Goal: Information Seeking & Learning: Learn about a topic

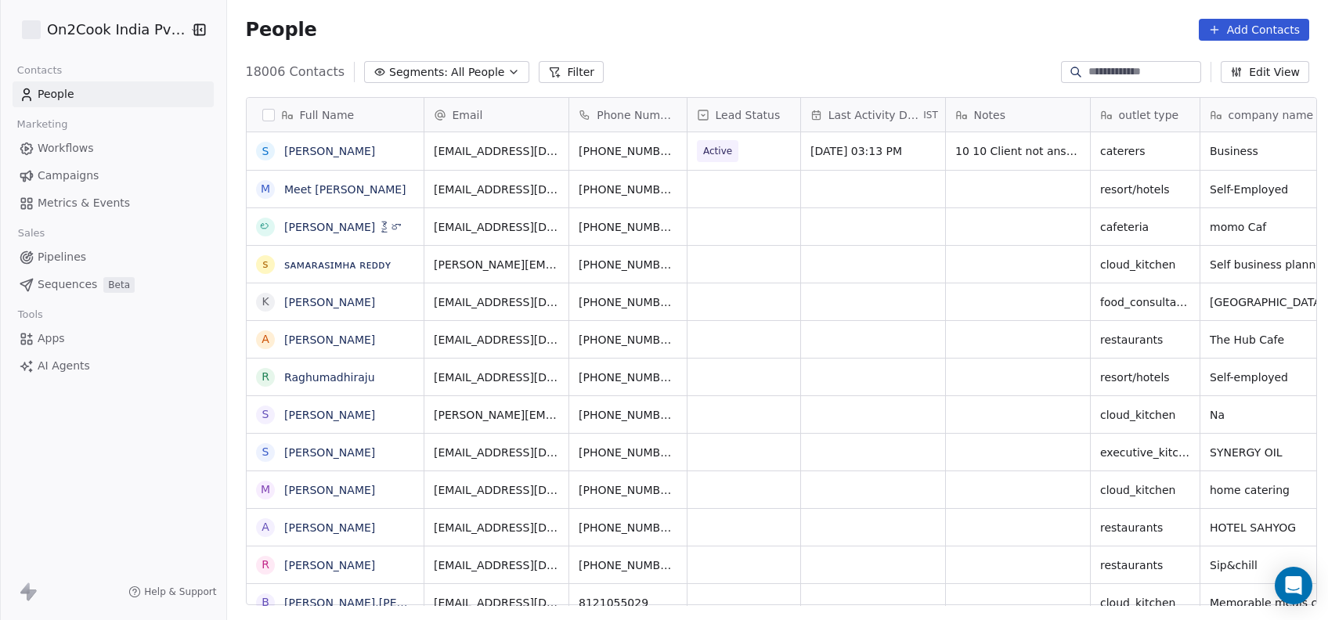
scroll to position [529, 1093]
click at [555, 75] on button "Filter" at bounding box center [571, 72] width 65 height 22
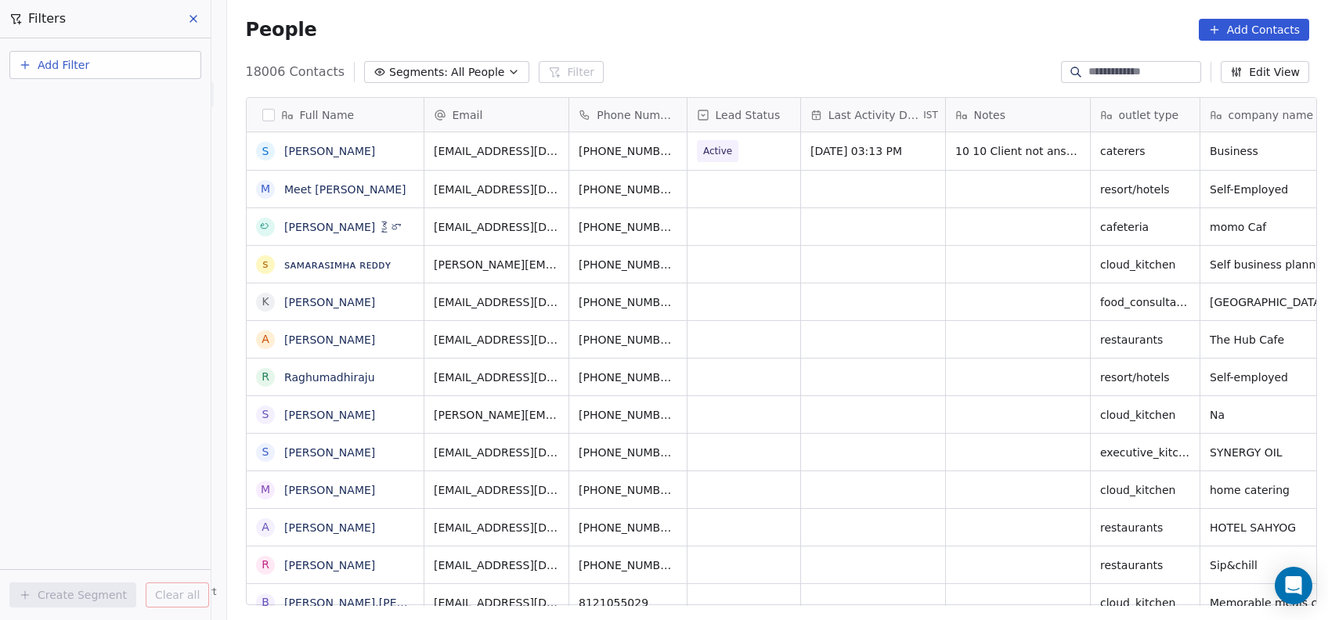
click at [163, 56] on button "Add Filter" at bounding box center [105, 65] width 192 height 28
click at [186, 105] on div "Contact properties" at bounding box center [105, 101] width 178 height 25
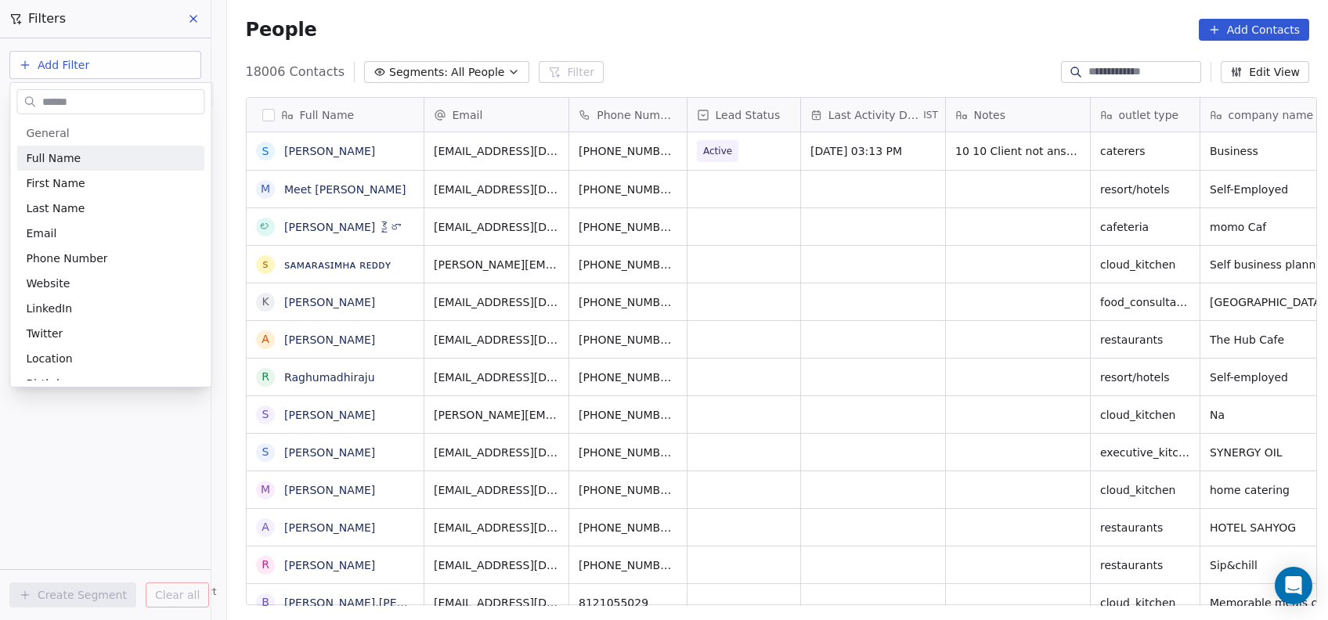
click at [99, 0] on html "On2Cook India Pvt. Ltd. Contacts People Marketing Workflows Campaigns Metrics &…" at bounding box center [664, 310] width 1328 height 620
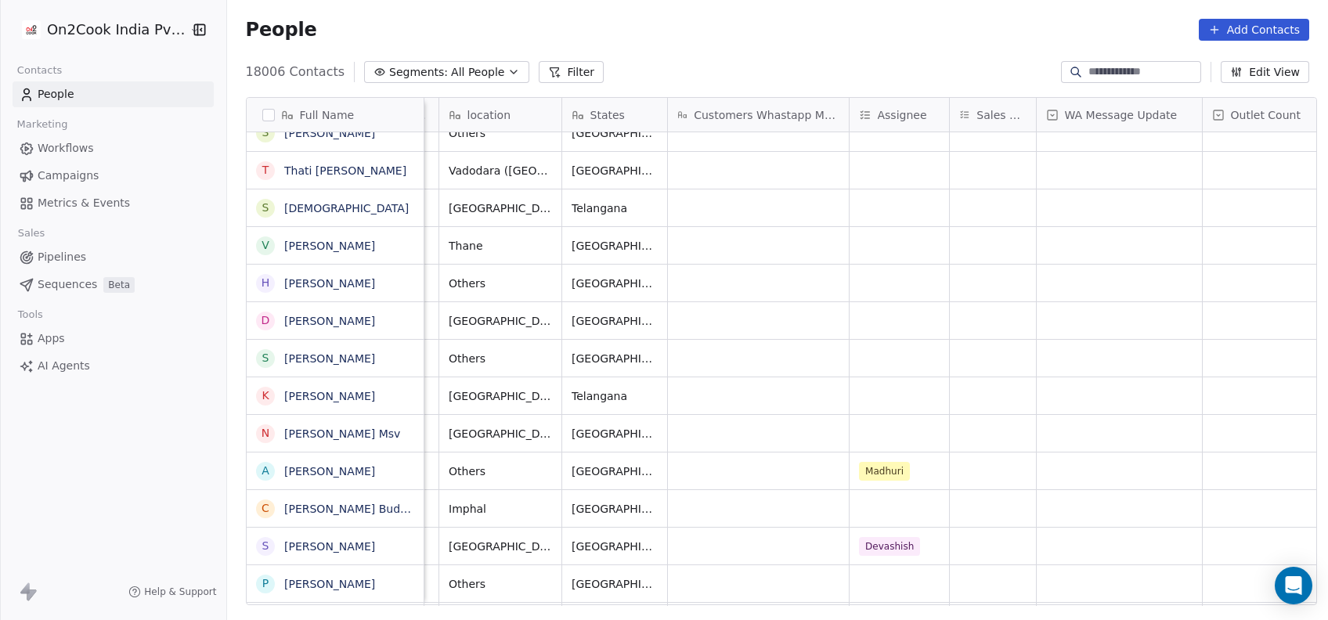
click at [555, 70] on button "Filter" at bounding box center [571, 72] width 65 height 22
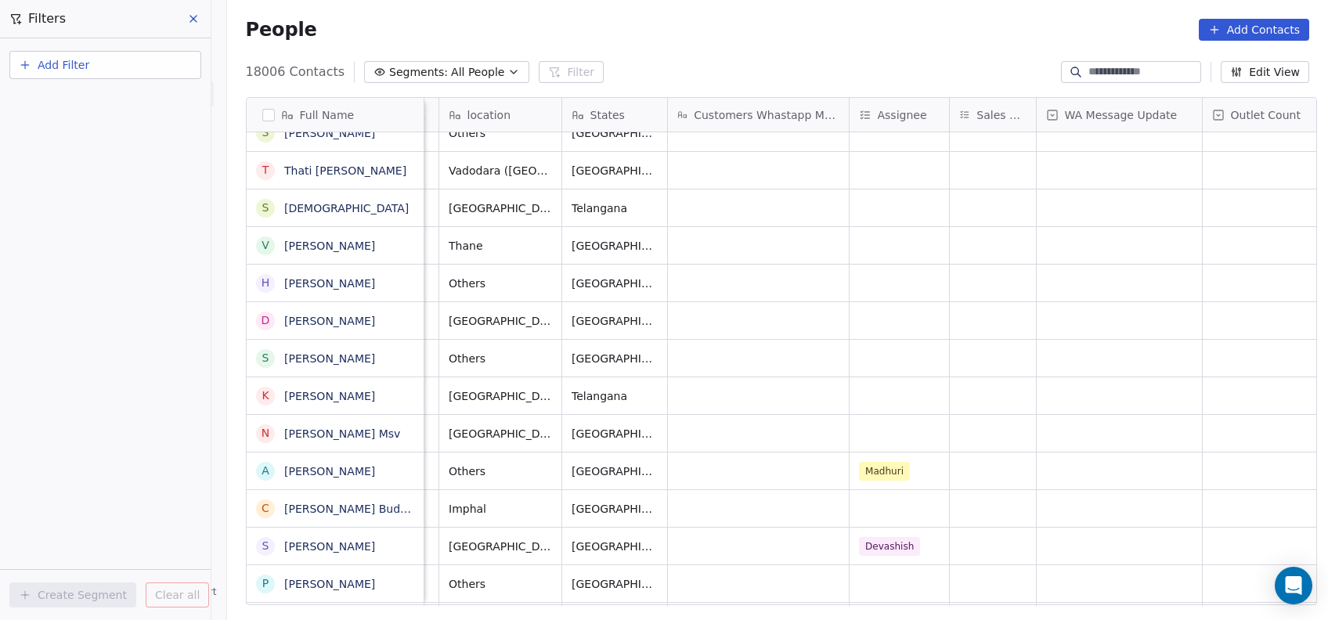
click at [147, 65] on button "Add Filter" at bounding box center [105, 65] width 192 height 28
click at [146, 102] on div "Contact properties" at bounding box center [105, 101] width 159 height 16
type input "***"
click at [117, 161] on div "Assignee" at bounding box center [105, 158] width 159 height 16
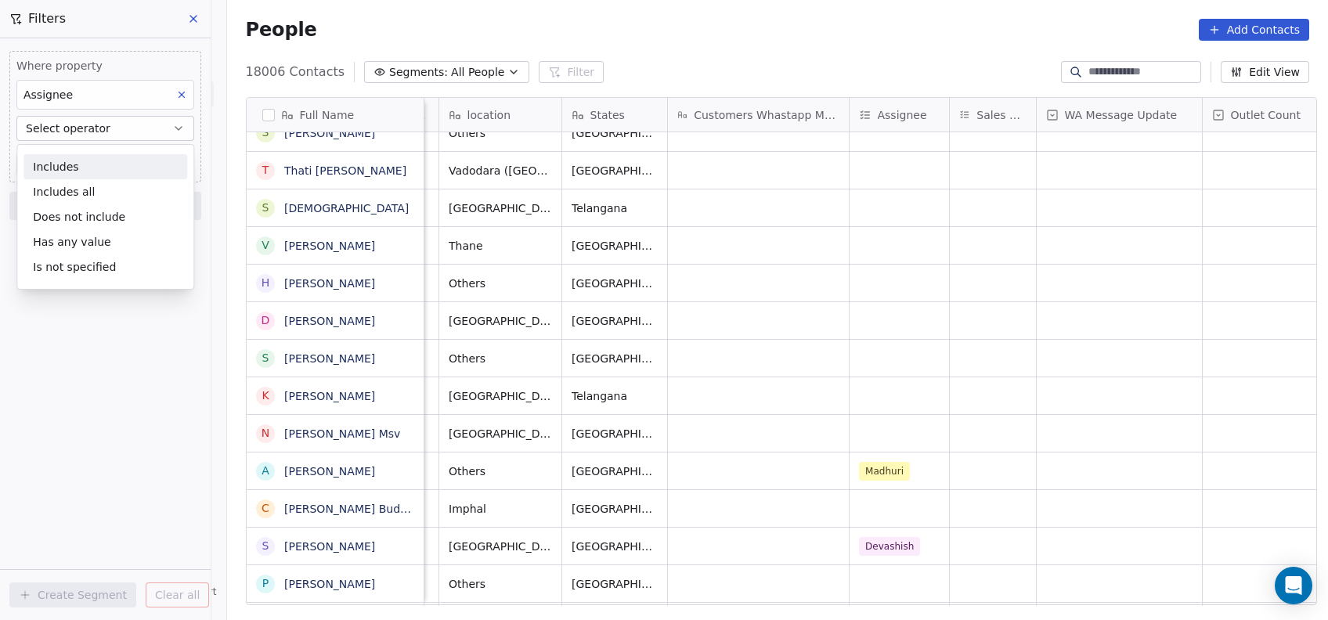
click at [117, 163] on div "Includes" at bounding box center [105, 166] width 164 height 25
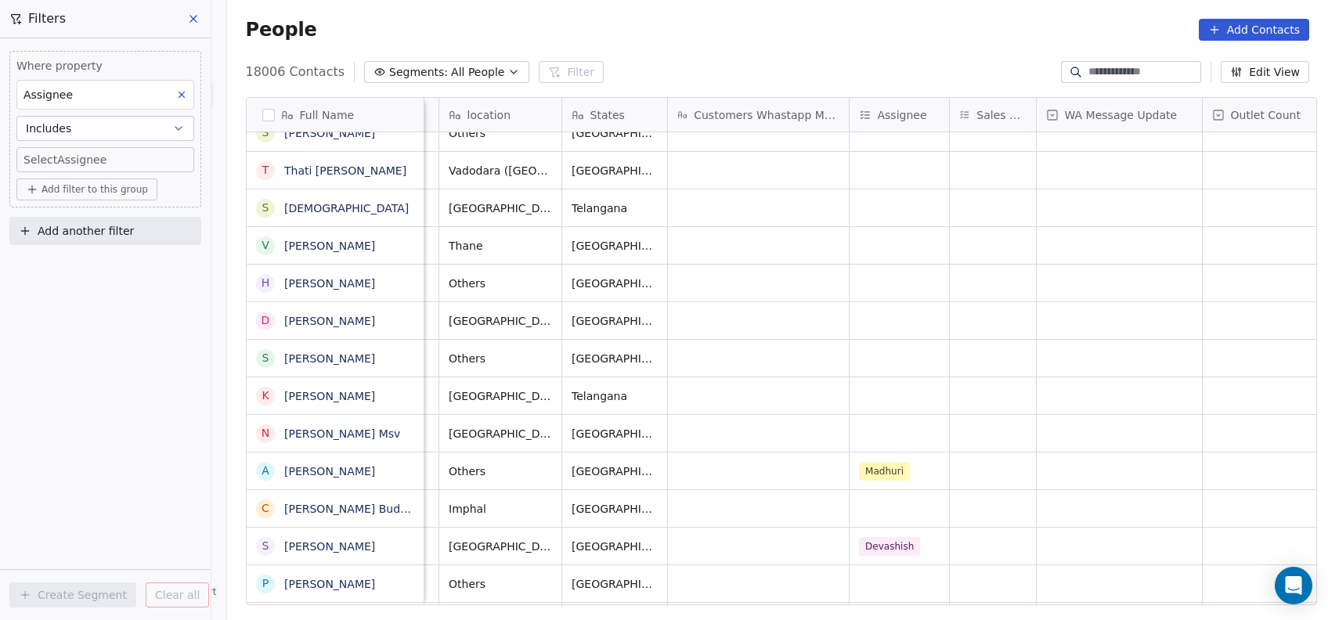
click at [117, 163] on body "On2Cook India Pvt. Ltd. Contacts People Marketing Workflows Campaigns Metrics &…" at bounding box center [664, 310] width 1328 height 620
type input "**"
click at [77, 215] on div "Devashish" at bounding box center [86, 212] width 49 height 14
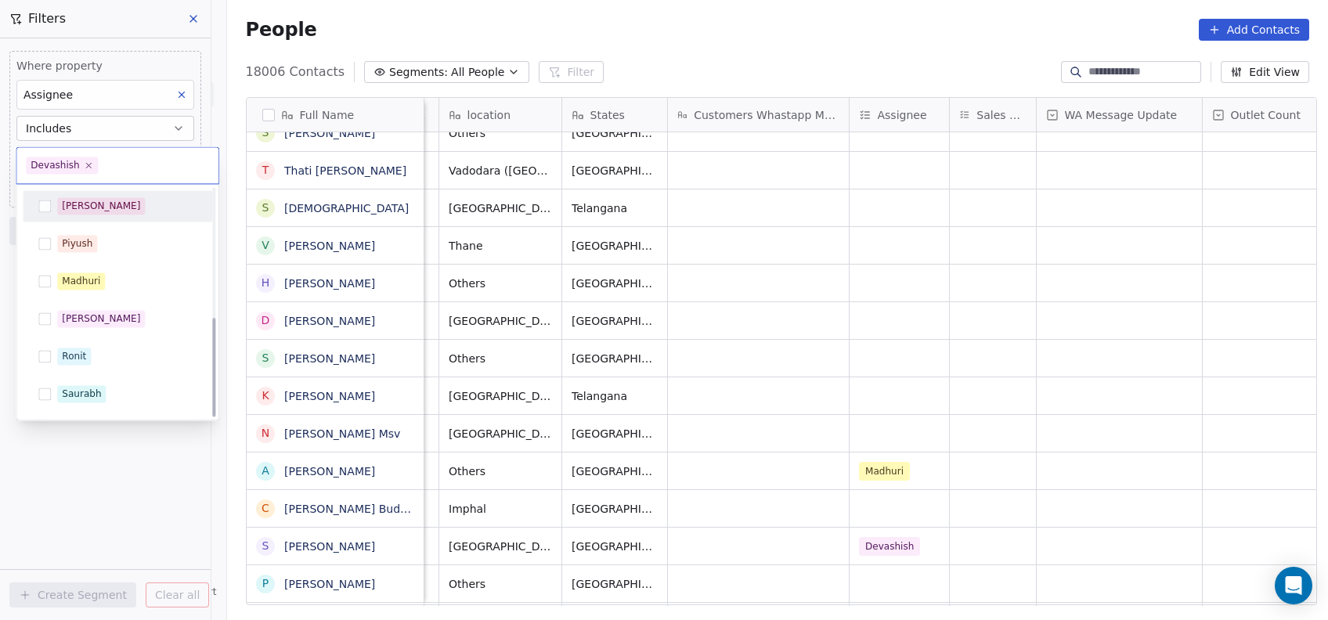
scroll to position [296, 0]
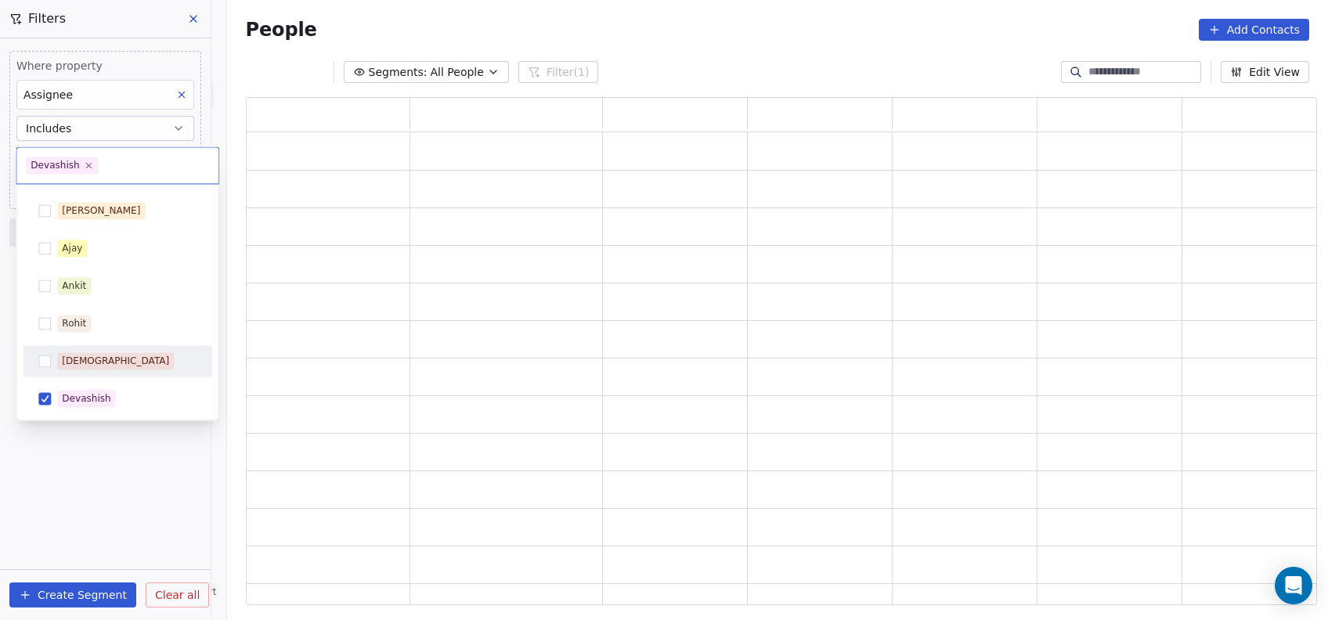
click at [52, 489] on html "On2Cook India Pvt. Ltd. Contacts People Marketing Workflows Campaigns Metrics &…" at bounding box center [664, 310] width 1328 height 620
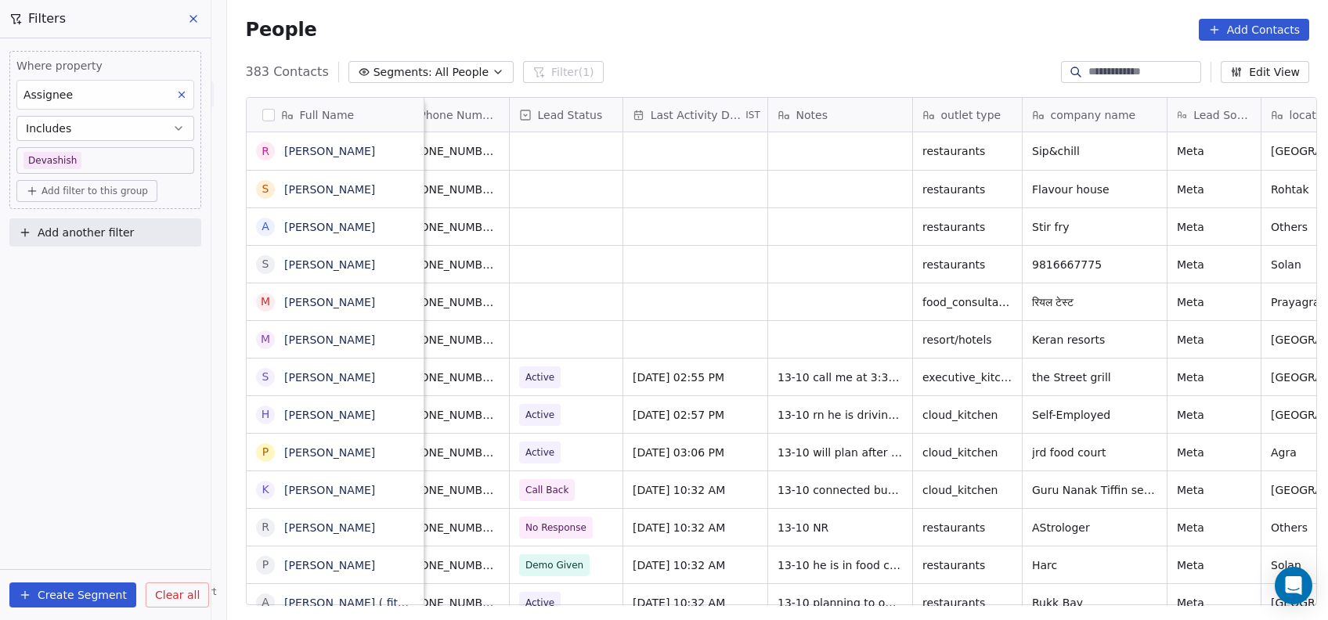
scroll to position [0, 161]
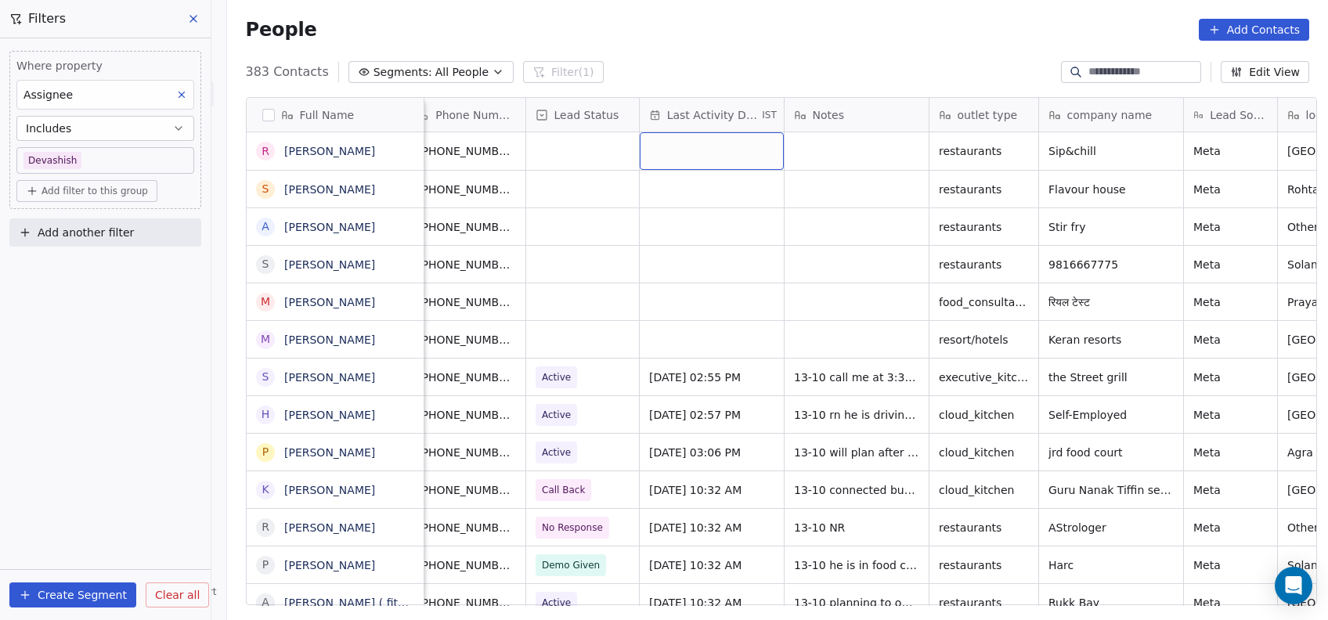
click at [678, 139] on div "grid" at bounding box center [712, 151] width 144 height 38
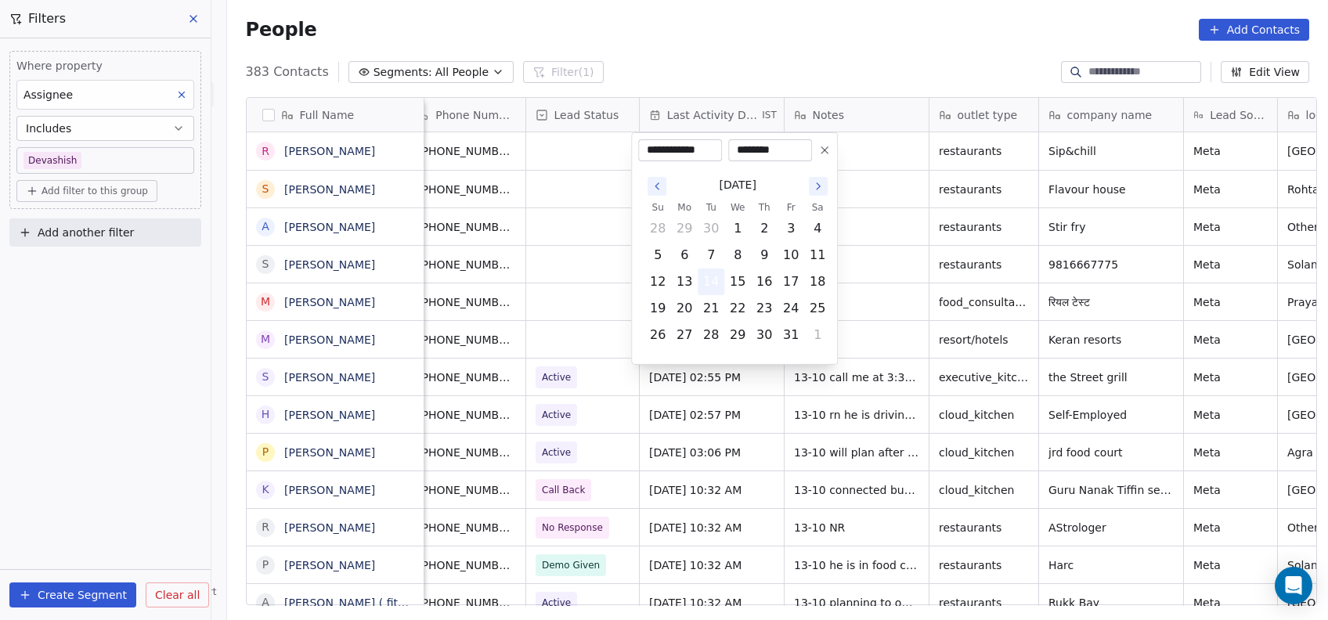
click at [714, 278] on button "14" at bounding box center [711, 281] width 25 height 25
click at [871, 193] on html "On2Cook India Pvt. Ltd. Contacts People Marketing Workflows Campaigns Metrics &…" at bounding box center [664, 310] width 1328 height 620
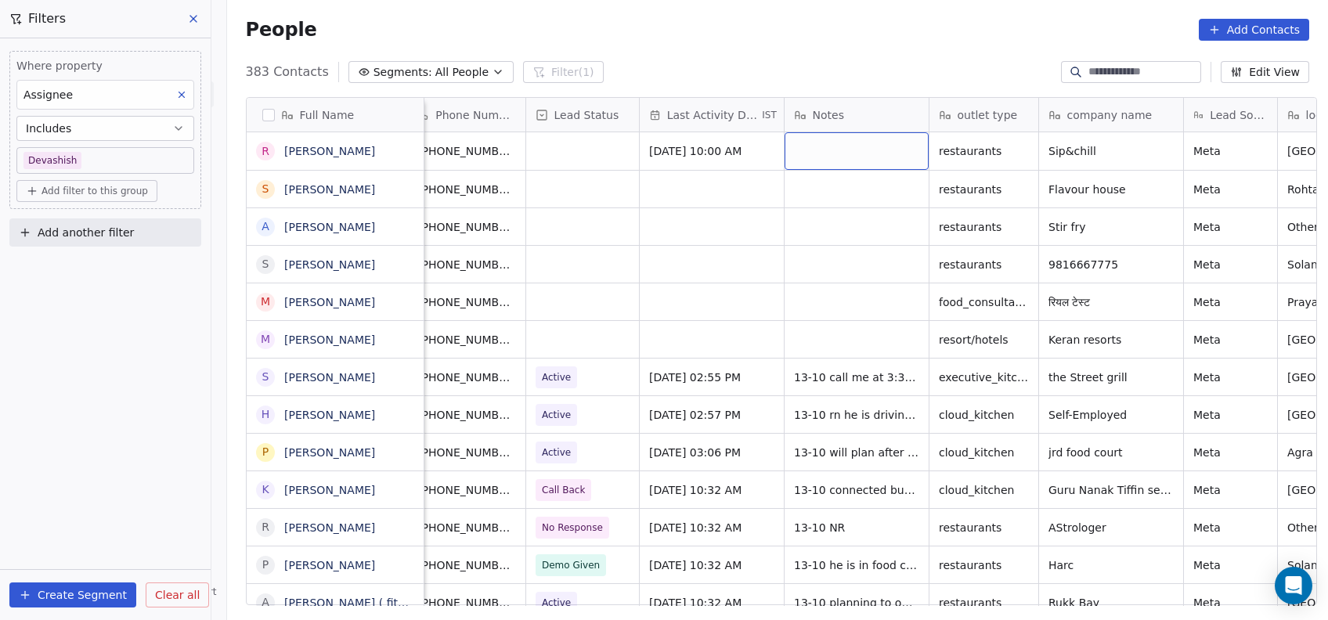
click at [818, 150] on div "grid" at bounding box center [857, 151] width 144 height 38
type textarea "*"
click at [777, 230] on html "On2Cook India Pvt. Ltd. Contacts People Marketing Workflows Campaigns Metrics &…" at bounding box center [664, 310] width 1328 height 620
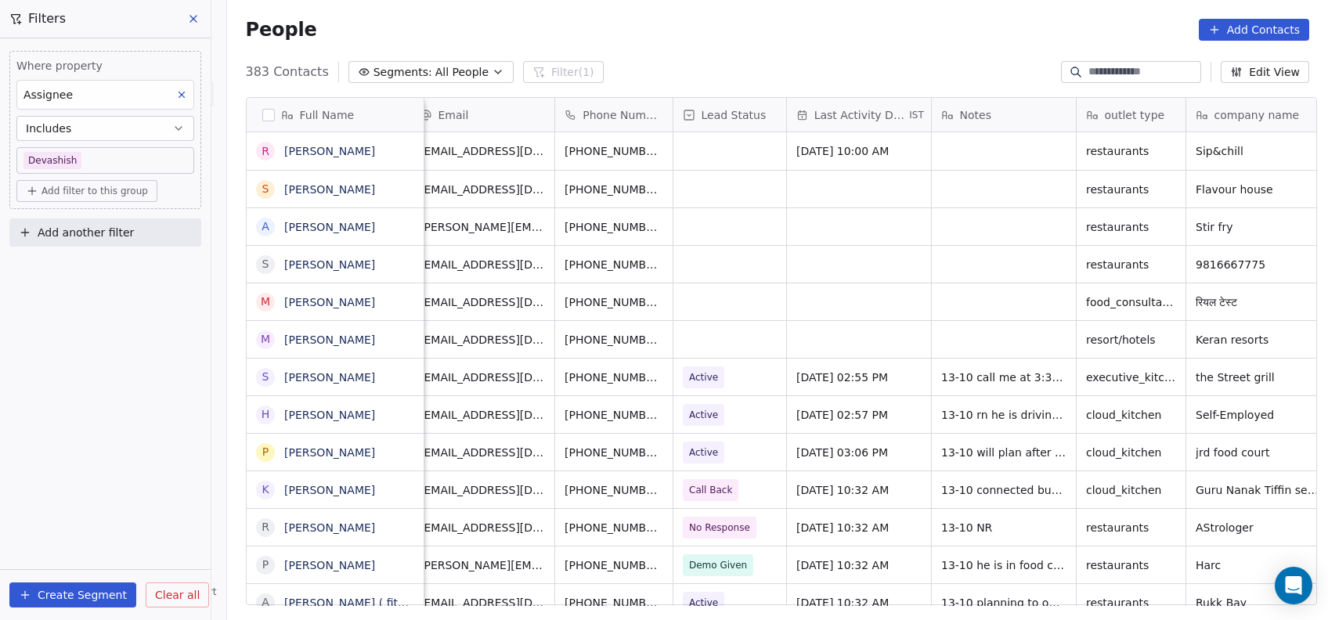
scroll to position [0, 0]
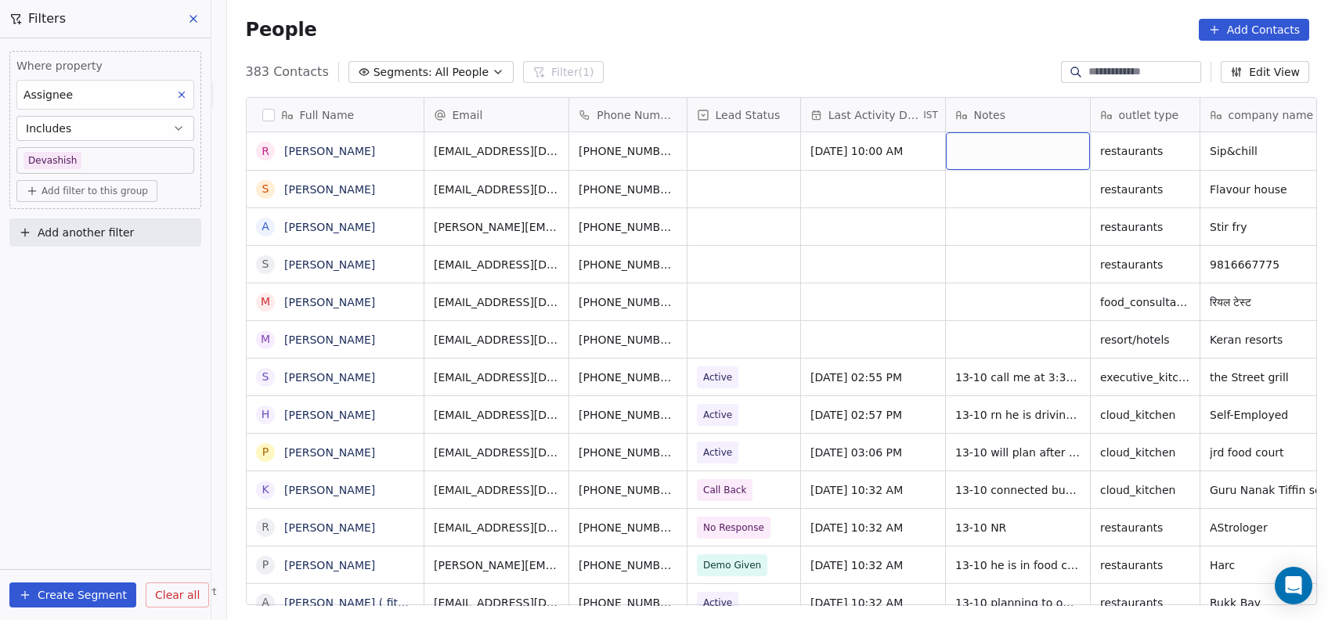
drag, startPoint x: 981, startPoint y: 143, endPoint x: 965, endPoint y: 156, distance: 20.6
click at [965, 156] on div "grid" at bounding box center [1018, 151] width 144 height 38
type textarea "**********"
click at [898, 242] on html "On2Cook India Pvt. Ltd. Contacts People Marketing Workflows Campaigns Metrics &…" at bounding box center [664, 310] width 1328 height 620
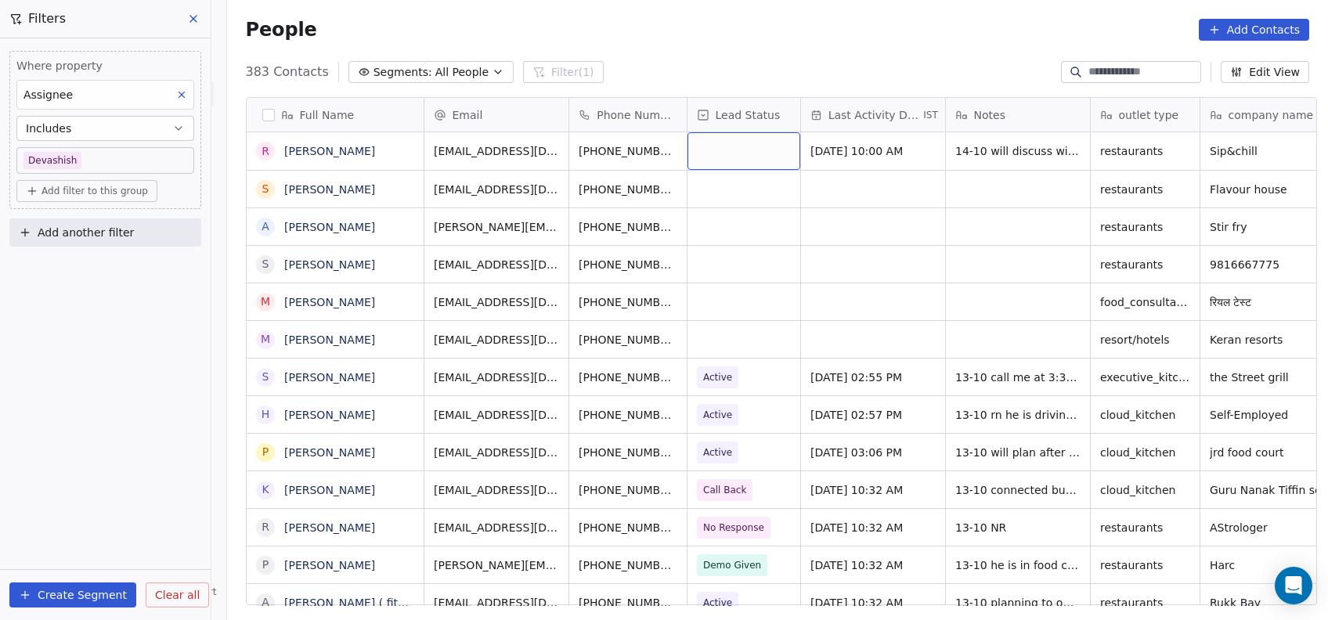
click at [753, 147] on div "grid" at bounding box center [744, 151] width 113 height 38
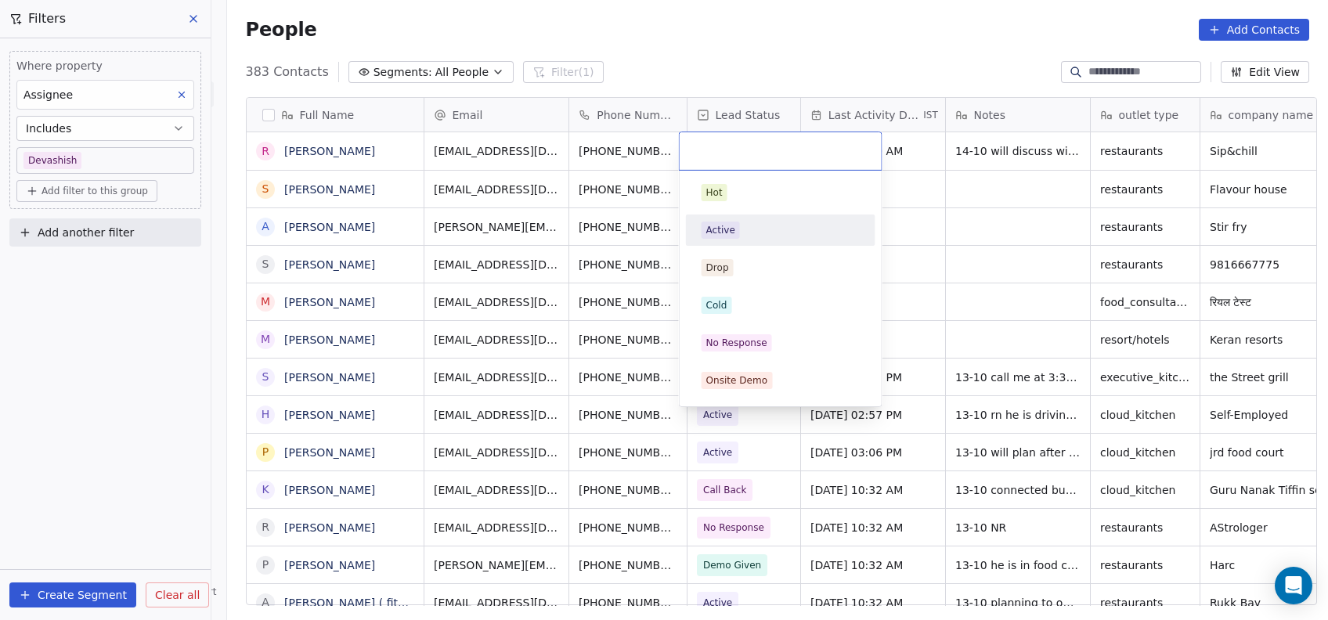
click at [743, 219] on div "Active" at bounding box center [780, 230] width 177 height 25
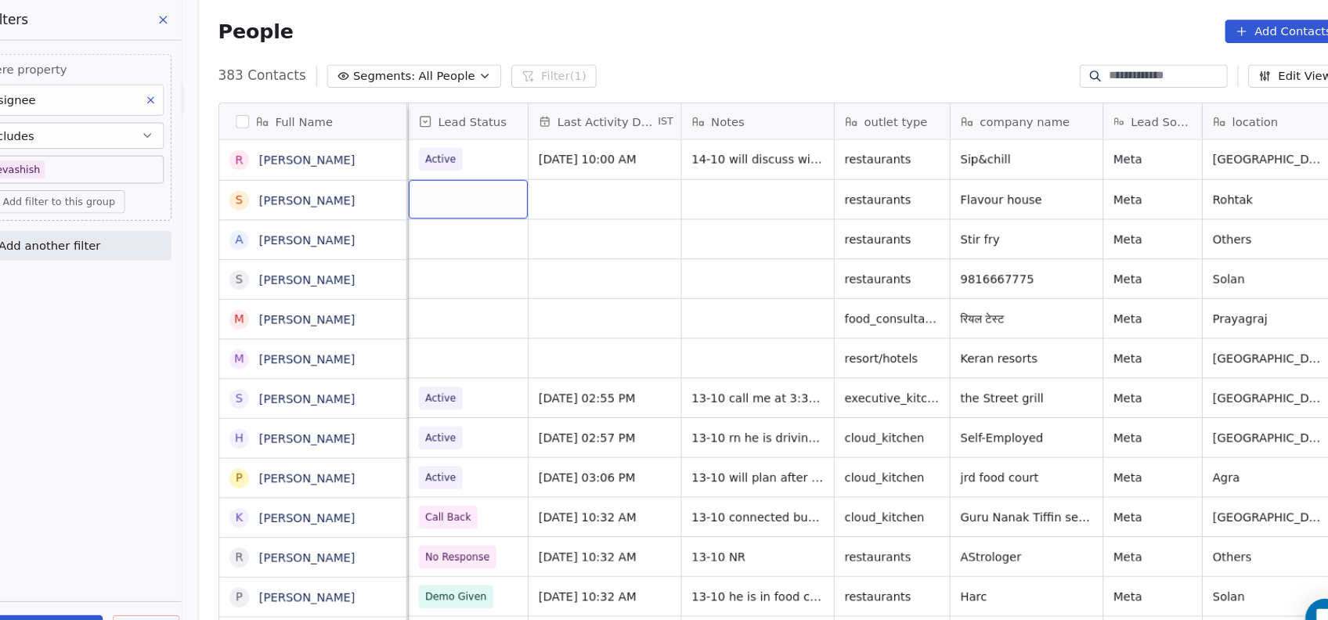
scroll to position [0, 144]
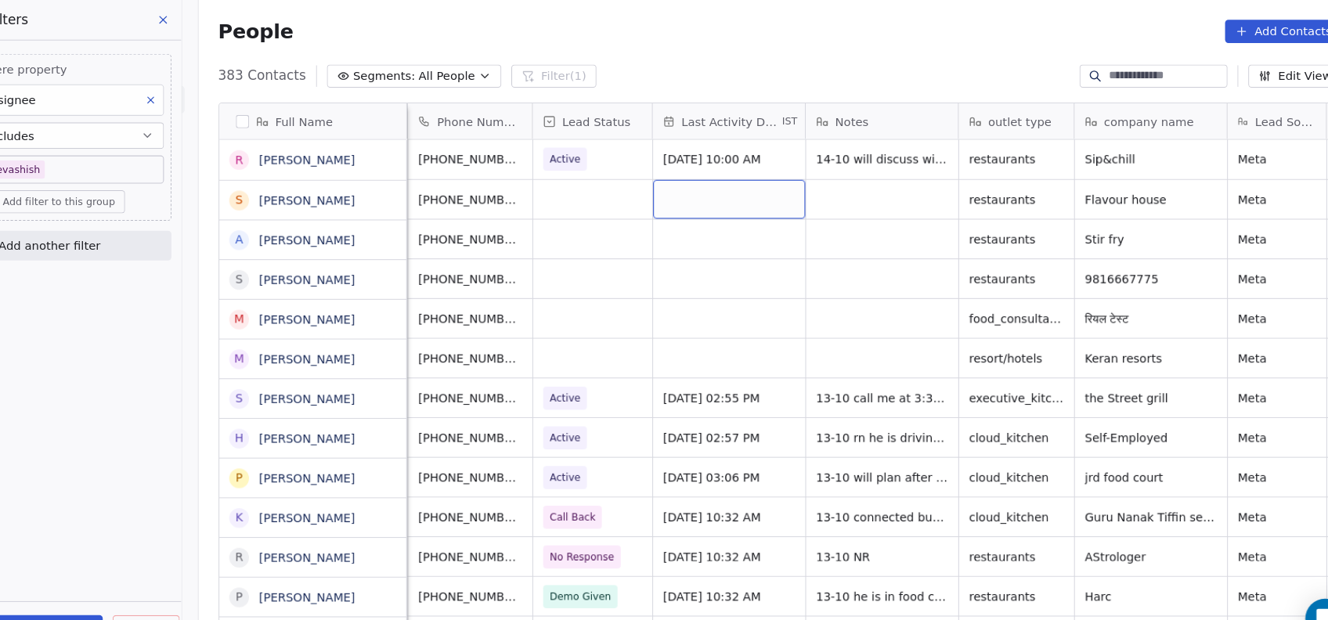
click at [732, 188] on div "grid" at bounding box center [729, 189] width 144 height 37
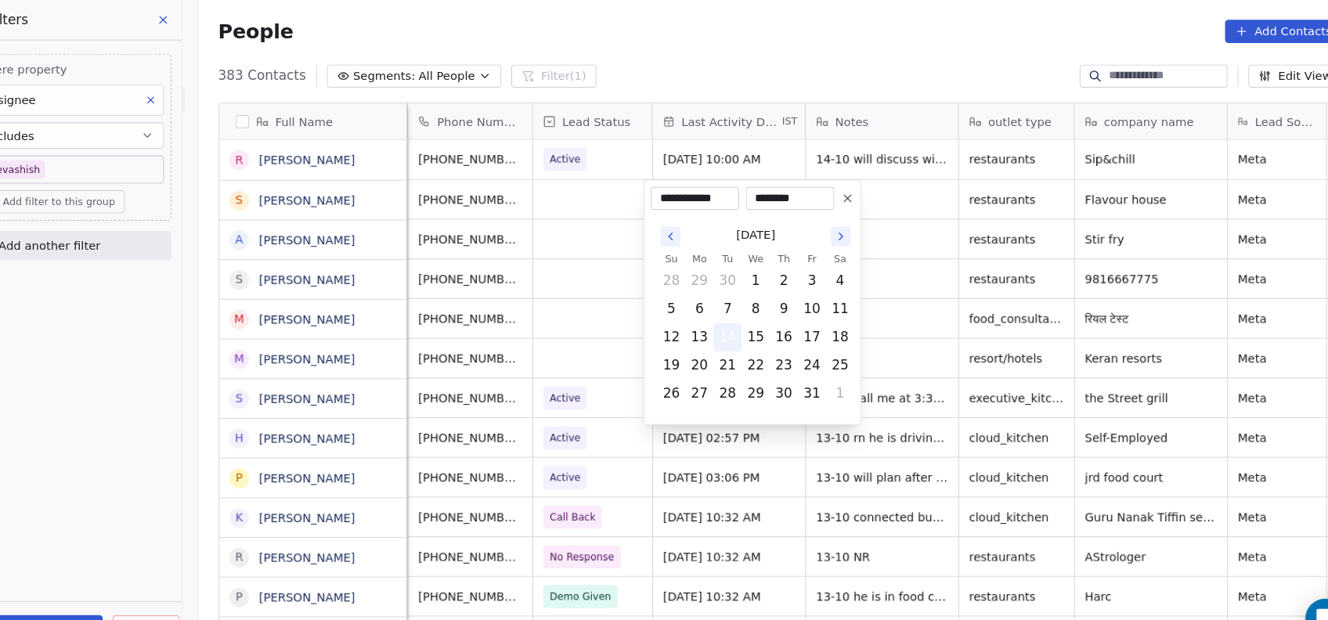
click at [729, 312] on button "14" at bounding box center [728, 319] width 25 height 25
click at [880, 229] on html "On2Cook India Pvt. Ltd. Contacts People Marketing Workflows Campaigns Metrics &…" at bounding box center [664, 310] width 1328 height 620
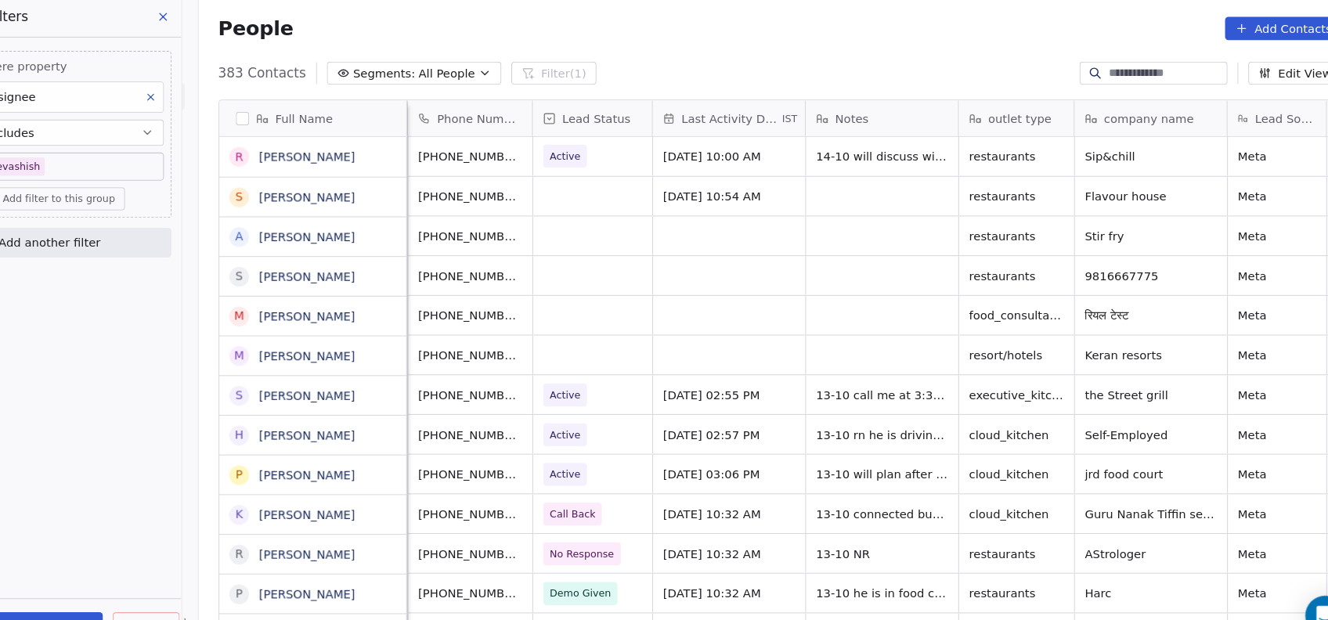
click at [829, 204] on div "grid" at bounding box center [874, 189] width 144 height 37
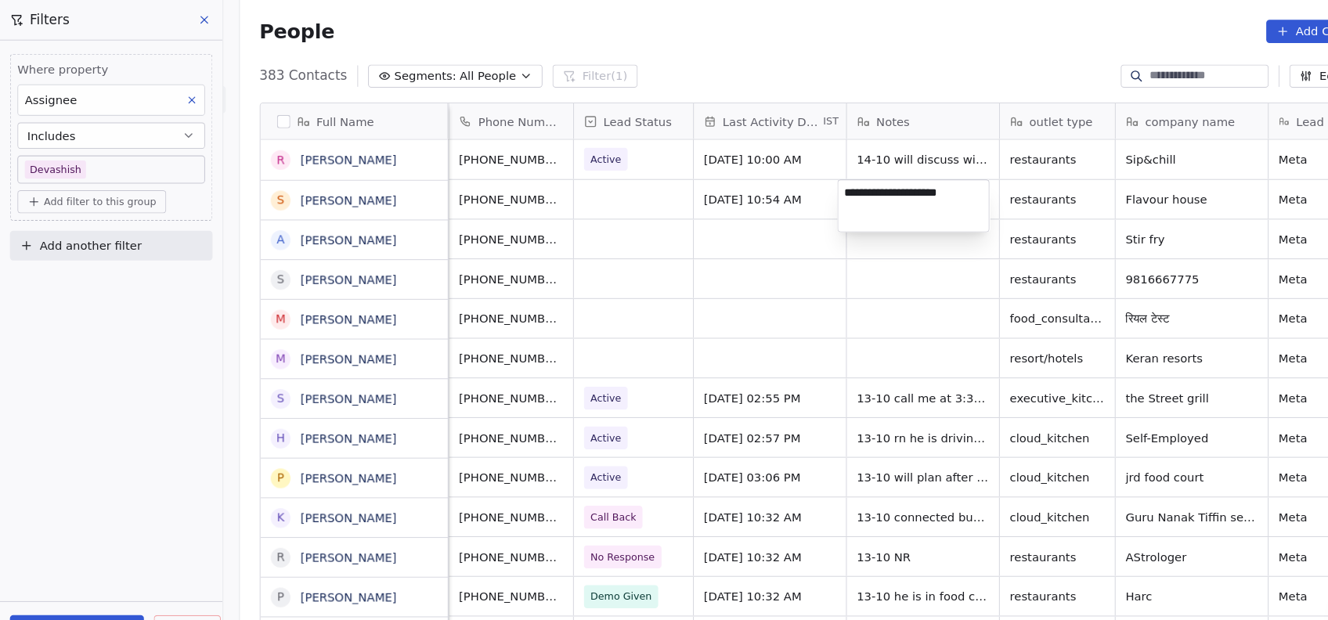
type textarea "**********"
click at [746, 272] on html "On2Cook India Pvt. Ltd. Contacts People Marketing Workflows Campaigns Metrics &…" at bounding box center [664, 310] width 1328 height 620
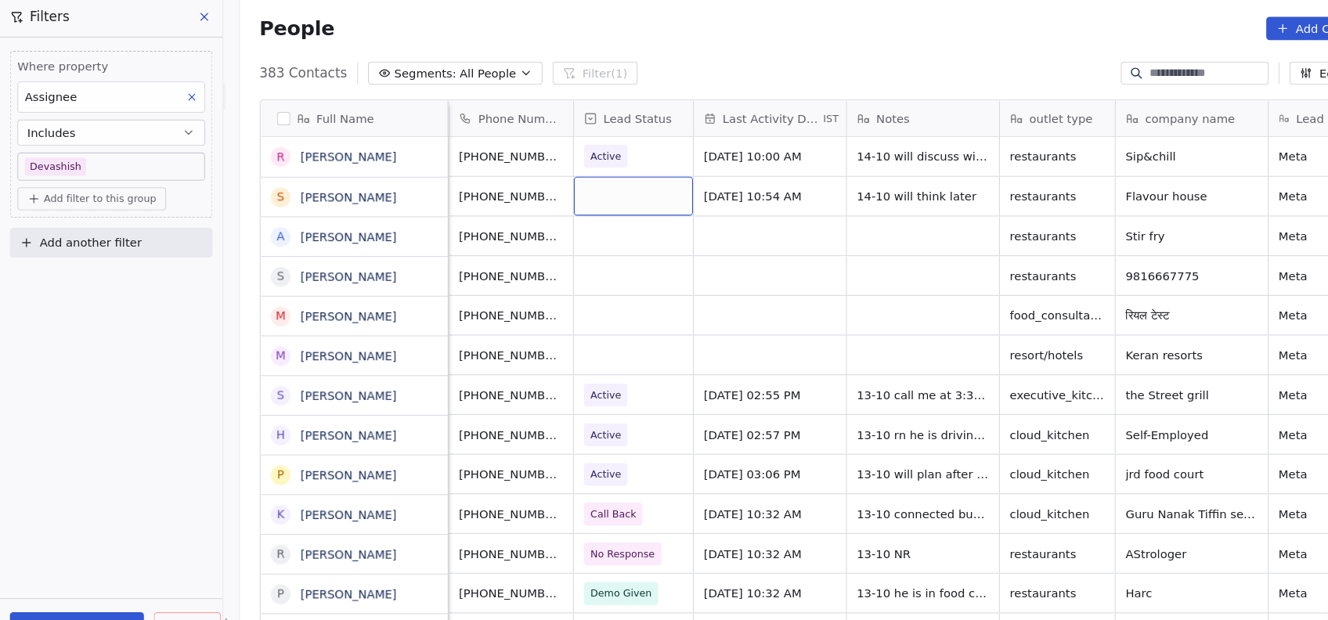
click at [594, 197] on div "grid" at bounding box center [600, 189] width 113 height 37
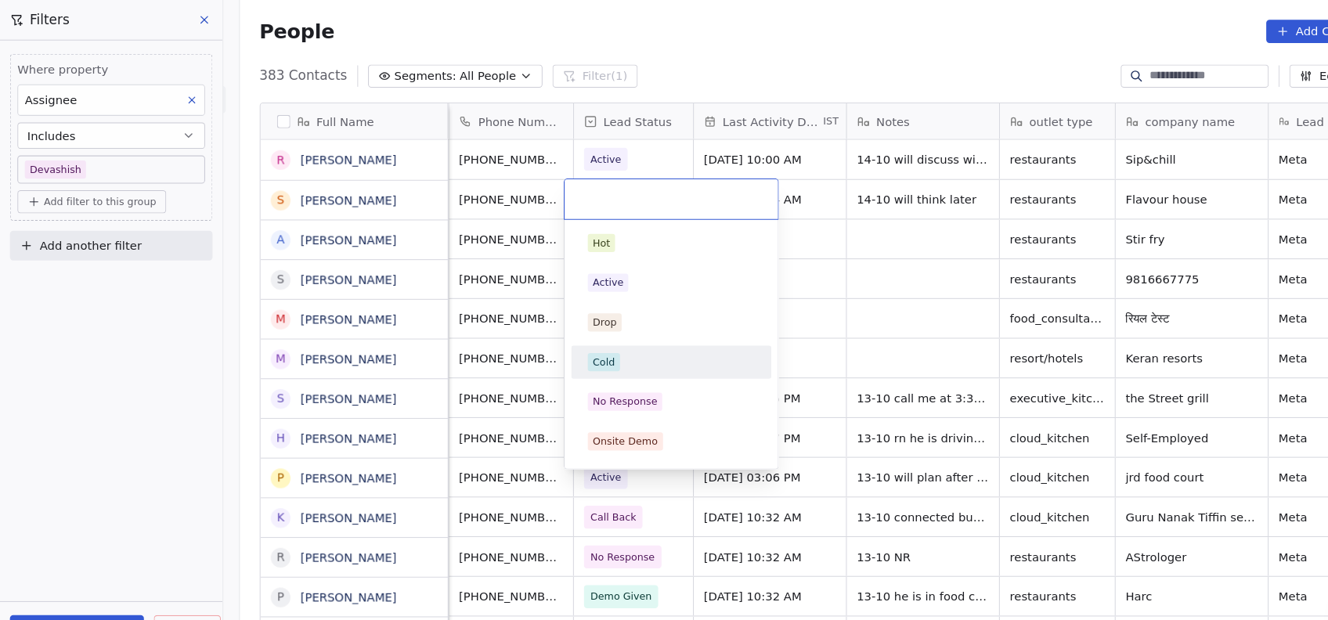
click at [578, 353] on div "Cold" at bounding box center [636, 343] width 177 height 25
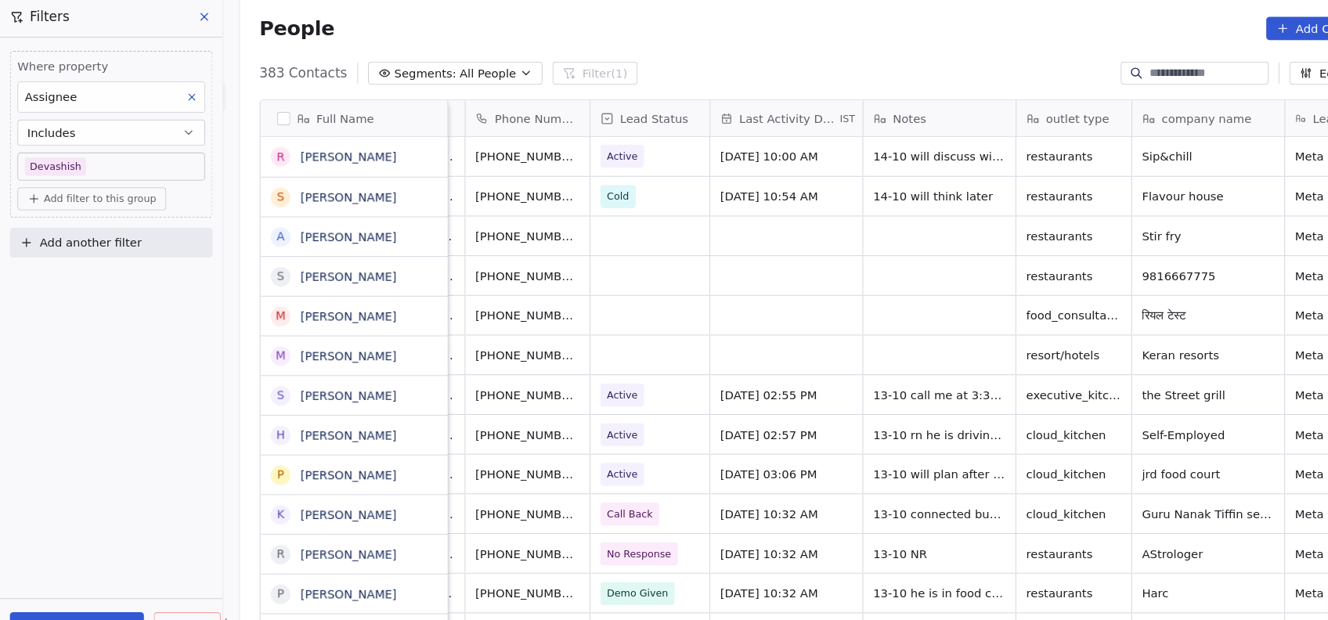
scroll to position [0, 126]
click at [715, 222] on div "grid" at bounding box center [747, 226] width 144 height 37
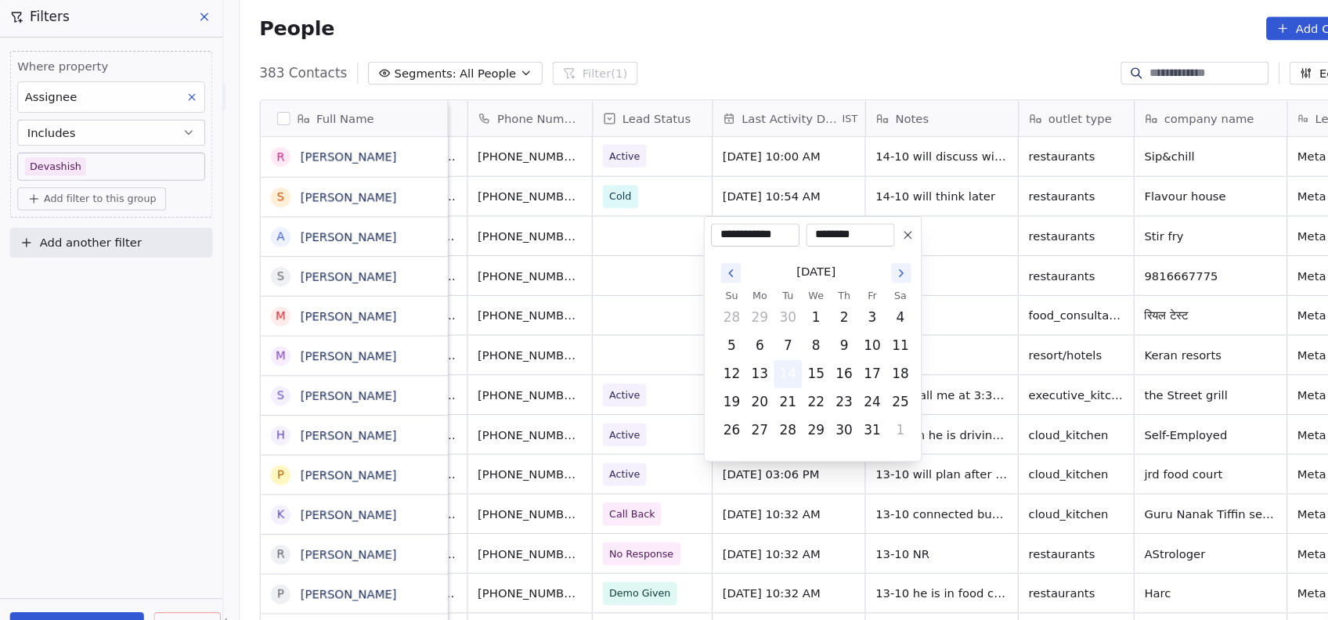
click at [746, 363] on button "14" at bounding box center [746, 357] width 25 height 25
click at [925, 245] on html "On2Cook India Pvt. Ltd. Contacts People Marketing Workflows Campaigns Metrics &…" at bounding box center [664, 310] width 1328 height 620
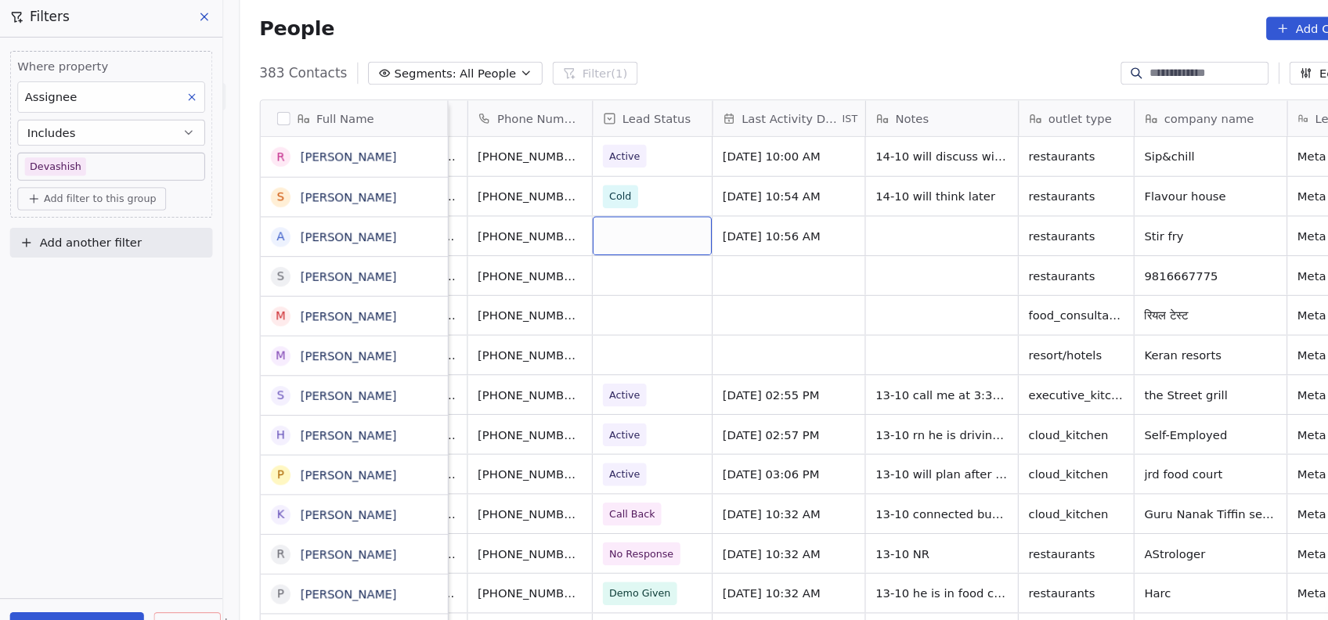
click at [580, 229] on div "grid" at bounding box center [618, 226] width 113 height 37
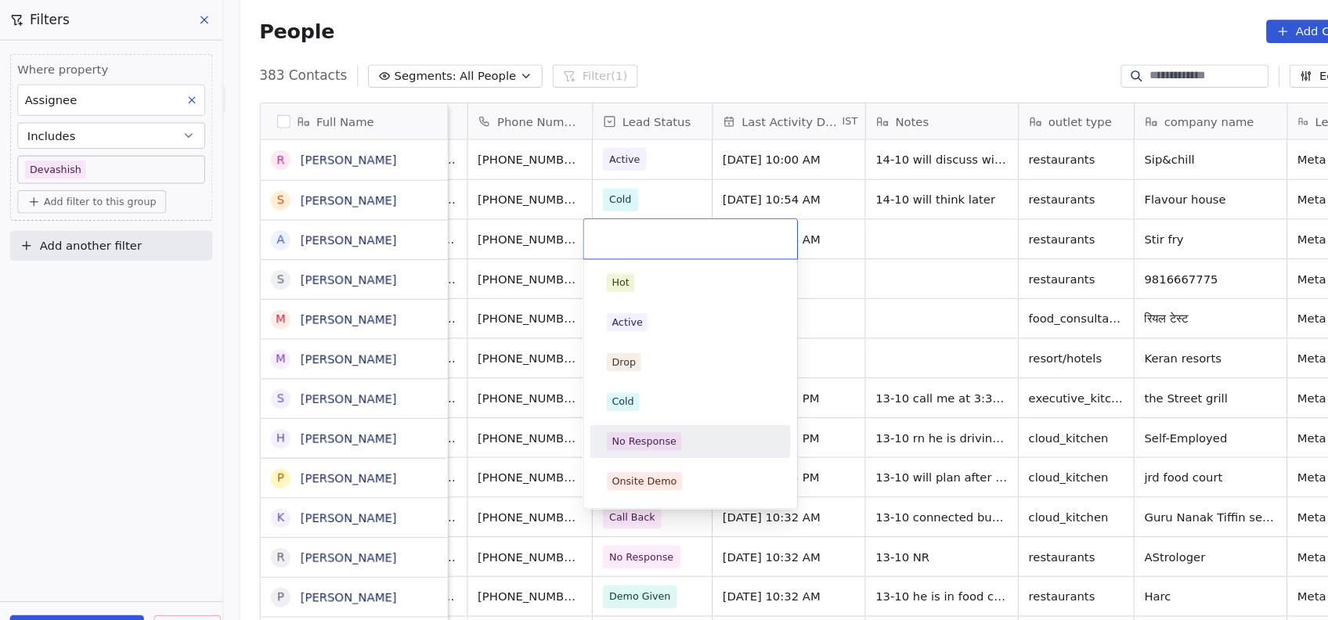
click at [621, 407] on div "No Response" at bounding box center [654, 418] width 177 height 25
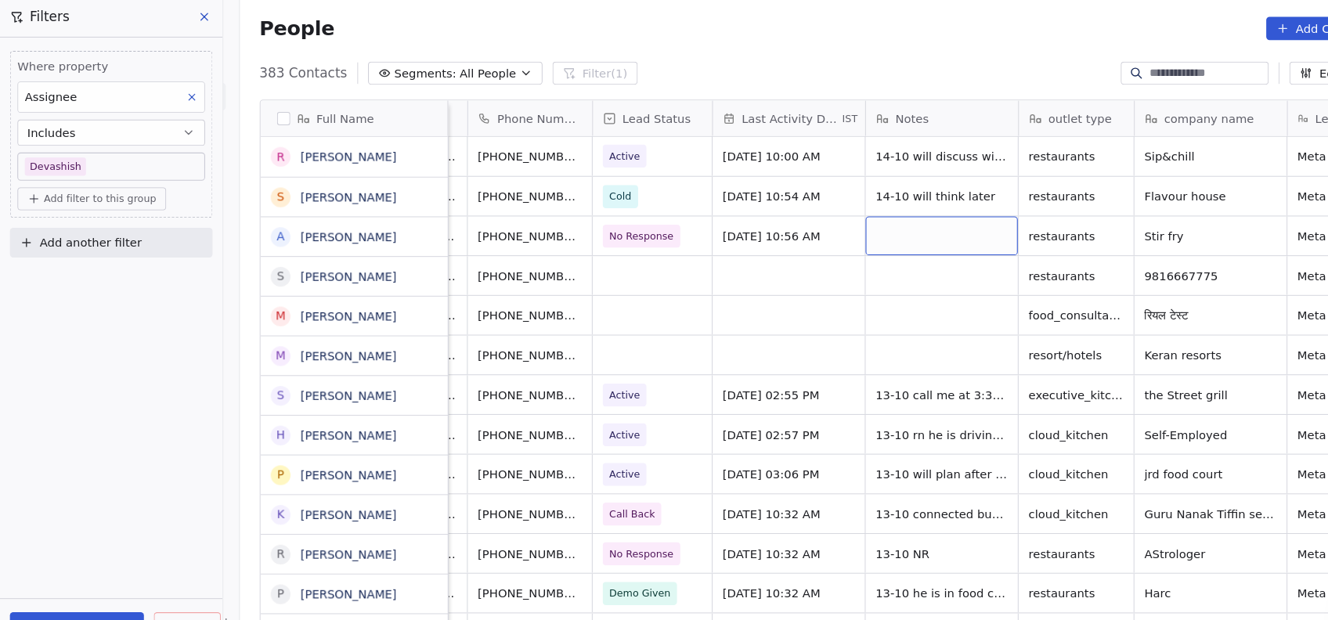
click at [857, 231] on div "grid" at bounding box center [892, 226] width 144 height 37
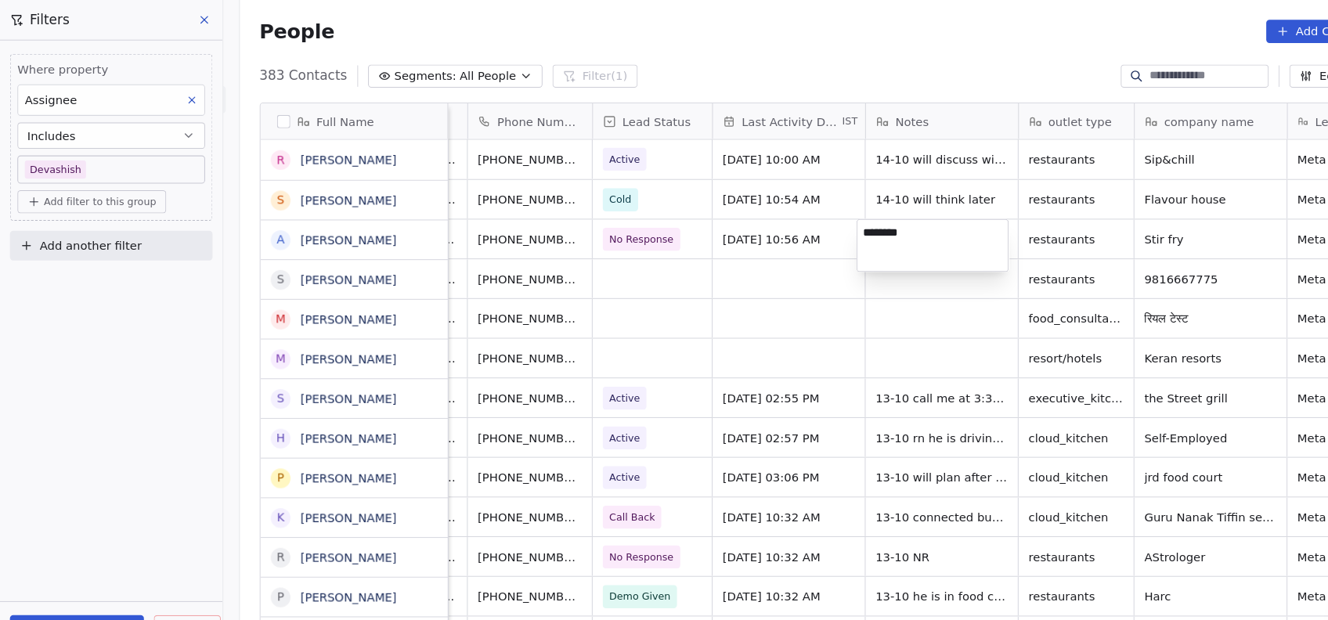
type textarea "********"
click at [627, 266] on html "On2Cook India Pvt. Ltd. Contacts People Marketing Workflows Campaigns Metrics &…" at bounding box center [664, 310] width 1328 height 620
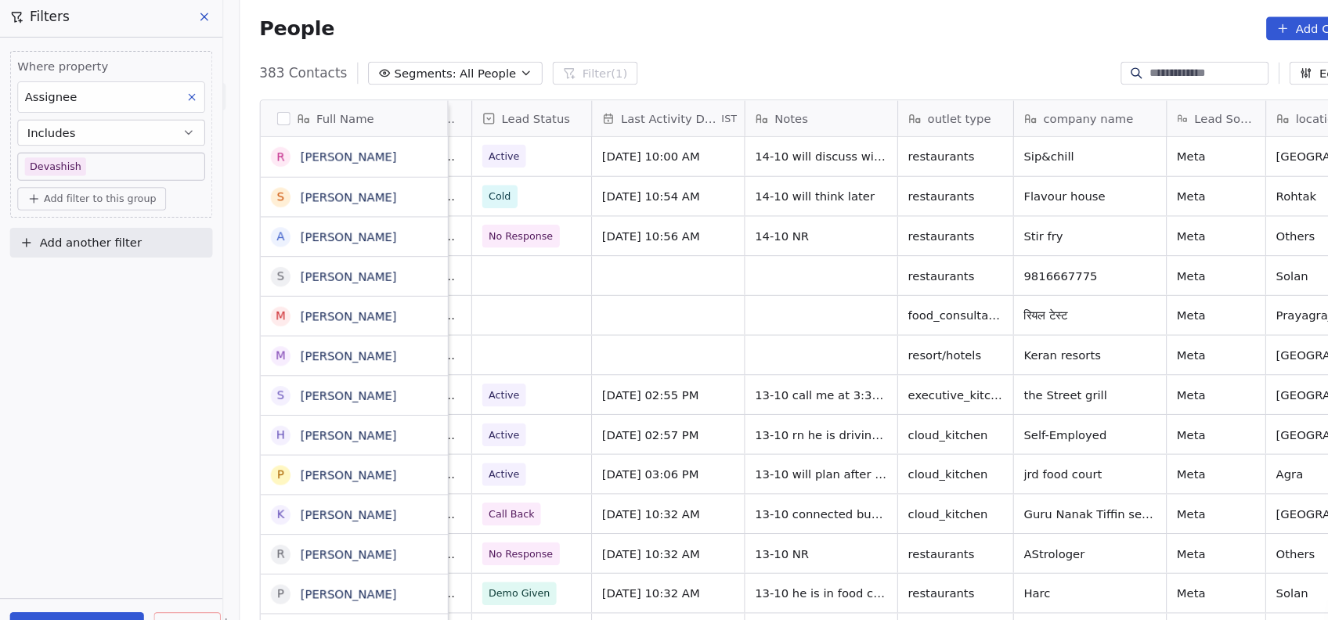
scroll to position [2, 237]
click at [517, 269] on div "grid" at bounding box center [506, 264] width 113 height 37
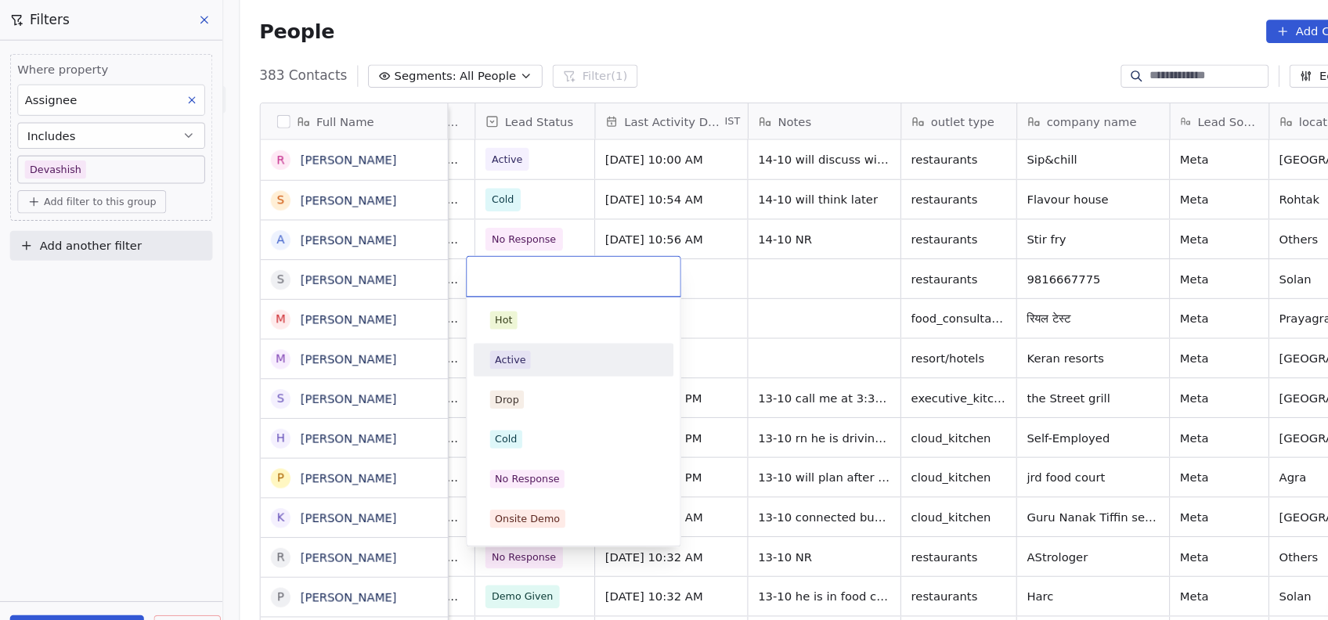
click at [490, 345] on div "Active" at bounding box center [482, 341] width 29 height 14
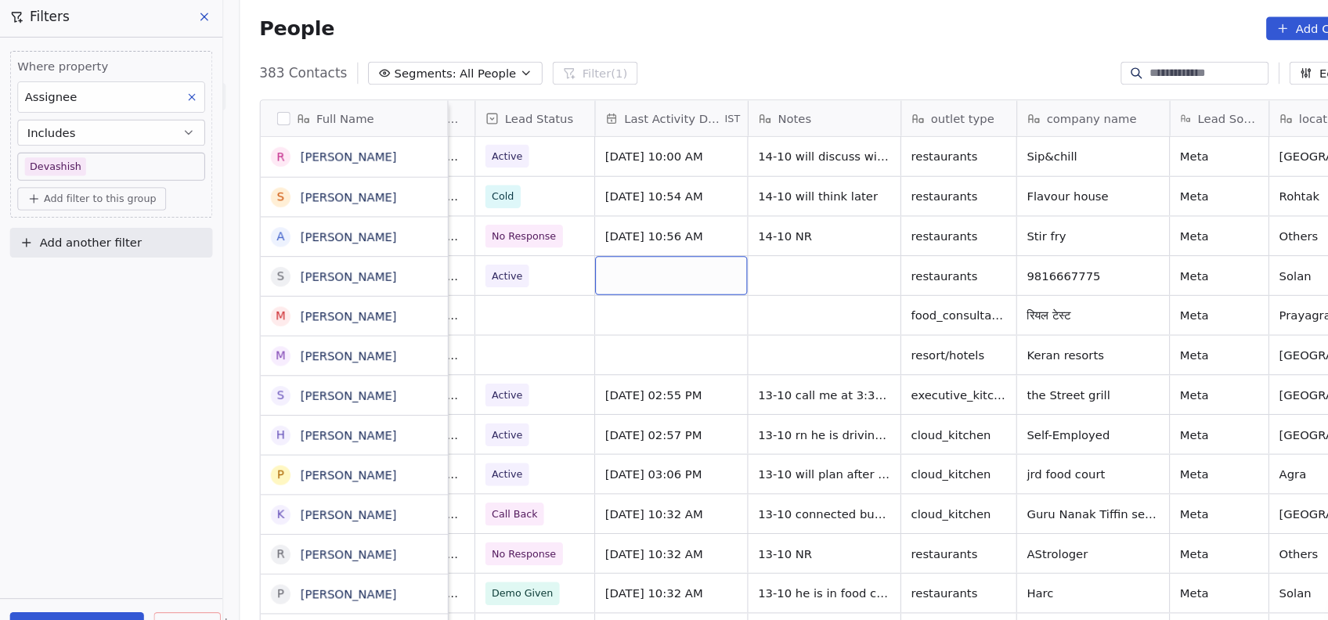
click at [640, 250] on div "grid" at bounding box center [636, 264] width 144 height 37
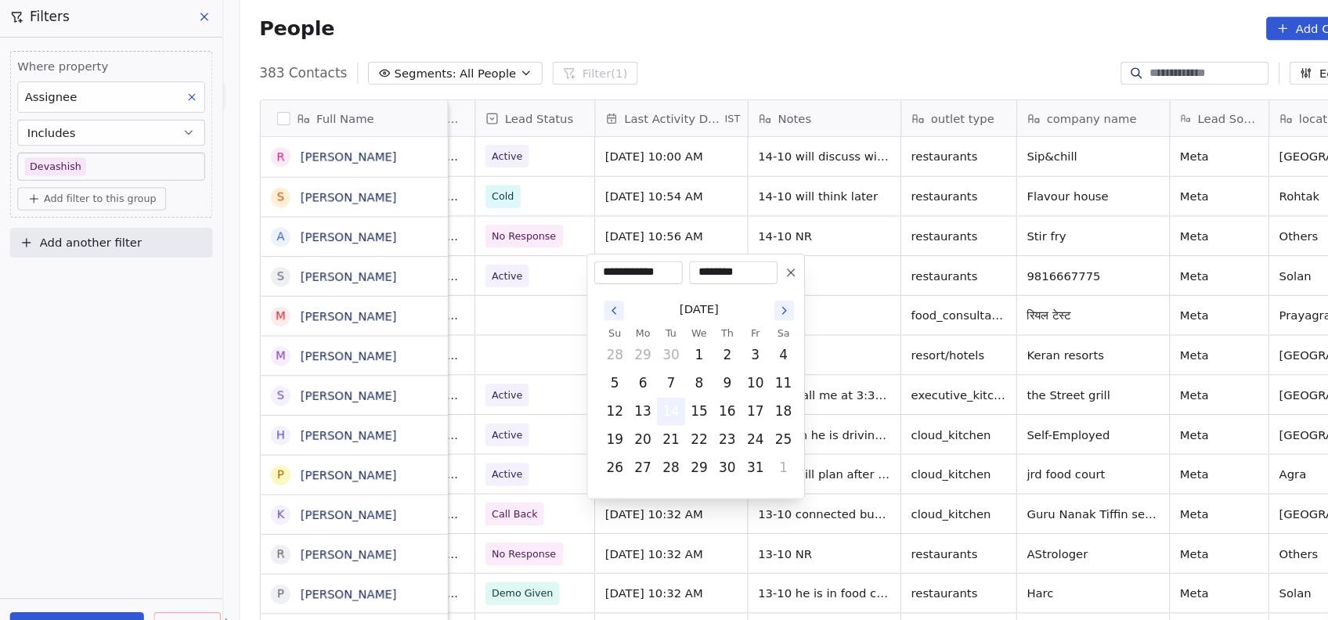
click at [642, 395] on button "14" at bounding box center [635, 392] width 25 height 25
click at [775, 300] on html "On2Cook India Pvt. Ltd. Contacts People Marketing Workflows Campaigns Metrics &…" at bounding box center [664, 310] width 1328 height 620
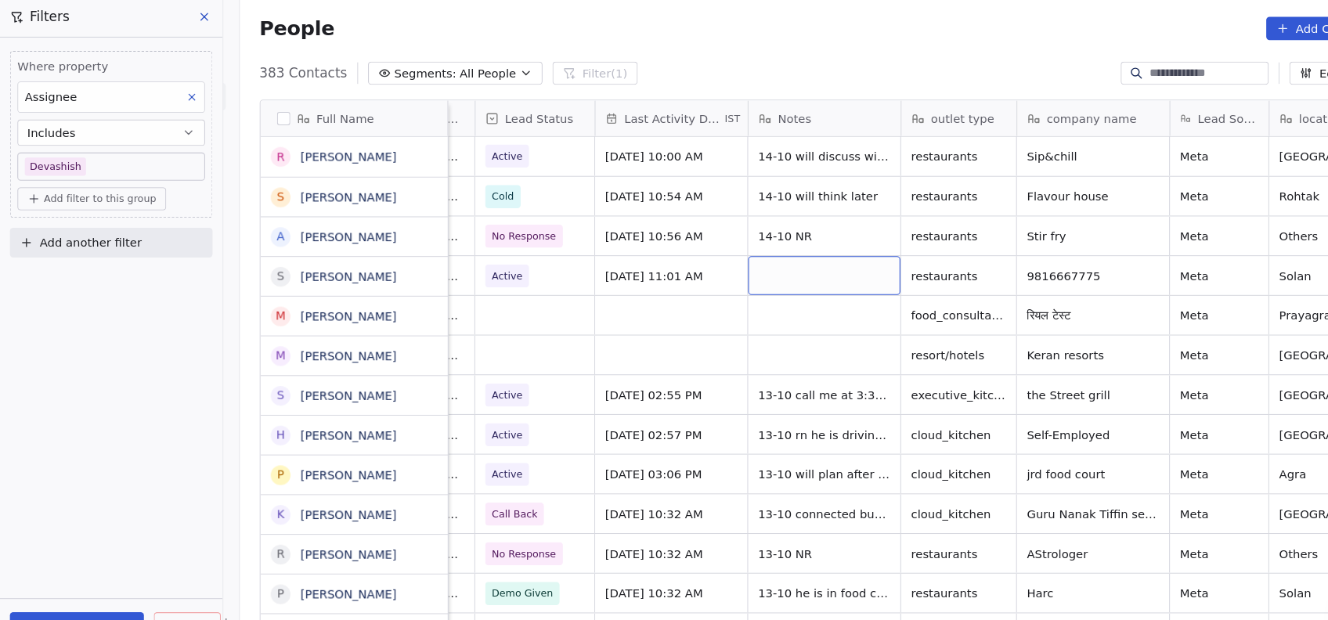
click at [736, 246] on div "grid" at bounding box center [781, 264] width 144 height 37
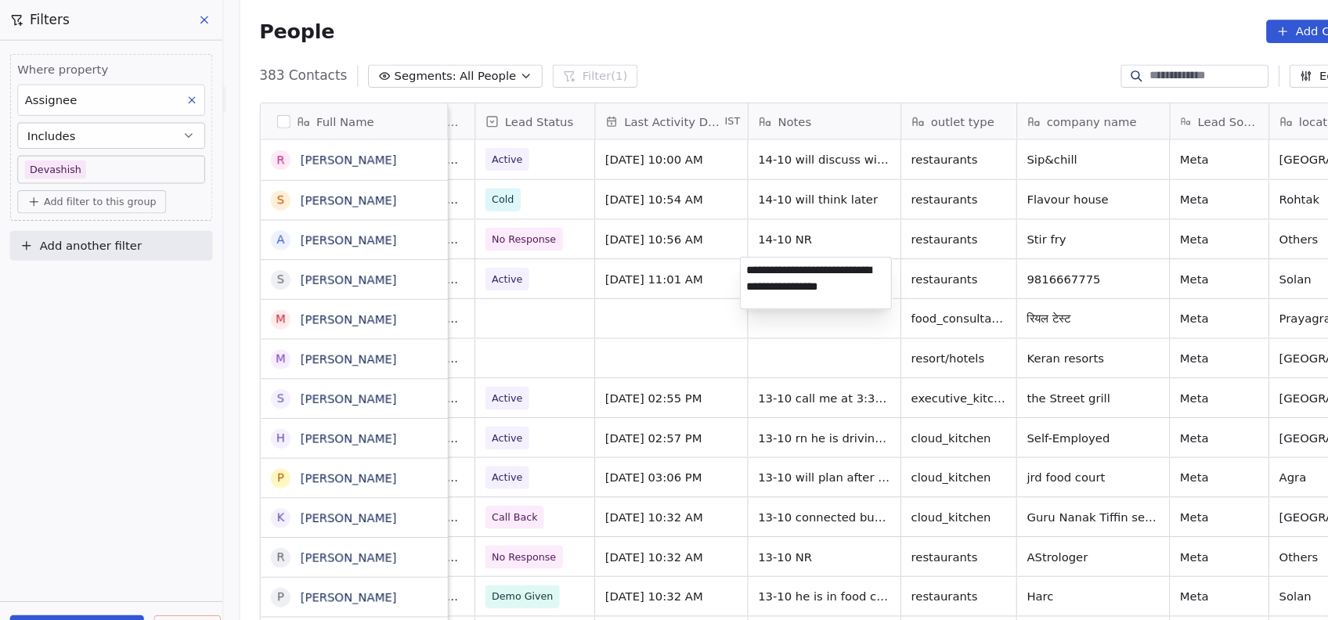
type textarea "**********"
click at [734, 274] on textarea "**********" at bounding box center [772, 268] width 143 height 49
click at [768, 291] on textarea "**********" at bounding box center [772, 268] width 143 height 49
click at [716, 318] on html "On2Cook India Pvt. Ltd. Contacts People Marketing Workflows Campaigns Metrics &…" at bounding box center [664, 310] width 1328 height 620
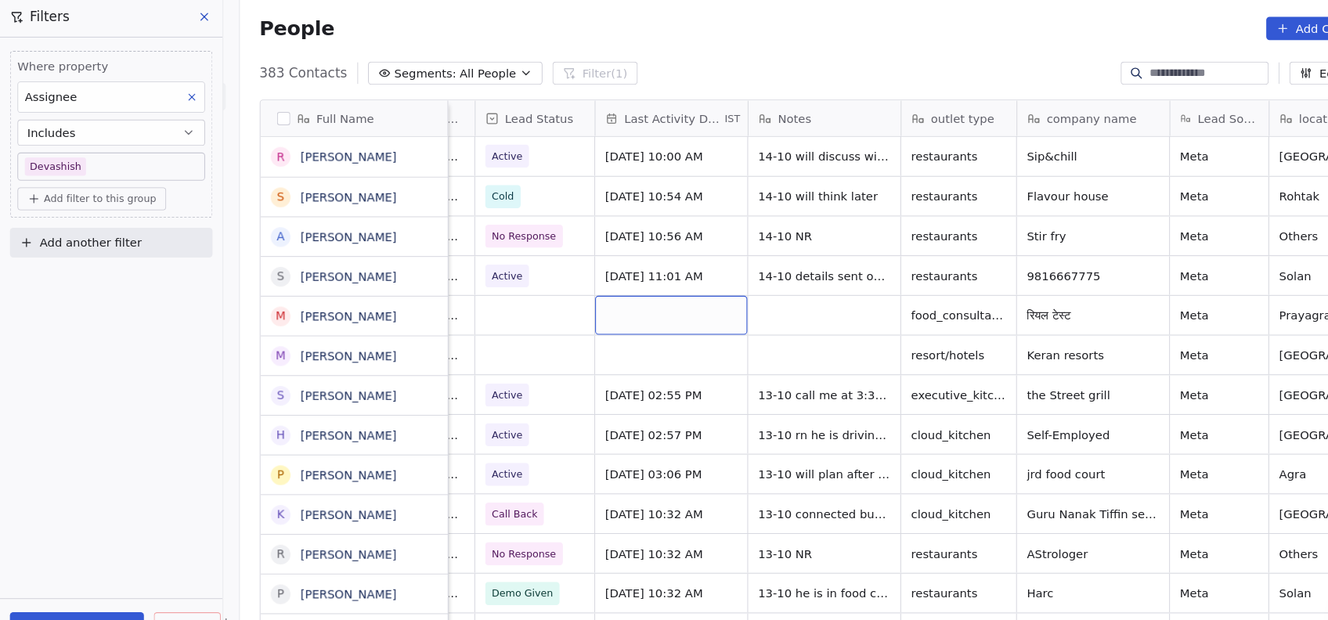
click at [593, 284] on div "grid" at bounding box center [636, 302] width 144 height 37
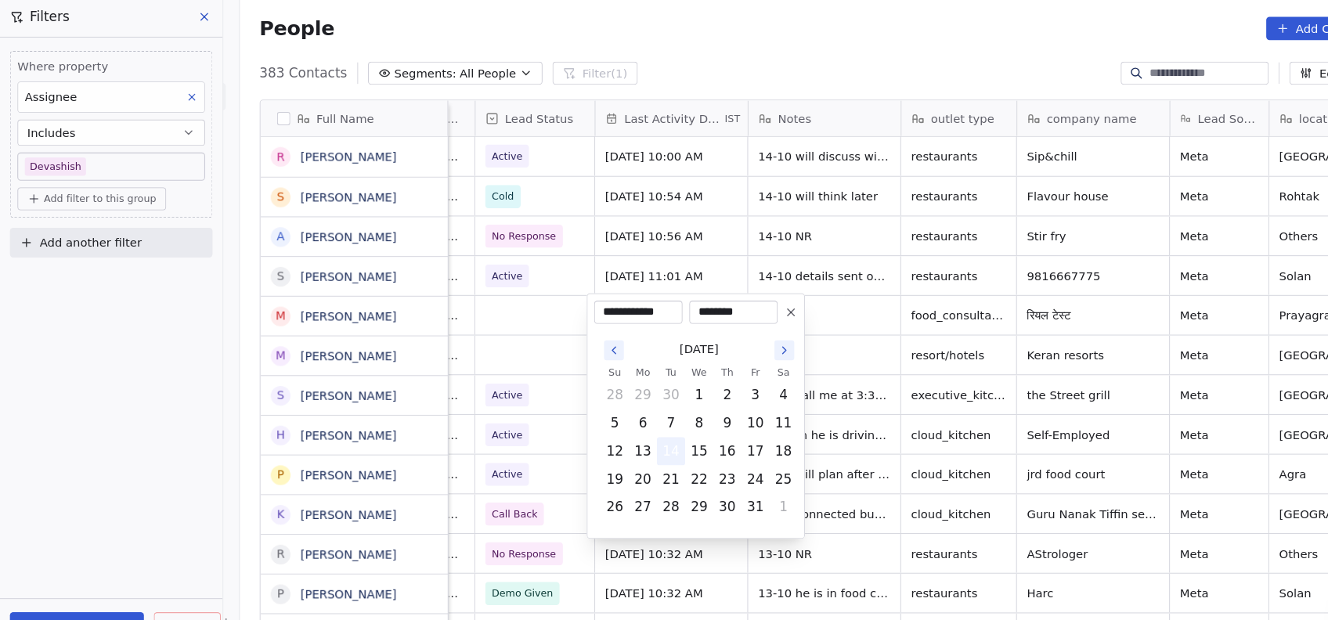
click at [645, 437] on button "14" at bounding box center [635, 429] width 25 height 25
click at [777, 326] on html "On2Cook India Pvt. Ltd. Contacts People Marketing Workflows Campaigns Metrics &…" at bounding box center [664, 310] width 1328 height 620
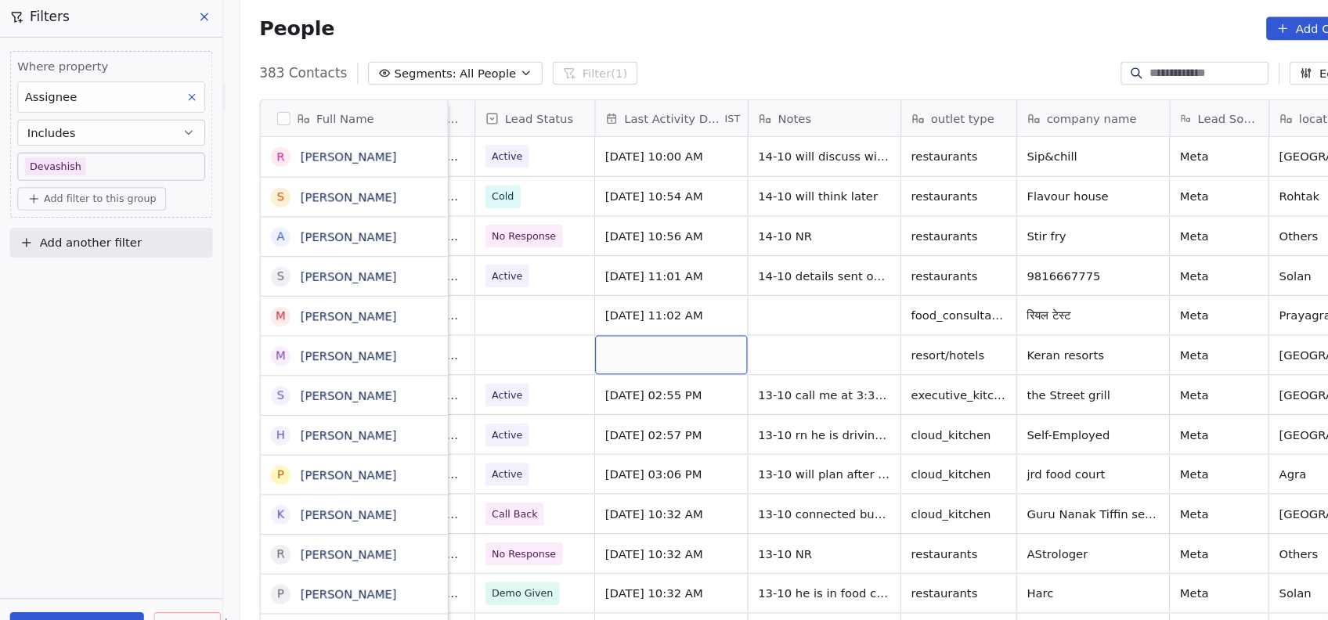
click at [598, 334] on div "grid" at bounding box center [636, 339] width 144 height 37
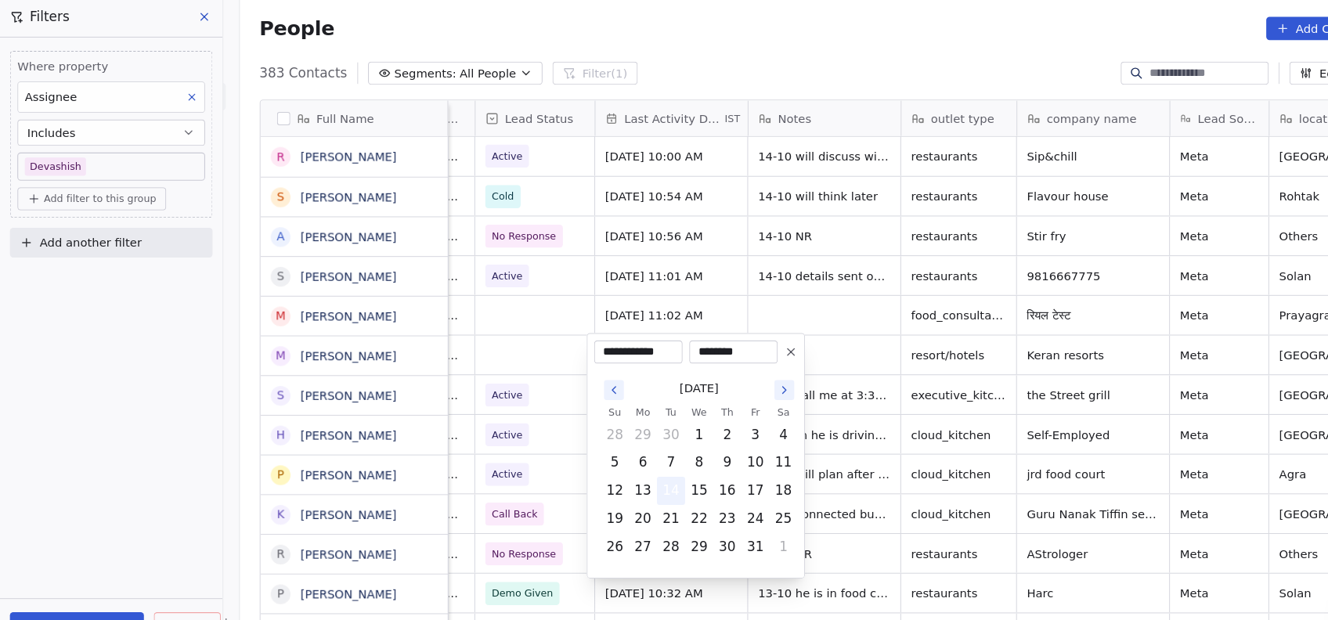
click at [639, 461] on button "14" at bounding box center [635, 467] width 25 height 25
click at [782, 374] on html "On2Cook India Pvt. Ltd. Contacts People Marketing Workflows Campaigns Metrics &…" at bounding box center [664, 310] width 1328 height 620
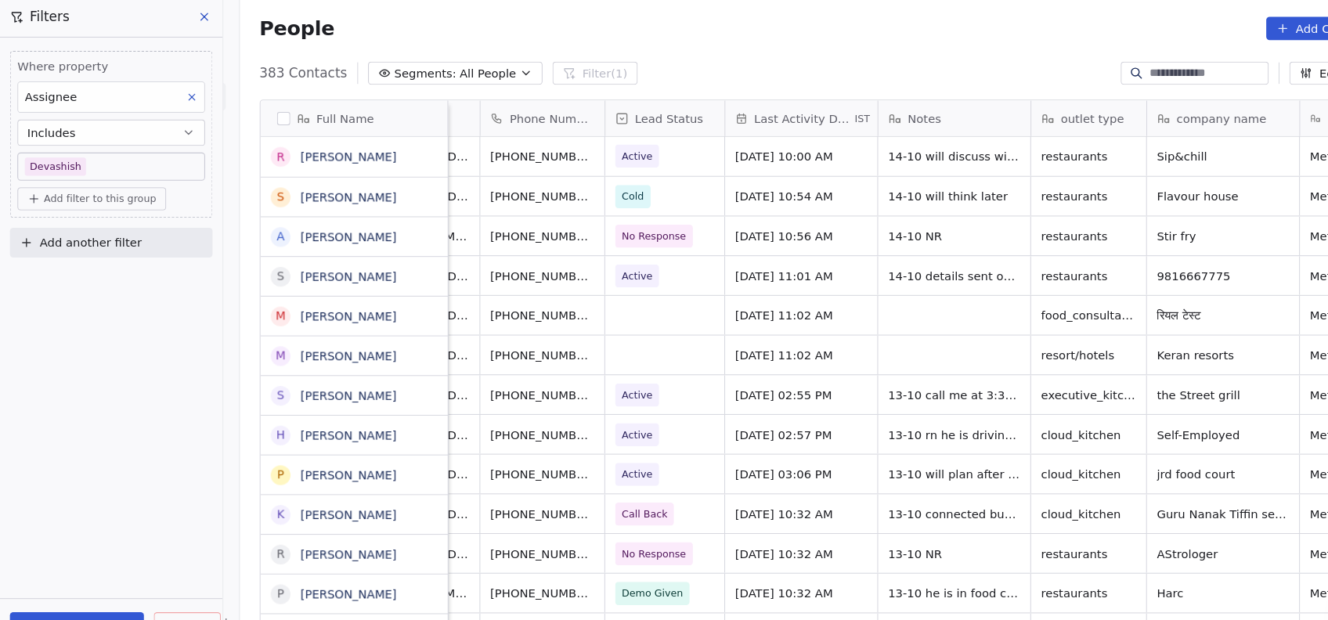
scroll to position [2, 117]
click at [605, 302] on div "grid" at bounding box center [627, 302] width 113 height 37
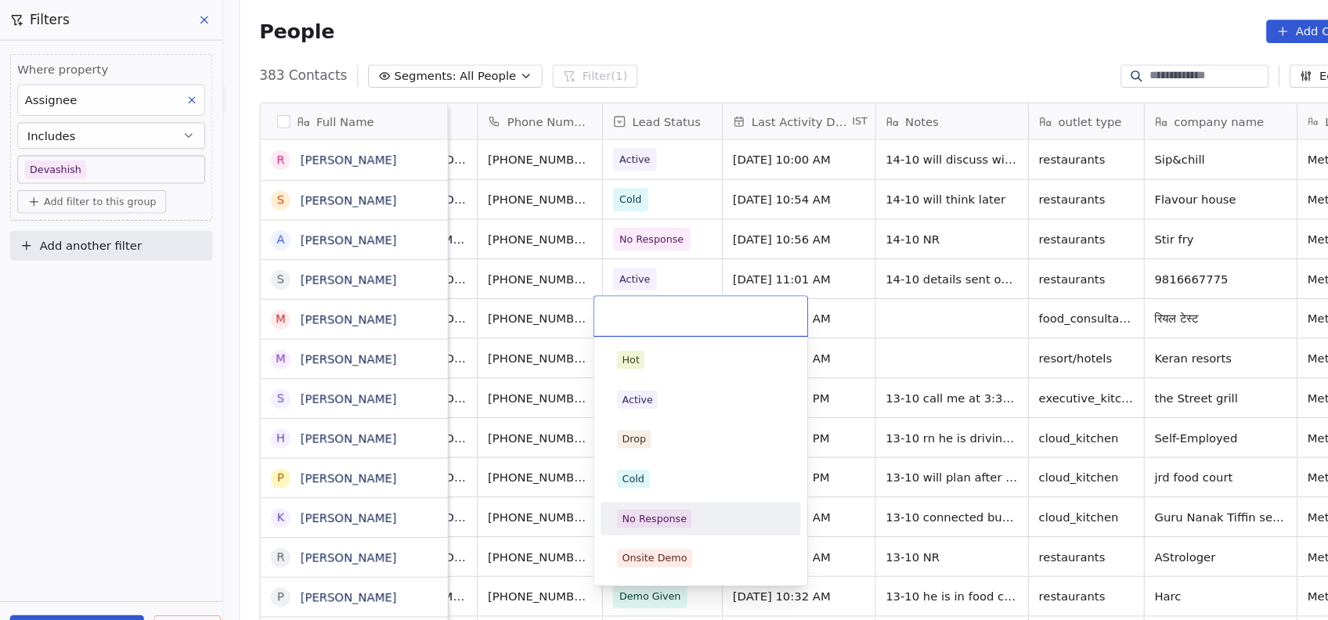
click at [625, 484] on div "No Response" at bounding box center [619, 491] width 61 height 14
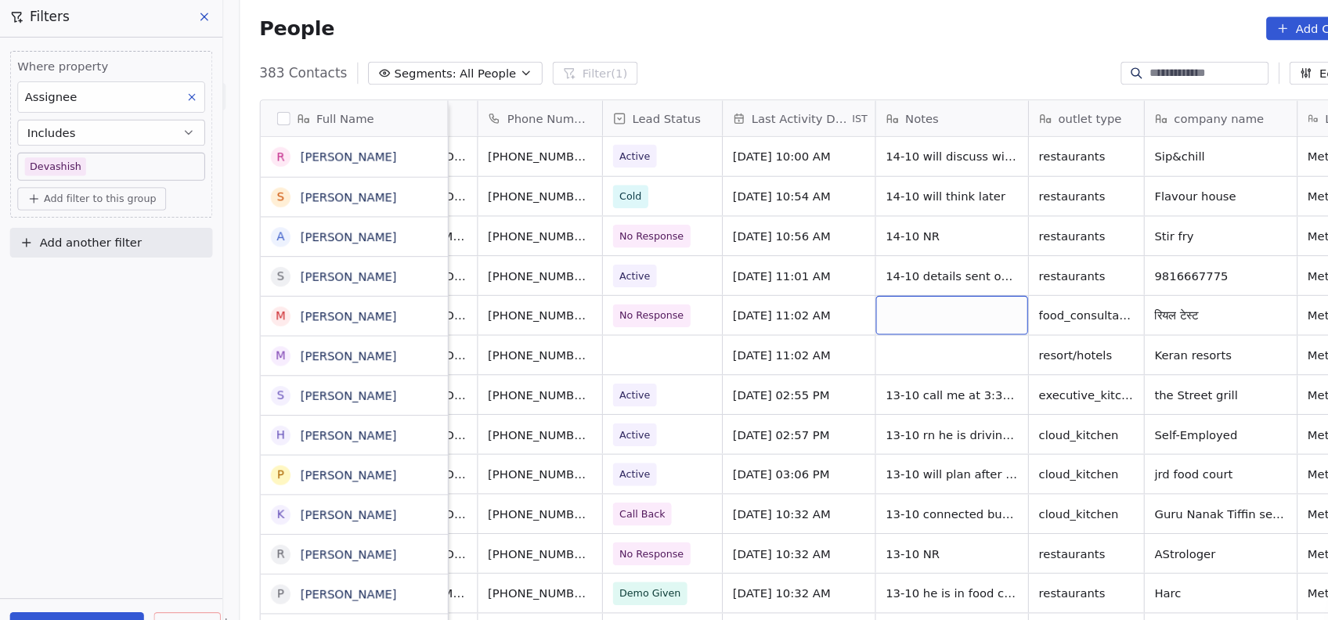
click at [852, 304] on div "grid" at bounding box center [901, 302] width 144 height 37
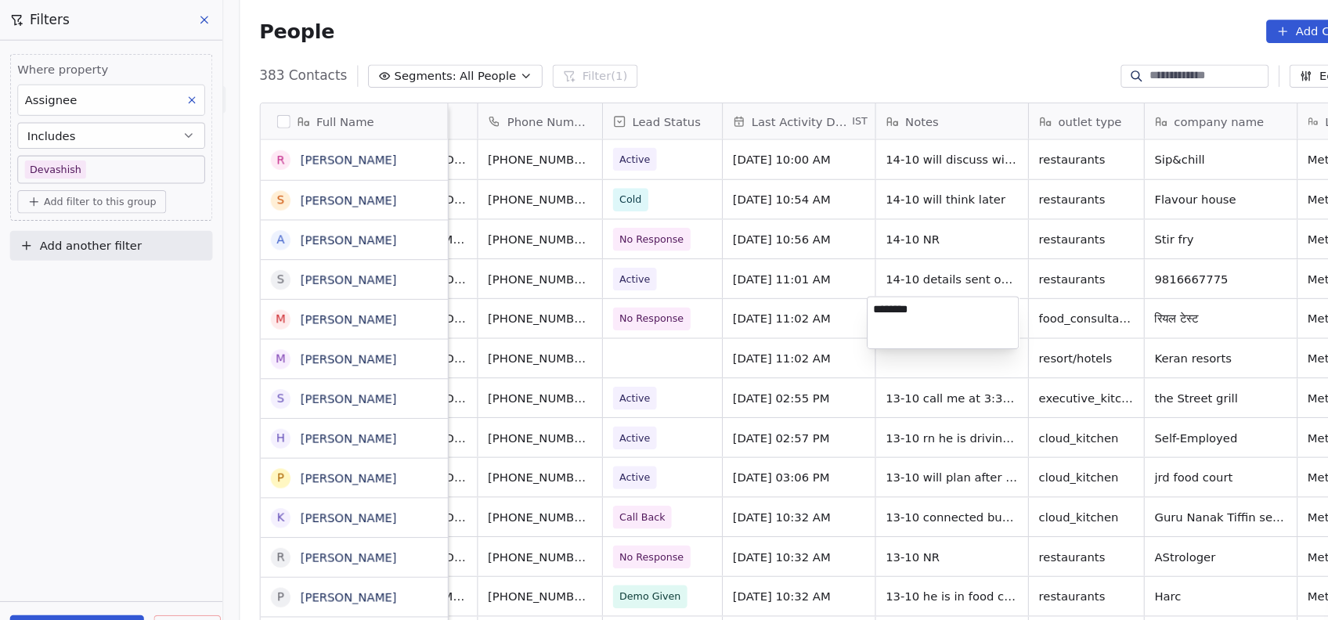
type textarea "********"
click at [618, 348] on html "On2Cook India Pvt. Ltd. Contacts People Marketing Workflows Campaigns Metrics &…" at bounding box center [664, 310] width 1328 height 620
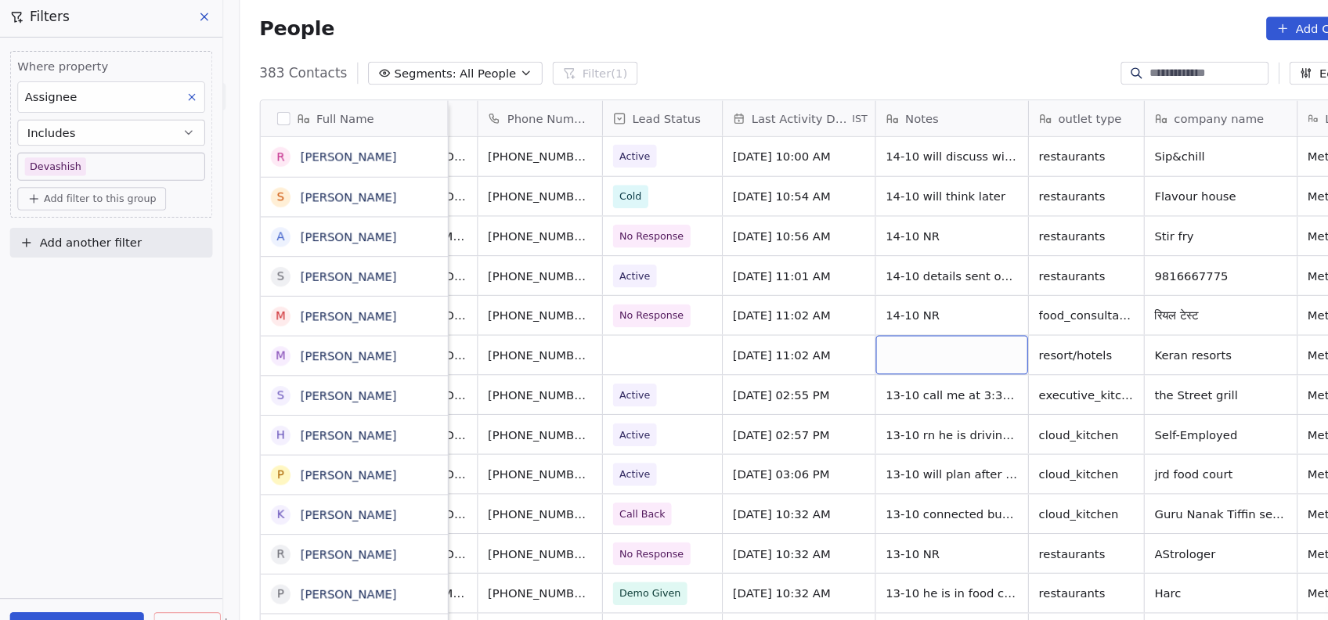
click at [890, 342] on div "grid" at bounding box center [901, 339] width 144 height 37
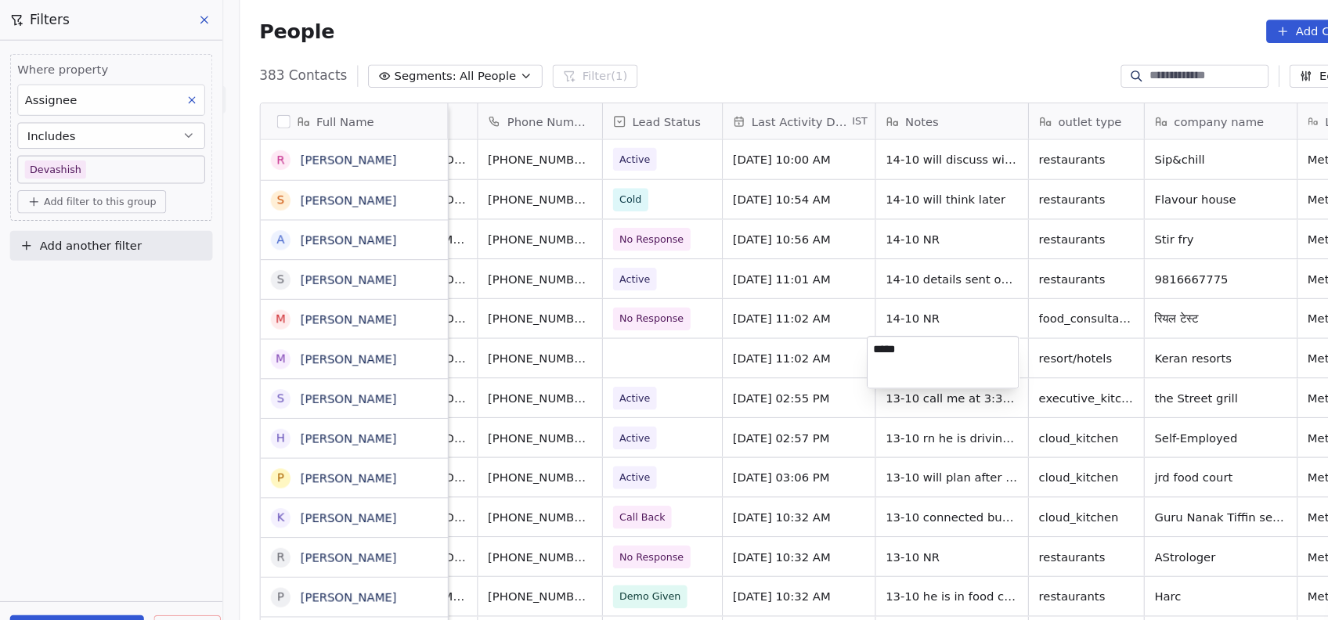
type textarea "*****"
click at [1014, 328] on html "On2Cook India Pvt. Ltd. Contacts People Marketing Workflows Campaigns Metrics &…" at bounding box center [664, 310] width 1328 height 620
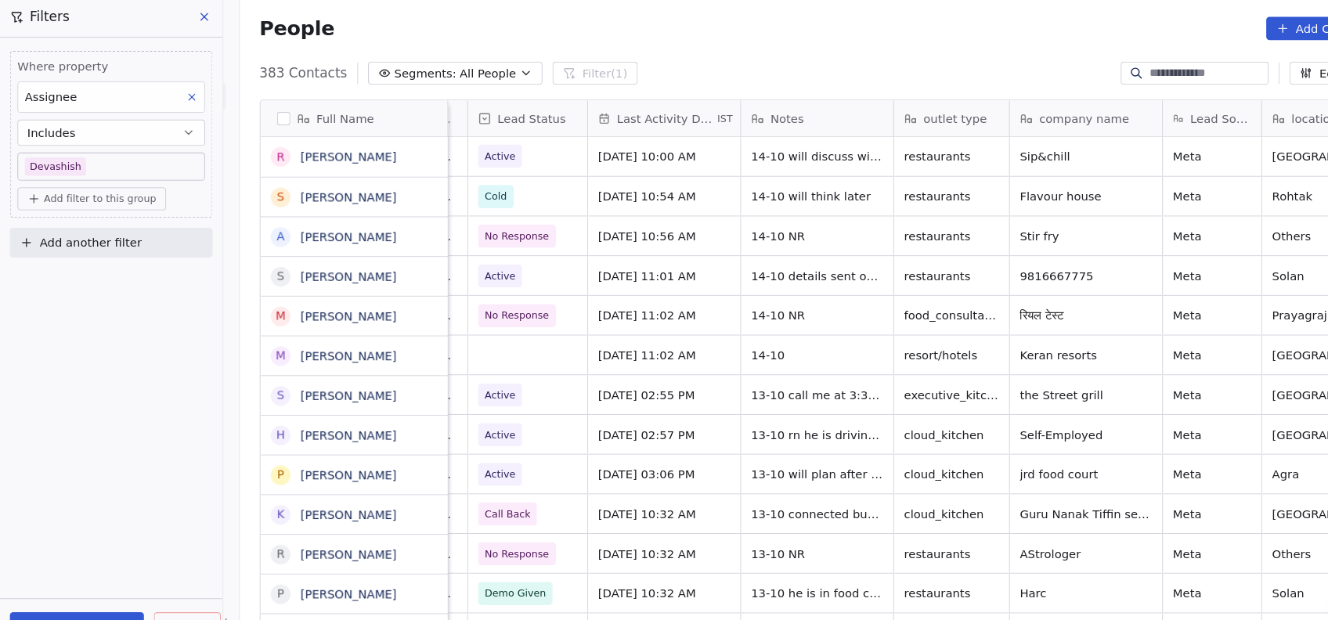
scroll to position [2, 244]
click at [503, 333] on div "grid" at bounding box center [499, 339] width 113 height 37
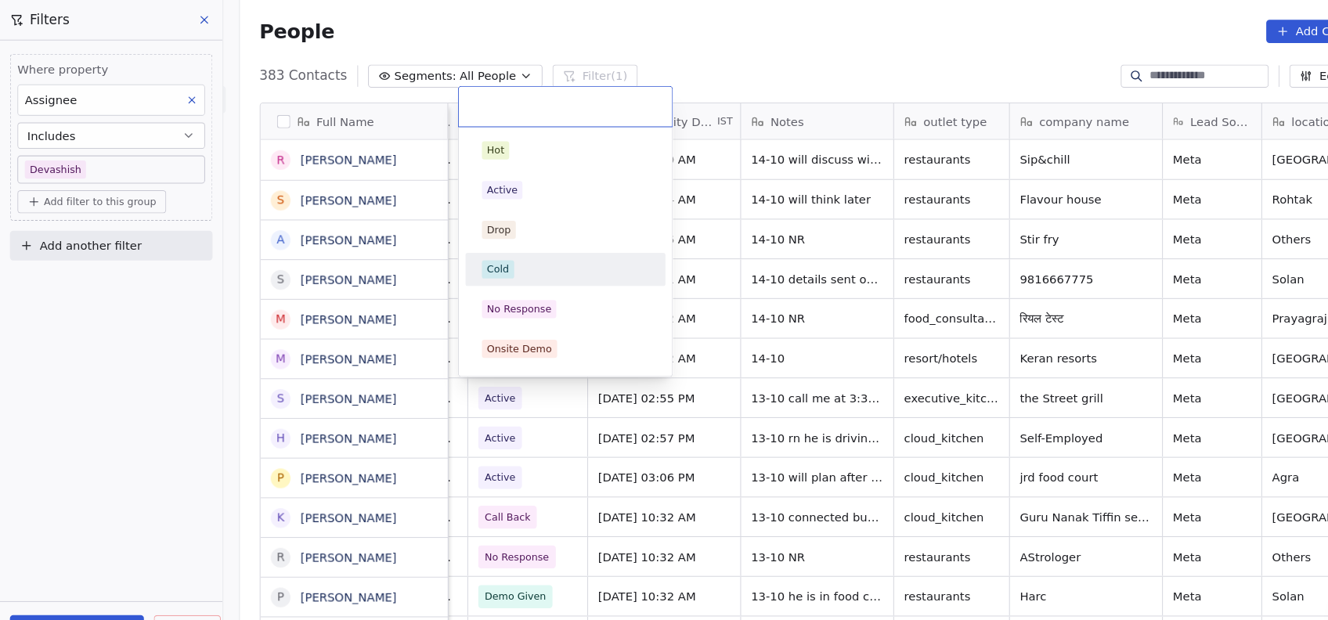
click at [497, 258] on div "Cold" at bounding box center [536, 255] width 158 height 17
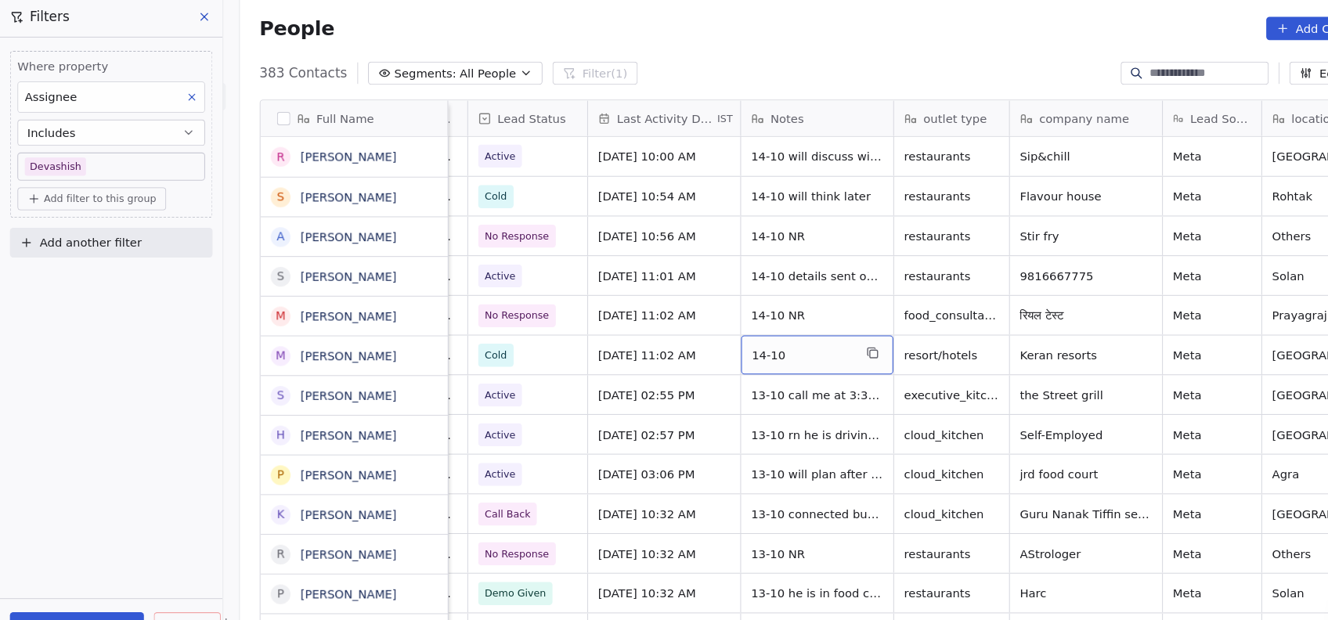
click at [757, 342] on span "14-10" at bounding box center [760, 340] width 96 height 16
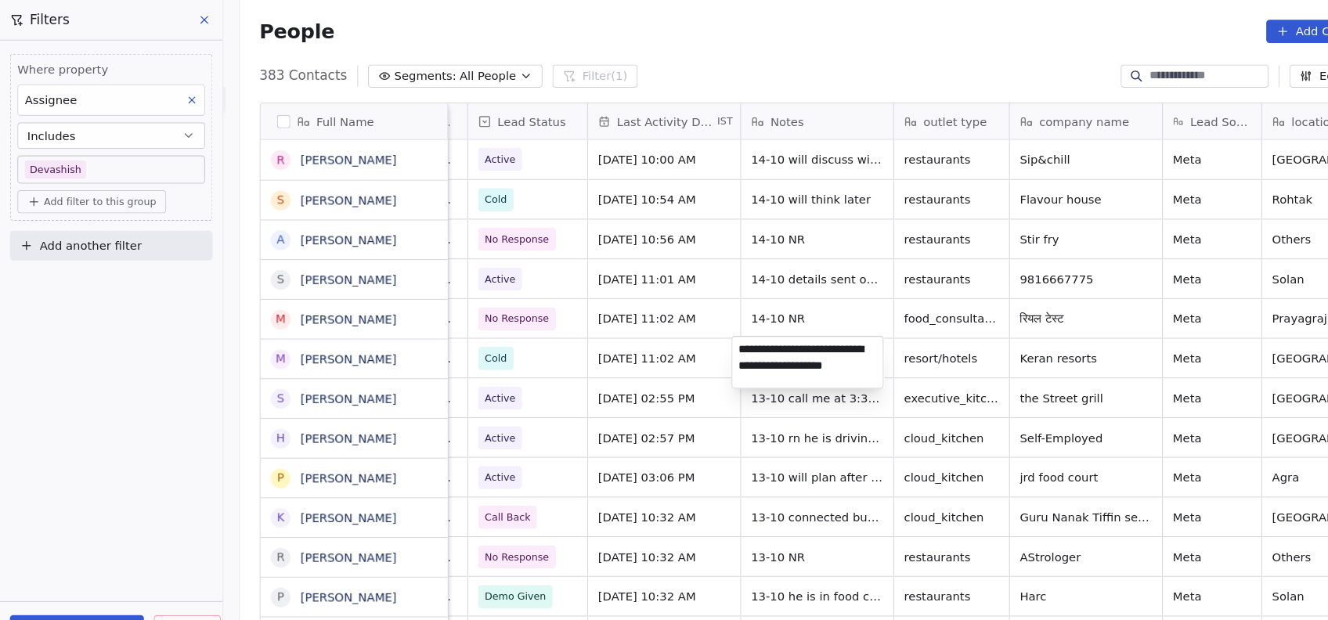
type textarea "**********"
click at [848, 286] on html "On2Cook India Pvt. Ltd. Contacts People Marketing Workflows Campaigns Metrics &…" at bounding box center [664, 310] width 1328 height 620
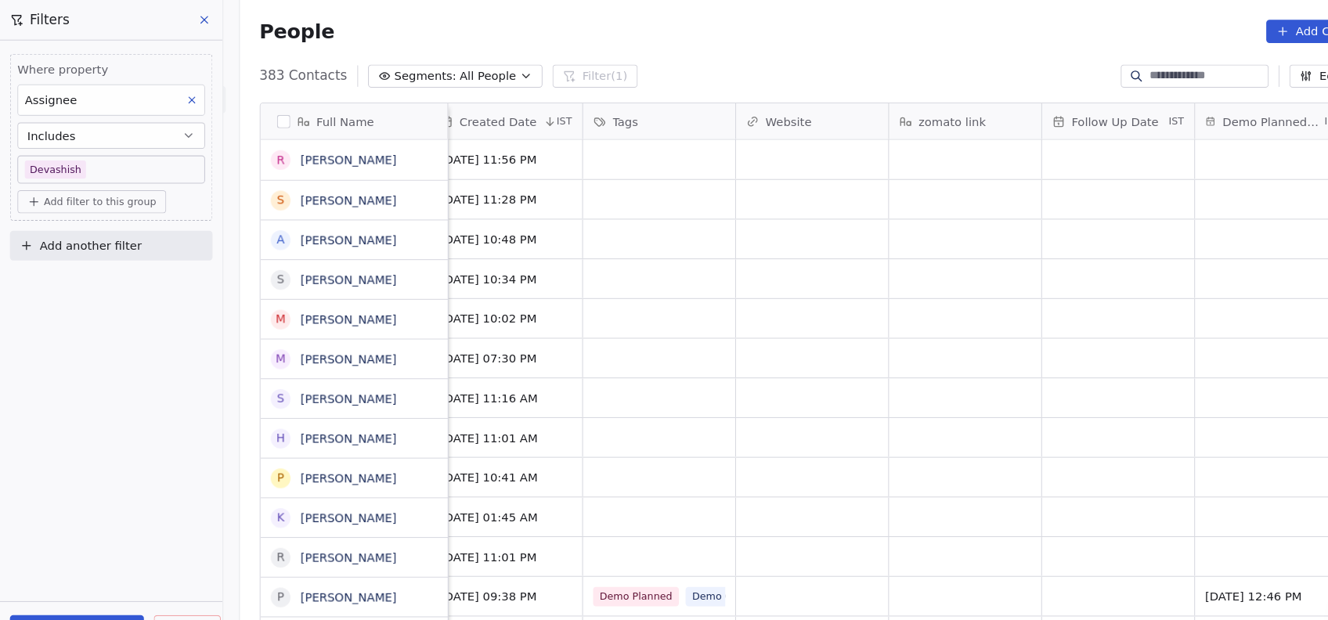
scroll to position [0, 2243]
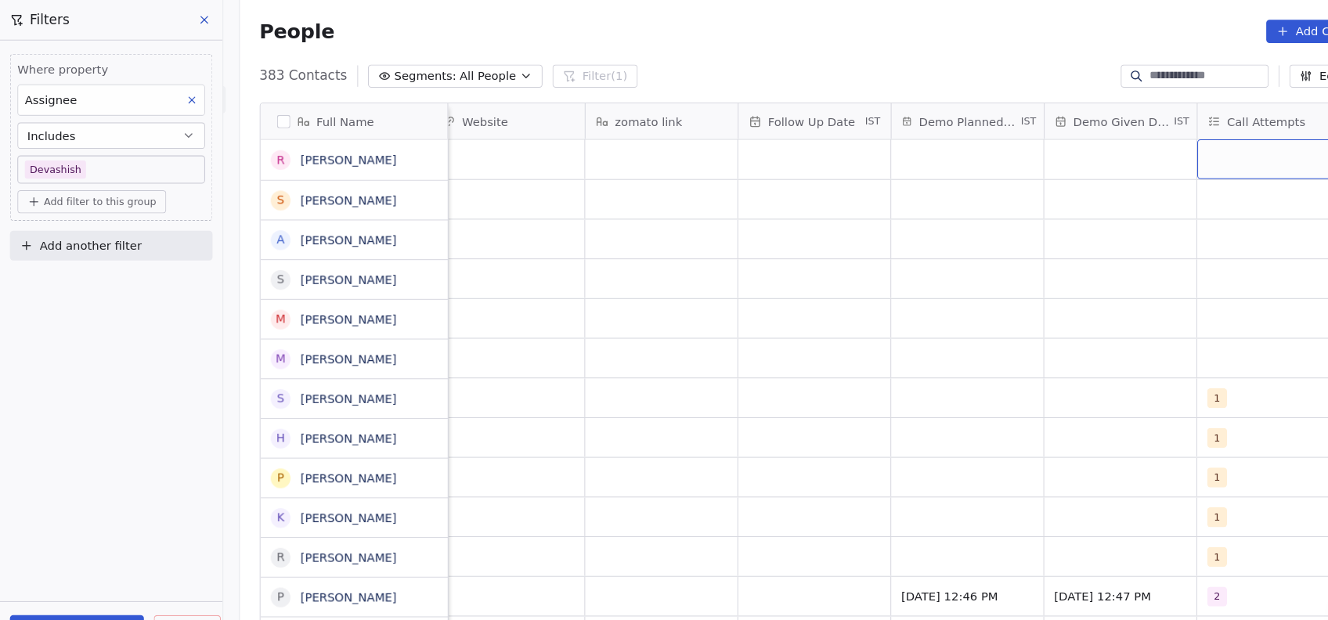
click at [1146, 149] on div "grid" at bounding box center [1206, 151] width 144 height 38
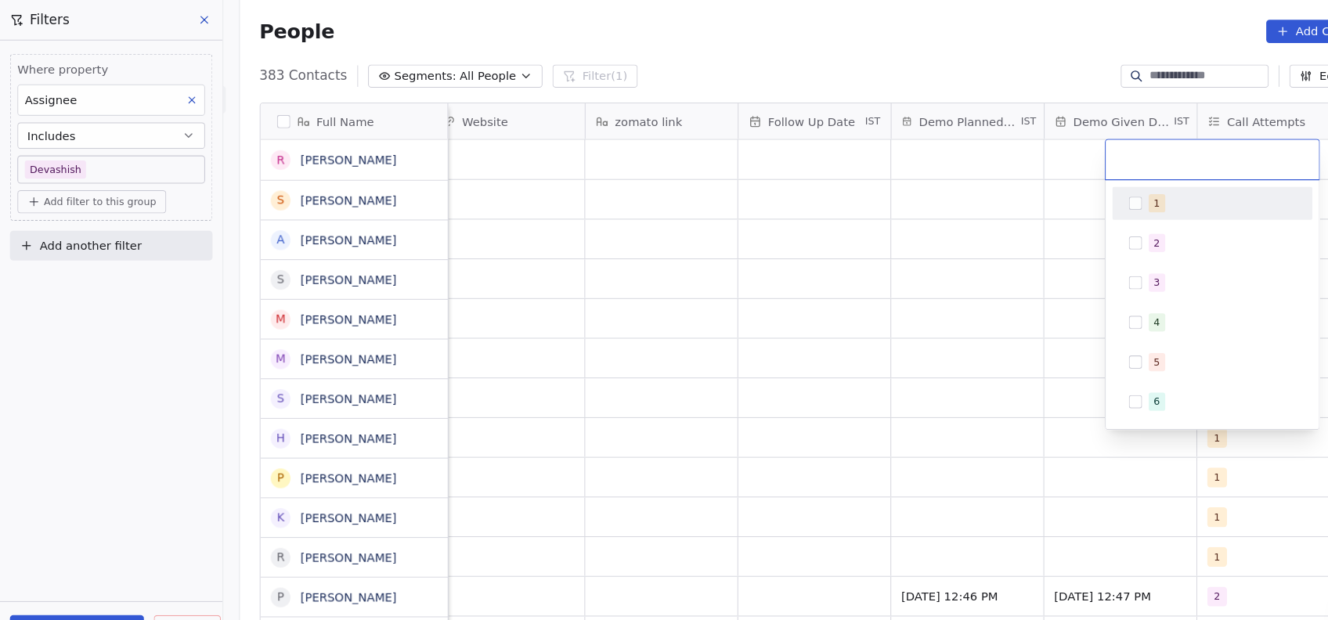
click at [1074, 192] on button "Suggestions" at bounding box center [1075, 192] width 13 height 13
click at [1041, 211] on html "On2Cook India Pvt. Ltd. Contacts People Marketing Workflows Campaigns Metrics &…" at bounding box center [664, 310] width 1328 height 620
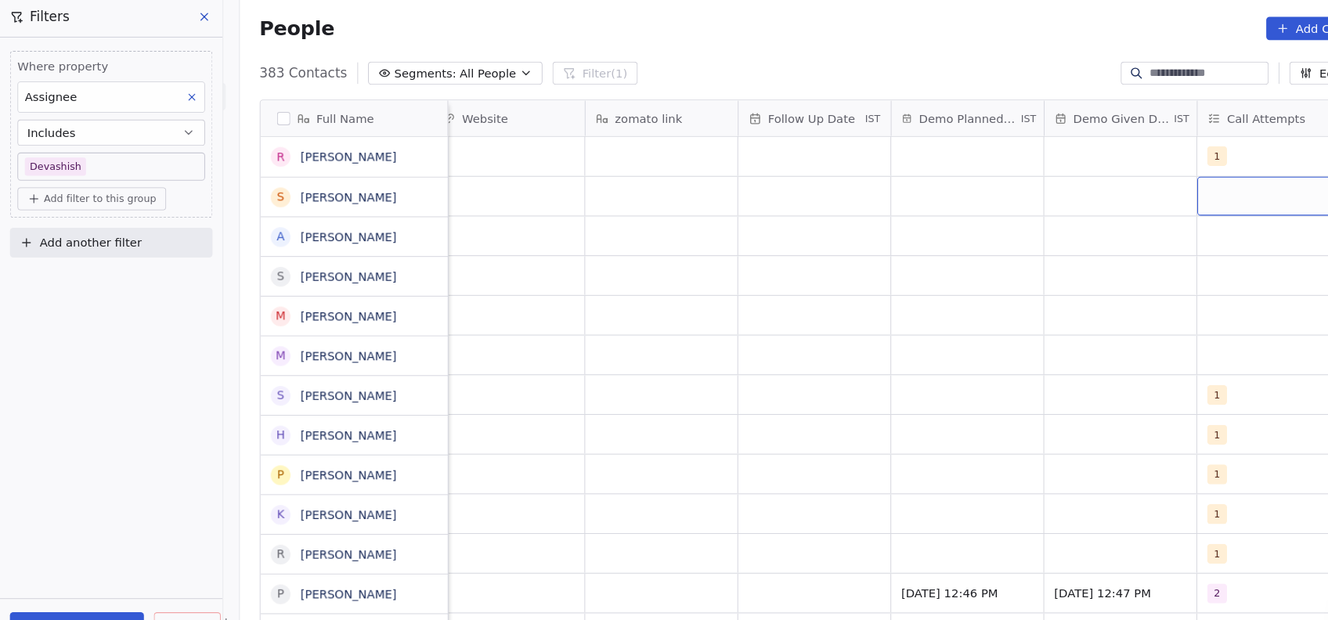
click at [1152, 184] on div "grid" at bounding box center [1206, 189] width 144 height 37
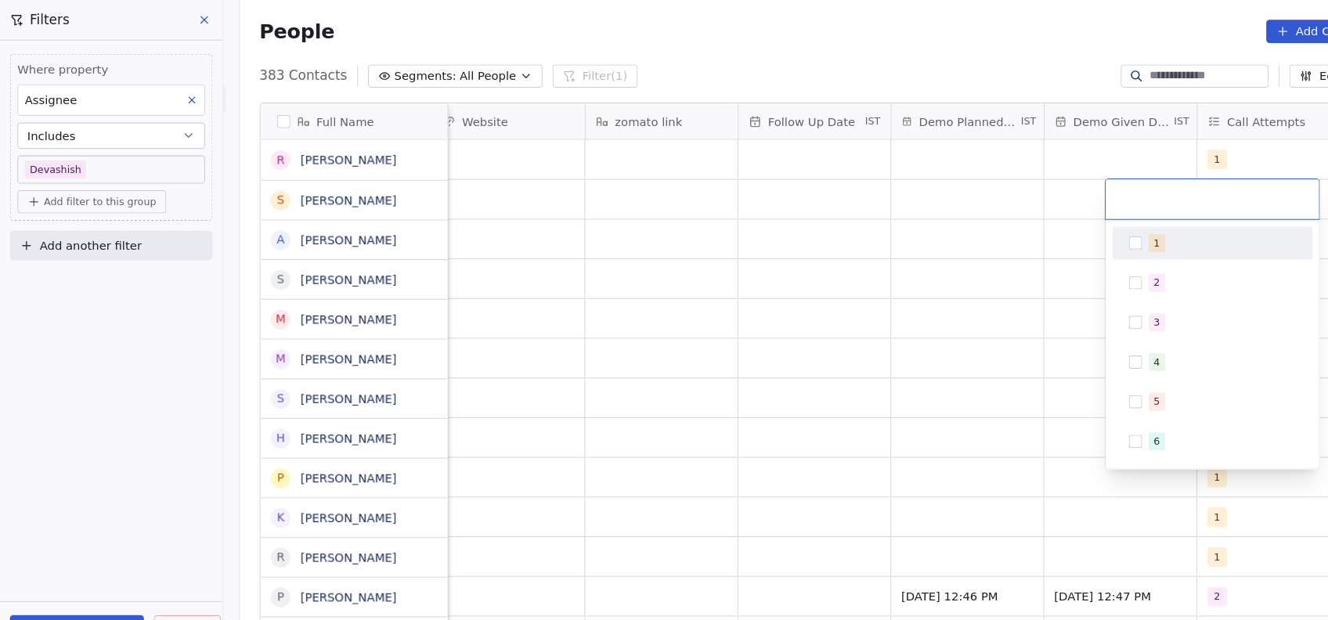
click at [1068, 231] on div "1" at bounding box center [1148, 230] width 177 height 25
click at [967, 278] on html "On2Cook India Pvt. Ltd. Contacts People Marketing Workflows Campaigns Metrics &…" at bounding box center [664, 310] width 1328 height 620
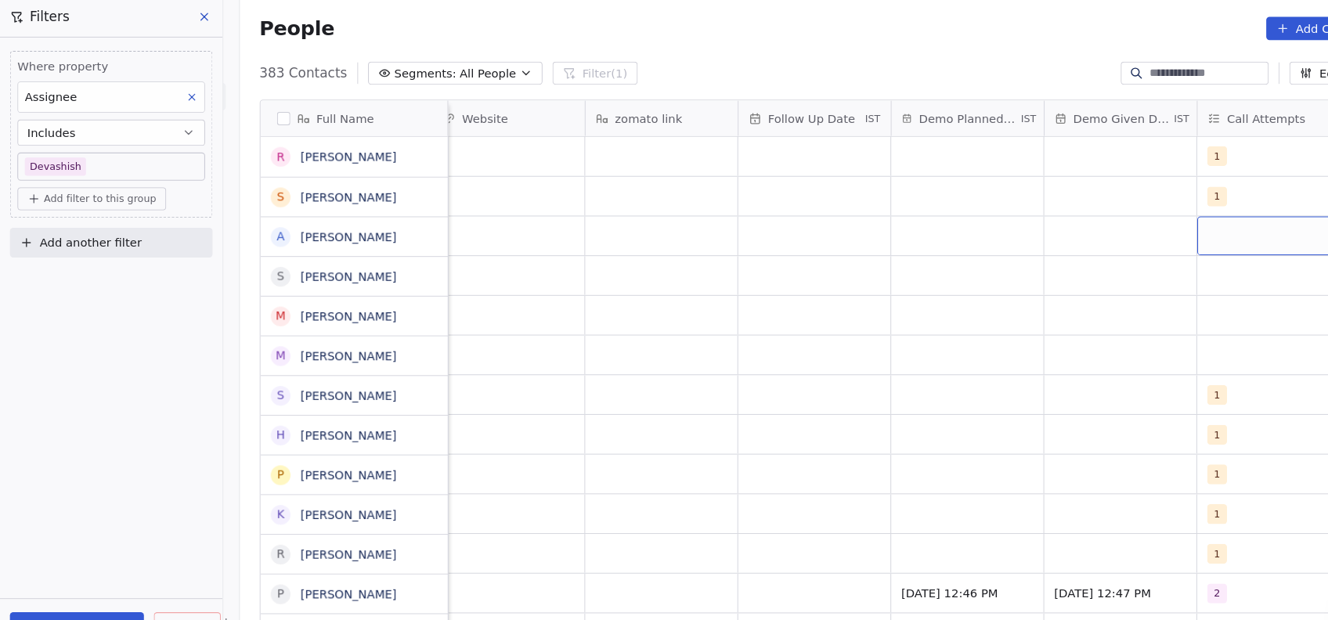
click at [1149, 222] on div "grid" at bounding box center [1206, 226] width 144 height 37
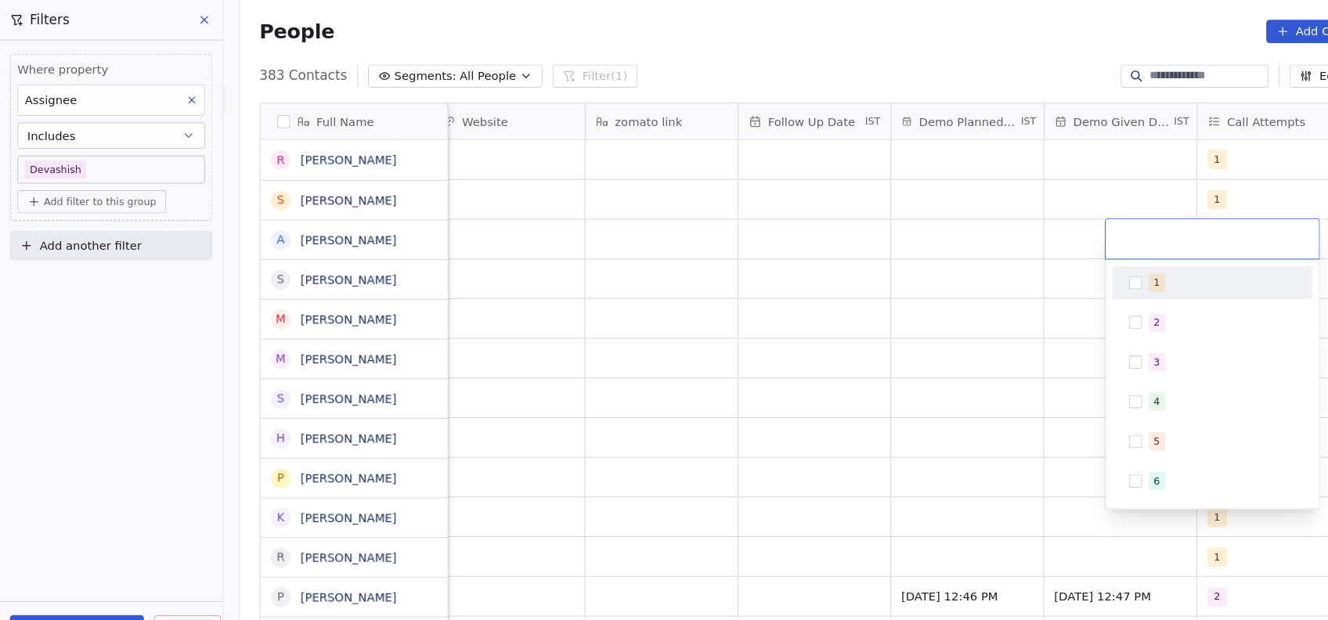
click at [1071, 266] on button "Suggestions" at bounding box center [1075, 268] width 13 height 13
click at [990, 304] on html "On2Cook India Pvt. Ltd. Contacts People Marketing Workflows Campaigns Metrics &…" at bounding box center [664, 310] width 1328 height 620
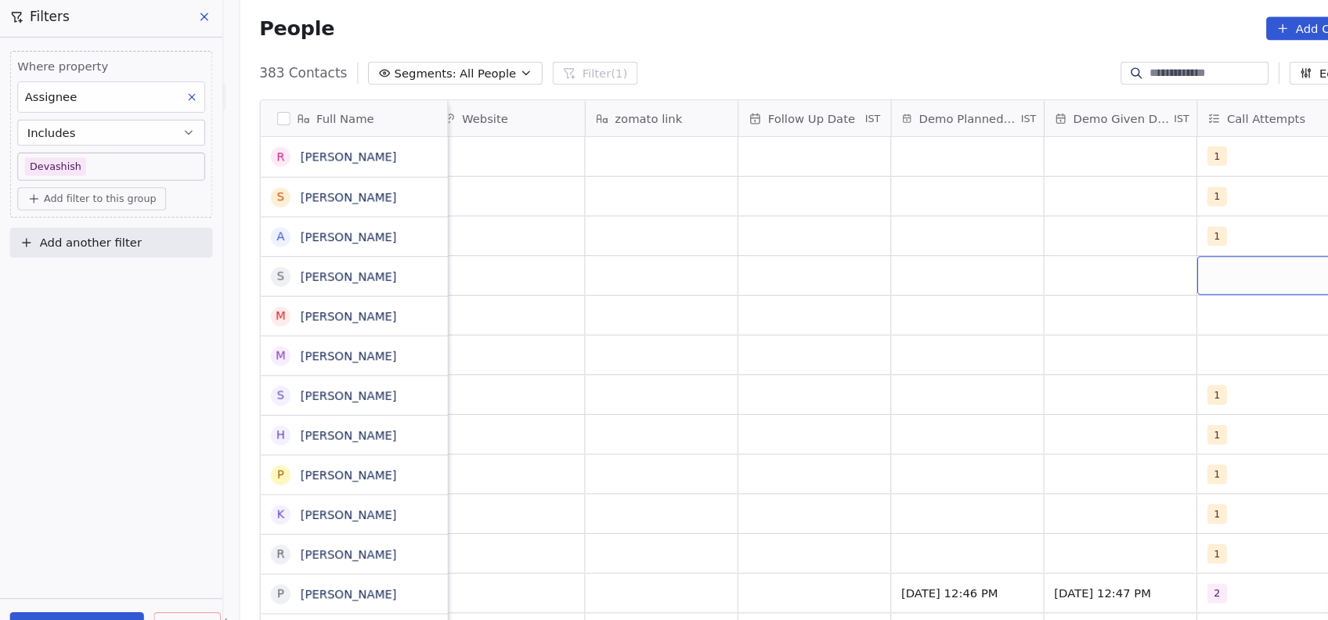
click at [1134, 257] on div "grid" at bounding box center [1206, 264] width 144 height 37
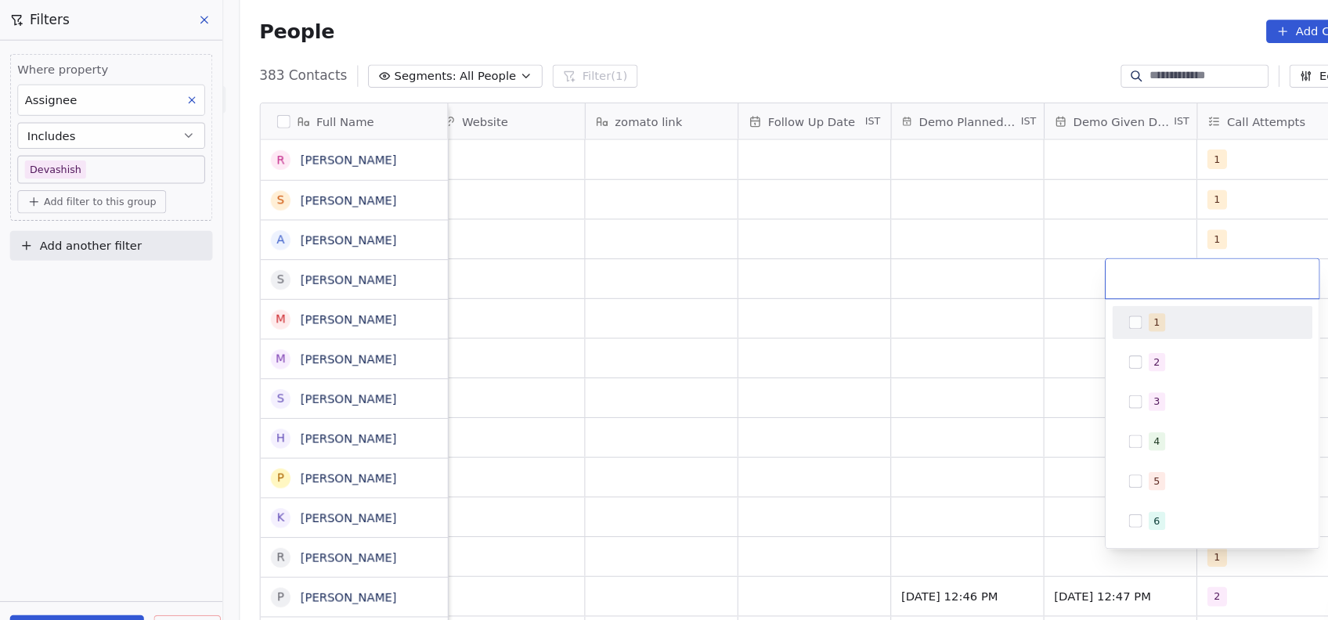
click at [1072, 303] on button "Suggestions" at bounding box center [1075, 305] width 13 height 13
click at [999, 343] on html "On2Cook India Pvt. Ltd. Contacts People Marketing Workflows Campaigns Metrics &…" at bounding box center [664, 310] width 1328 height 620
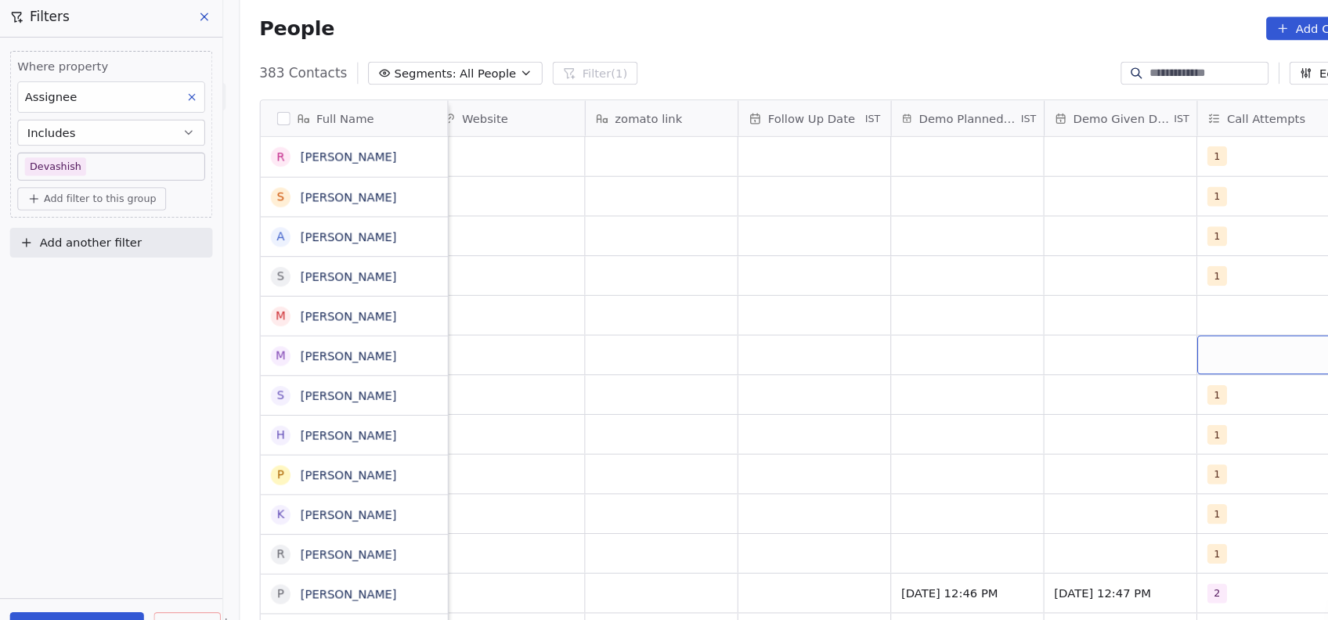
click at [1135, 321] on div "grid" at bounding box center [1206, 339] width 144 height 37
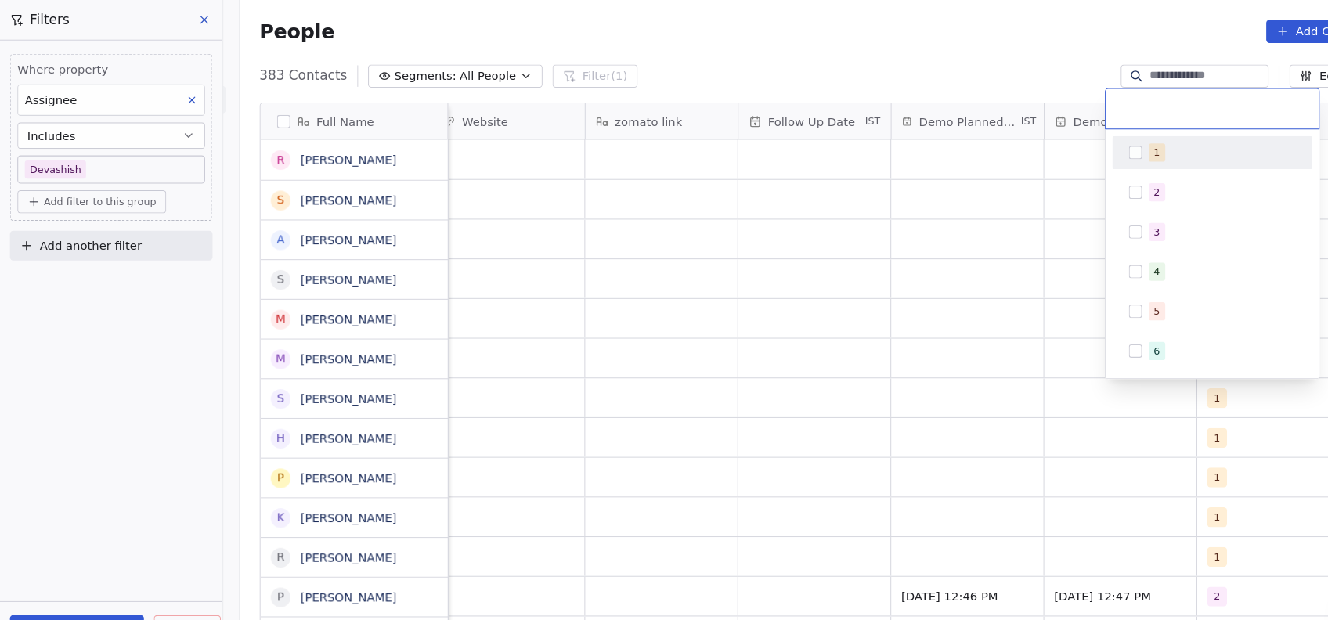
click at [1075, 142] on button "Suggestions" at bounding box center [1075, 145] width 13 height 13
click at [959, 233] on html "On2Cook India Pvt. Ltd. Contacts People Marketing Workflows Campaigns Metrics &…" at bounding box center [664, 310] width 1328 height 620
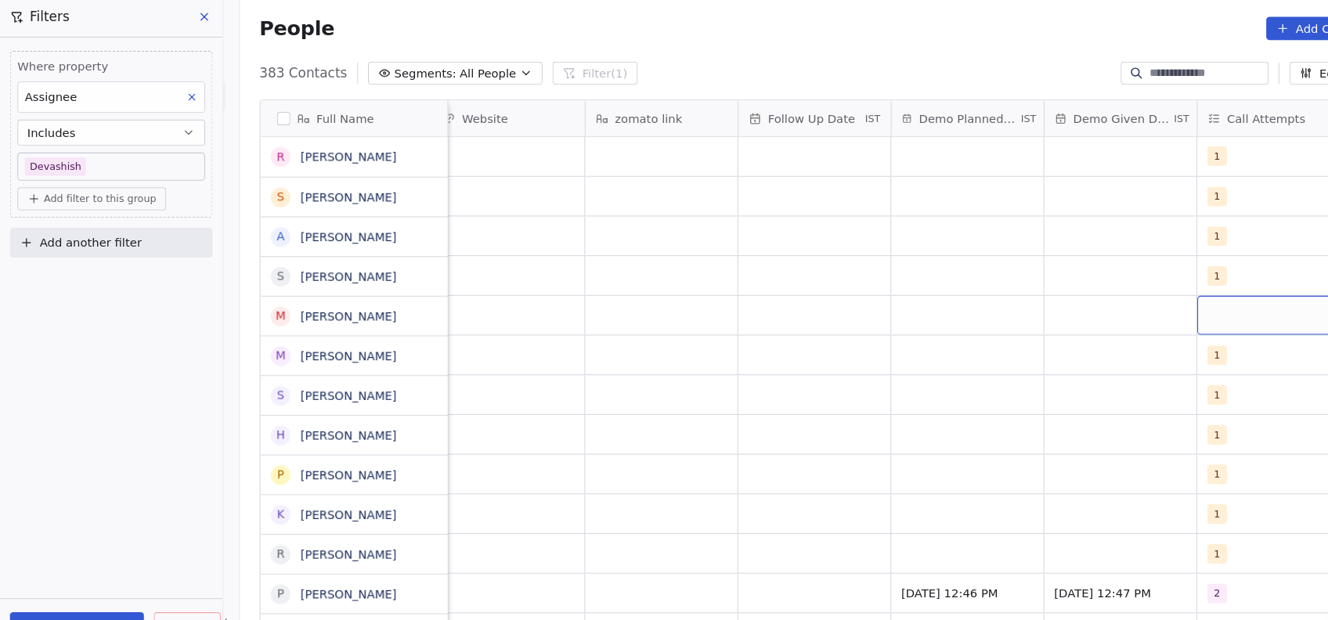
click at [1140, 310] on div "grid" at bounding box center [1206, 302] width 144 height 37
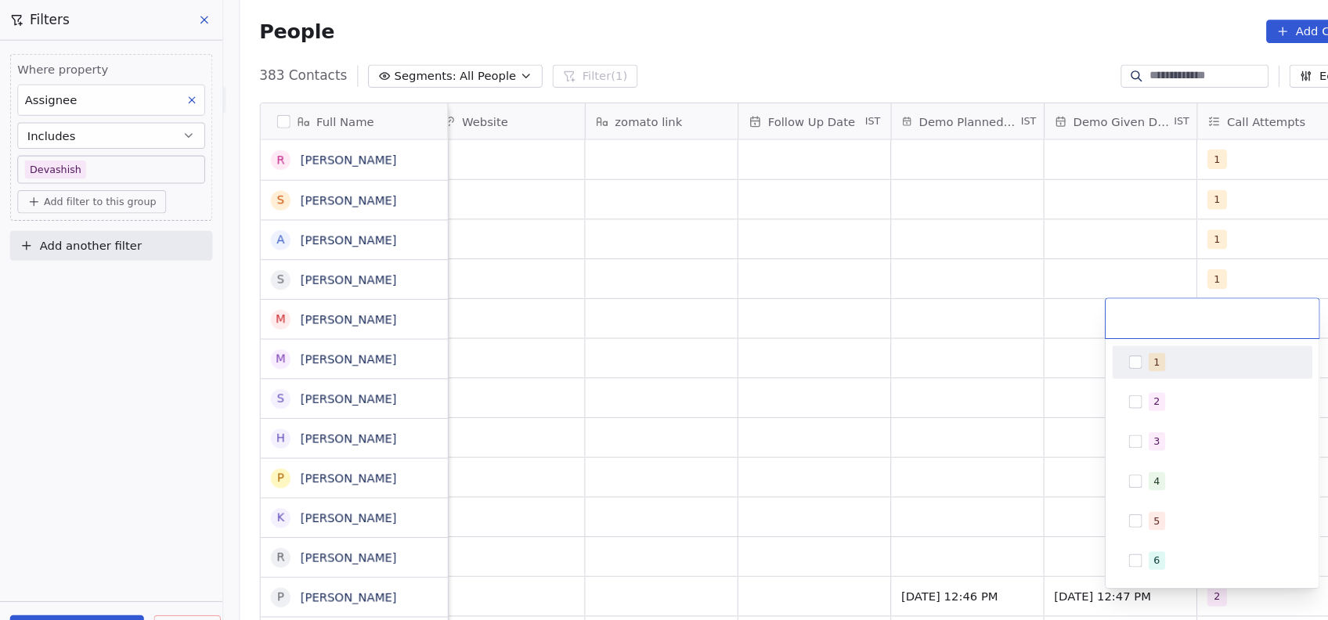
click at [1069, 345] on button "Suggestions" at bounding box center [1075, 343] width 13 height 13
click at [947, 375] on html "On2Cook India Pvt. Ltd. Contacts People Marketing Workflows Campaigns Metrics &…" at bounding box center [664, 310] width 1328 height 620
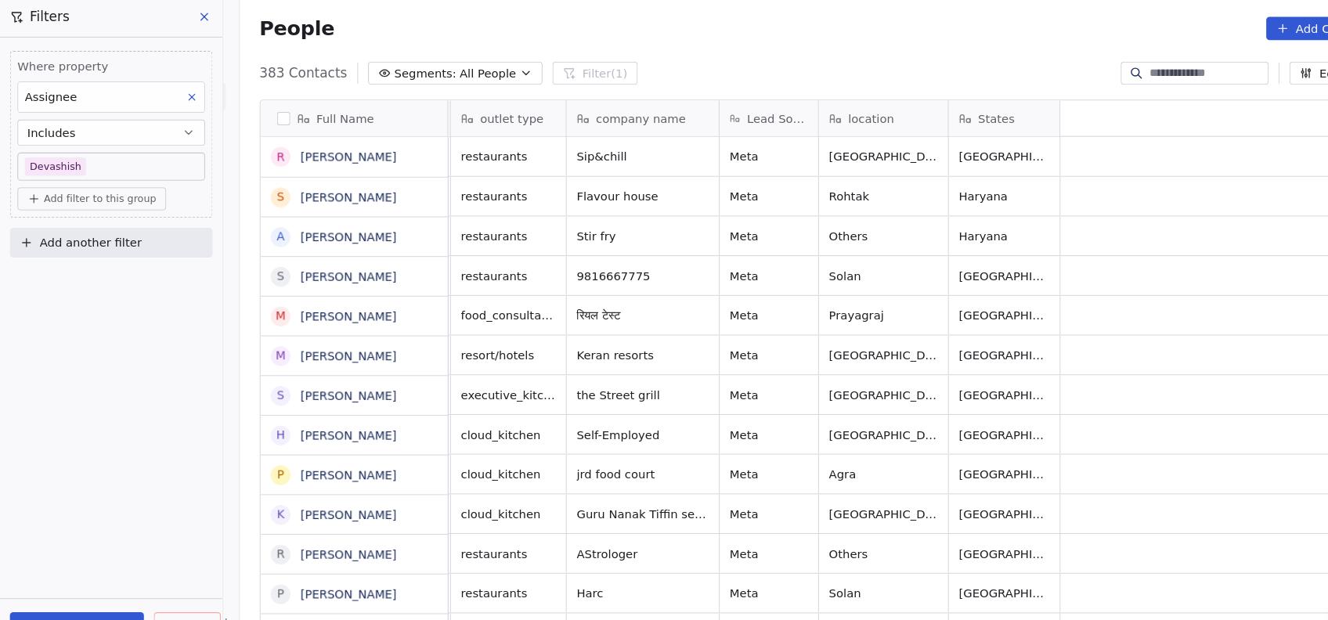
scroll to position [0, 0]
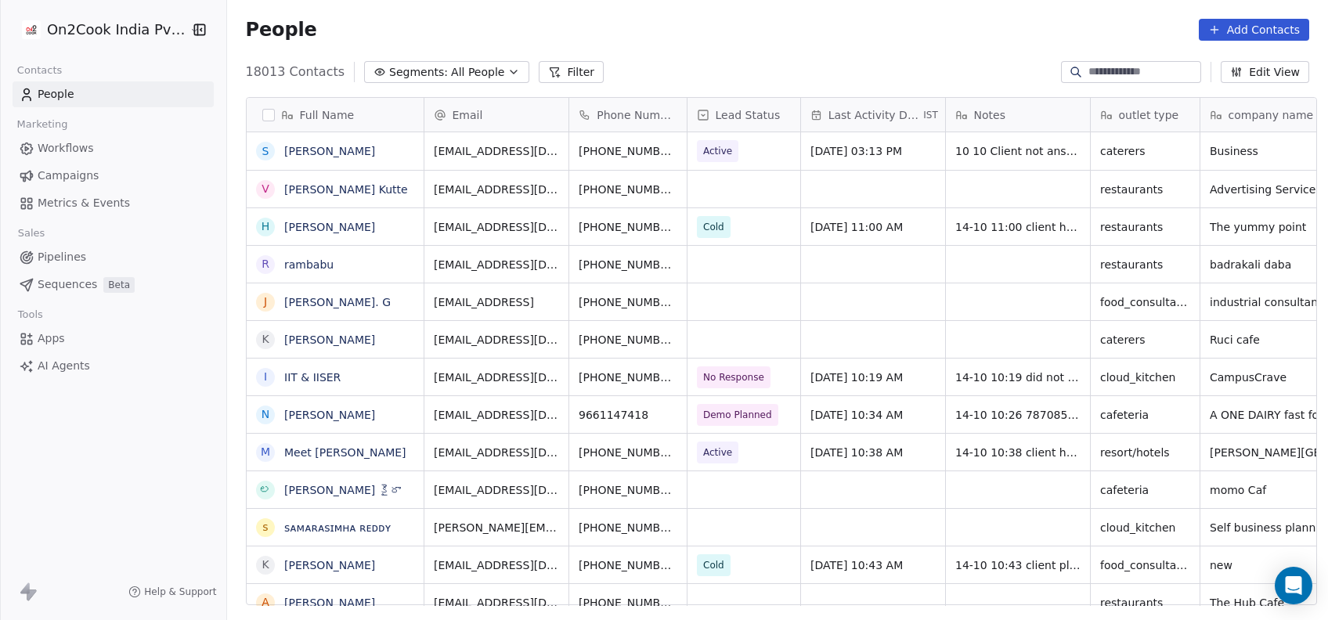
scroll to position [529, 1093]
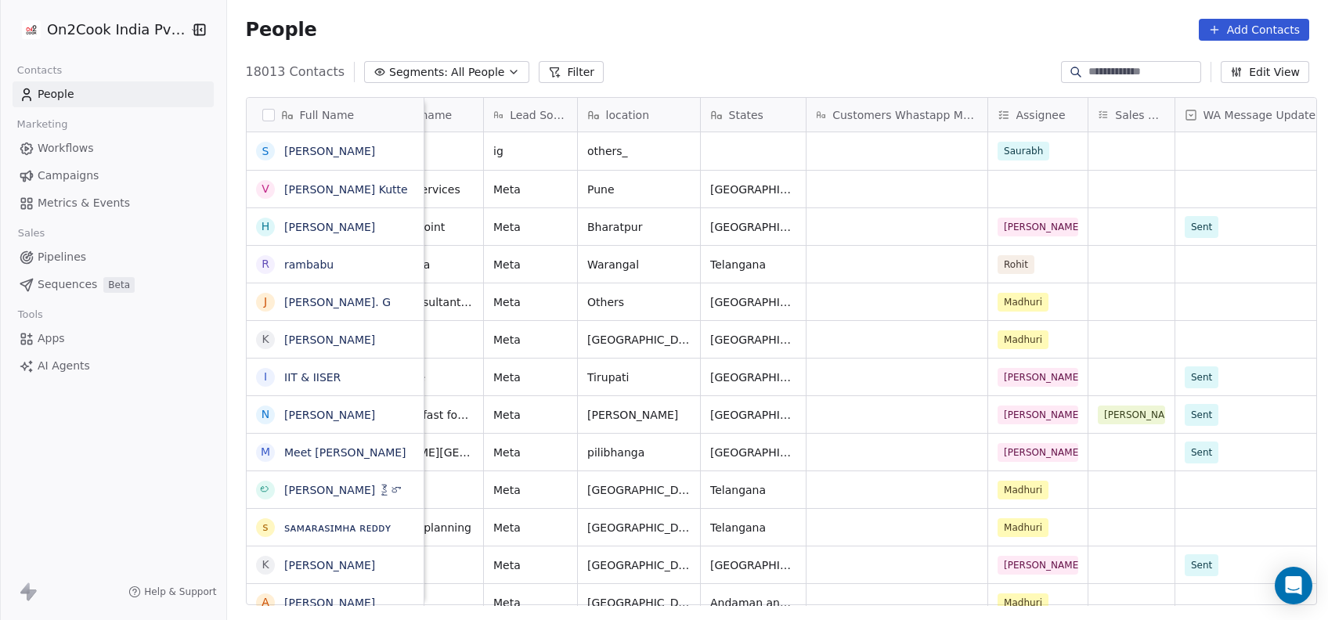
scroll to position [0, 862]
click at [702, 213] on div "[GEOGRAPHIC_DATA]" at bounding box center [782, 226] width 164 height 37
click at [834, 309] on html "On2Cook India Pvt. Ltd. Contacts People Marketing Workflows Campaigns Metrics &…" at bounding box center [664, 310] width 1328 height 620
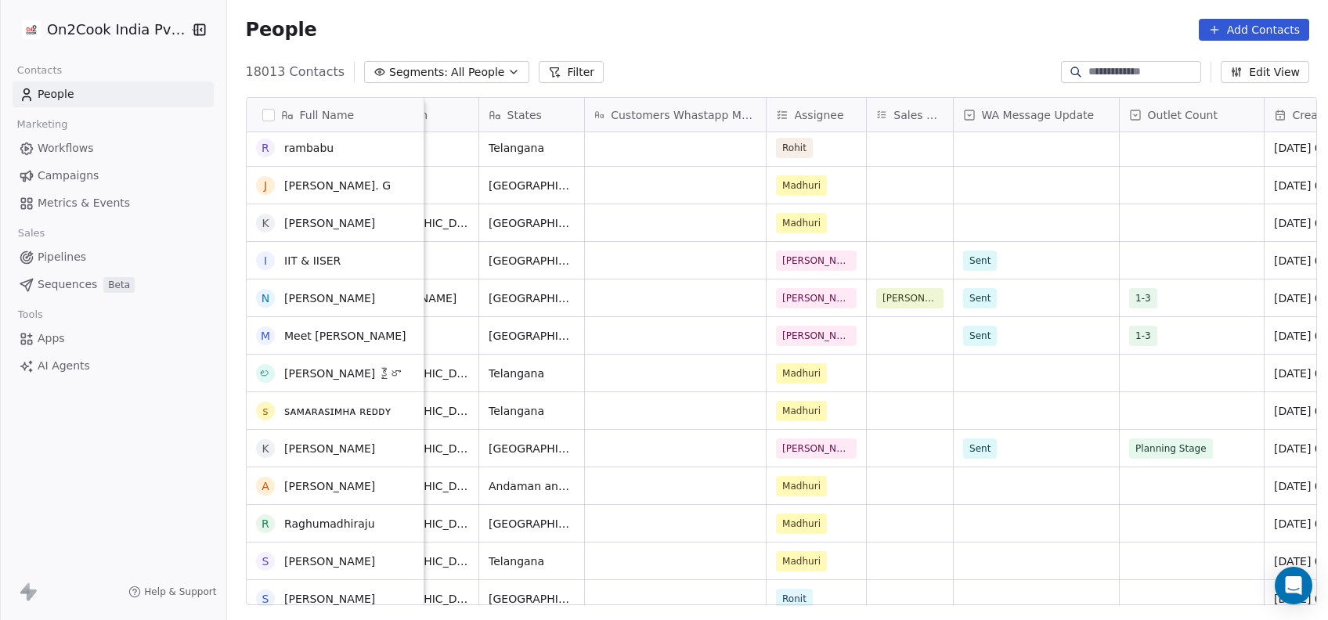
scroll to position [0, 0]
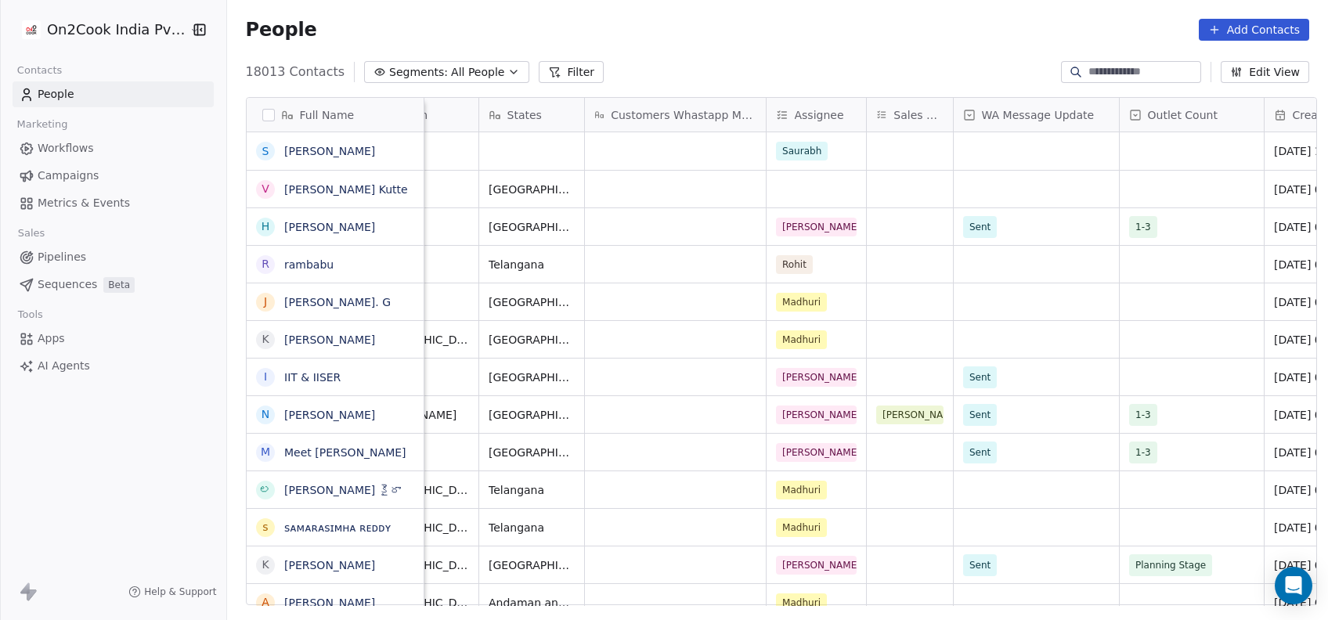
click at [539, 70] on button "Filter" at bounding box center [571, 72] width 65 height 22
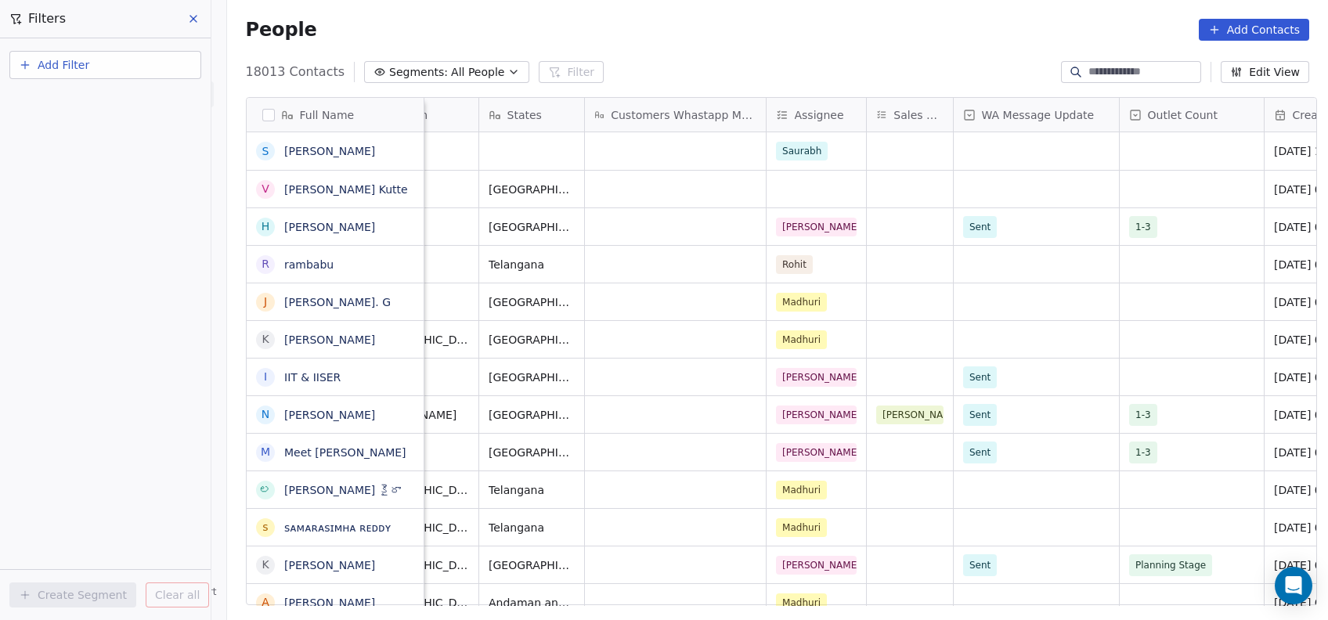
click at [153, 63] on button "Add Filter" at bounding box center [105, 65] width 192 height 28
click at [112, 101] on span "Contact properties" at bounding box center [77, 101] width 102 height 16
type input "***"
click at [81, 150] on div "Assignee" at bounding box center [105, 158] width 159 height 16
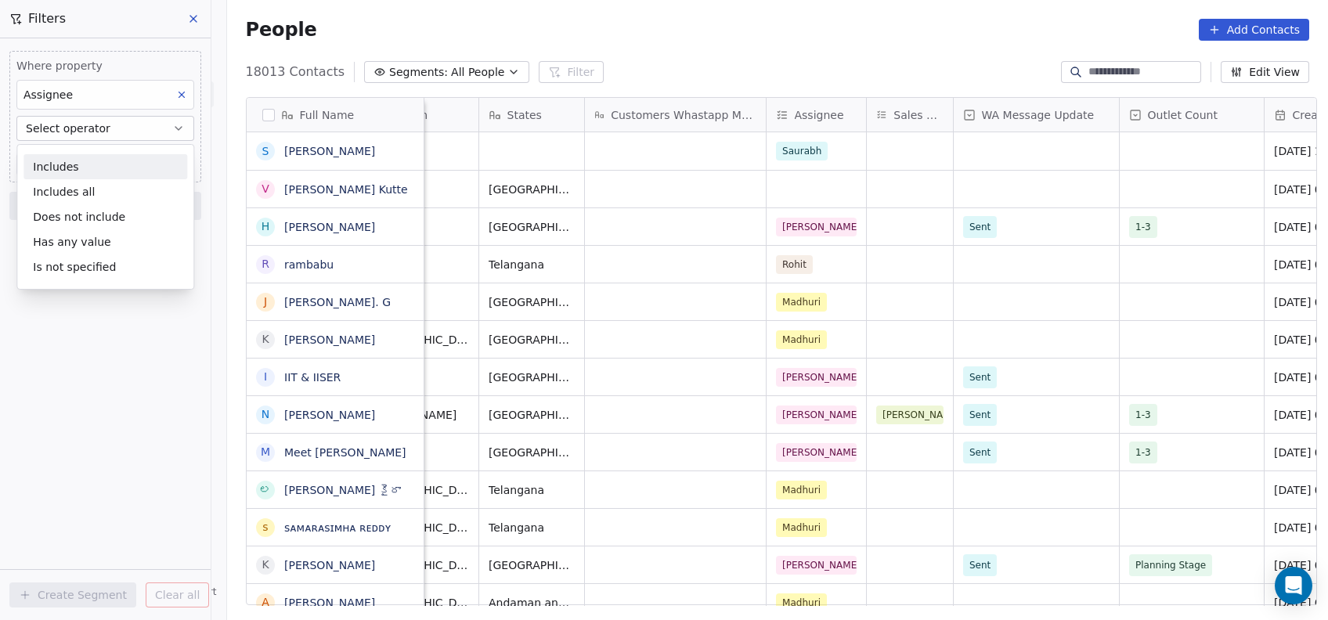
click at [81, 150] on div "Includes Includes all Does not include Has any value Is not specified" at bounding box center [105, 217] width 178 height 146
click at [88, 162] on div "Includes" at bounding box center [105, 166] width 164 height 25
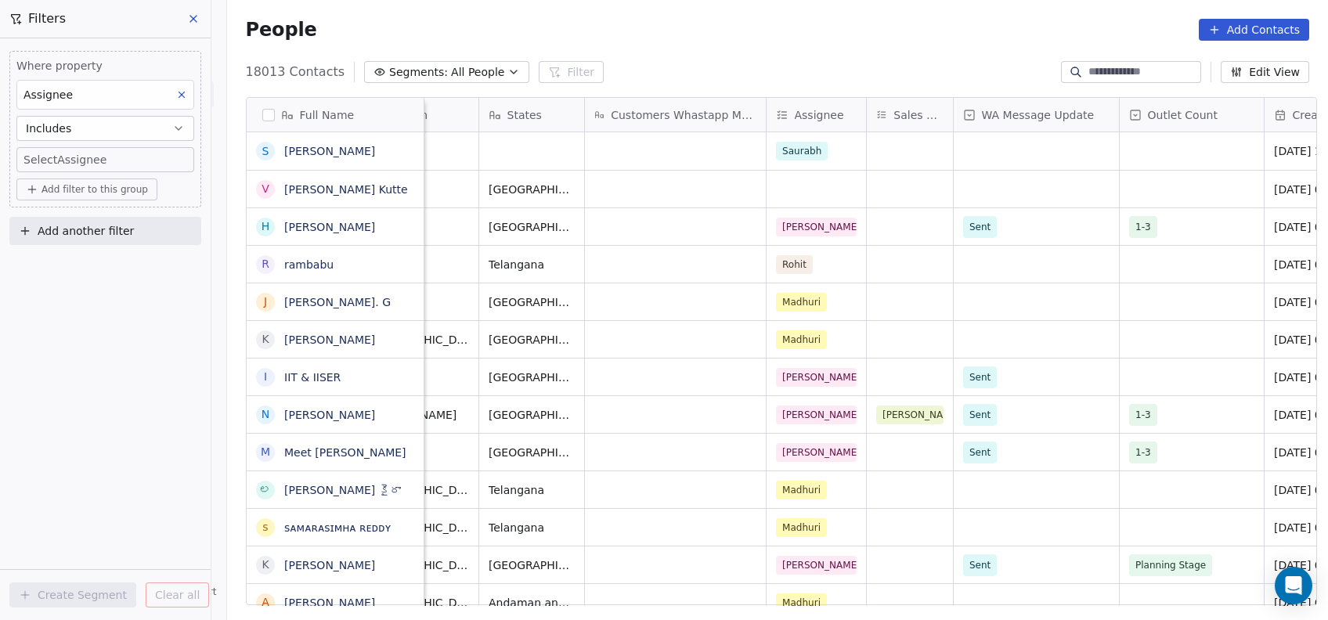
click at [88, 162] on body "On2Cook India Pvt. Ltd. Contacts People Marketing Workflows Campaigns Metrics &…" at bounding box center [664, 310] width 1328 height 620
type input "**"
click at [44, 214] on button "Suggestions" at bounding box center [44, 212] width 13 height 13
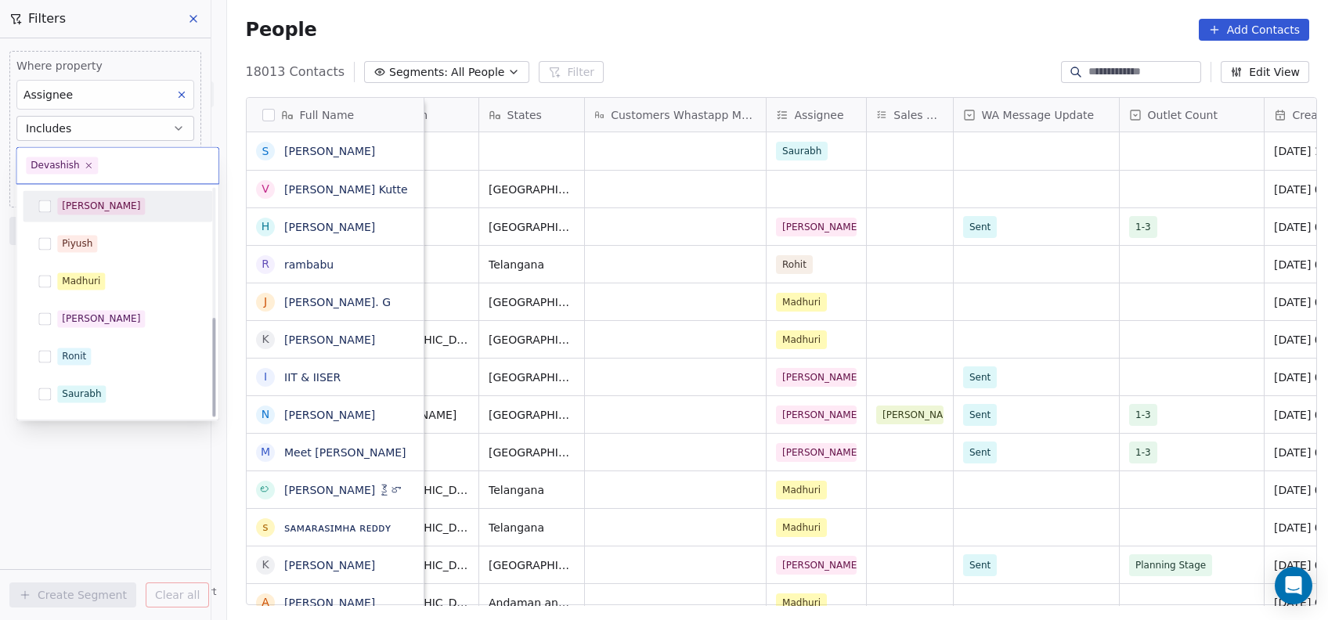
scroll to position [296, 0]
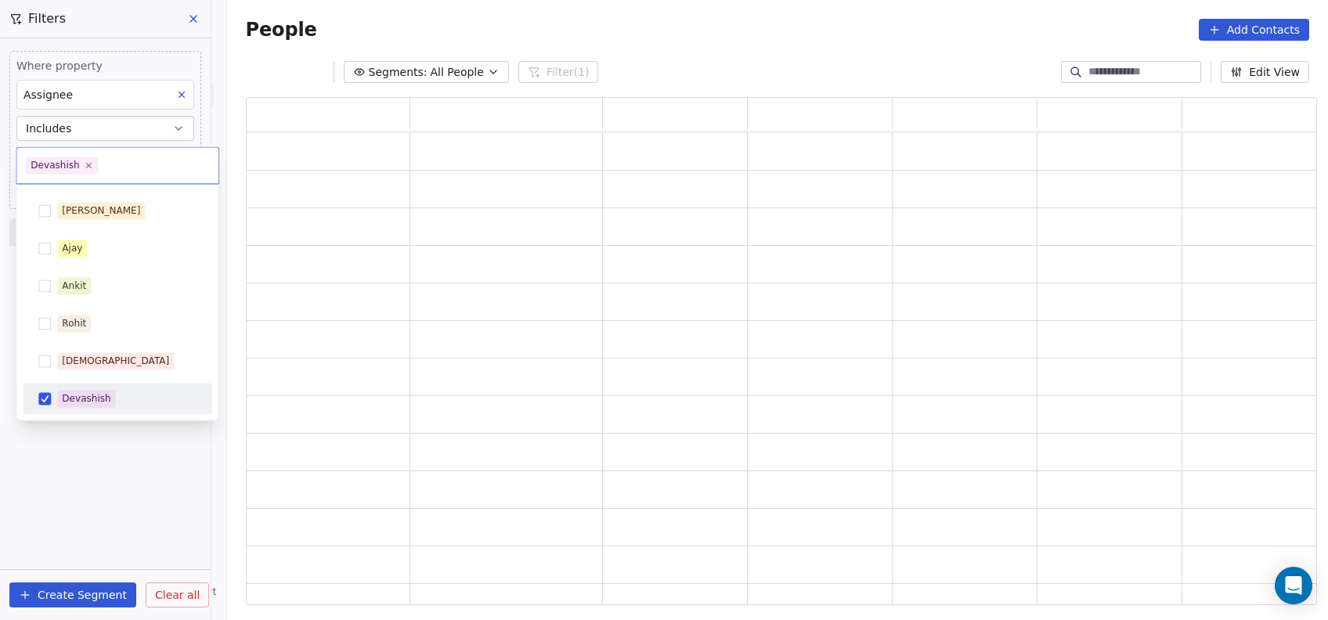
click at [92, 446] on html "On2Cook India Pvt. Ltd. Contacts People Marketing Workflows Campaigns Metrics &…" at bounding box center [664, 310] width 1328 height 620
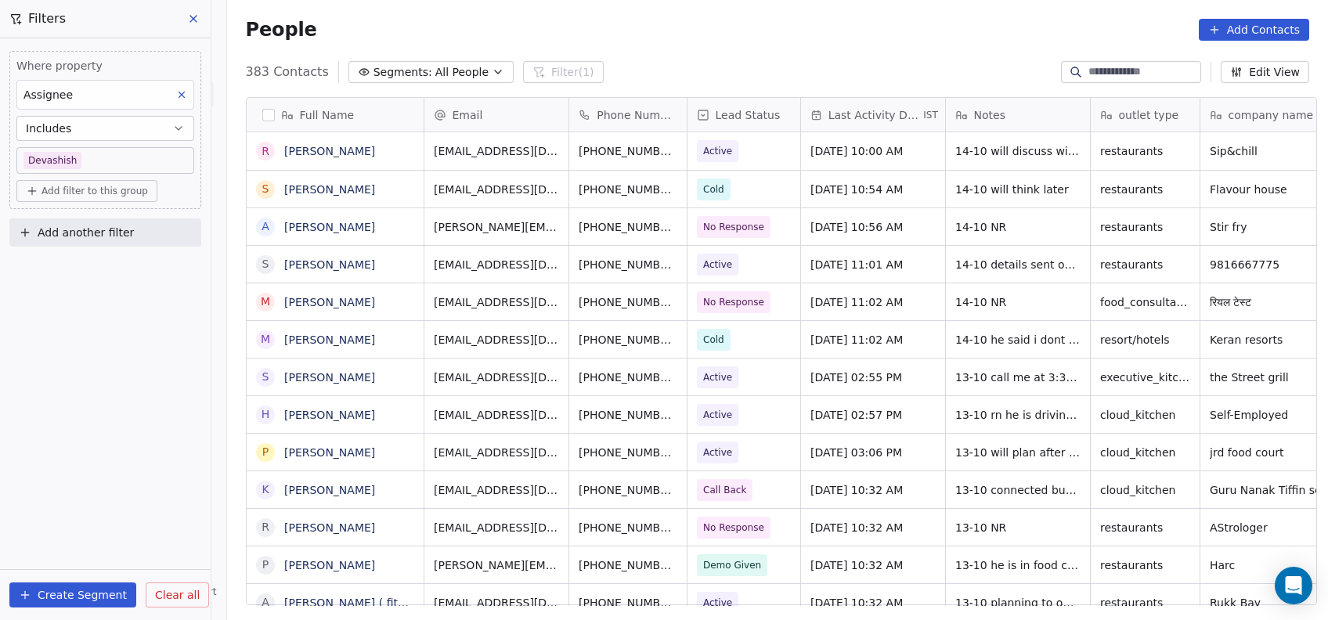
scroll to position [529, 1093]
click at [107, 226] on span "Add another filter" at bounding box center [86, 233] width 96 height 16
click at [105, 259] on div "Contact properties" at bounding box center [105, 268] width 178 height 25
type input "****"
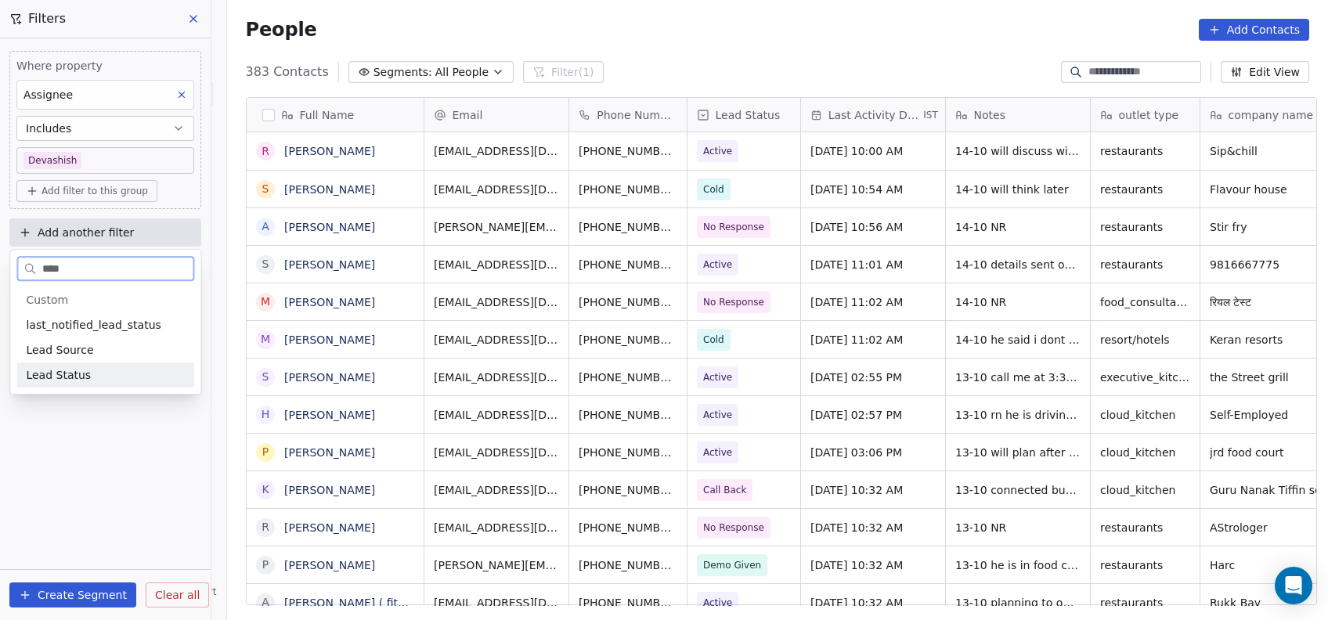
click at [60, 380] on span "Lead Status" at bounding box center [58, 375] width 65 height 16
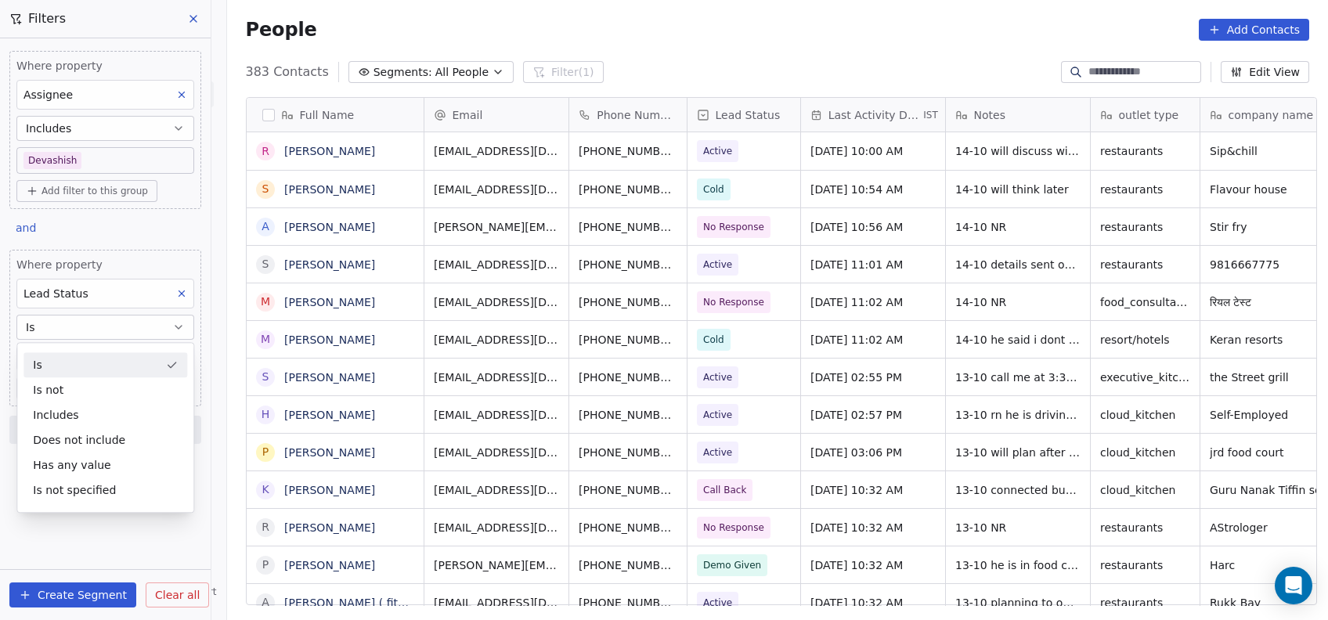
click at [60, 380] on div "Is not" at bounding box center [105, 390] width 164 height 25
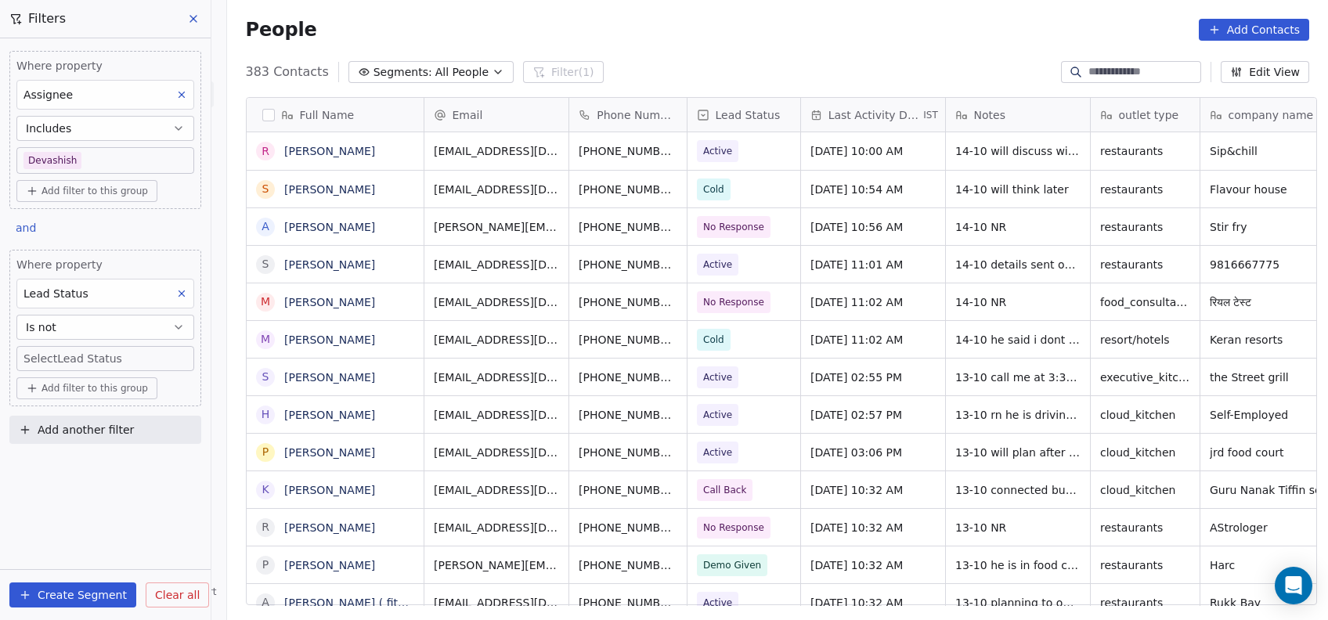
click at [60, 380] on button "Add filter to this group" at bounding box center [86, 389] width 141 height 22
click at [79, 421] on span "Contact properties" at bounding box center [84, 421] width 102 height 16
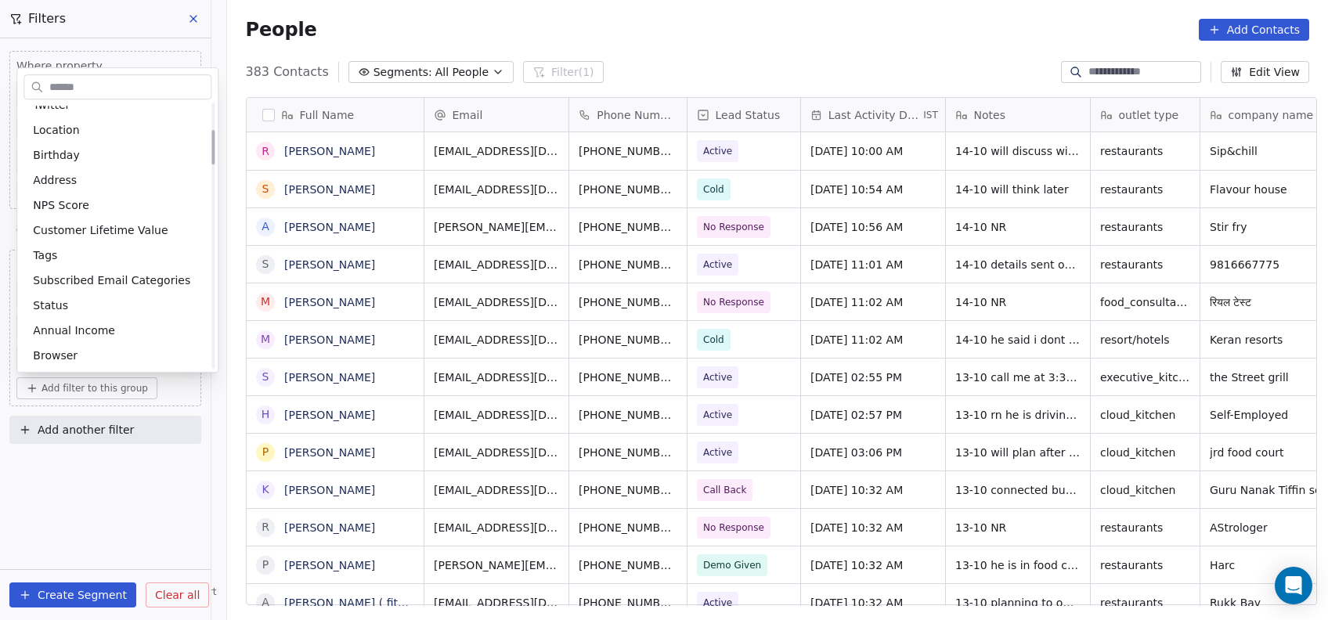
scroll to position [215, 0]
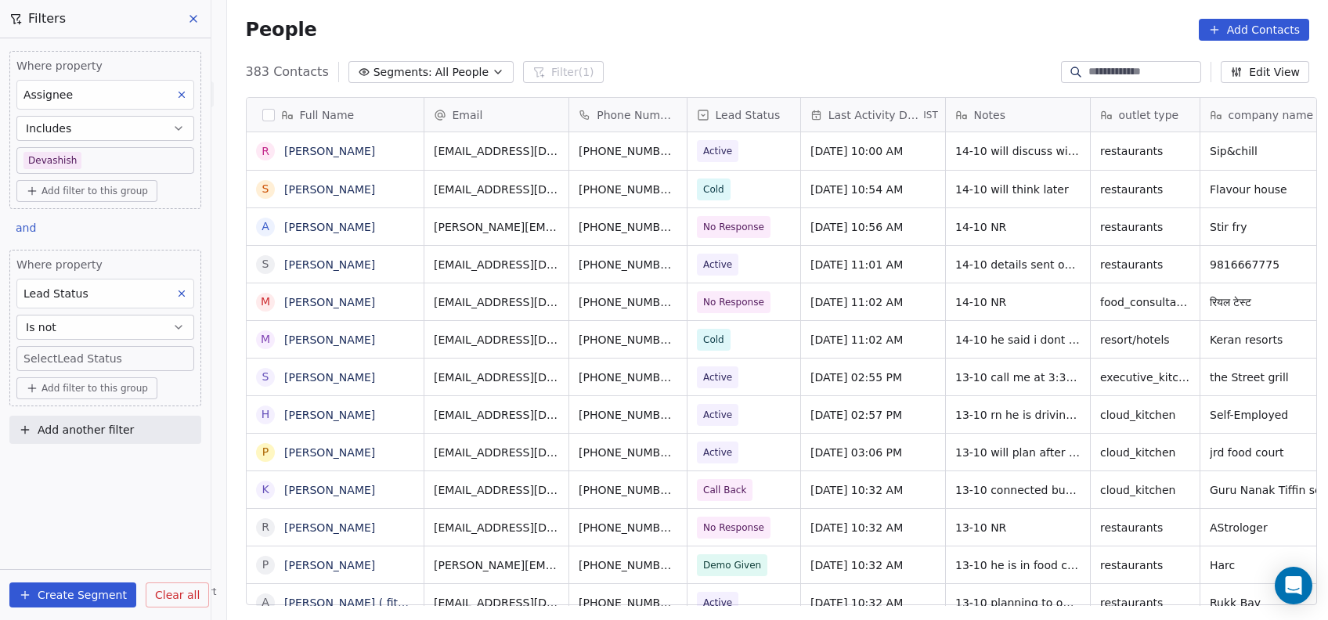
click at [53, 482] on html "On2Cook India Pvt. Ltd. Contacts People Marketing Workflows Campaigns Metrics &…" at bounding box center [664, 310] width 1328 height 620
click at [81, 437] on button "Add another filter" at bounding box center [105, 430] width 192 height 28
click at [77, 356] on html "On2Cook India Pvt. Ltd. Contacts People Marketing Workflows Campaigns Metrics &…" at bounding box center [664, 310] width 1328 height 620
click at [77, 356] on body "On2Cook India Pvt. Ltd. Contacts People Marketing Workflows Campaigns Metrics &…" at bounding box center [664, 310] width 1328 height 620
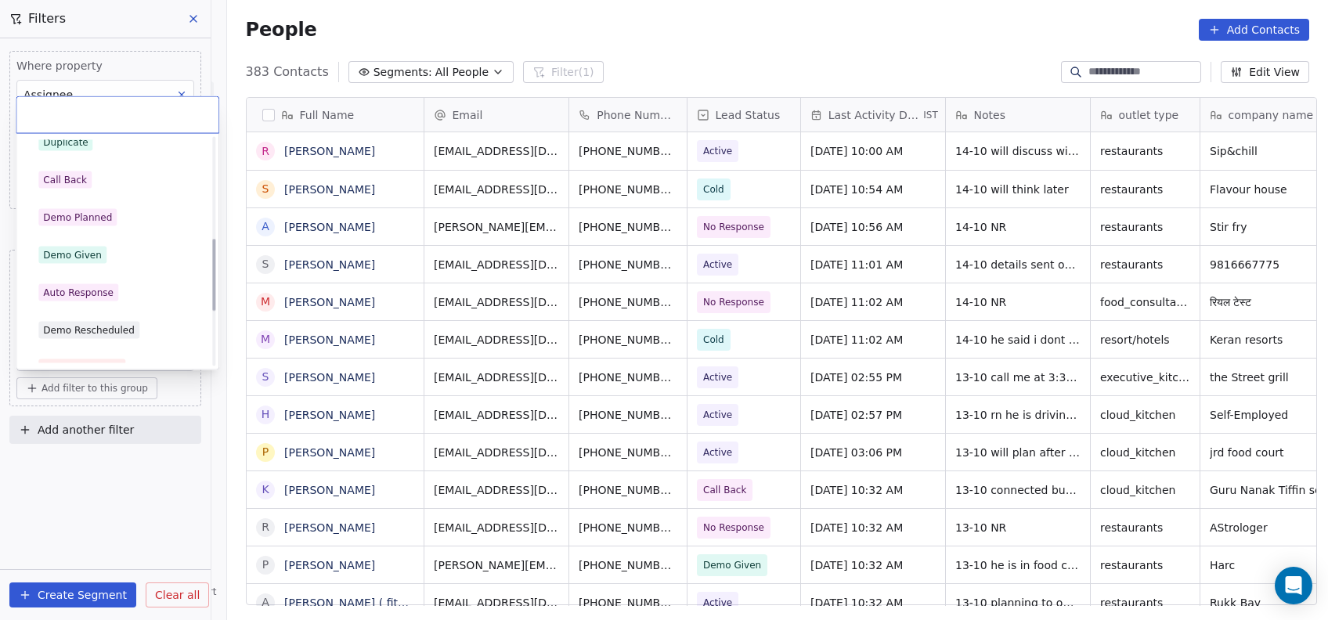
scroll to position [315, 0]
click at [88, 210] on div "Demo Planned" at bounding box center [77, 217] width 69 height 14
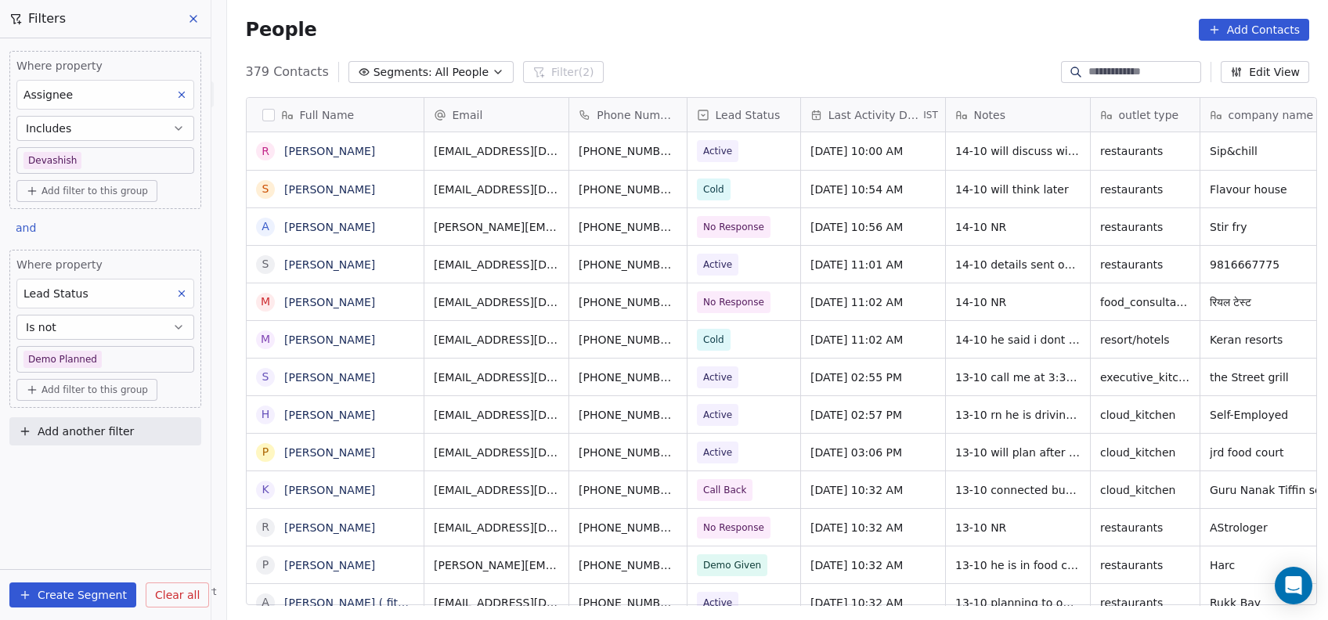
scroll to position [529, 1093]
click at [112, 328] on button "Is not" at bounding box center [105, 327] width 178 height 25
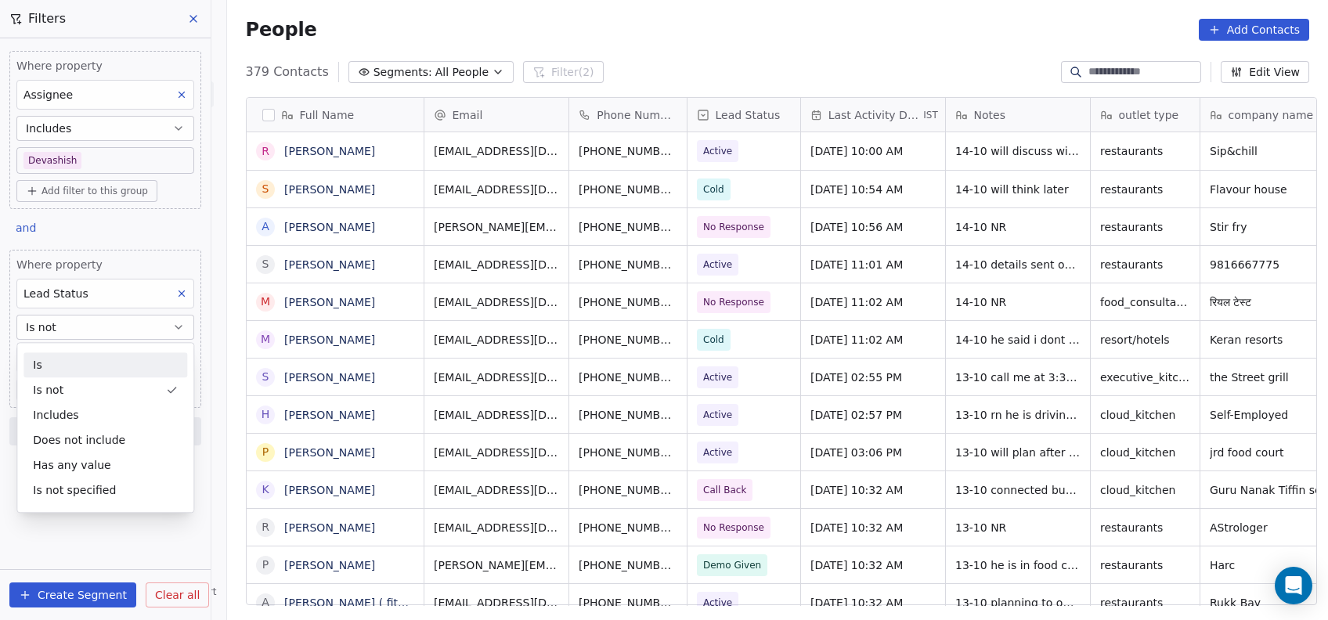
click at [82, 355] on div "Is" at bounding box center [105, 364] width 164 height 25
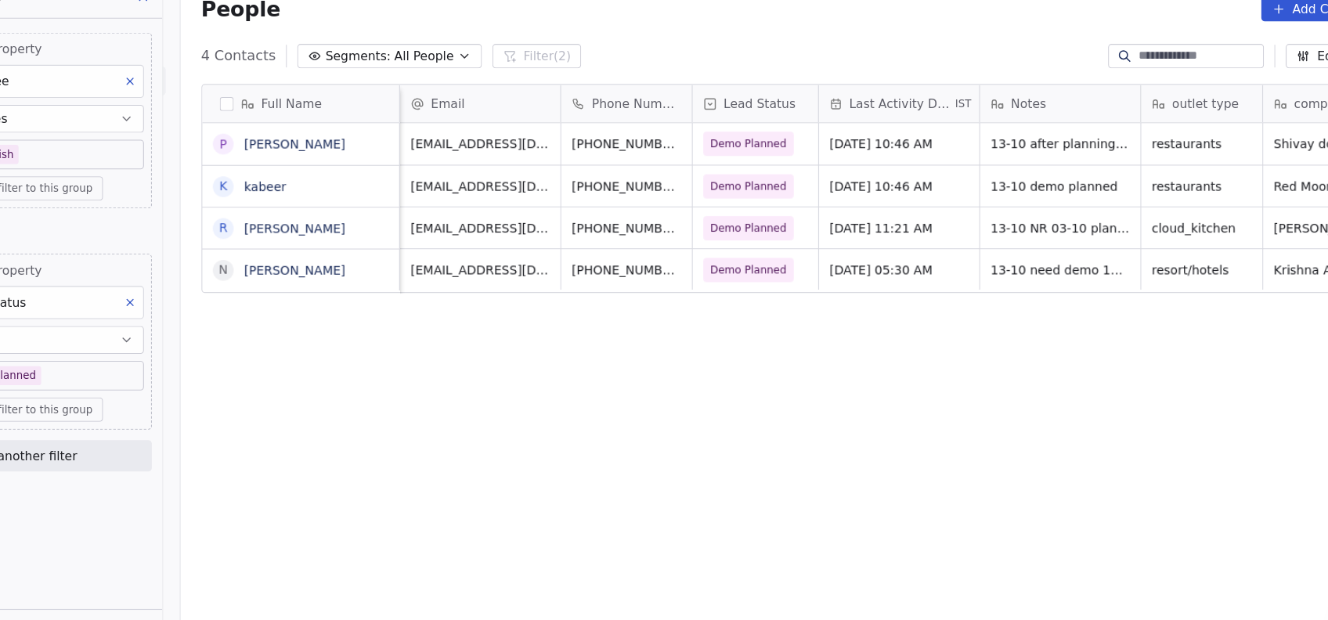
scroll to position [0, 3]
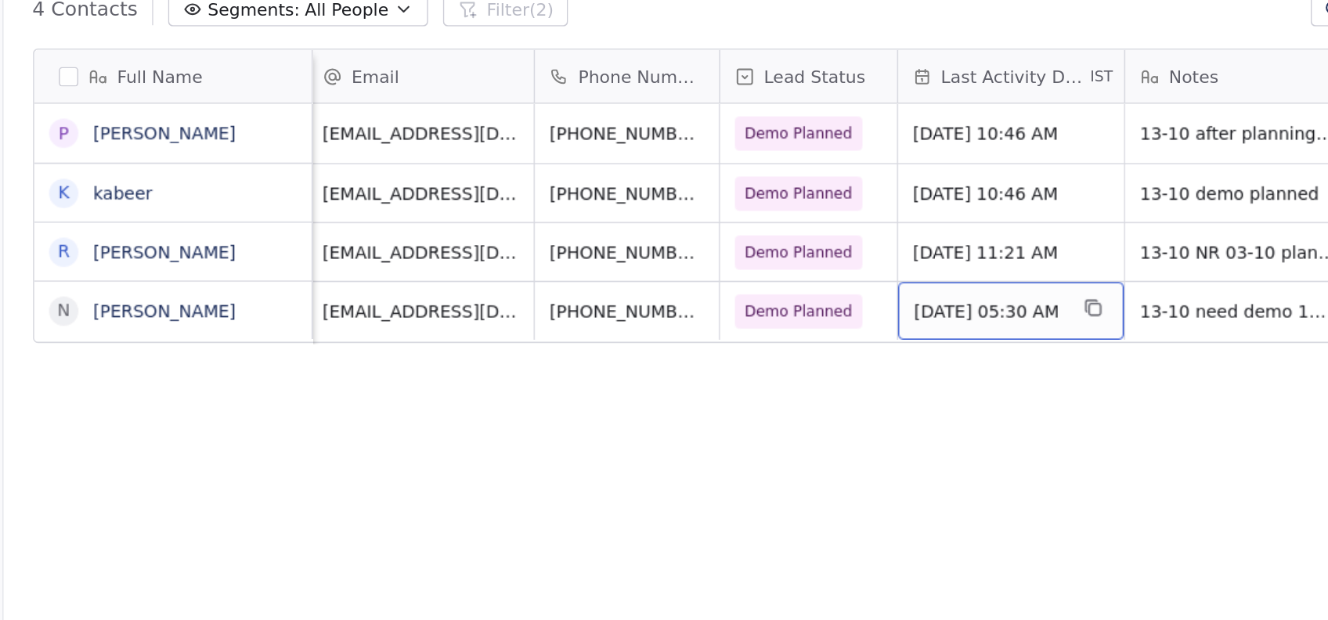
click at [820, 264] on span "Oct 13, 2025 05:30 AM" at bounding box center [856, 265] width 96 height 16
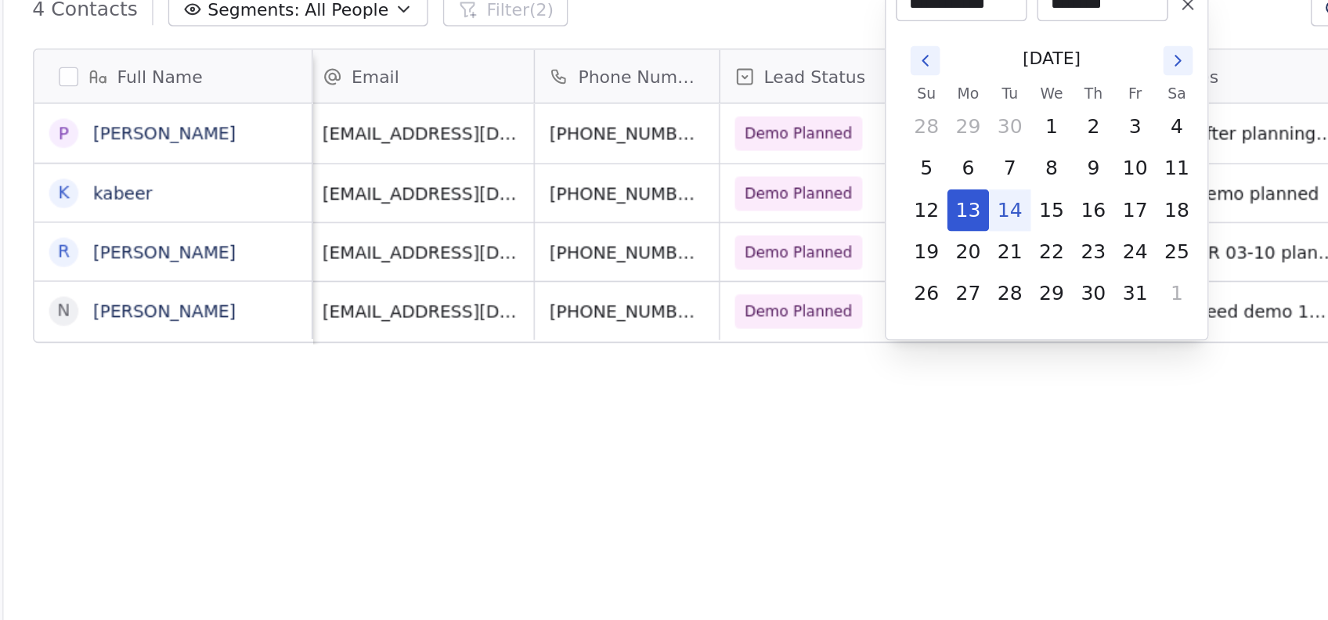
click at [870, 201] on button "14" at bounding box center [869, 200] width 25 height 25
type input "**********"
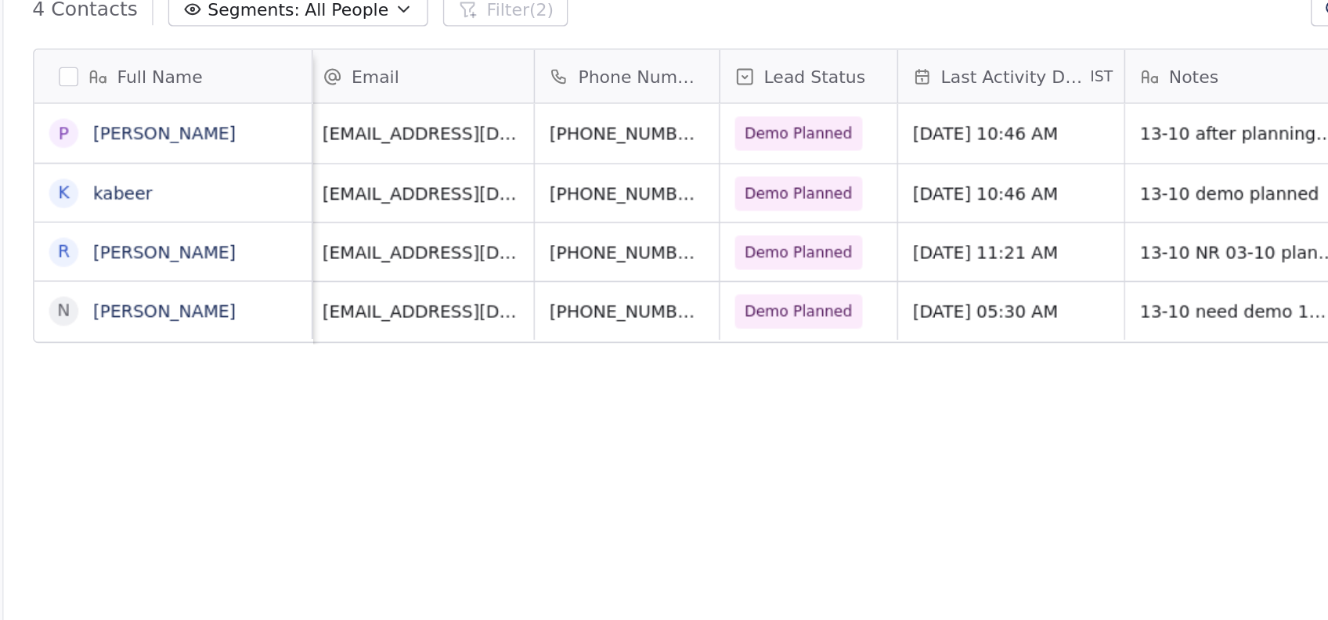
click at [833, 330] on html "On2Cook India Pvt. Ltd. Contacts People Marketing Workflows Campaigns Metrics &…" at bounding box center [664, 310] width 1328 height 620
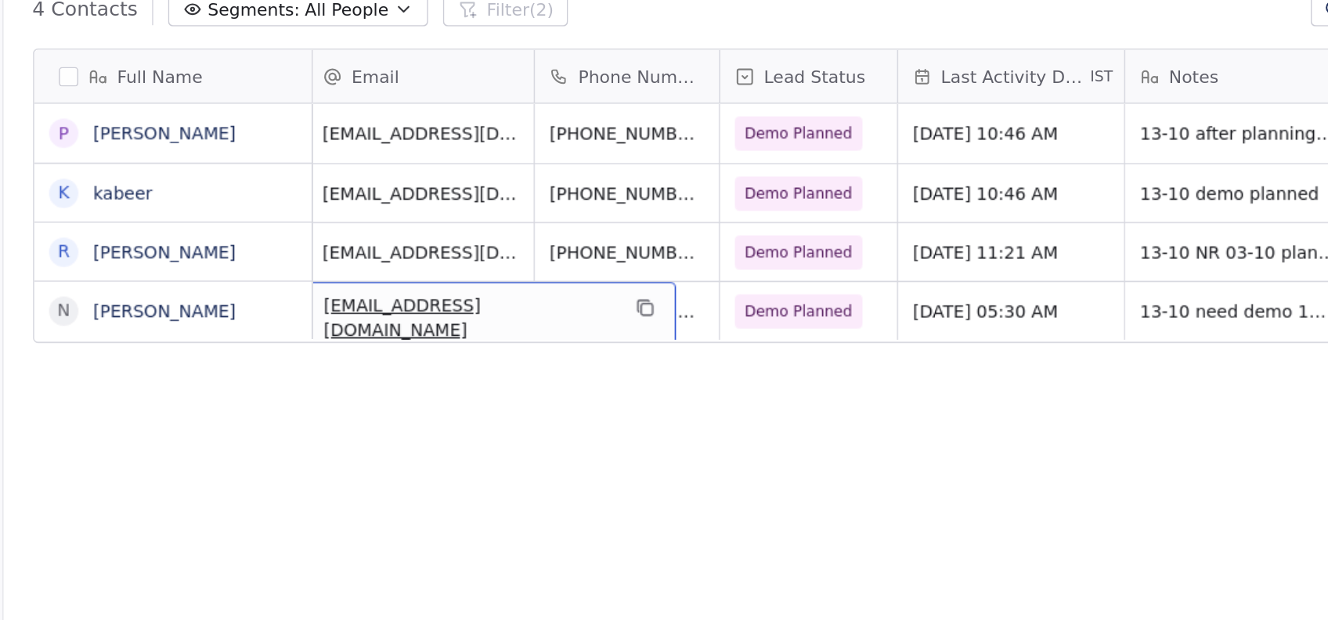
scroll to position [0, 0]
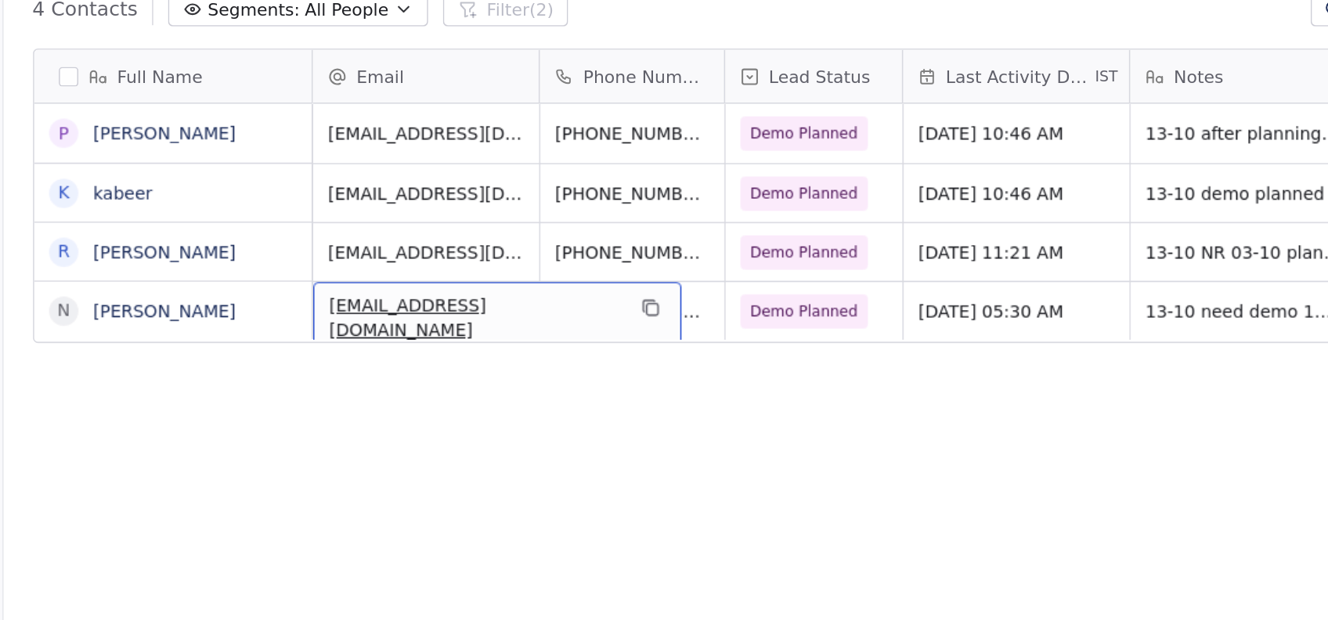
click at [552, 352] on div "Full Name P Pappu das k kabeer R Rajeev Gupta N Nane Nane Email Phone Number Le…" at bounding box center [778, 358] width 1102 height 546
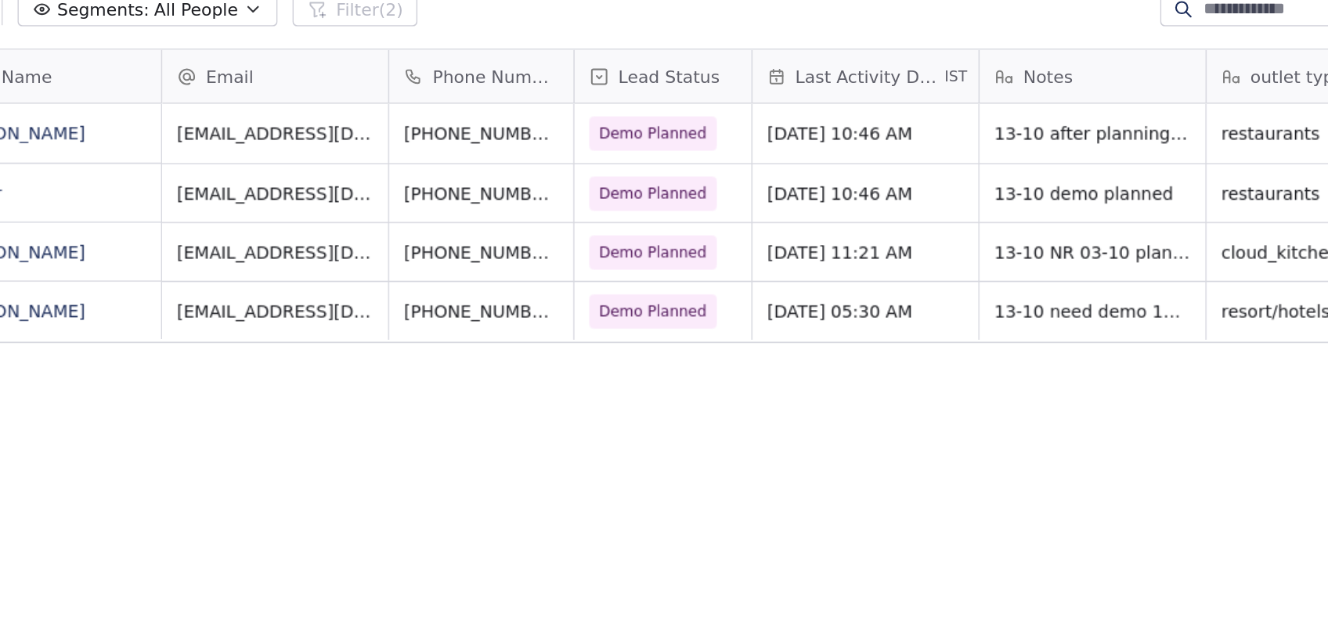
click at [900, 349] on div "Full Name P Pappu das k kabeer R Rajeev Gupta N Nane Nane Email Phone Number Le…" at bounding box center [778, 358] width 1102 height 546
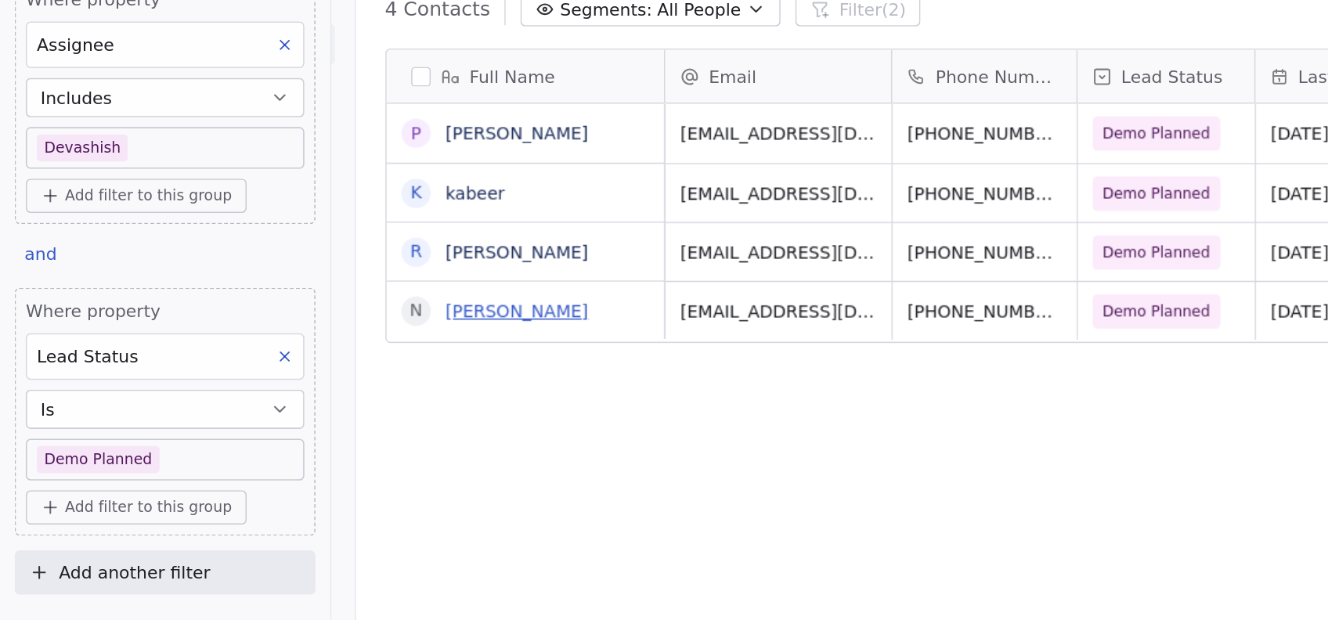
click at [284, 262] on link "Nane Nane" at bounding box center [329, 264] width 91 height 13
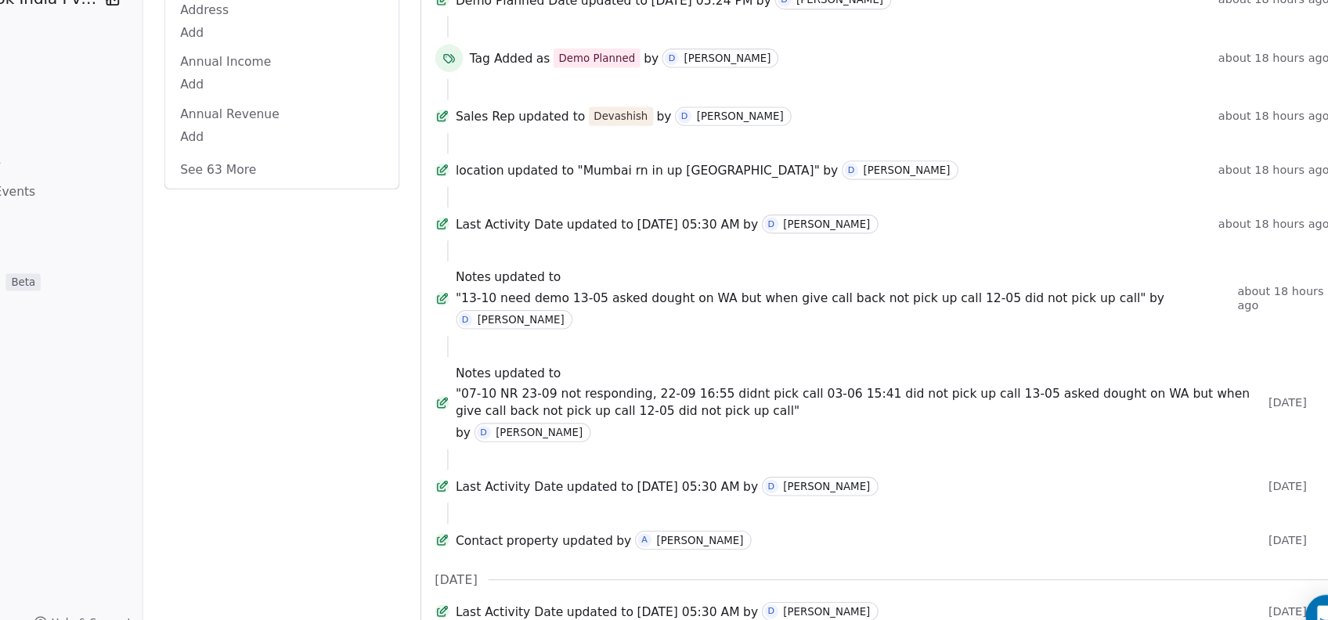
scroll to position [392, 0]
click at [971, 532] on div "Last Activity Date updated to Oct 14, 2025 05:30 AM by D Devashish sharma 2 min…" at bounding box center [893, 228] width 807 height 608
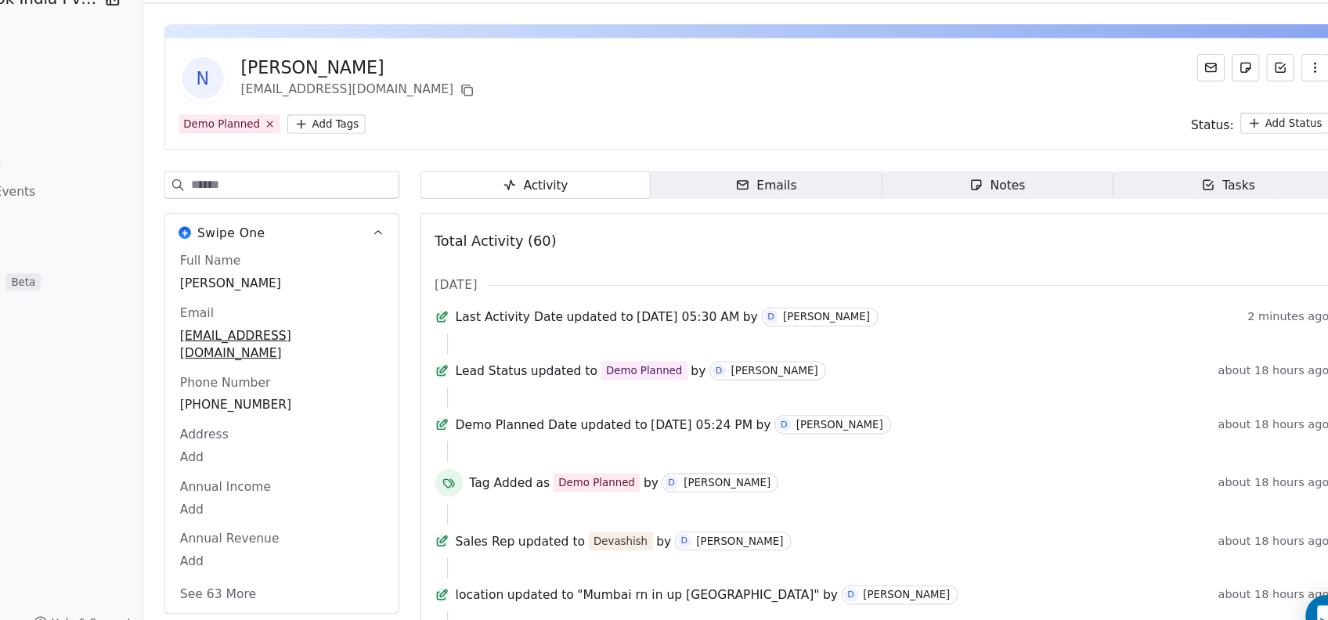
scroll to position [0, 0]
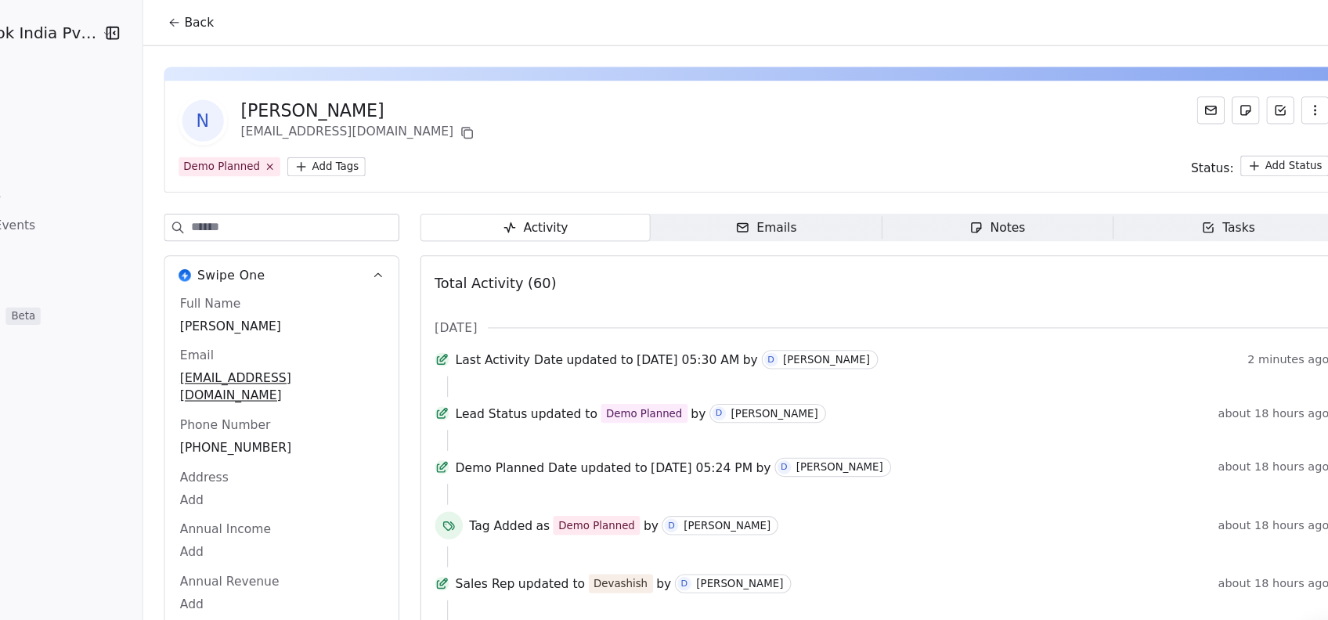
click at [277, 104] on span "N" at bounding box center [281, 109] width 38 height 38
click at [358, 108] on div "Nane Nane" at bounding box center [423, 100] width 214 height 22
click at [266, 25] on span "Back" at bounding box center [278, 21] width 27 height 16
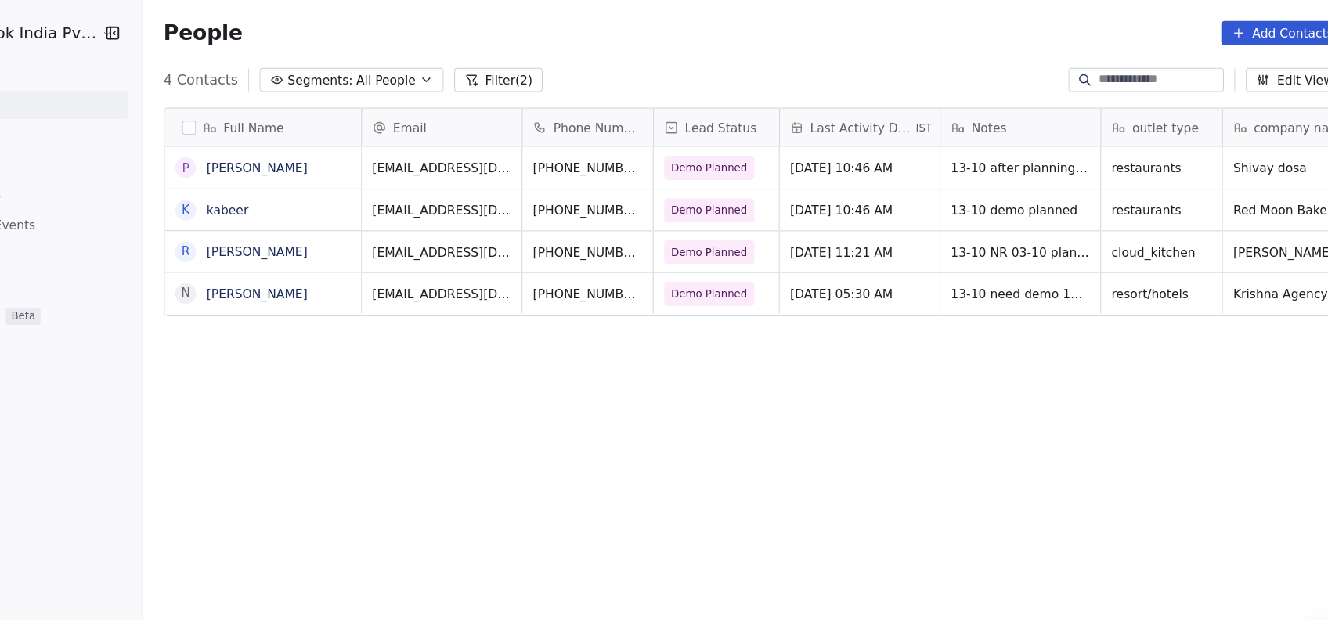
scroll to position [529, 1093]
click at [735, 442] on div "Full Name P Pappu das k kabeer R Rajeev Gupta N Nane Nane Email Phone Number Le…" at bounding box center [778, 358] width 1102 height 546
click at [325, 271] on link "Nane Nane" at bounding box center [329, 264] width 91 height 13
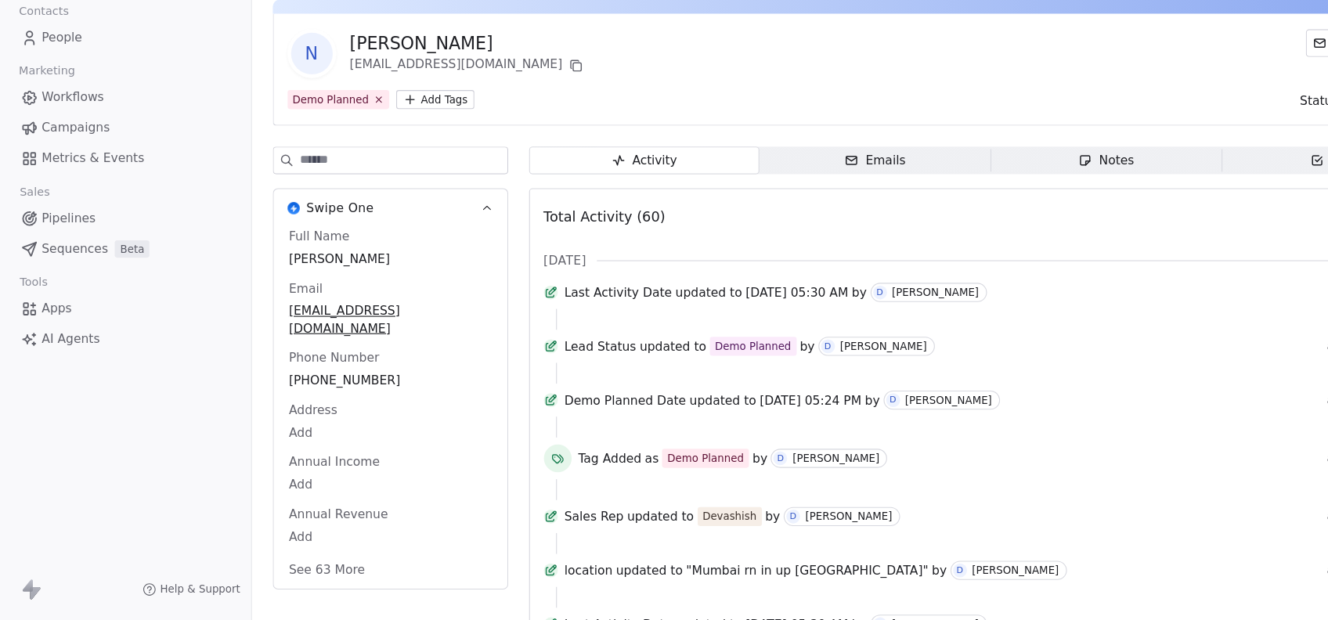
click at [51, 94] on span "People" at bounding box center [56, 94] width 37 height 16
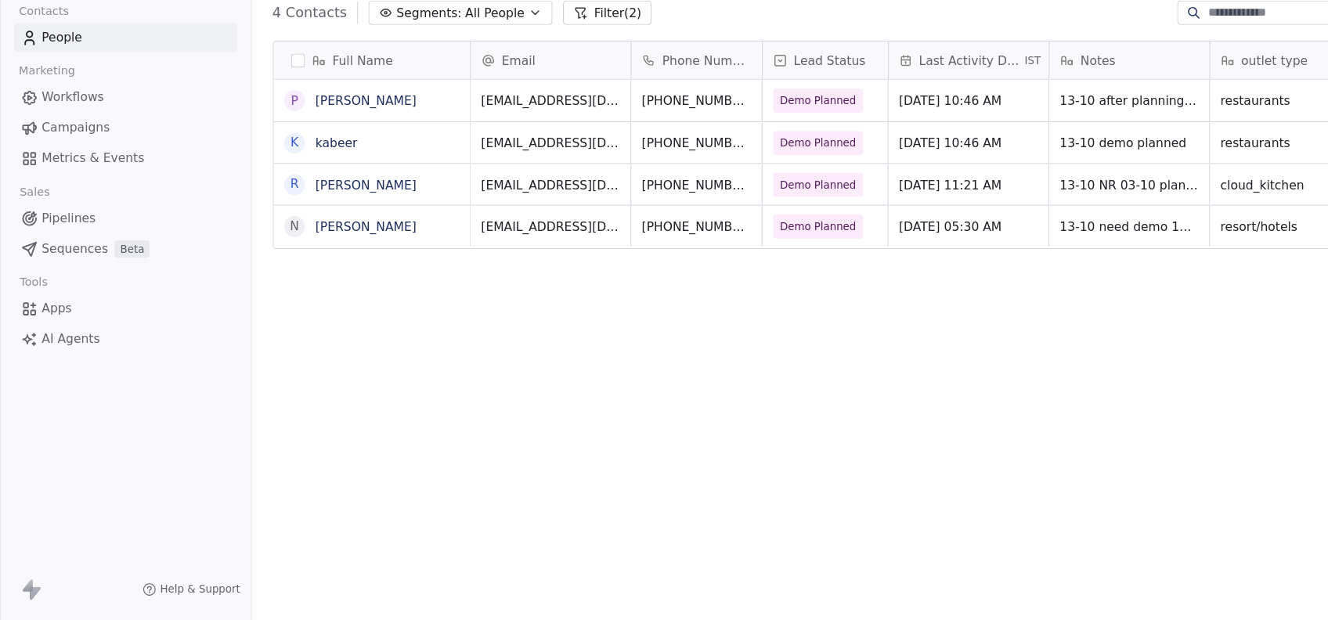
scroll to position [529, 1093]
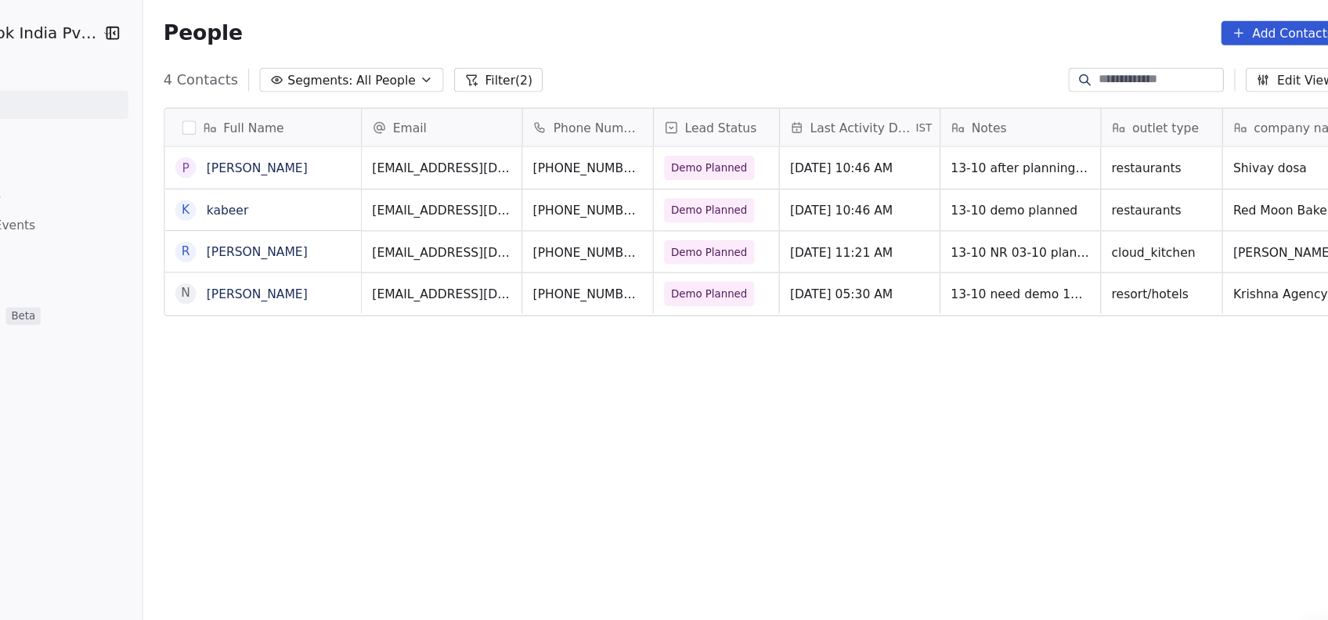
scroll to position [529, 1093]
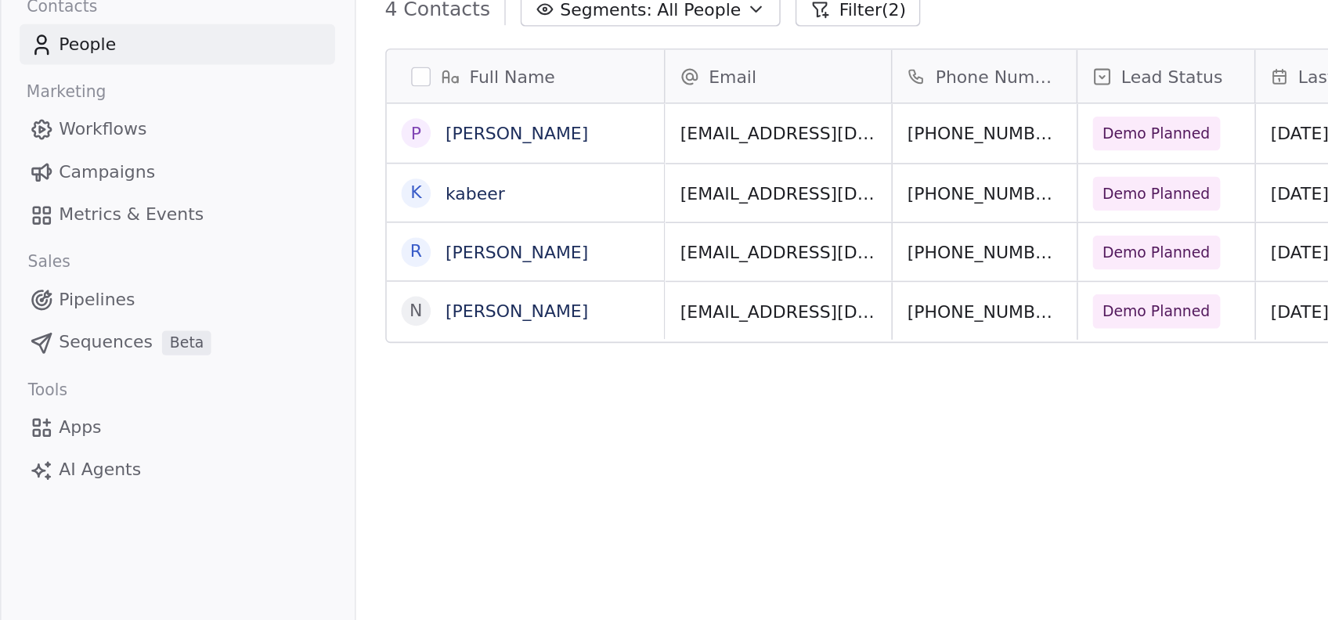
scroll to position [529, 1093]
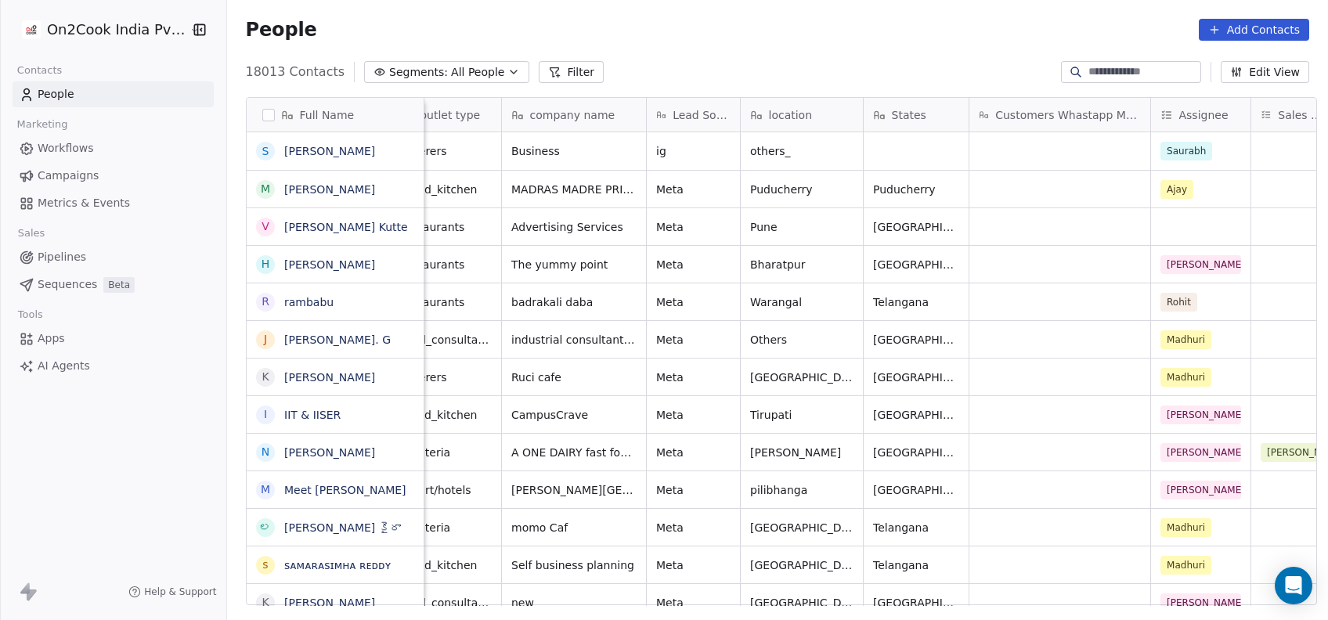
click at [556, 74] on button "Filter" at bounding box center [571, 72] width 65 height 22
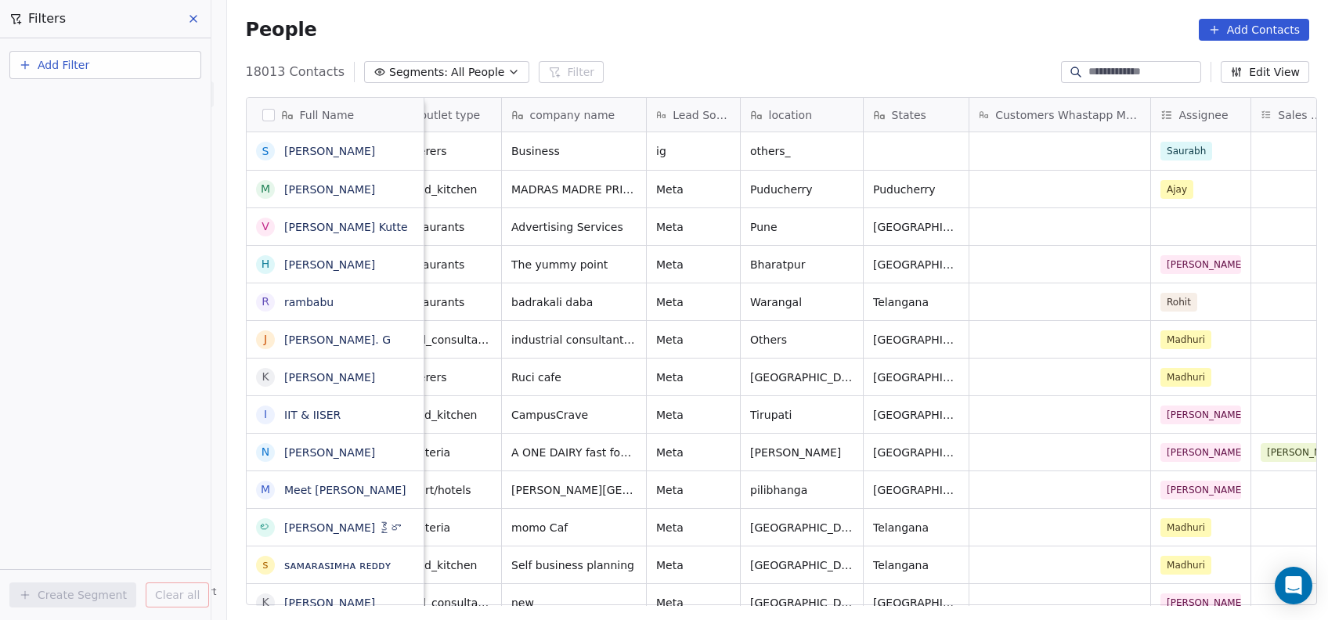
click at [98, 69] on button "Add Filter" at bounding box center [105, 65] width 192 height 28
click at [98, 97] on span "Contact properties" at bounding box center [77, 101] width 102 height 16
type input "***"
click at [45, 156] on span "Assignee" at bounding box center [50, 158] width 49 height 16
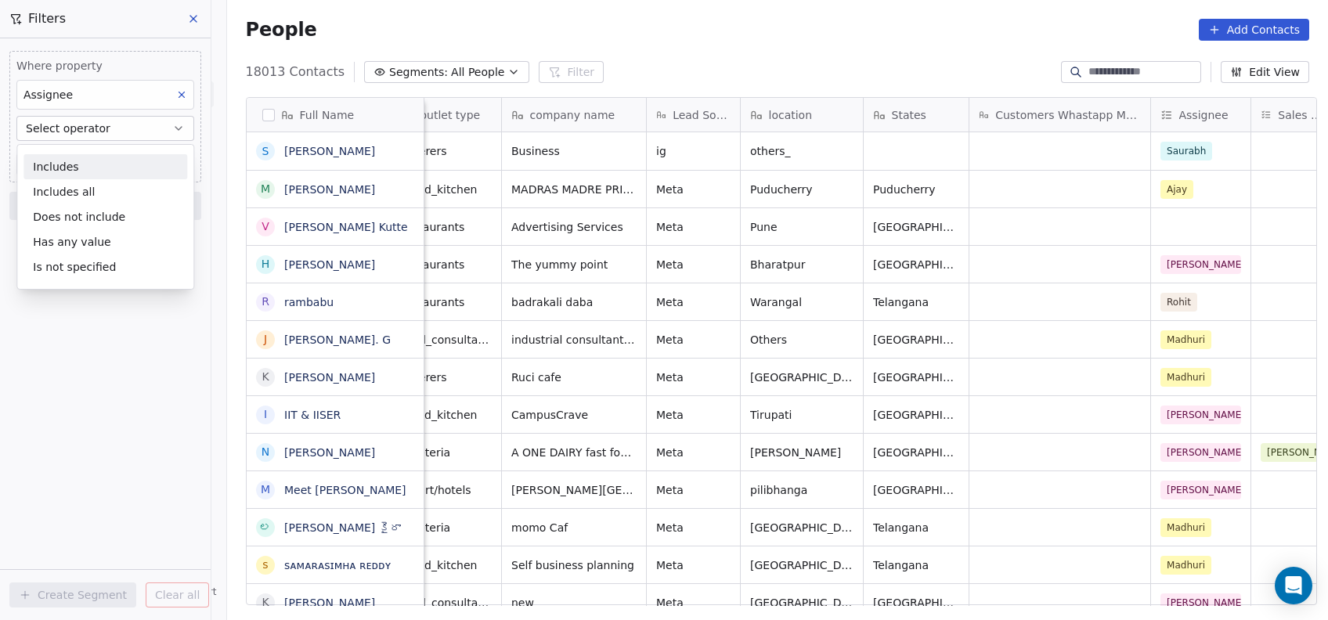
click at [45, 156] on div "Includes" at bounding box center [105, 166] width 164 height 25
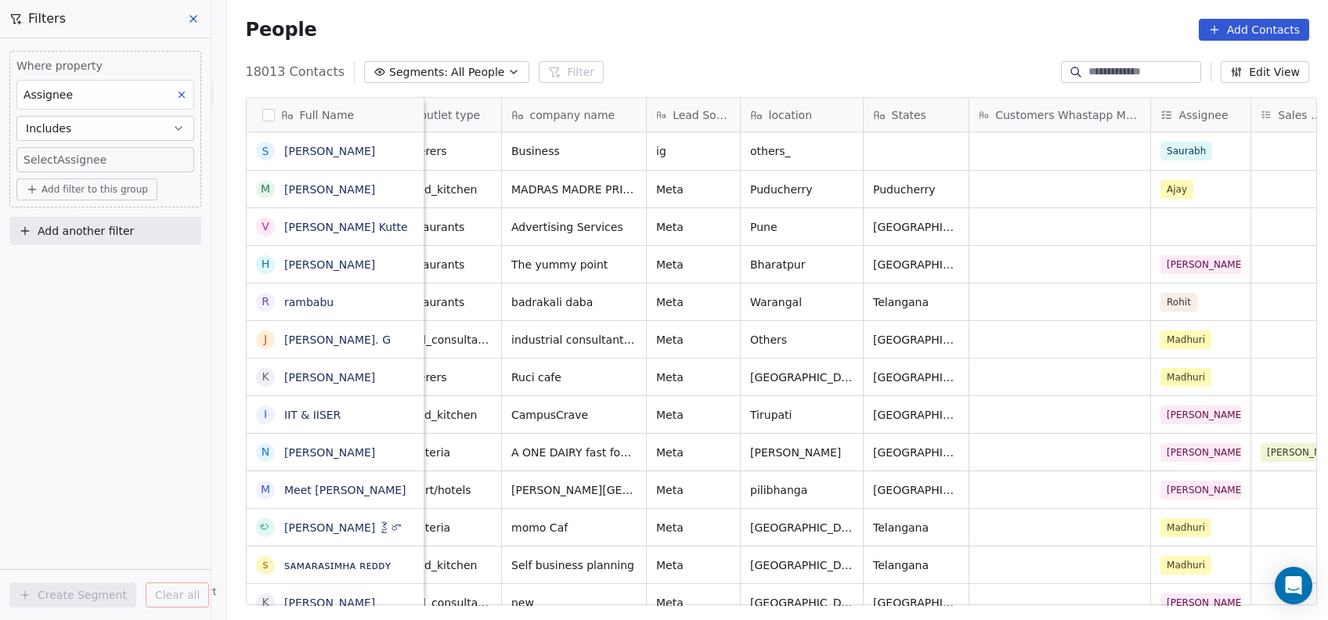
click at [45, 156] on body "On2Cook India Pvt. Ltd. Contacts People Marketing Workflows Campaigns Metrics &…" at bounding box center [664, 310] width 1328 height 620
type input "**"
click at [51, 215] on div "Devashish" at bounding box center [117, 212] width 177 height 25
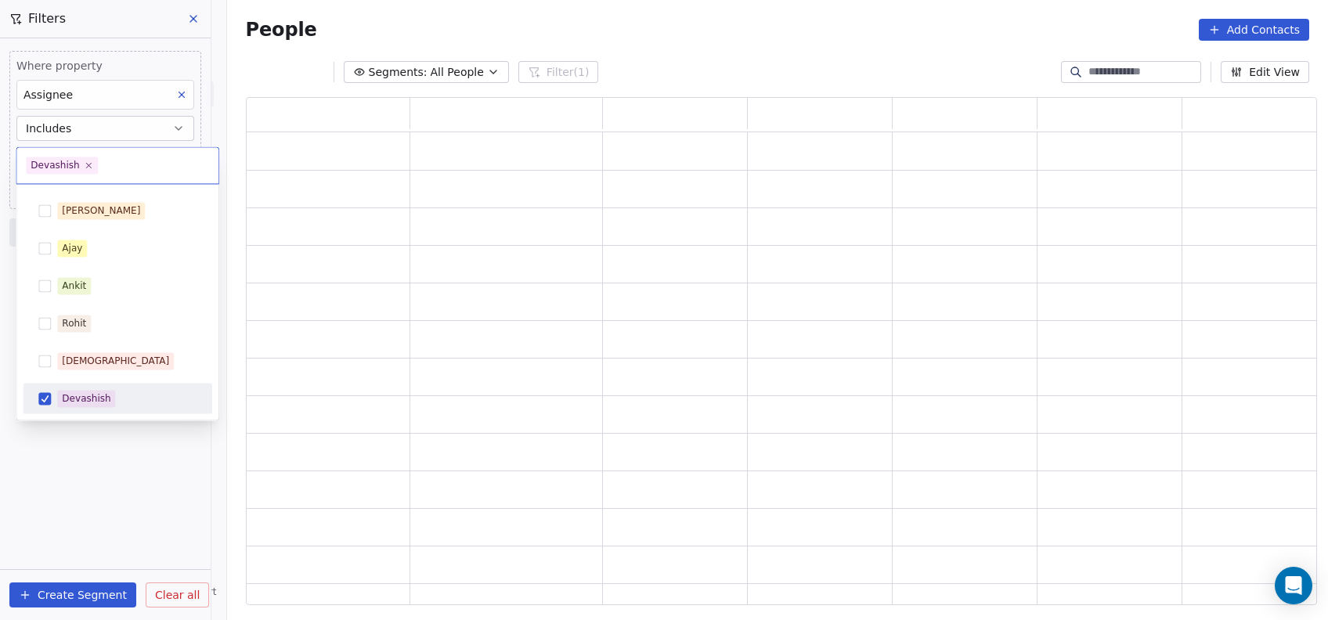
click at [87, 439] on html "On2Cook India Pvt. Ltd. Contacts People Marketing Workflows Campaigns Metrics &…" at bounding box center [664, 310] width 1328 height 620
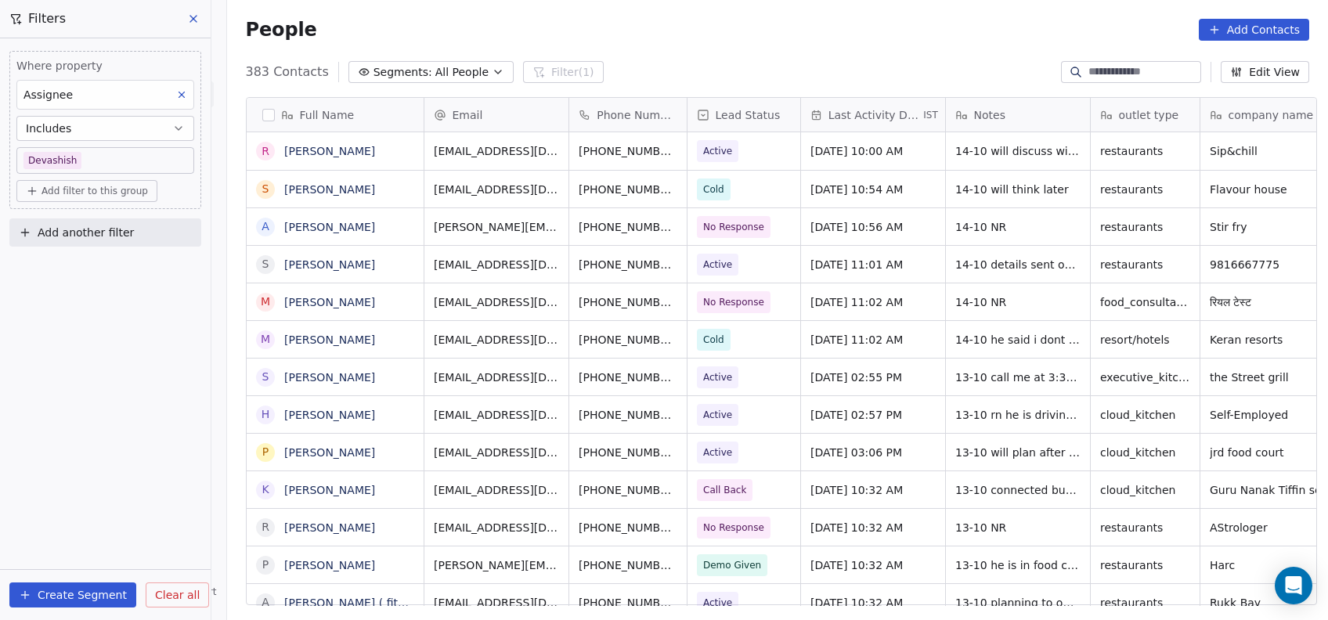
click at [76, 182] on button "Add filter to this group" at bounding box center [86, 191] width 141 height 22
click at [86, 220] on span "Contact properties" at bounding box center [84, 224] width 102 height 16
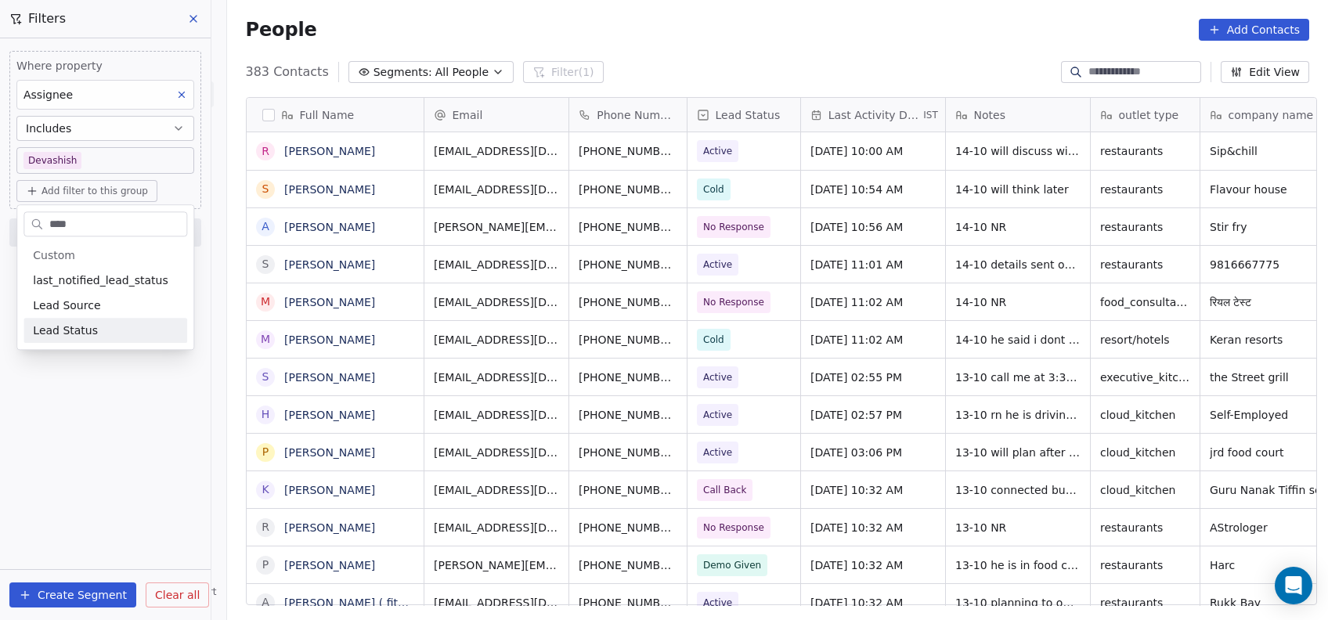
type input "****"
click at [49, 331] on span "Lead Status" at bounding box center [65, 331] width 65 height 16
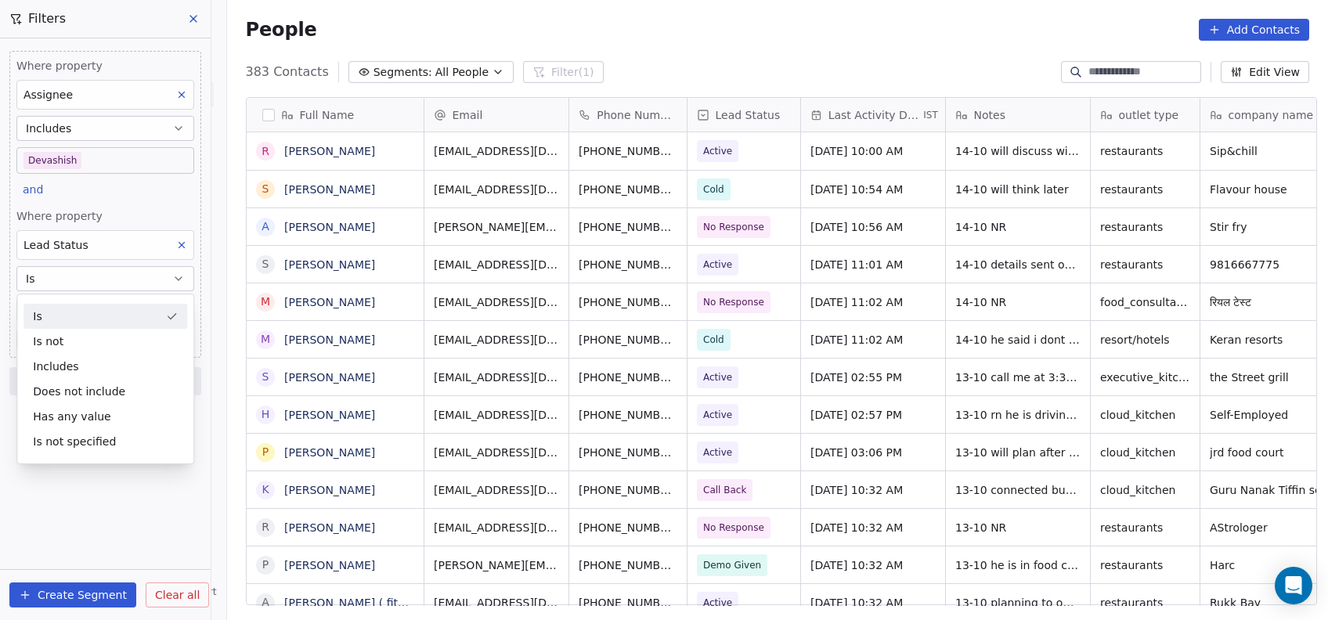
click at [81, 309] on div "Is" at bounding box center [105, 316] width 164 height 25
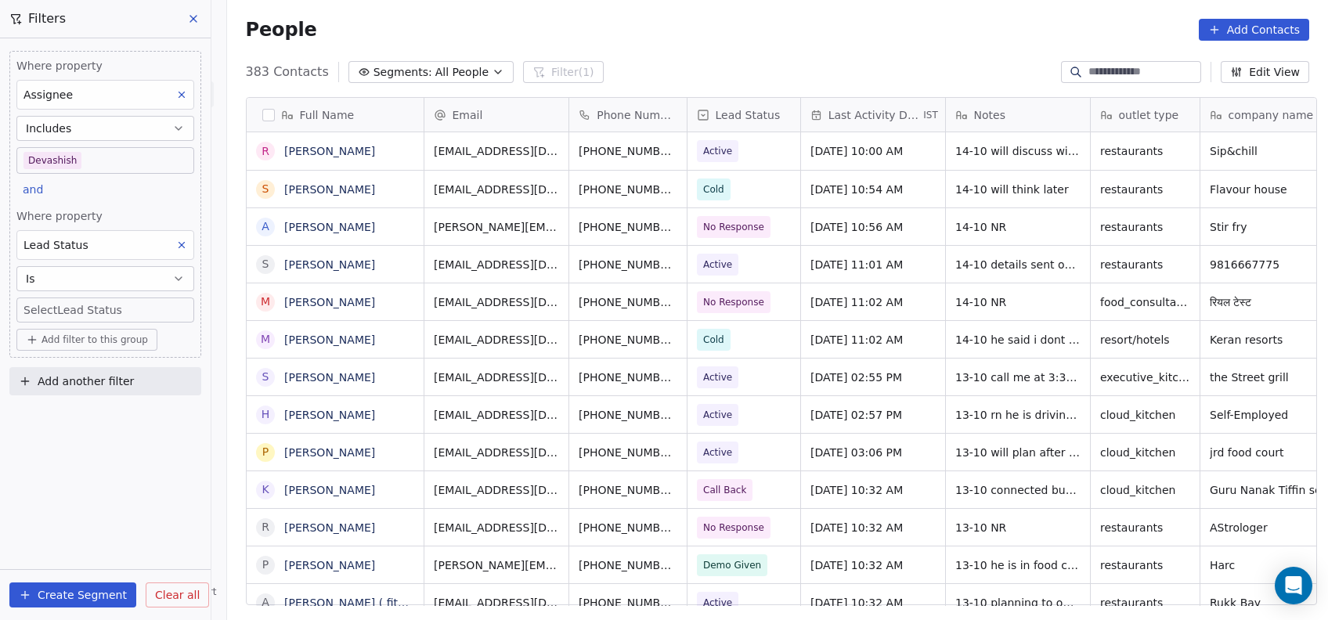
click at [81, 309] on body "On2Cook India Pvt. Ltd. Contacts People Marketing Workflows Campaigns Metrics &…" at bounding box center [664, 310] width 1328 height 620
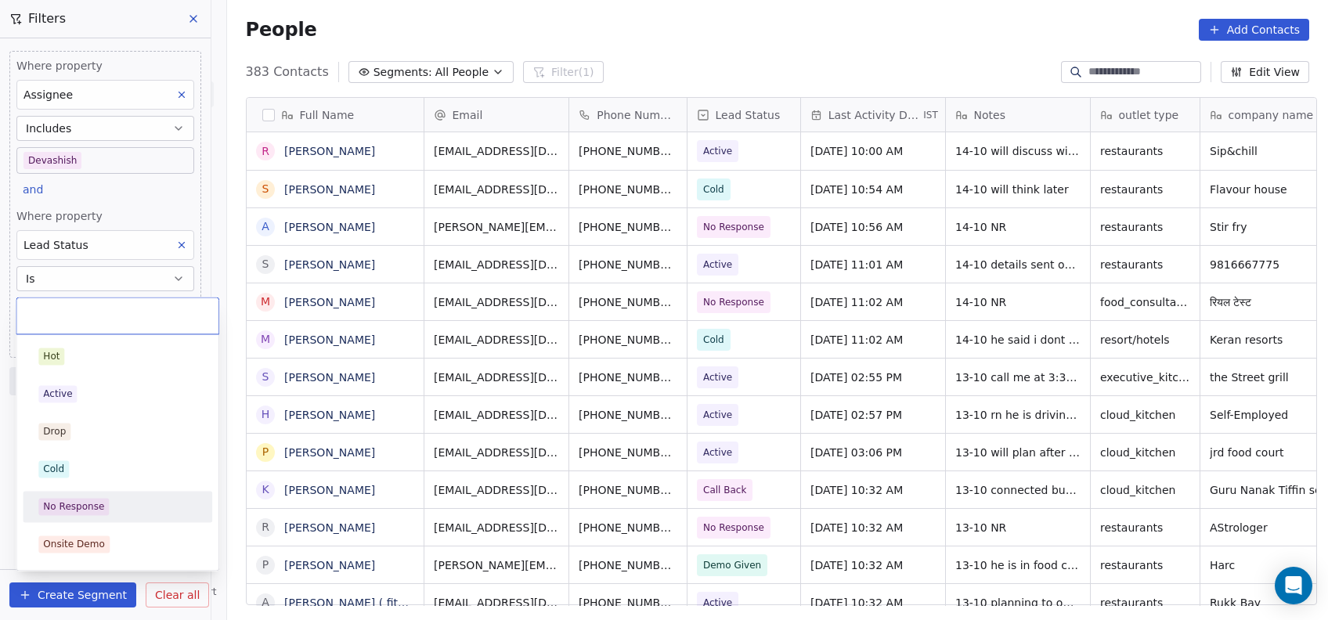
click at [52, 498] on span "No Response" at bounding box center [73, 506] width 70 height 17
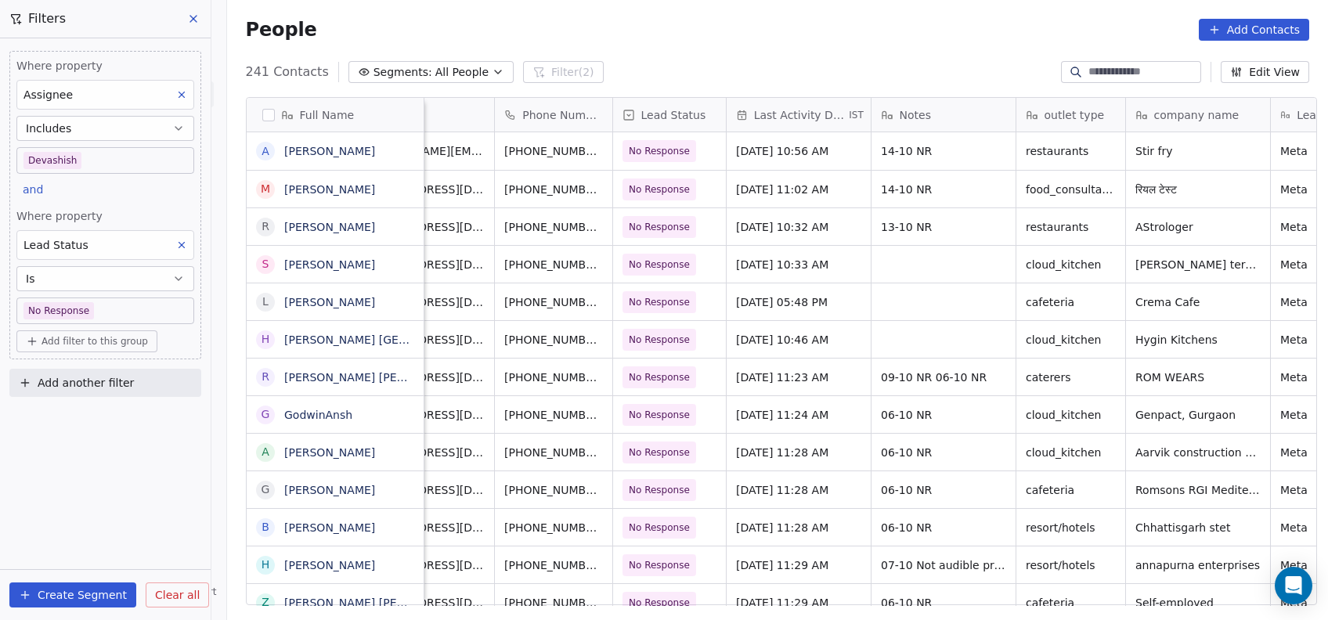
scroll to position [0, 72]
click at [902, 269] on div "grid" at bounding box center [946, 264] width 144 height 37
type textarea "********"
click at [877, 332] on html "On2Cook India Pvt. Ltd. Contacts People Marketing Workflows Campaigns Metrics &…" at bounding box center [664, 310] width 1328 height 620
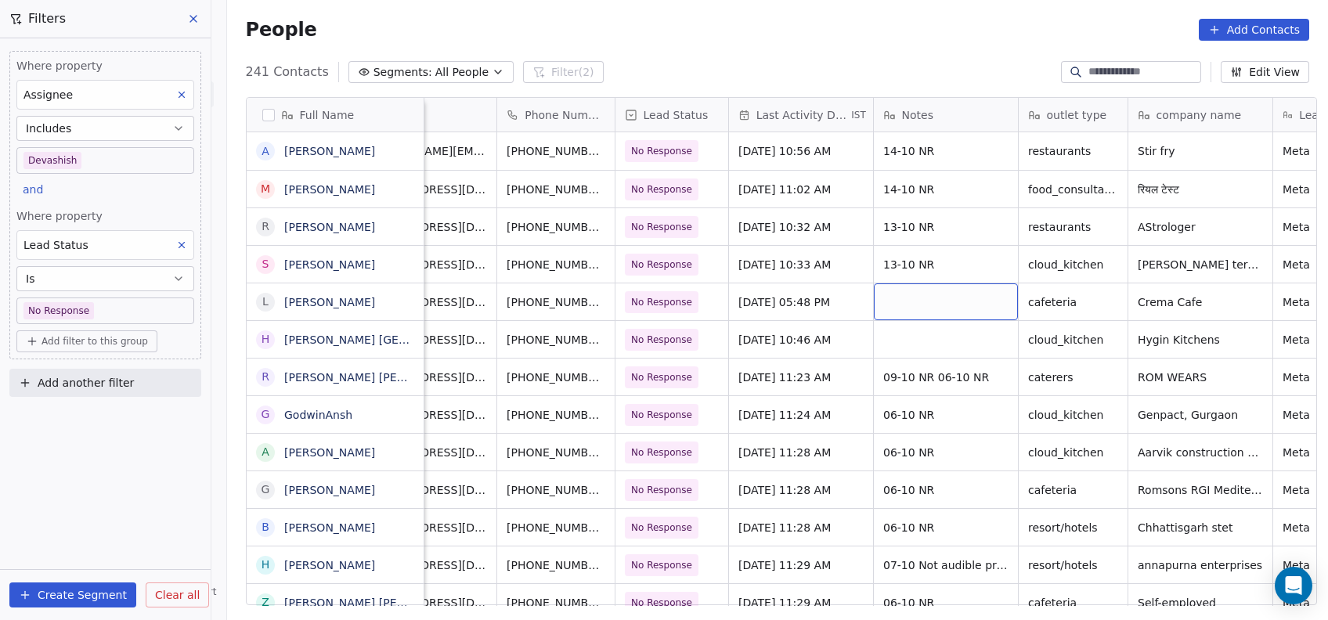
click at [930, 302] on div "grid" at bounding box center [946, 302] width 144 height 37
type textarea "*"
type textarea "********"
click at [923, 357] on html "On2Cook India Pvt. Ltd. Contacts People Marketing Workflows Campaigns Metrics &…" at bounding box center [664, 310] width 1328 height 620
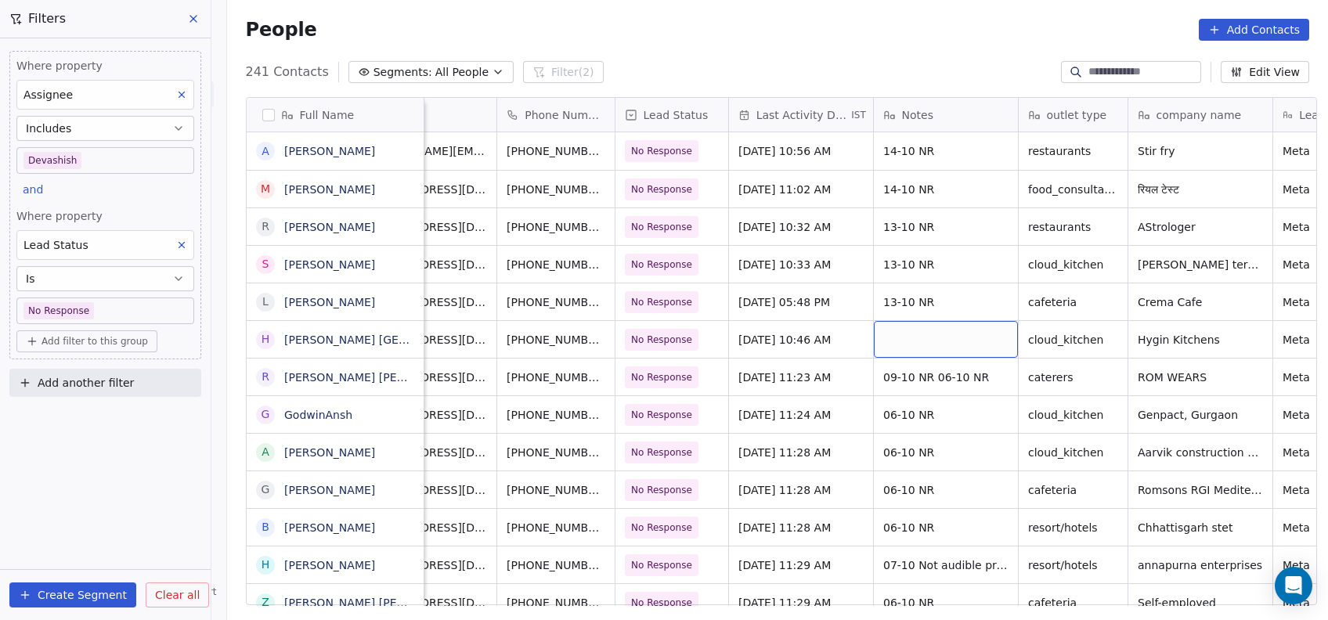
click at [923, 336] on div "grid" at bounding box center [946, 339] width 144 height 37
type textarea "********"
click at [895, 424] on html "On2Cook India Pvt. Ltd. Contacts People Marketing Workflows Campaigns Metrics &…" at bounding box center [664, 310] width 1328 height 620
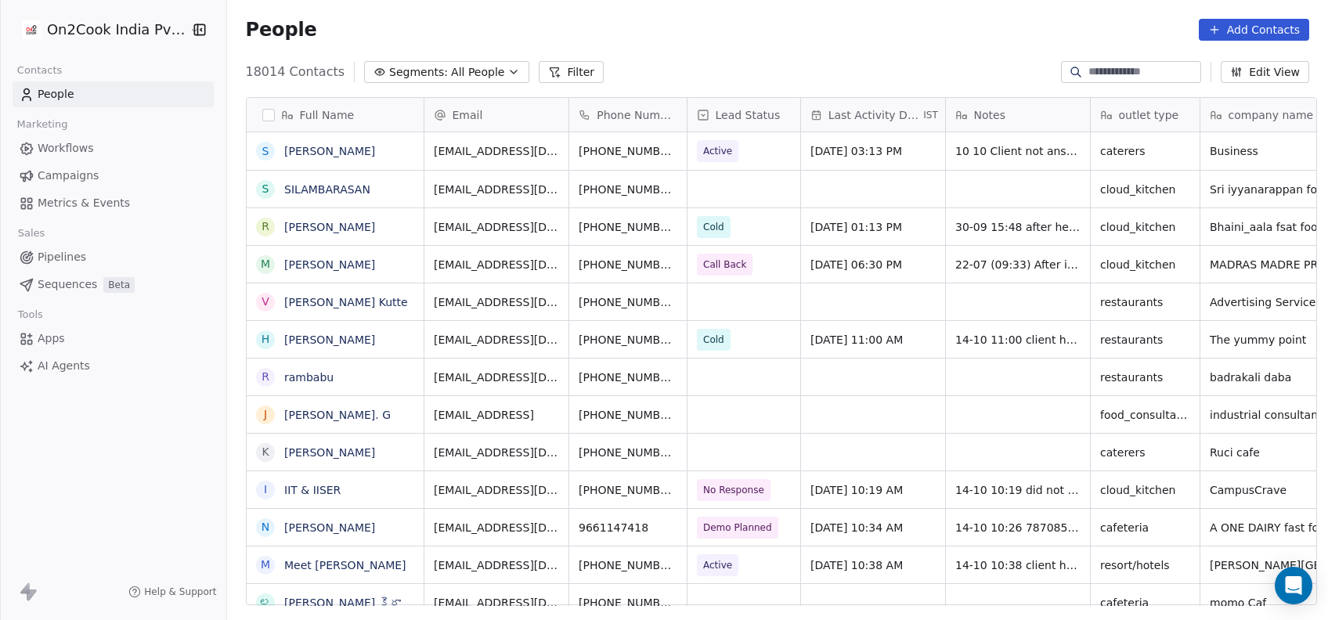
scroll to position [529, 1093]
click at [546, 81] on button "Filter" at bounding box center [571, 72] width 65 height 22
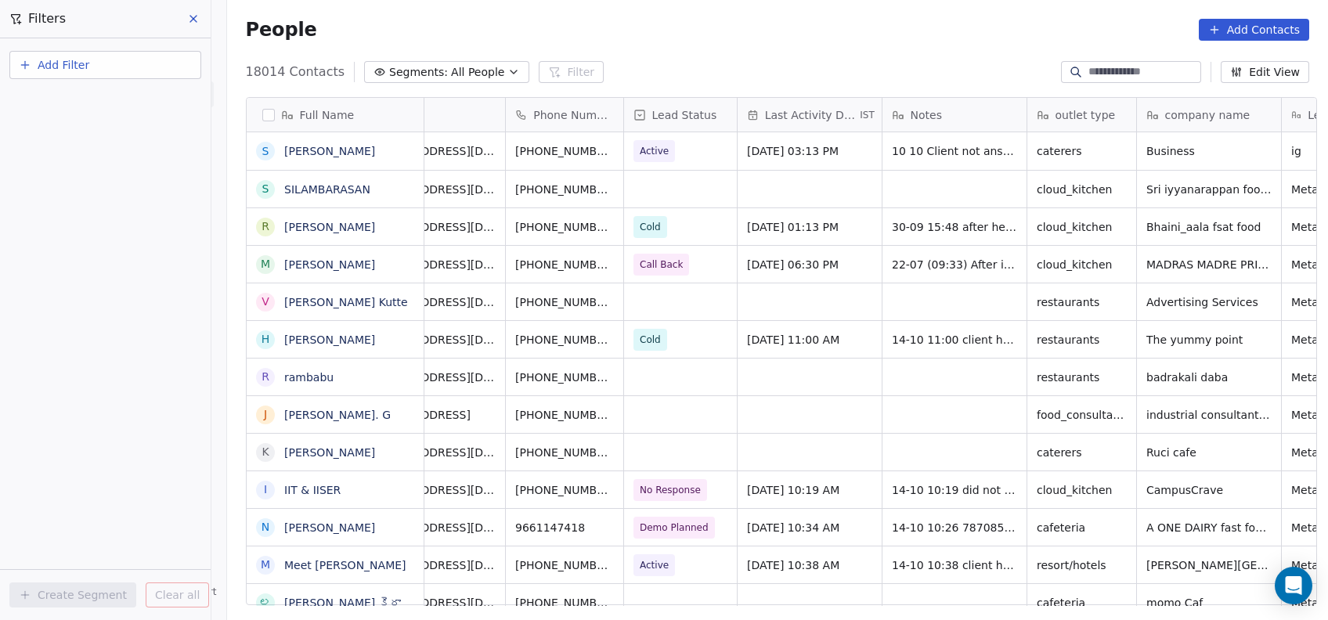
scroll to position [0, 0]
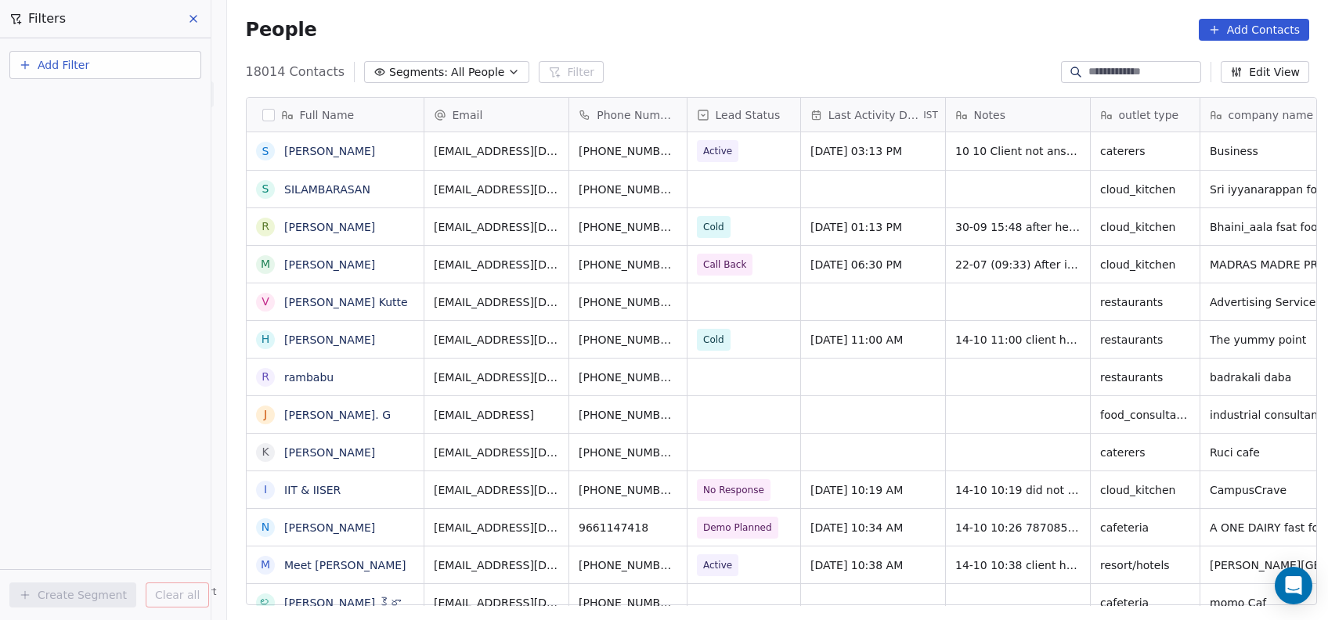
click at [123, 69] on button "Add Filter" at bounding box center [105, 65] width 192 height 28
click at [119, 94] on div "Contact properties" at bounding box center [105, 101] width 159 height 16
type input "***"
click at [90, 162] on div "Assignee" at bounding box center [105, 158] width 159 height 16
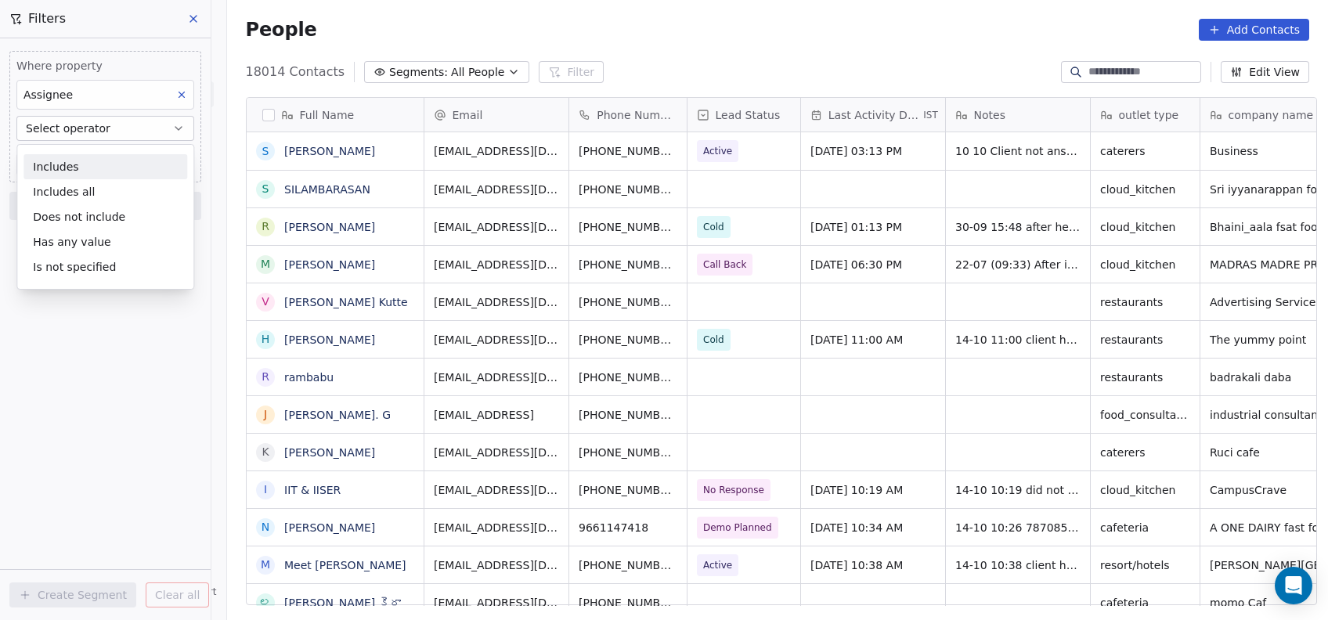
click at [89, 168] on div "Includes" at bounding box center [105, 166] width 164 height 25
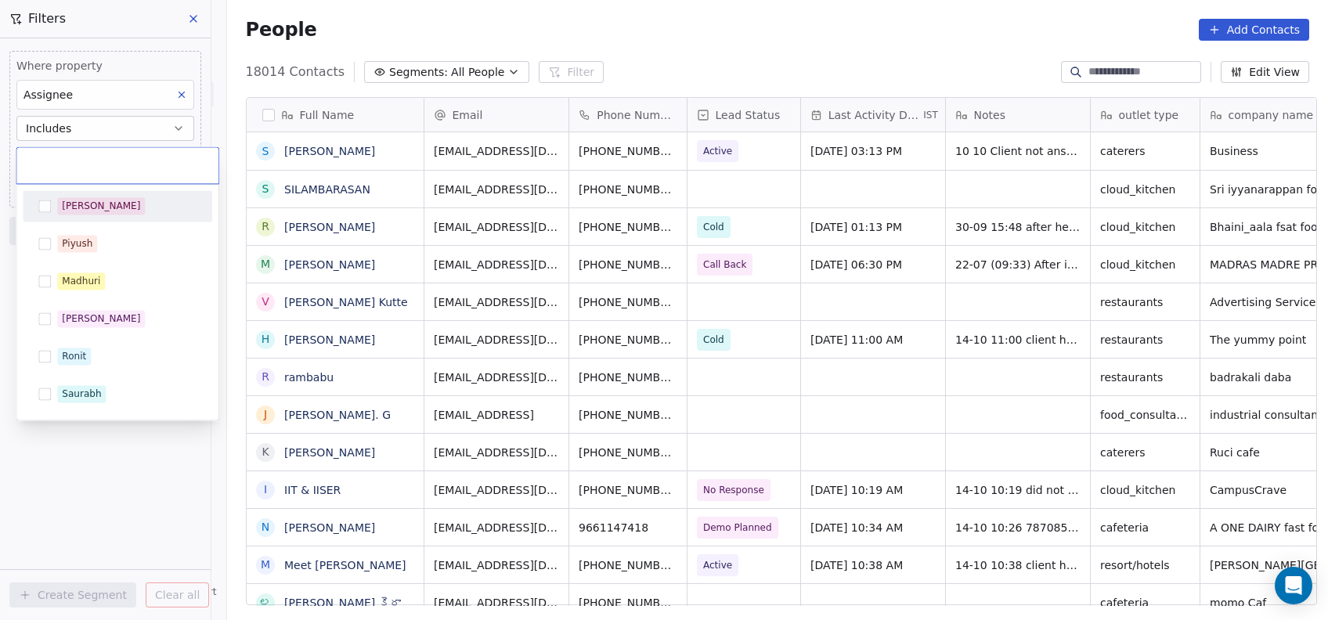
click at [97, 158] on body "On2Cook India Pvt. Ltd. Contacts People Marketing Workflows Campaigns Metrics &…" at bounding box center [664, 310] width 1328 height 620
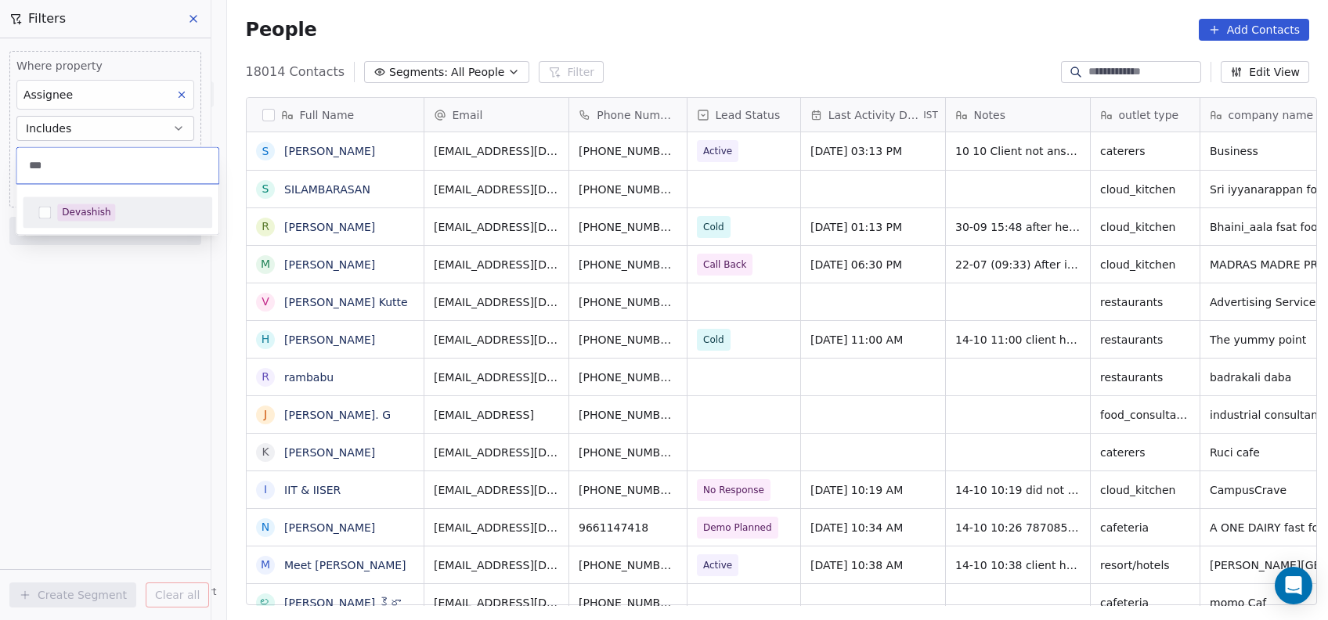
type input "***"
click at [73, 215] on div "Devashish" at bounding box center [86, 212] width 49 height 14
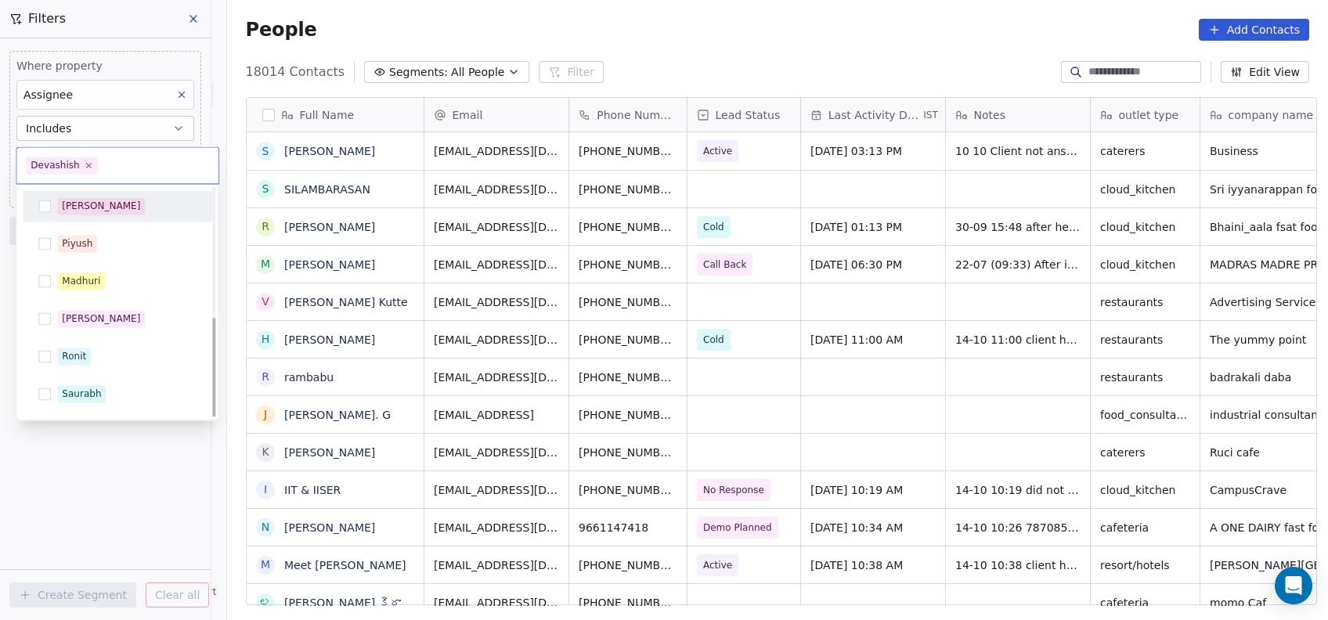
scroll to position [296, 0]
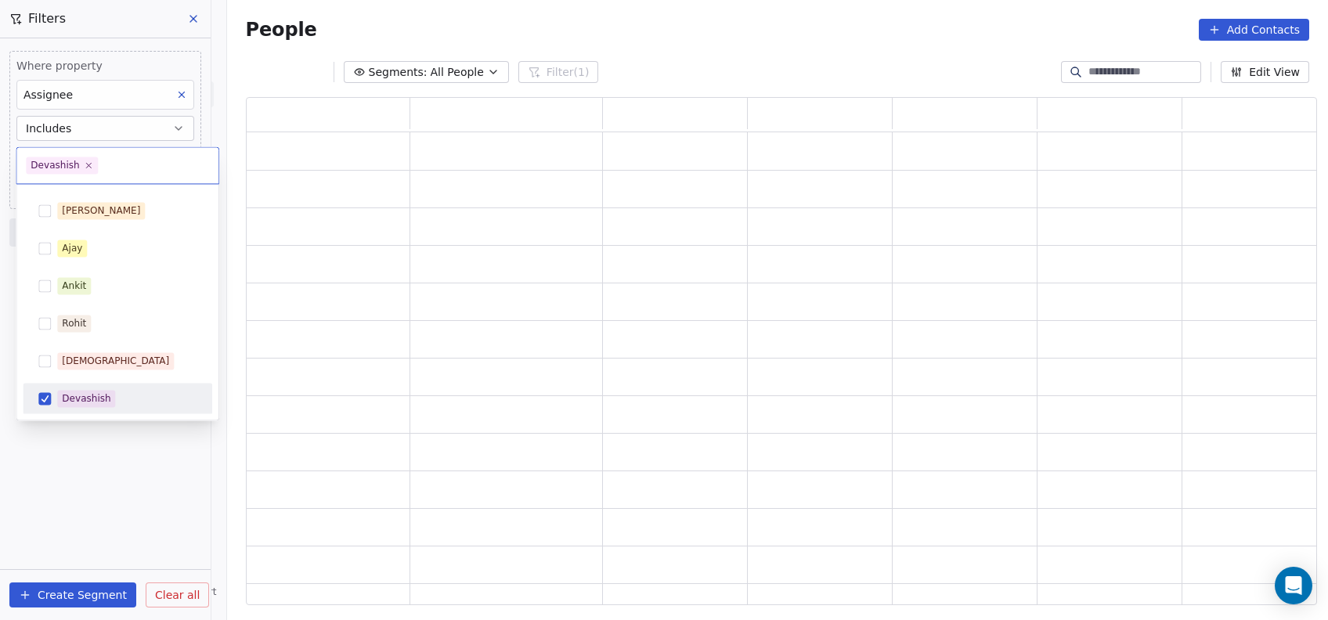
click at [63, 454] on html "On2Cook India Pvt. Ltd. Contacts People Marketing Workflows Campaigns Metrics &…" at bounding box center [664, 310] width 1328 height 620
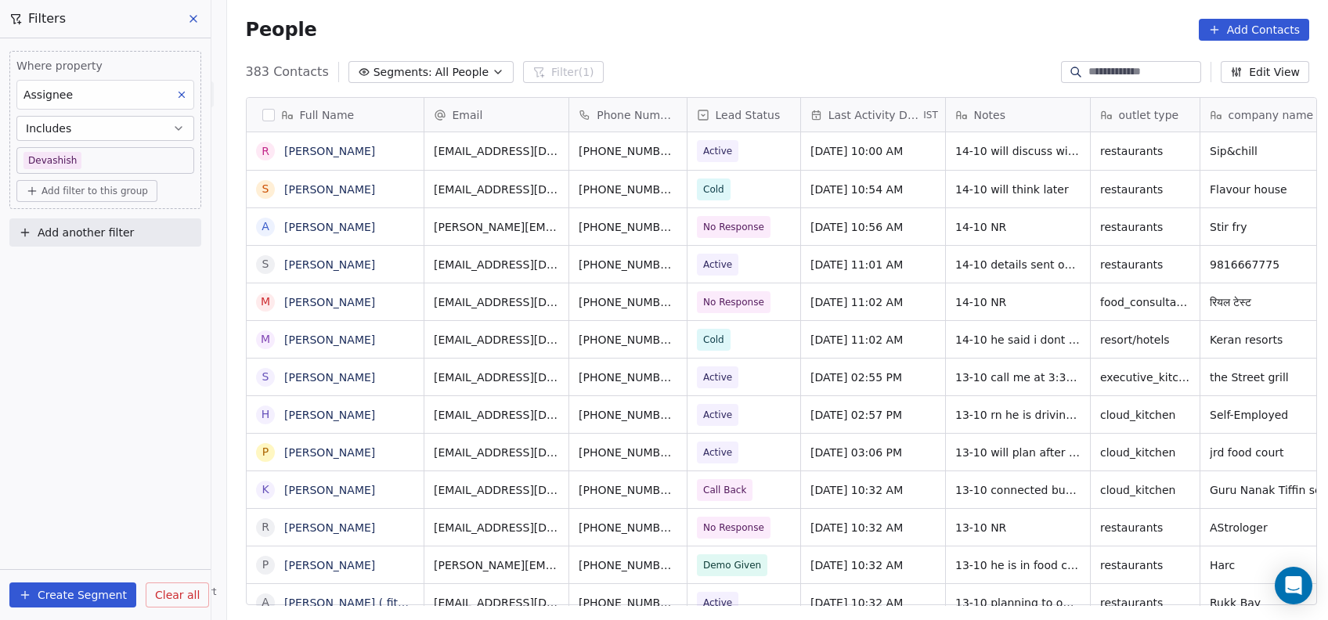
scroll to position [529, 1093]
click at [111, 222] on button "Add another filter" at bounding box center [105, 233] width 192 height 28
click at [486, 226] on html "On2Cook India Pvt. Ltd. Contacts People Marketing Workflows Campaigns Metrics &…" at bounding box center [664, 310] width 1328 height 620
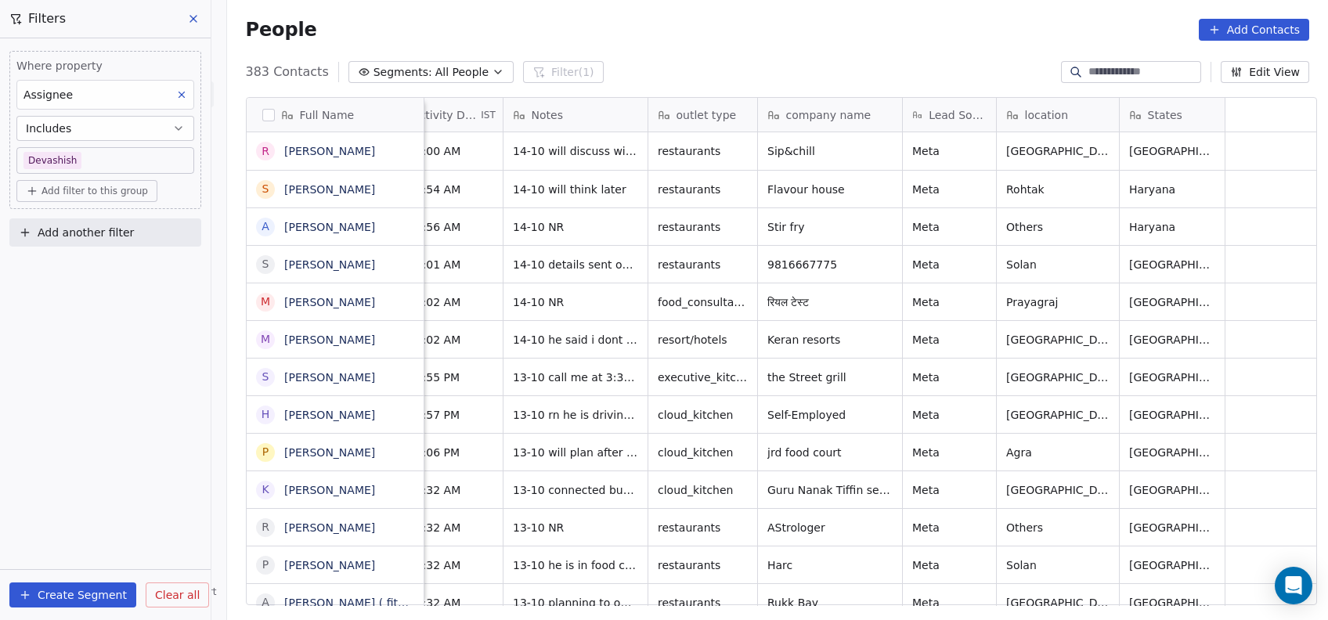
scroll to position [0, 0]
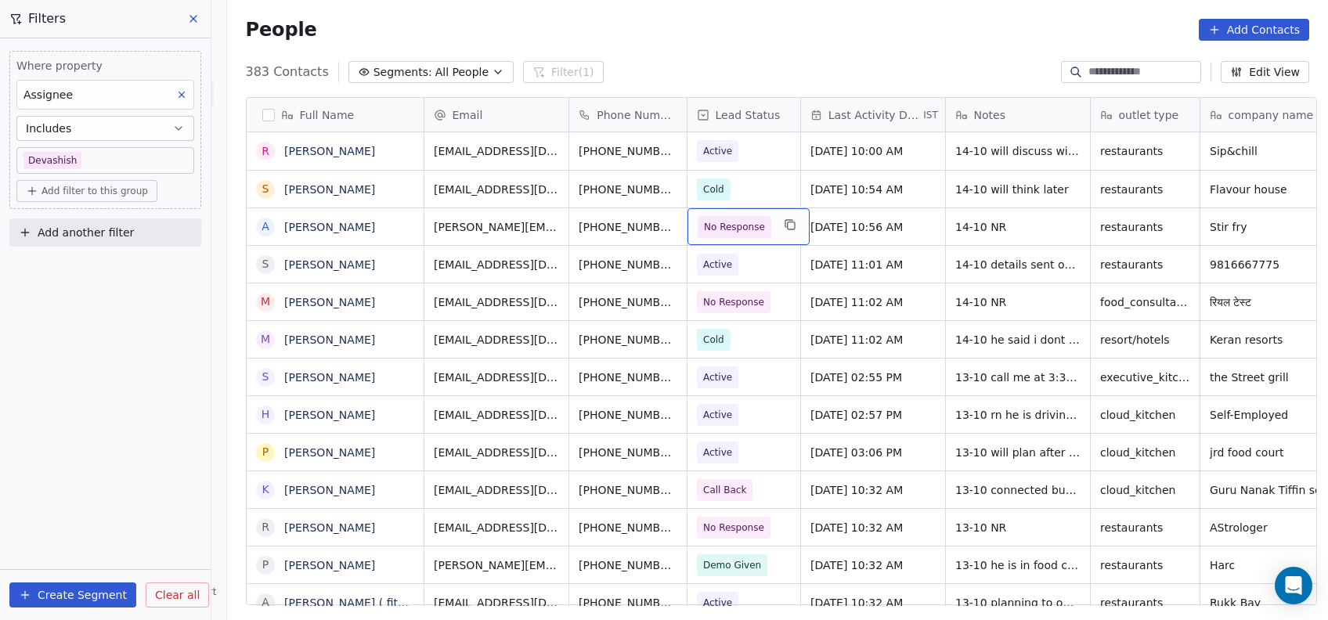
click at [731, 222] on span "No Response" at bounding box center [734, 227] width 61 height 16
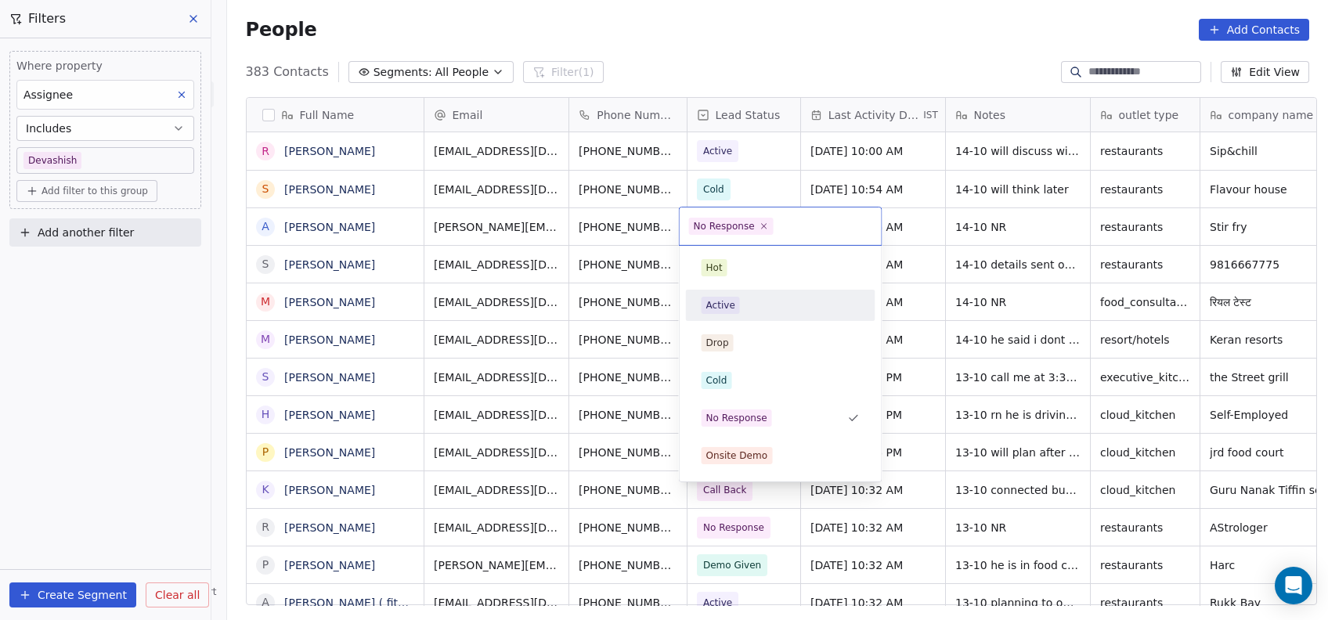
click at [721, 309] on div "Active" at bounding box center [721, 305] width 29 height 14
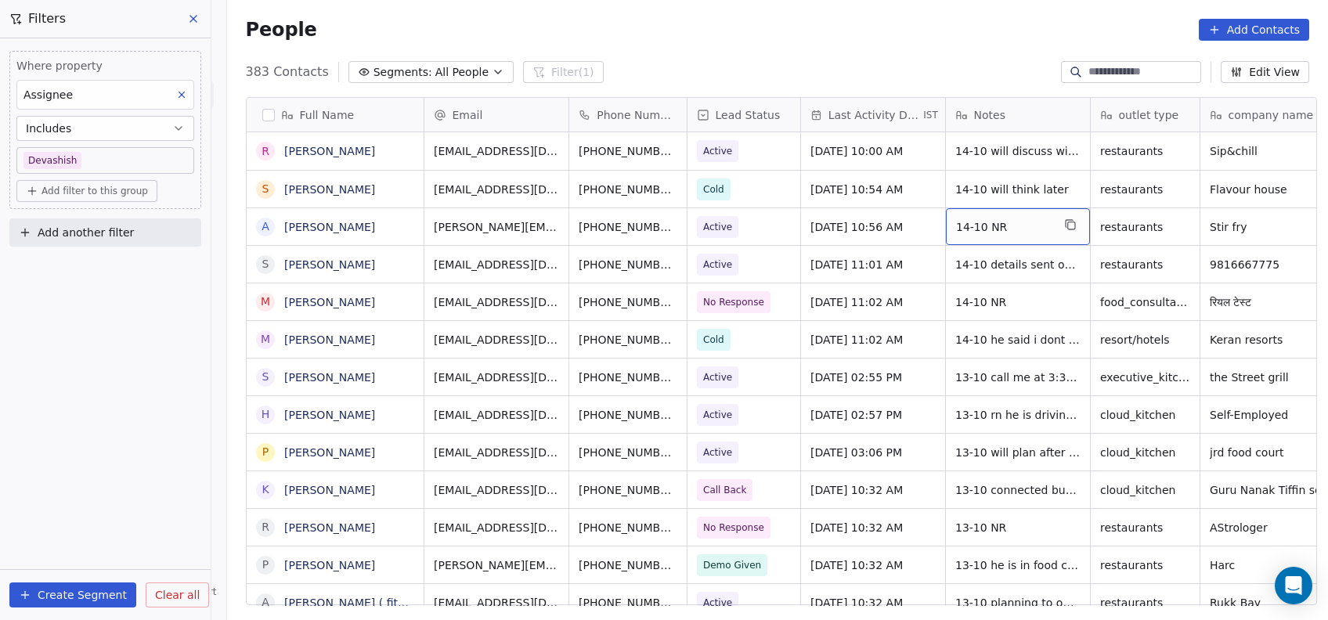
click at [990, 223] on span "14-10 NR" at bounding box center [1004, 227] width 96 height 16
type textarea "**********"
click at [795, 378] on html "On2Cook India Pvt. Ltd. Contacts People Marketing Workflows Campaigns Metrics &…" at bounding box center [664, 310] width 1328 height 620
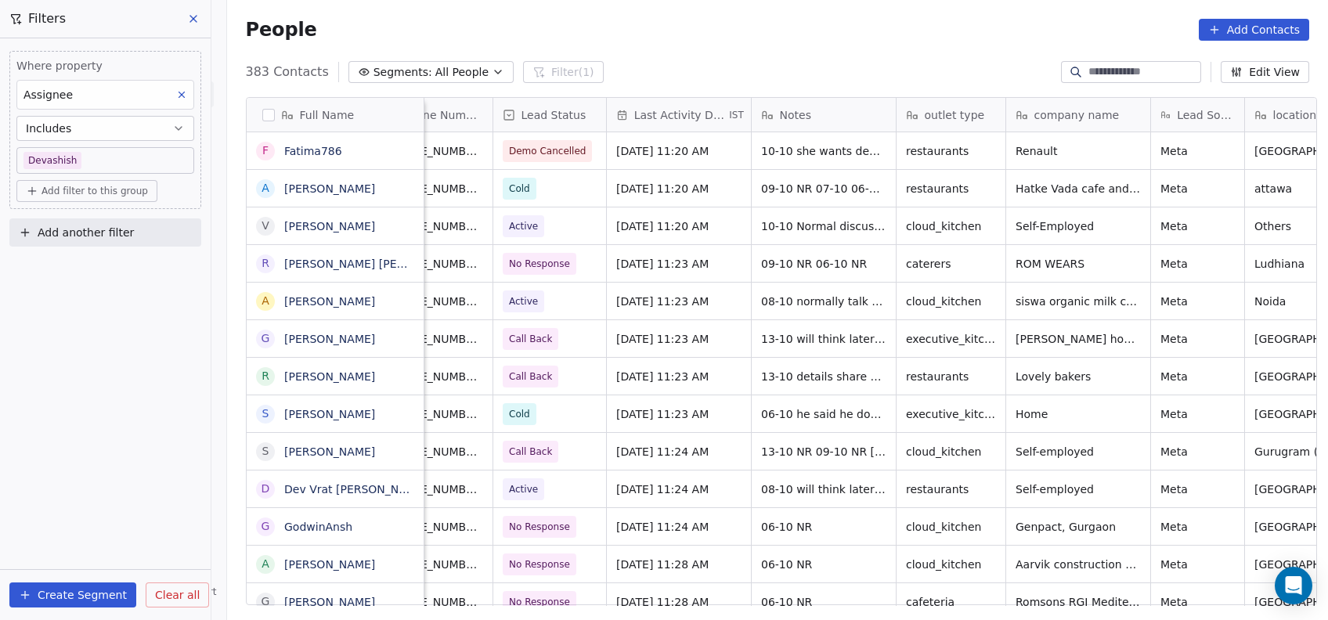
click at [185, 242] on button "Add another filter" at bounding box center [105, 233] width 192 height 28
click at [186, 276] on div "Contact properties" at bounding box center [105, 268] width 178 height 25
type input "****"
click at [152, 382] on div "Lead Status" at bounding box center [105, 375] width 159 height 16
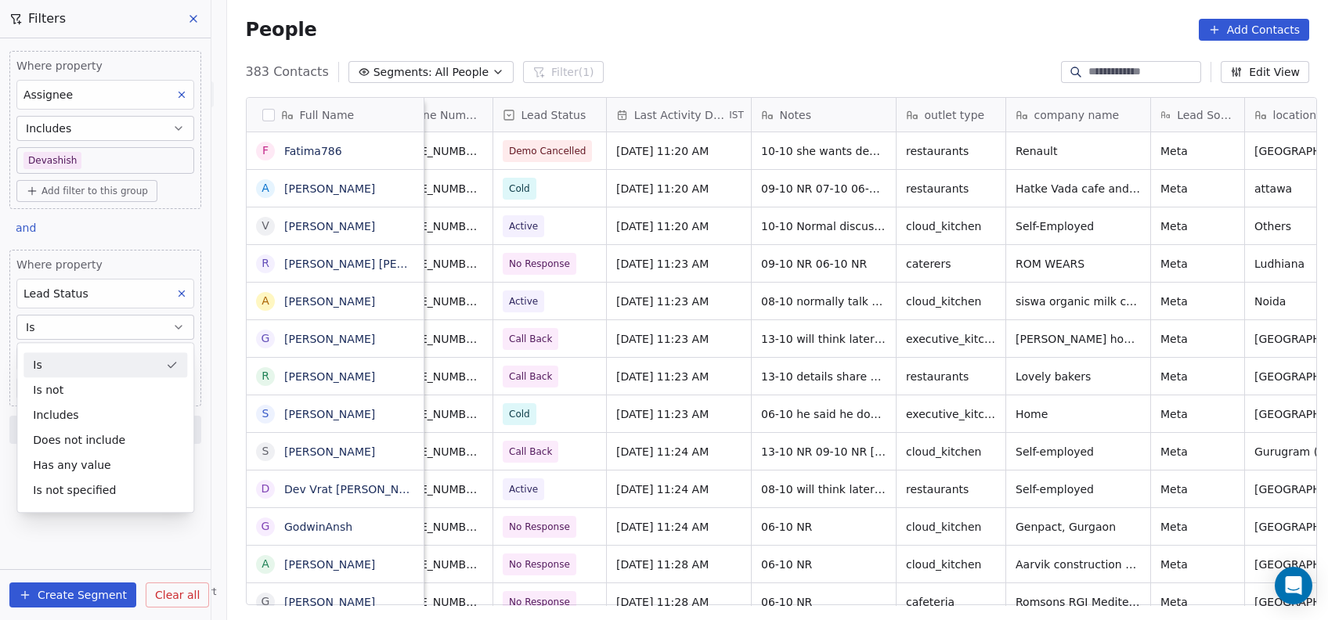
click at [181, 370] on div "Is" at bounding box center [105, 364] width 164 height 25
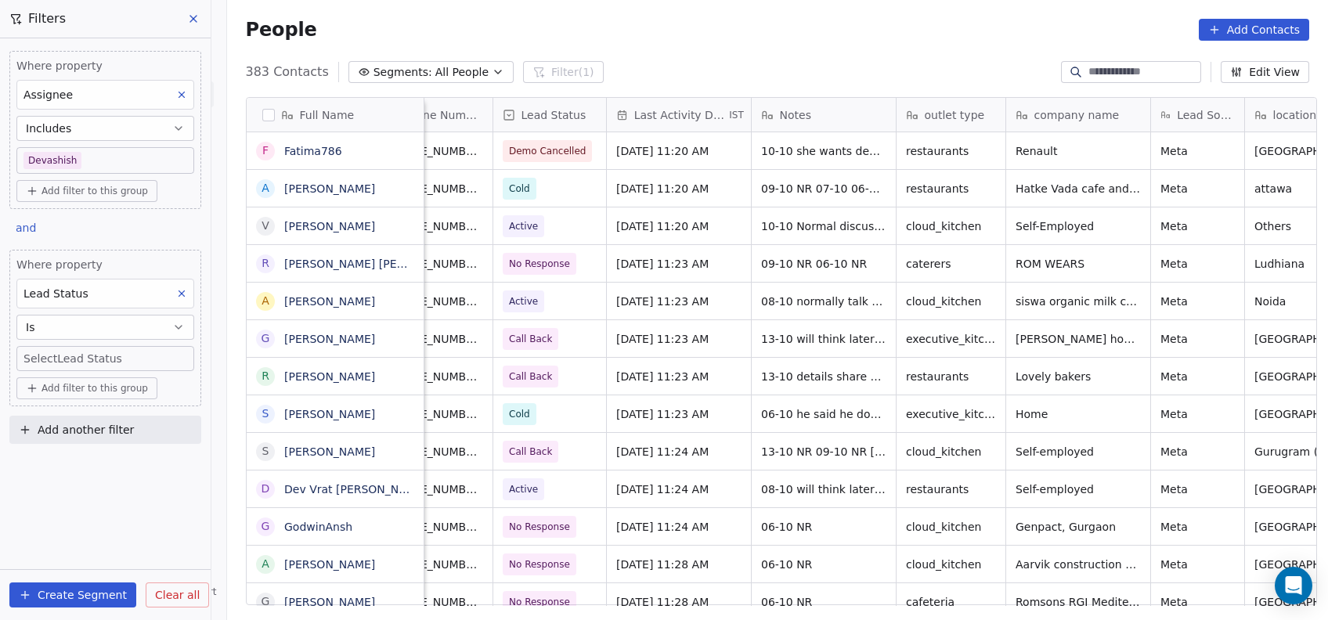
click at [184, 364] on body "On2Cook India Pvt. Ltd. Contacts People Marketing Workflows Campaigns Metrics &…" at bounding box center [664, 310] width 1328 height 620
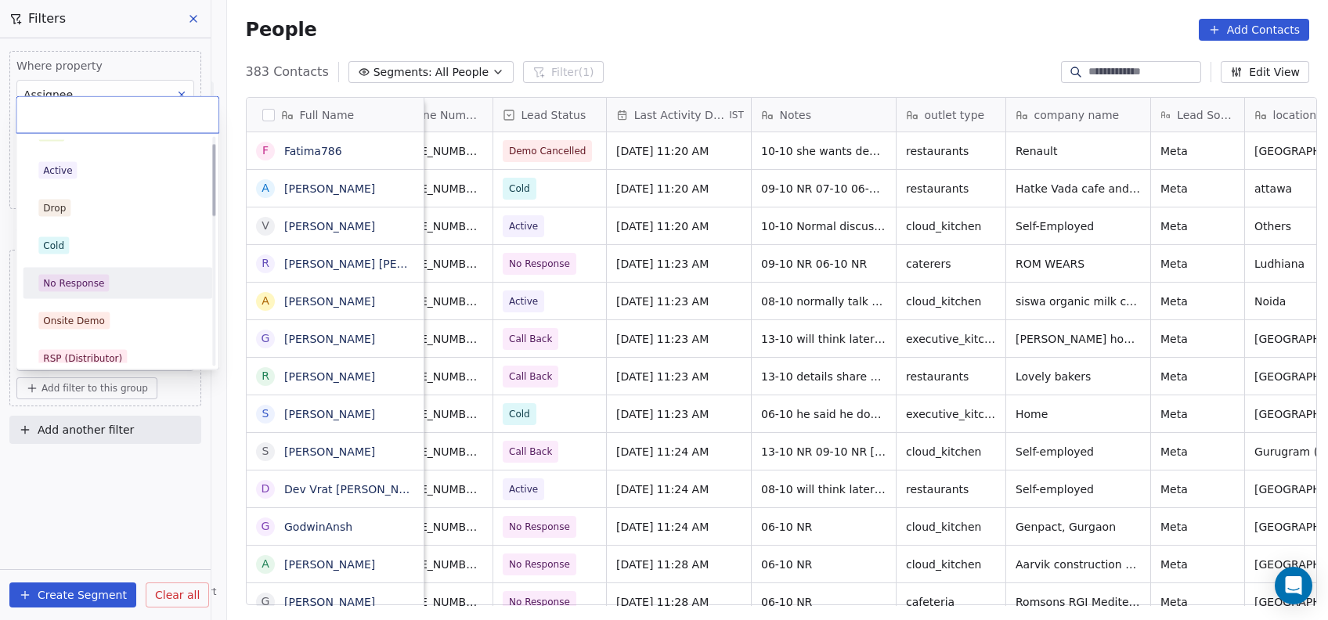
scroll to position [23, 0]
click at [201, 280] on div "No Response" at bounding box center [117, 282] width 177 height 25
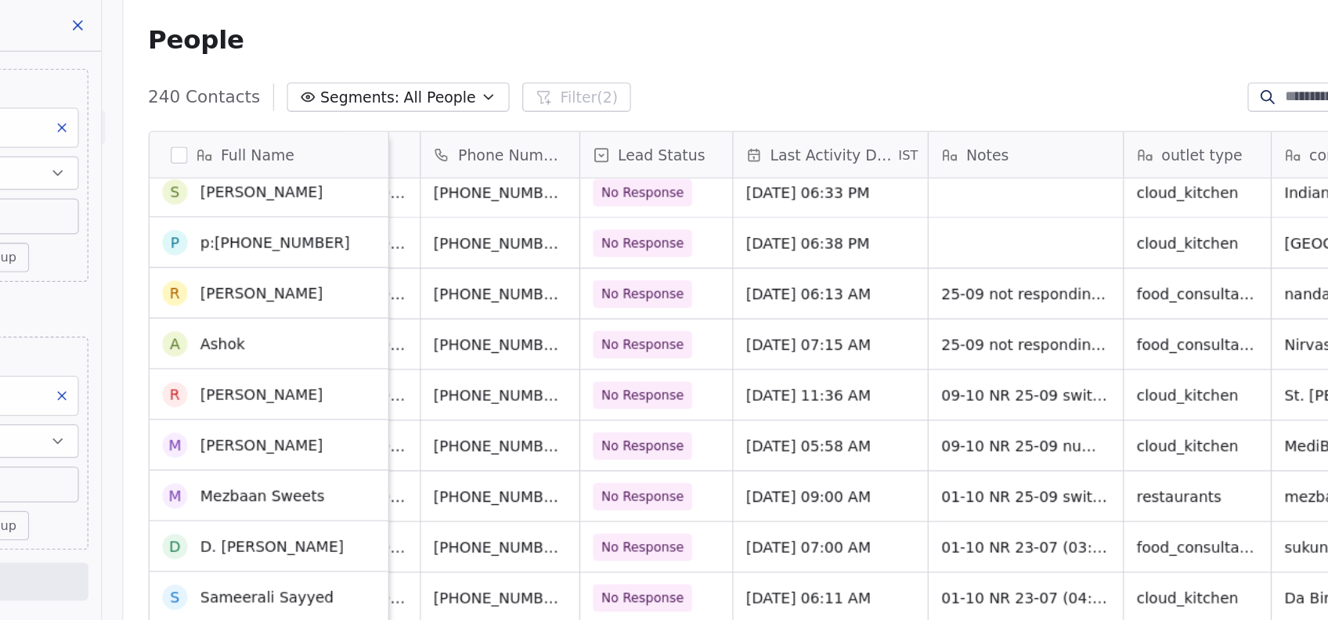
scroll to position [4920, 0]
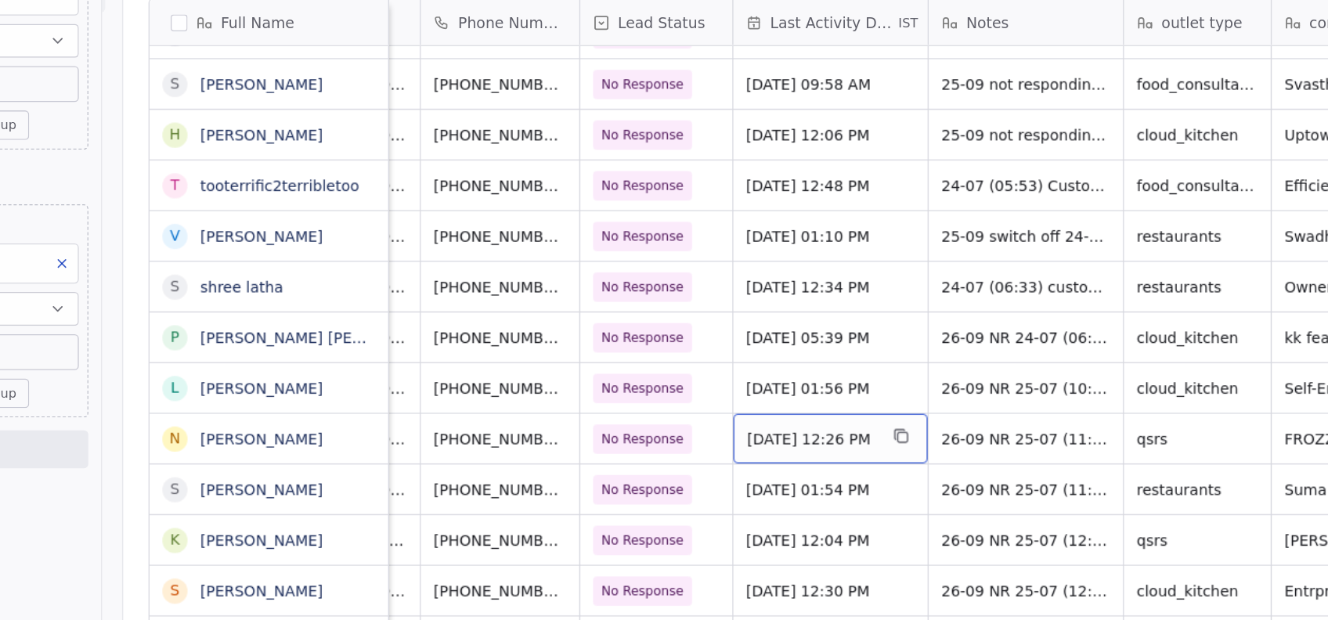
click at [726, 428] on span "Sep 27, 2025 12:26 PM" at bounding box center [738, 424] width 96 height 16
click at [729, 428] on span "Sep 27, 2025 12:26 PM" at bounding box center [738, 424] width 96 height 16
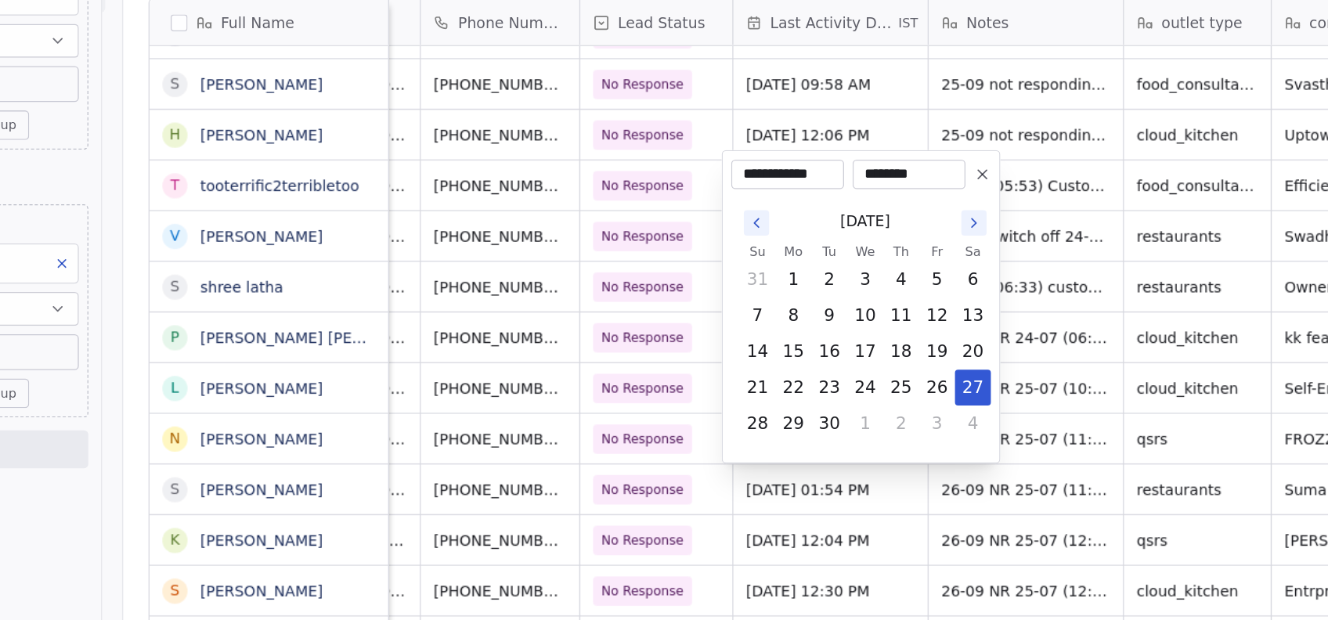
click at [858, 263] on icon "Go to the Next Month" at bounding box center [858, 264] width 13 height 13
click at [754, 356] on button "14" at bounding box center [751, 359] width 25 height 25
type input "**********"
click at [699, 501] on html "On2Cook India Pvt. Ltd. Contacts People Marketing Workflows Campaigns Metrics &…" at bounding box center [664, 310] width 1328 height 620
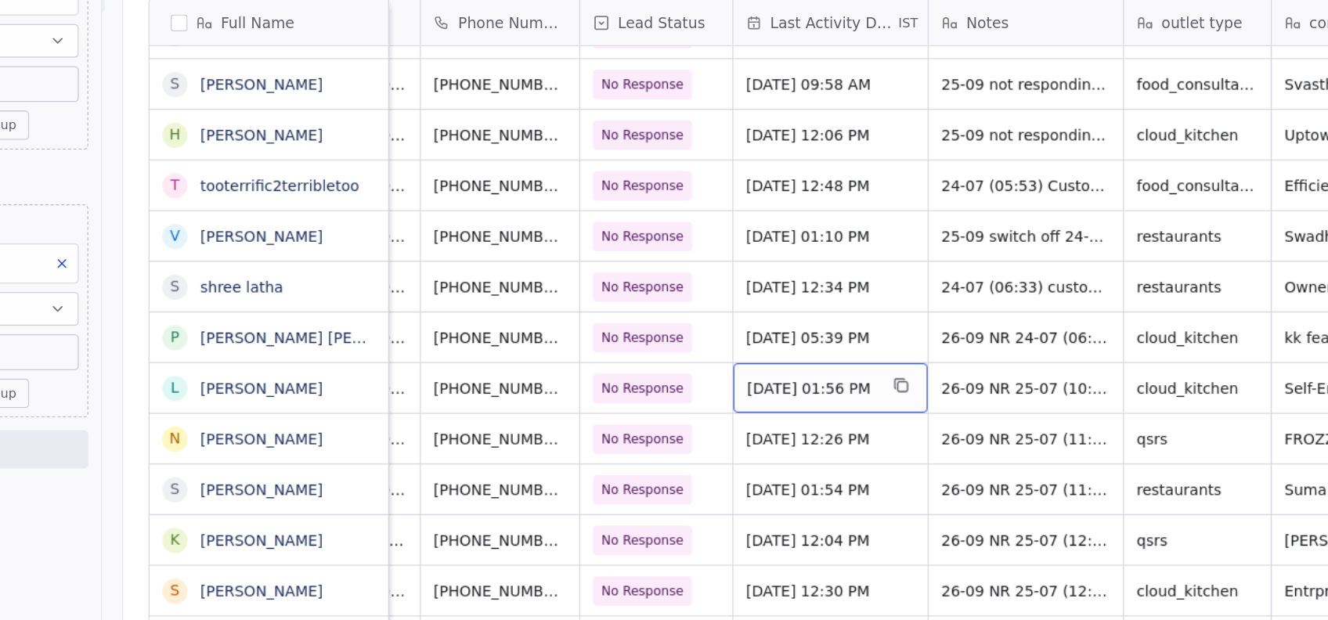
click at [744, 395] on div "Sep 27, 2025 01:56 PM" at bounding box center [752, 385] width 144 height 37
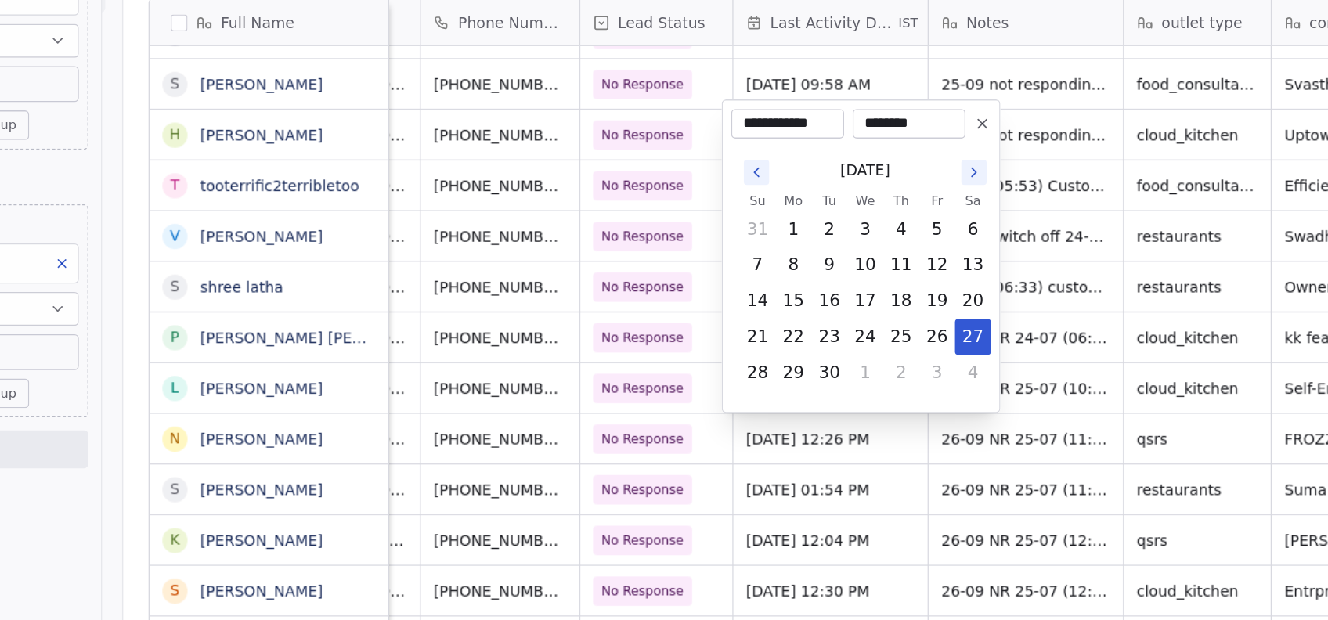
click at [858, 226] on icon "Go to the Next Month" at bounding box center [858, 226] width 13 height 13
click at [758, 315] on button "14" at bounding box center [751, 321] width 25 height 25
type input "**********"
click at [741, 453] on html "On2Cook India Pvt. Ltd. Contacts People Marketing Workflows Campaigns Metrics &…" at bounding box center [664, 310] width 1328 height 620
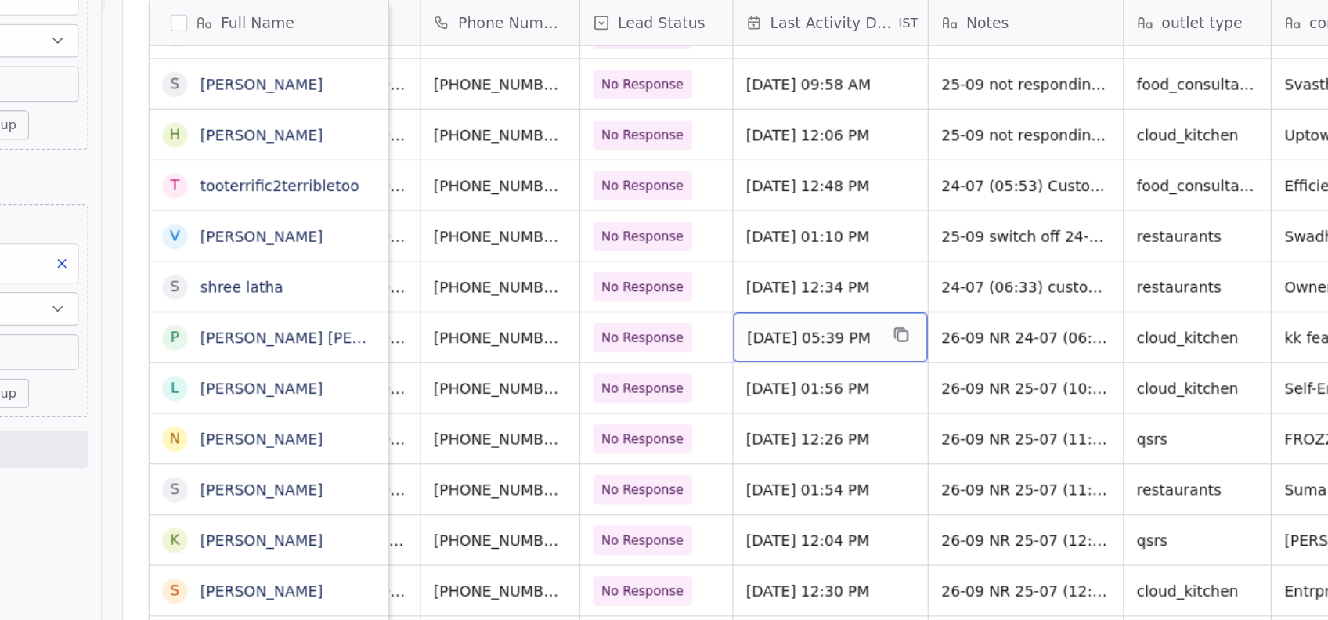
click at [752, 349] on span "Sep 27, 2025 05:39 PM" at bounding box center [738, 349] width 96 height 16
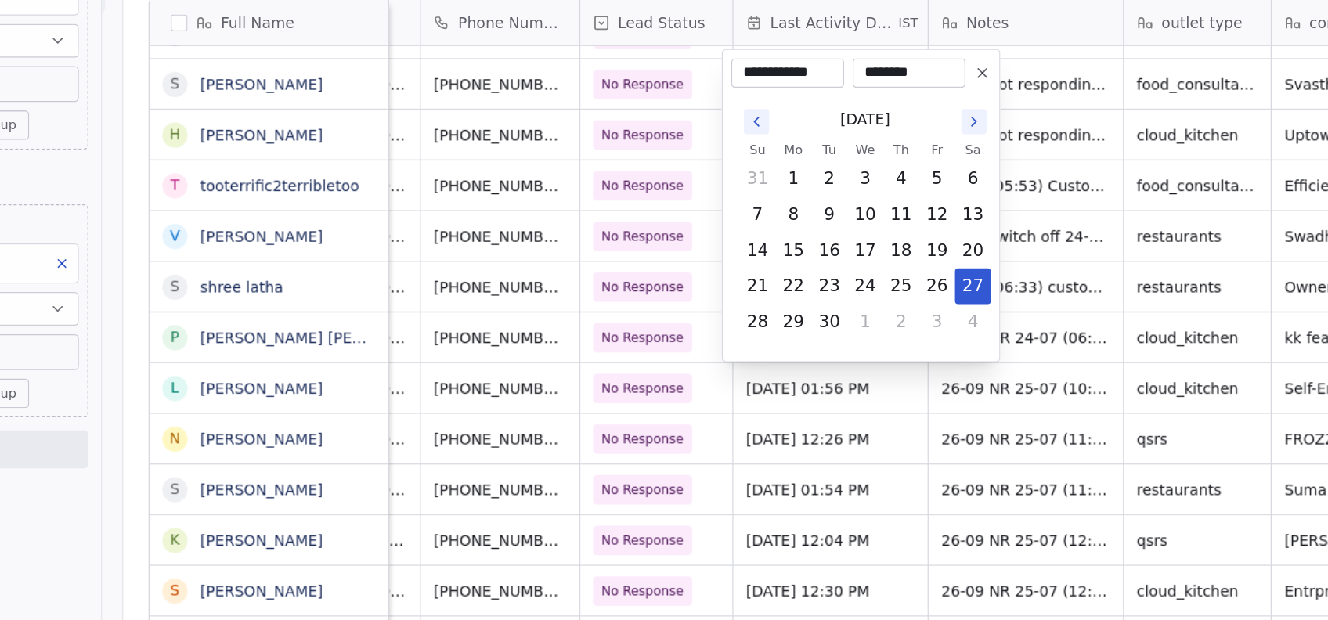
click at [858, 189] on icon "Go to the Next Month" at bounding box center [858, 189] width 3 height 6
click at [757, 280] on button "14" at bounding box center [751, 284] width 25 height 25
type input "**********"
click at [678, 439] on html "On2Cook India Pvt. Ltd. Contacts People Marketing Workflows Campaigns Metrics &…" at bounding box center [664, 310] width 1328 height 620
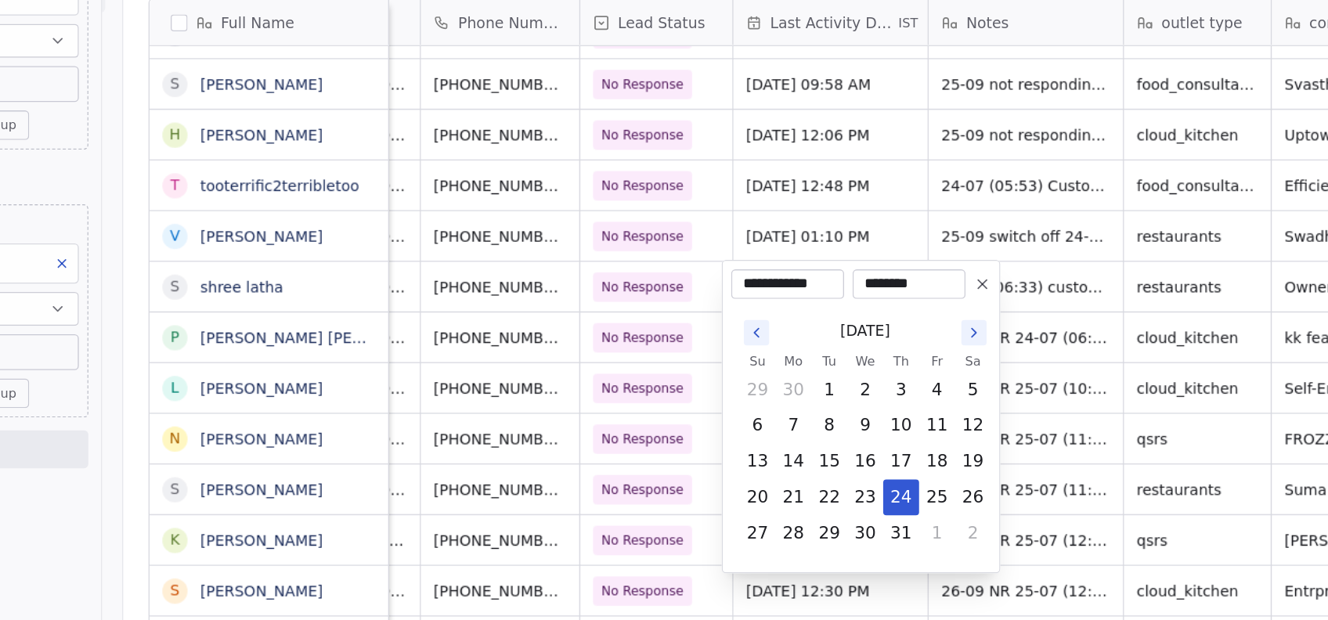
click at [858, 345] on icon "Go to the Next Month" at bounding box center [858, 345] width 13 height 13
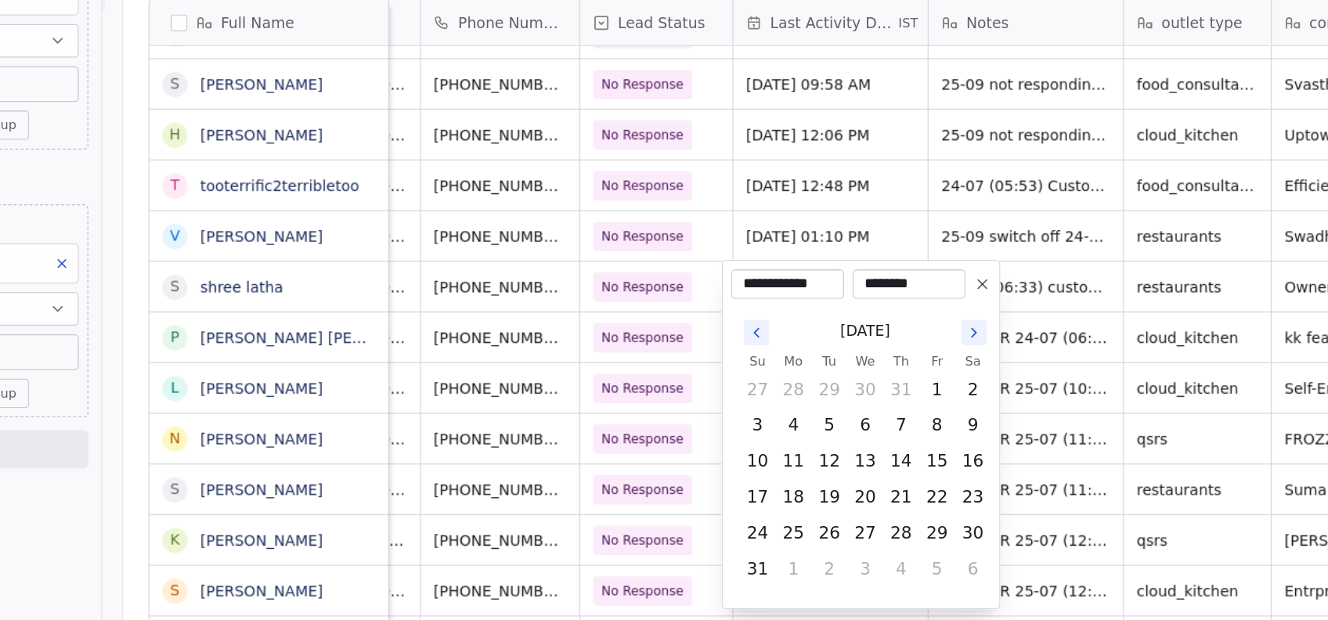
click at [865, 349] on button "Go to the Next Month" at bounding box center [858, 345] width 19 height 19
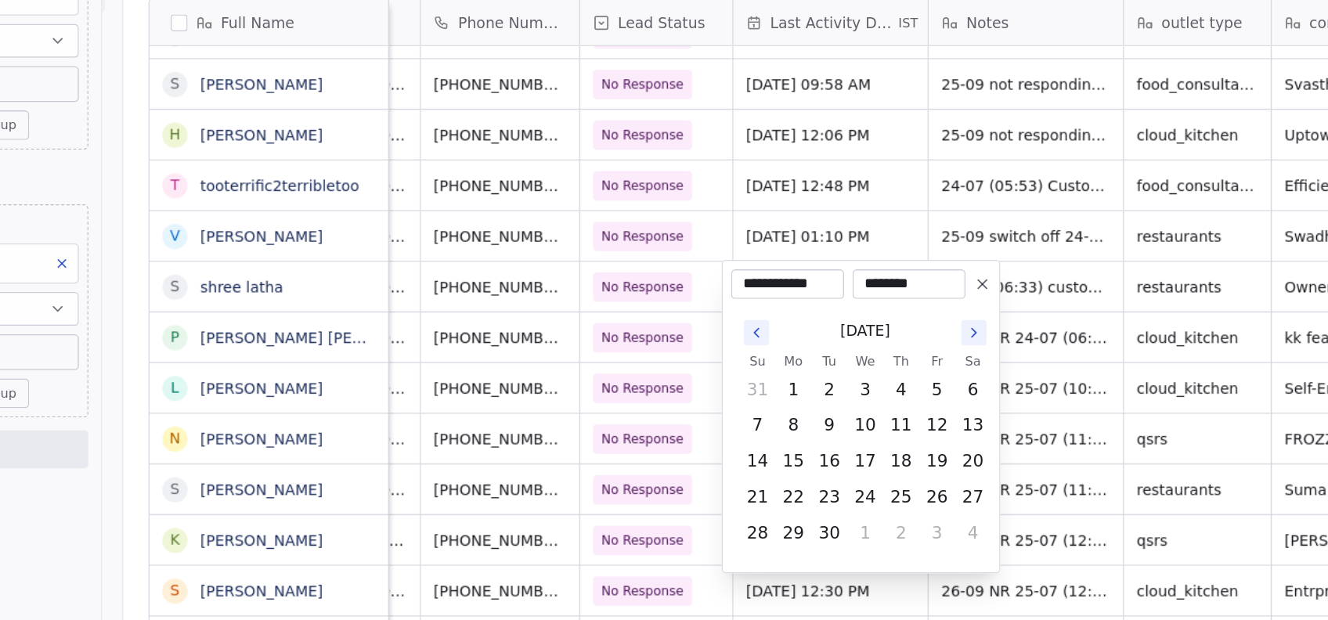
click at [858, 352] on button "Go to the Next Month" at bounding box center [858, 345] width 19 height 19
click at [750, 452] on button "14" at bounding box center [751, 440] width 25 height 25
type input "**********"
click at [783, 540] on html "On2Cook India Pvt. Ltd. Contacts People Marketing Workflows Campaigns Metrics &…" at bounding box center [664, 310] width 1328 height 620
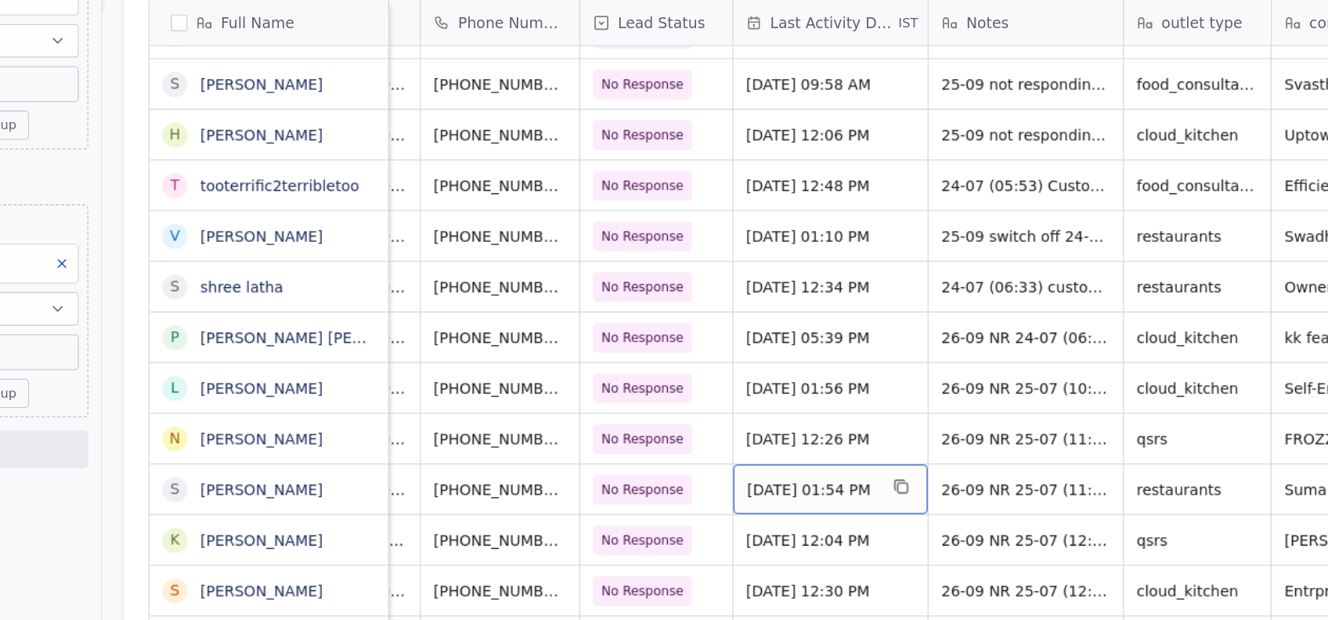
click at [768, 465] on span "Sep 27, 2025 01:54 PM" at bounding box center [738, 462] width 96 height 16
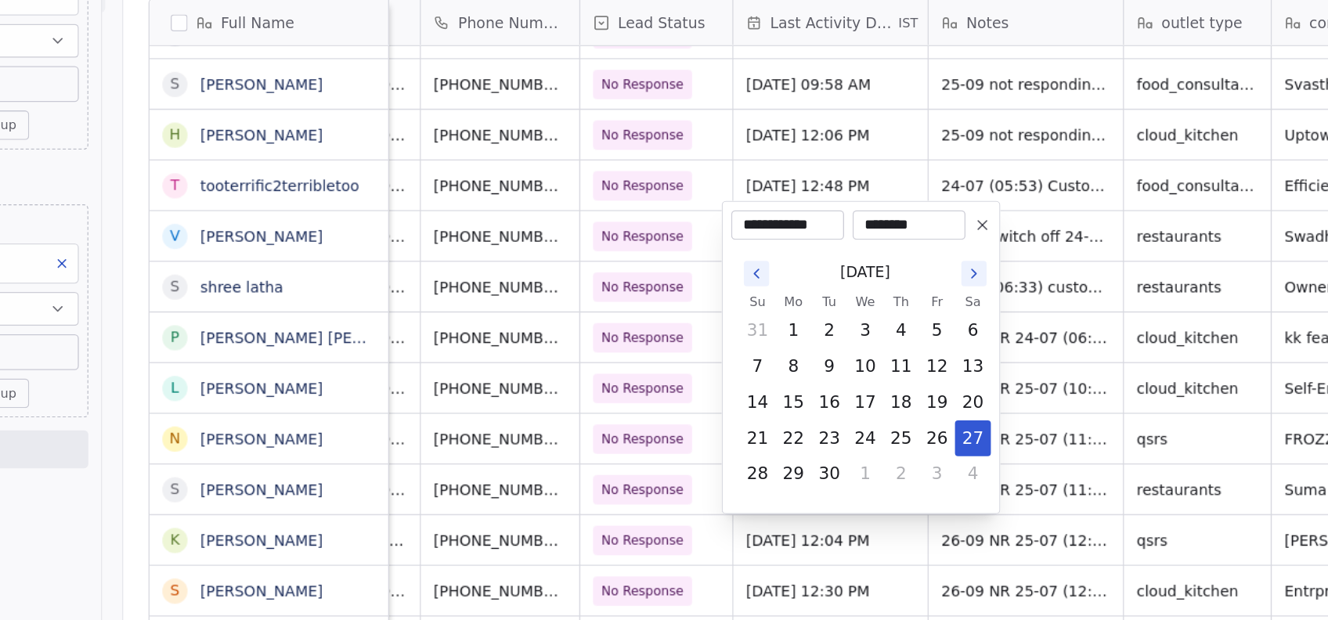
click at [864, 300] on icon "Go to the Next Month" at bounding box center [858, 301] width 13 height 13
click at [757, 405] on button "14" at bounding box center [751, 397] width 25 height 25
type input "**********"
click at [781, 226] on html "On2Cook India Pvt. Ltd. Contacts People Marketing Workflows Campaigns Metrics &…" at bounding box center [664, 310] width 1328 height 620
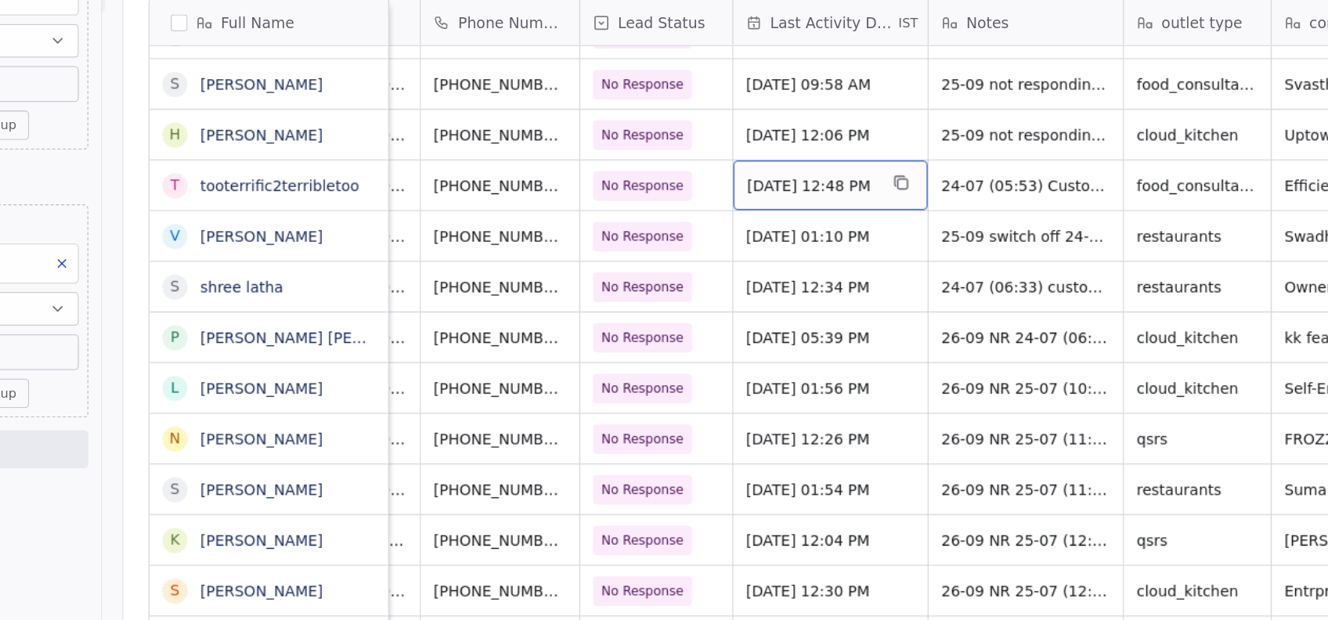
click at [771, 233] on span "Jul 24, 2025 12:48 PM" at bounding box center [738, 236] width 96 height 16
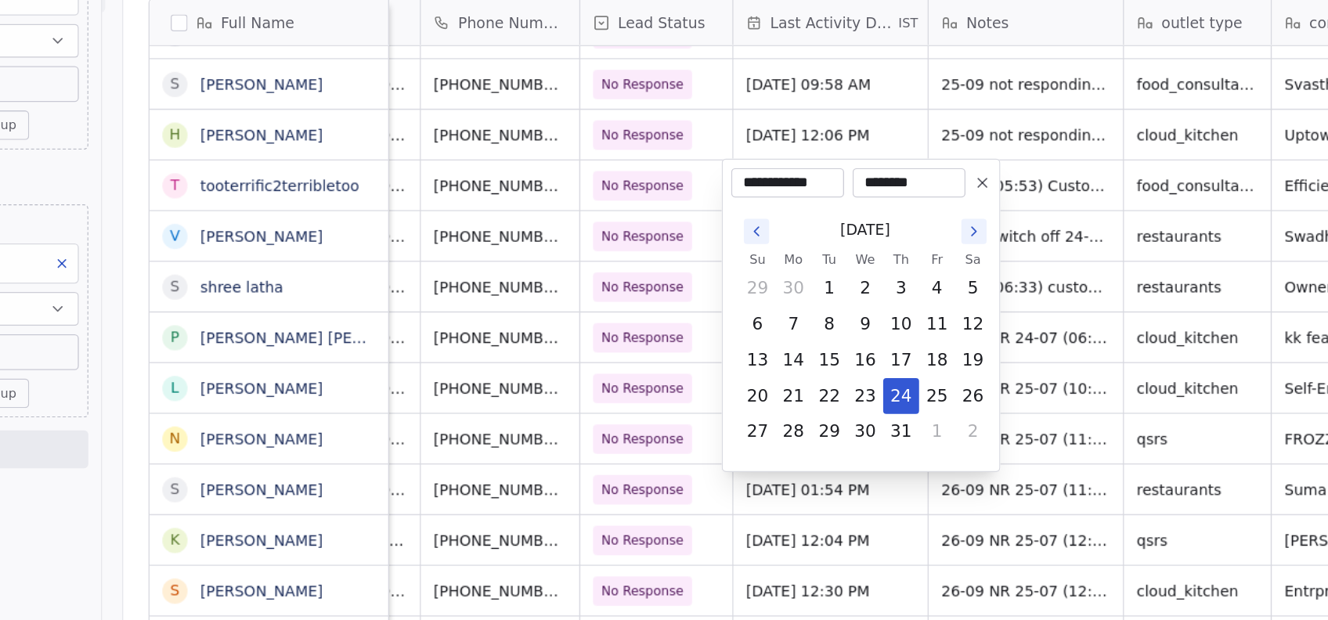
click at [858, 277] on button "Go to the Next Month" at bounding box center [858, 270] width 19 height 19
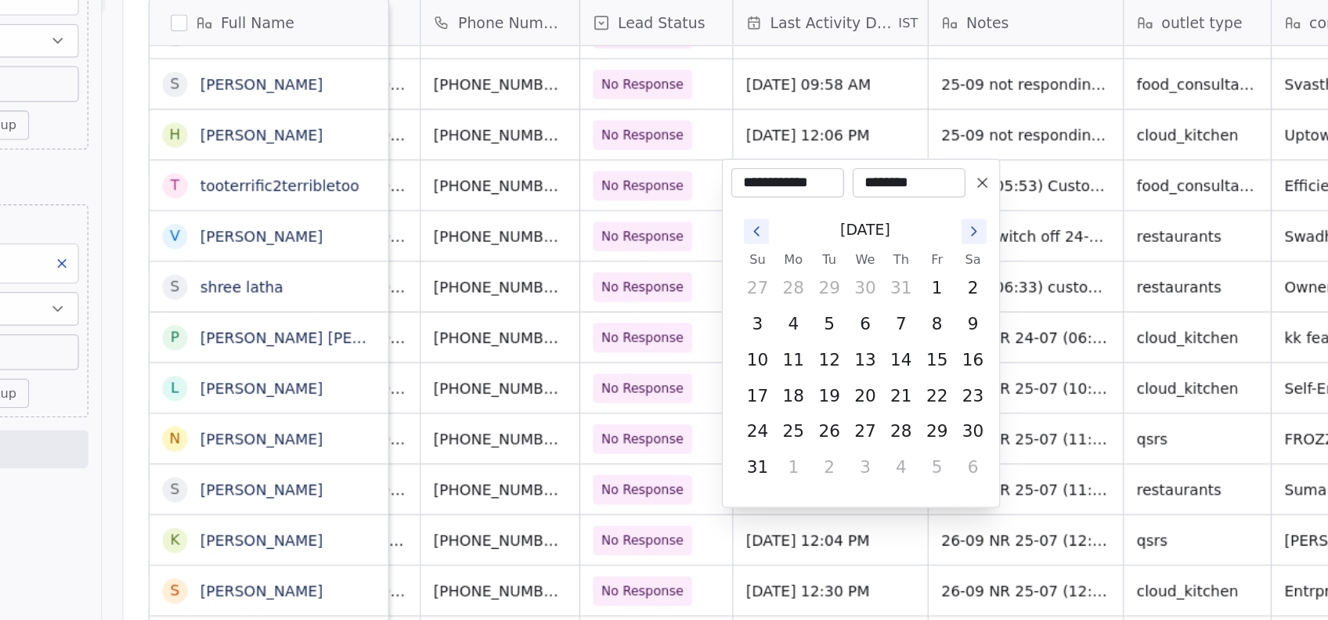
click at [858, 276] on icon "Go to the Next Month" at bounding box center [858, 270] width 13 height 13
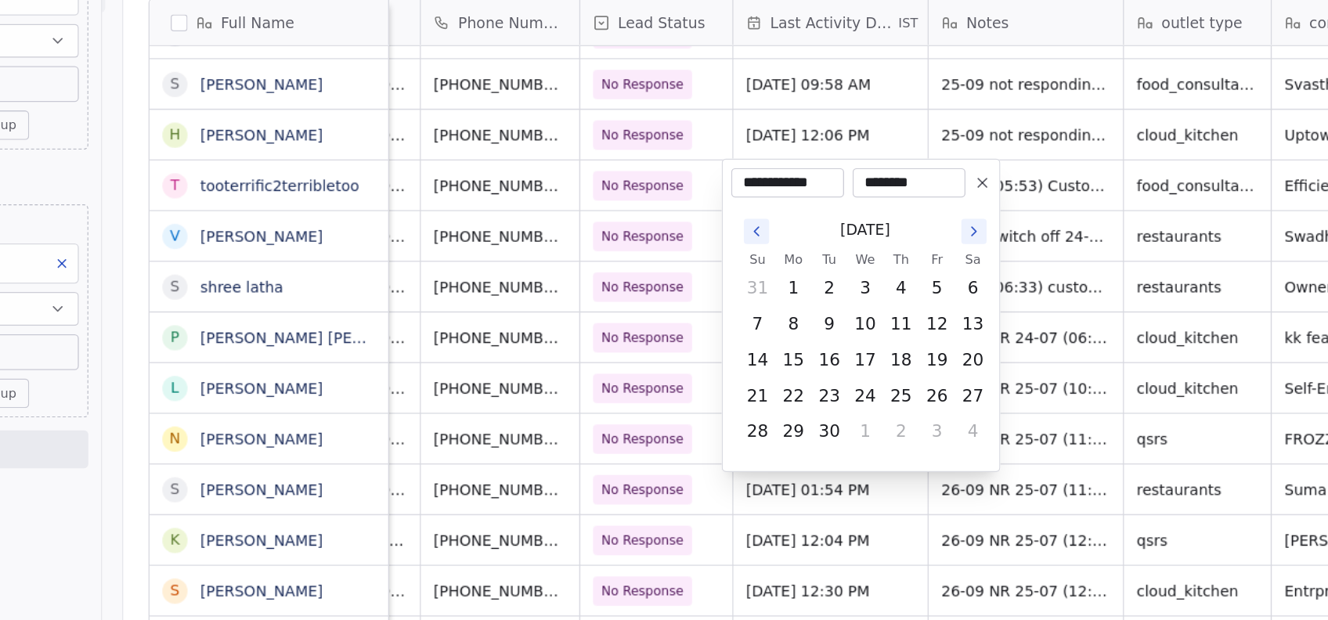
click at [866, 275] on button "Go to the Next Month" at bounding box center [858, 270] width 19 height 19
click at [757, 371] on button "14" at bounding box center [751, 365] width 25 height 25
type input "**********"
click at [755, 475] on html "On2Cook India Pvt. Ltd. Contacts People Marketing Workflows Campaigns Metrics &…" at bounding box center [664, 310] width 1328 height 620
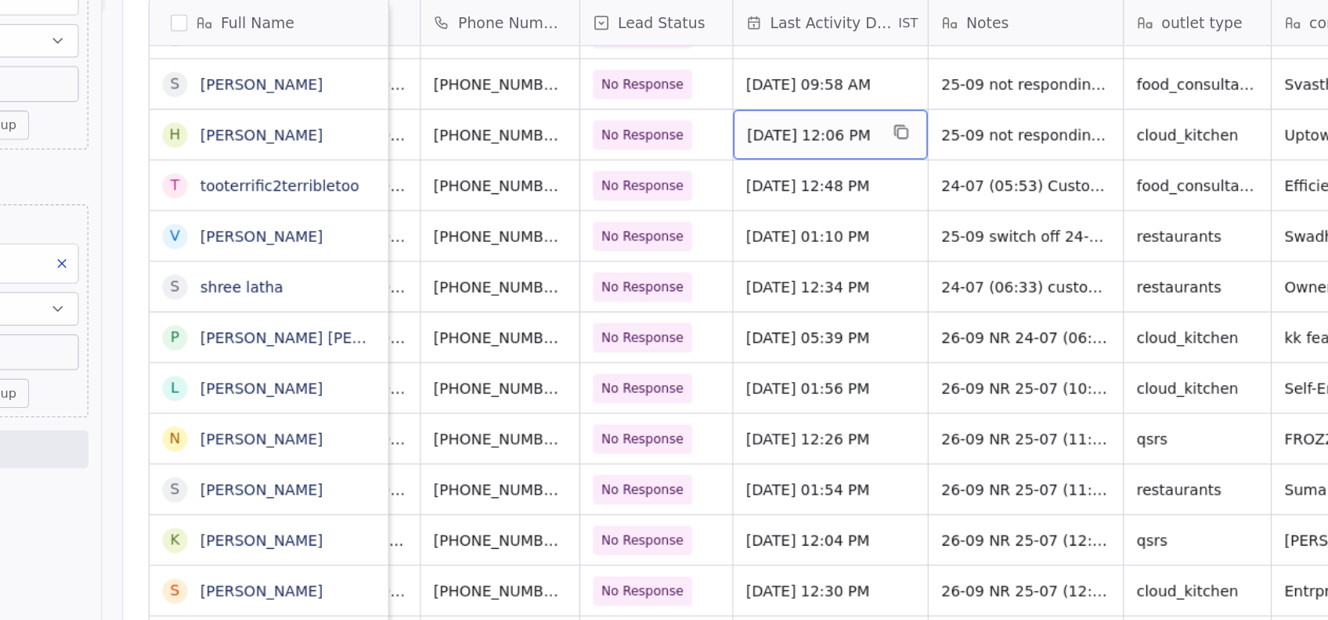
click at [786, 193] on span "Sep 25, 2025 12:06 PM" at bounding box center [738, 198] width 96 height 16
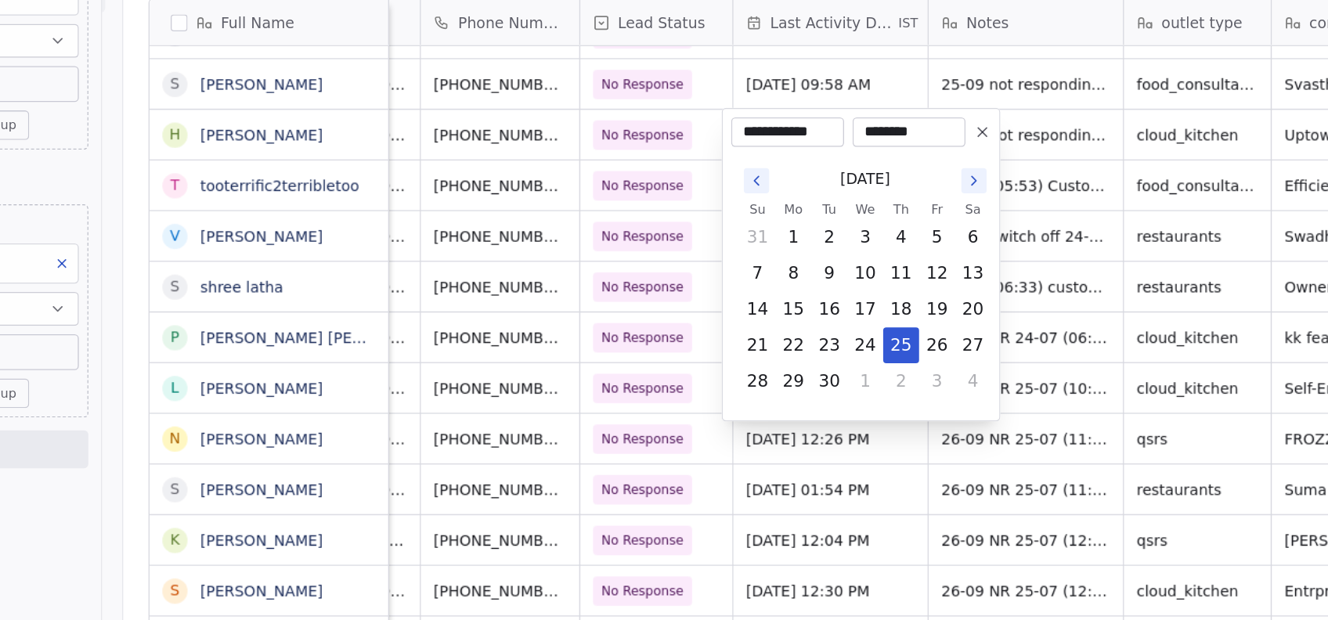
click at [858, 232] on icon "Go to the Next Month" at bounding box center [858, 232] width 13 height 13
click at [760, 329] on button "14" at bounding box center [751, 328] width 25 height 25
type input "**********"
click at [786, 462] on html "On2Cook India Pvt. Ltd. Contacts People Marketing Workflows Campaigns Metrics &…" at bounding box center [664, 310] width 1328 height 620
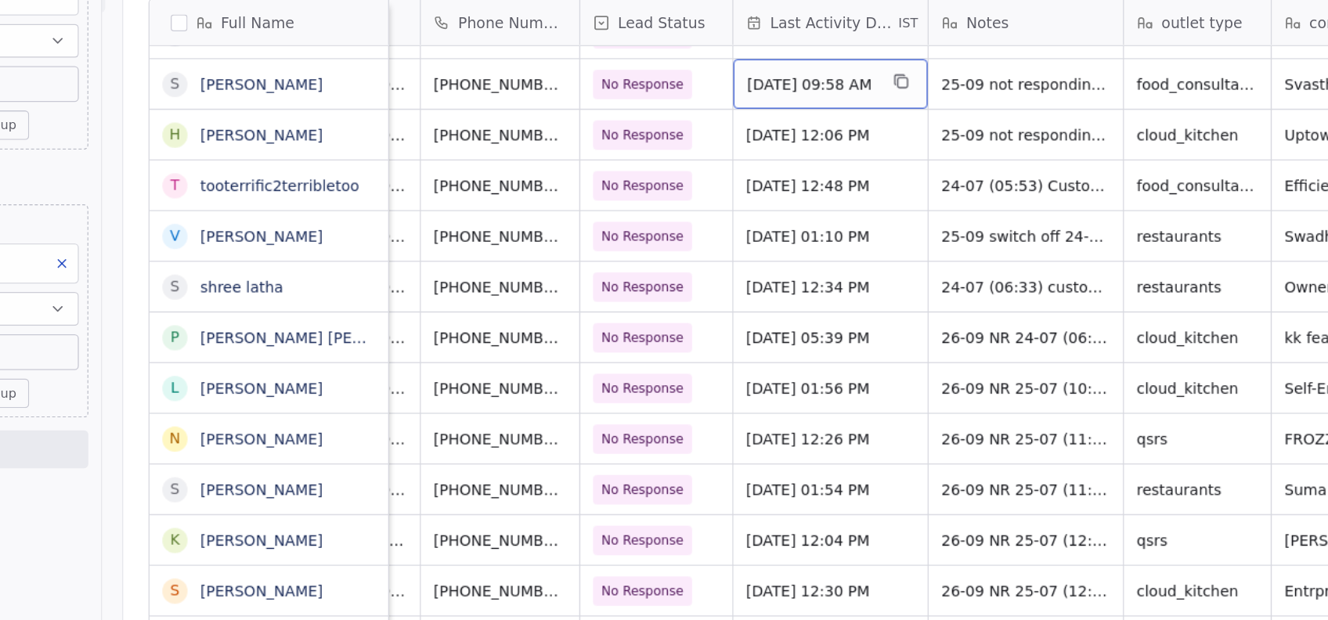
click at [786, 164] on span "Sep 25, 2025 09:58 AM" at bounding box center [738, 161] width 96 height 16
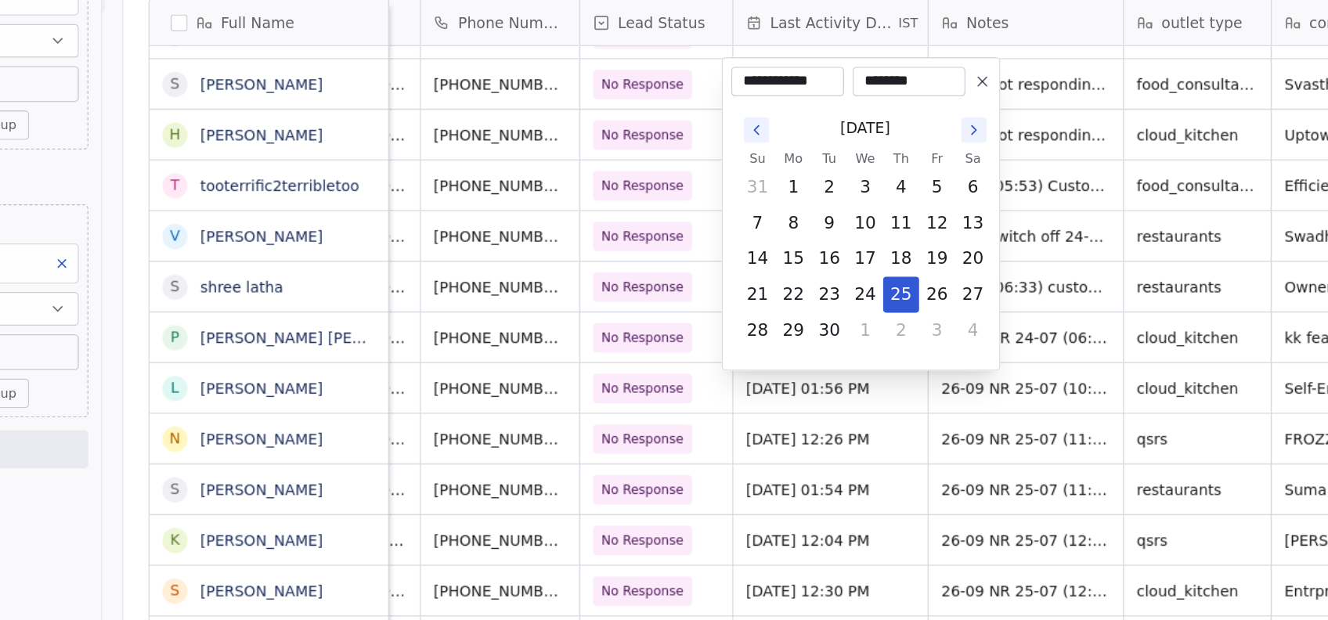
click at [858, 192] on icon "Go to the Next Month" at bounding box center [858, 195] width 3 height 6
click at [750, 299] on button "14" at bounding box center [751, 290] width 25 height 25
type input "**********"
click at [746, 444] on html "On2Cook India Pvt. Ltd. Contacts People Marketing Workflows Campaigns Metrics &…" at bounding box center [664, 310] width 1328 height 620
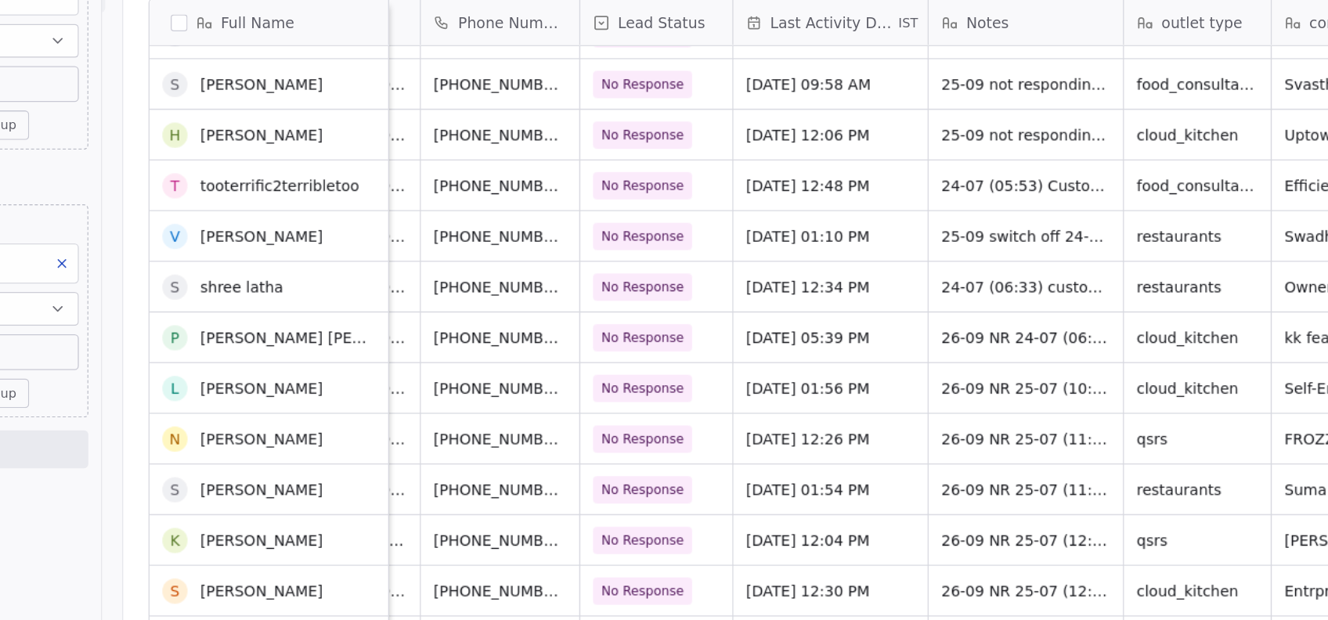
scroll to position [5440, 0]
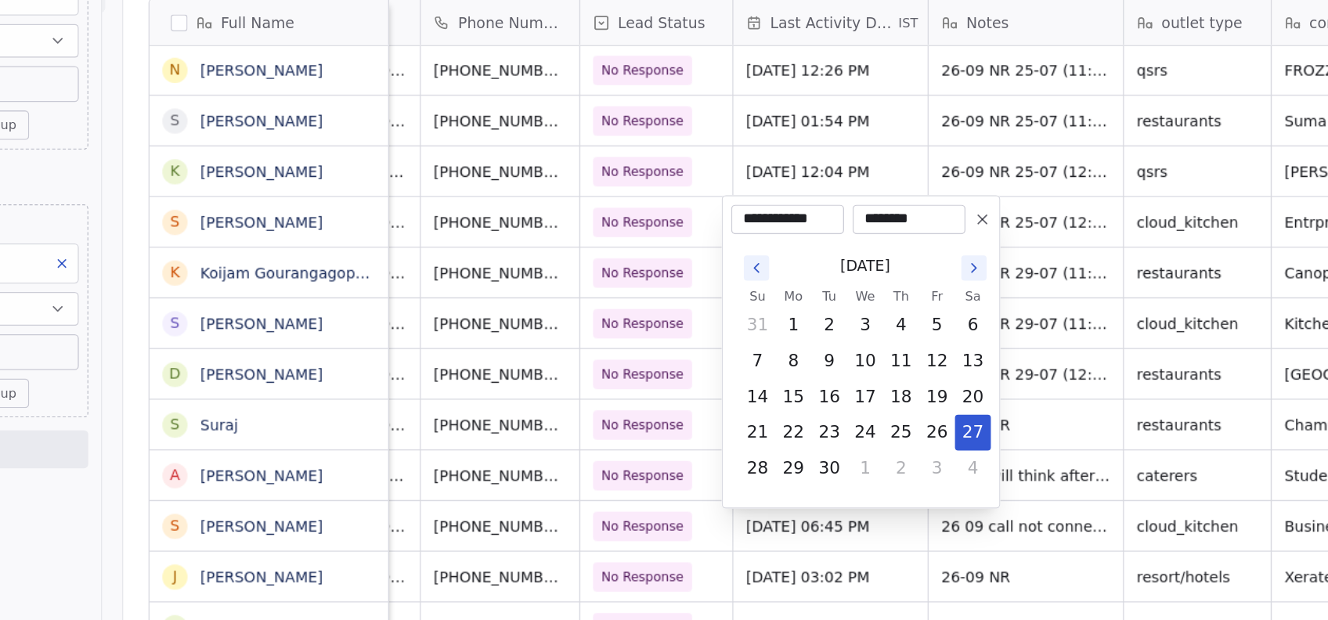
click at [858, 297] on icon "Go to the Next Month" at bounding box center [858, 297] width 13 height 13
click at [754, 396] on button "14" at bounding box center [751, 392] width 25 height 25
type input "**********"
click at [777, 497] on html "On2Cook India Pvt. Ltd. Contacts People Marketing Workflows Campaigns Metrics &…" at bounding box center [664, 310] width 1328 height 620
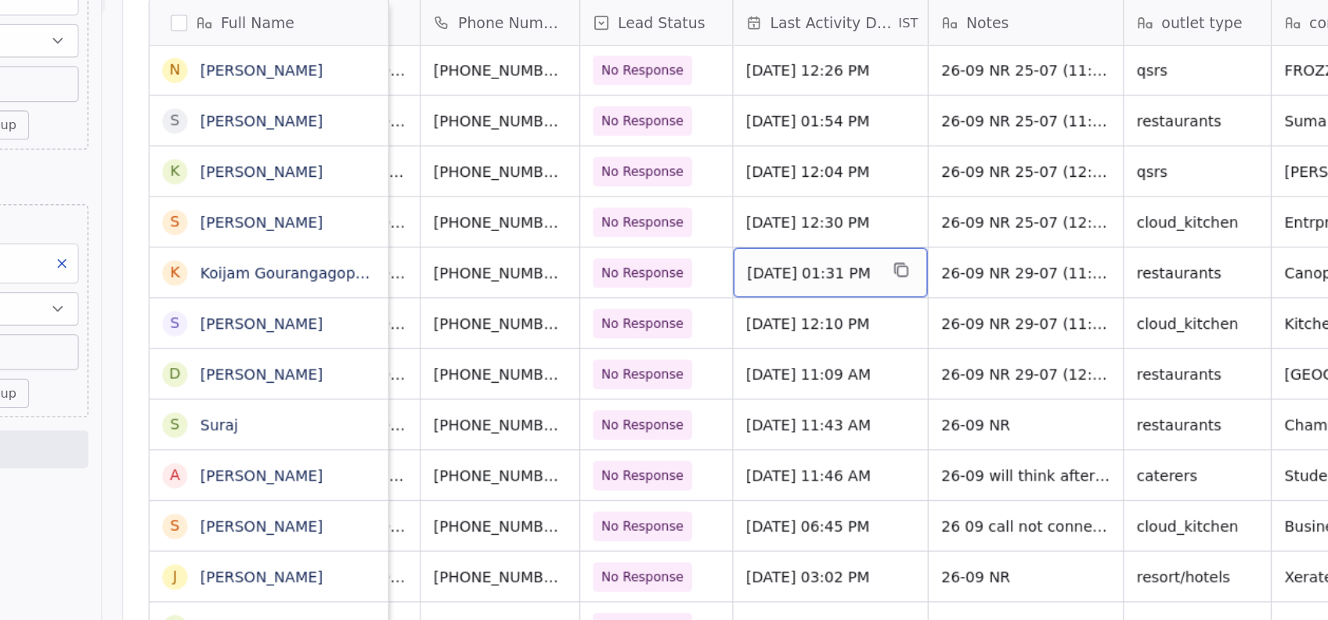
click at [746, 308] on div "Sep 26, 2025 01:31 PM" at bounding box center [752, 300] width 144 height 37
click at [752, 302] on span "Sep 26, 2025 01:31 PM" at bounding box center [738, 301] width 96 height 16
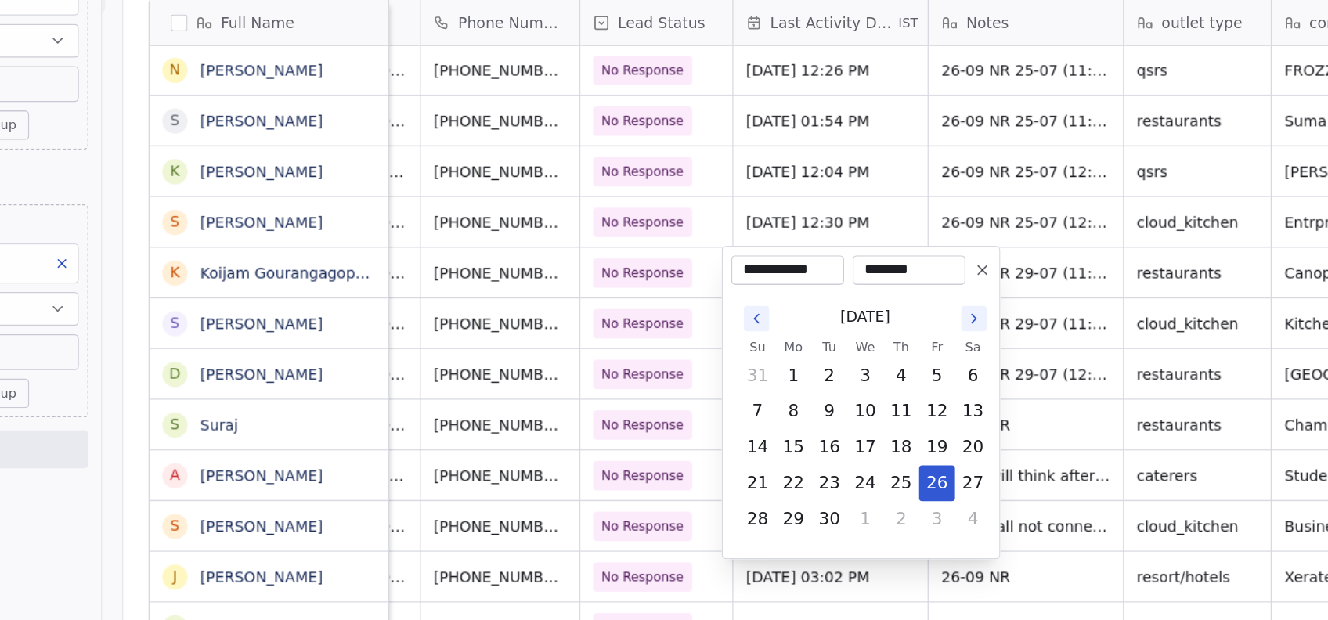
click at [858, 334] on icon "Go to the Next Month" at bounding box center [858, 334] width 13 height 13
click at [755, 428] on button "14" at bounding box center [751, 429] width 25 height 25
type input "**********"
click at [771, 526] on html "On2Cook India Pvt. Ltd. Contacts People Marketing Workflows Campaigns Metrics &…" at bounding box center [664, 310] width 1328 height 620
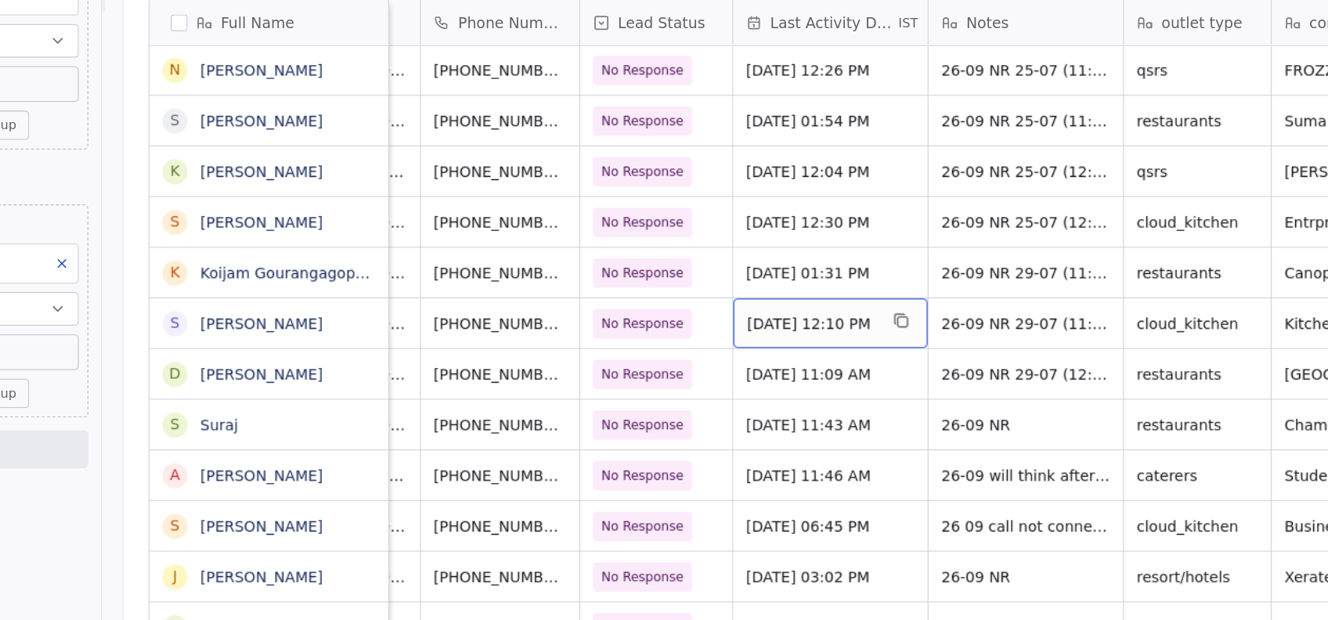
click at [777, 355] on div "Sep 27, 2025 12:10 PM" at bounding box center [752, 338] width 144 height 37
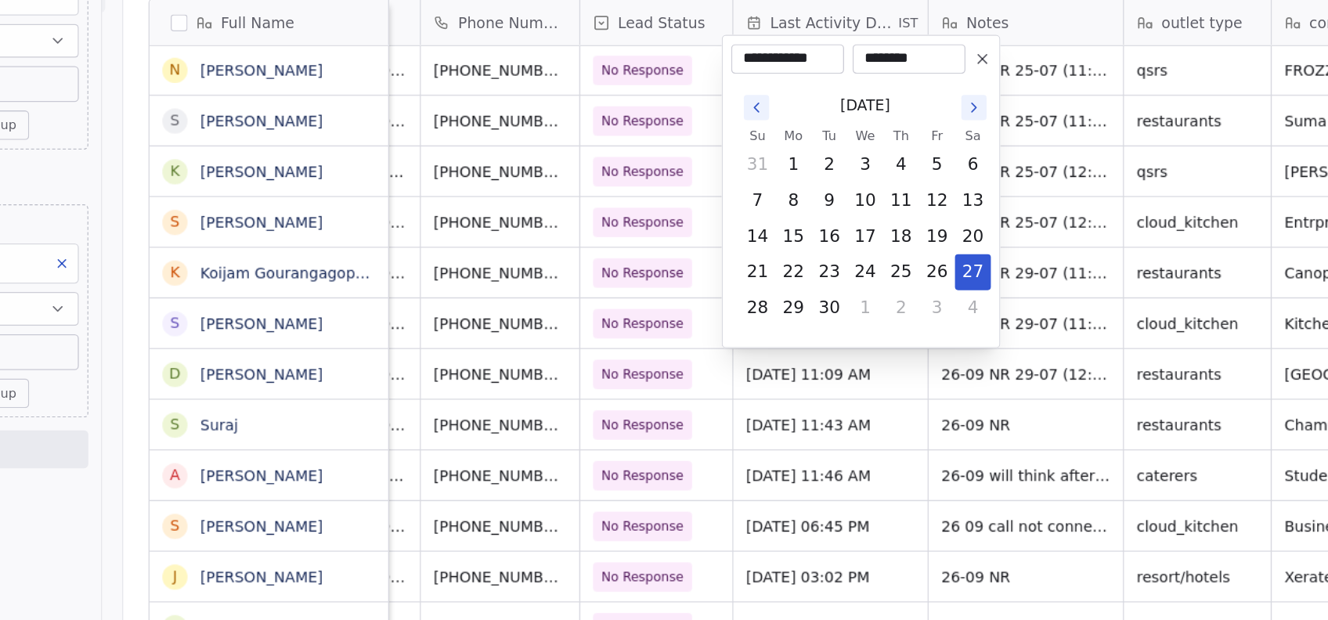
click at [858, 177] on icon "Go to the Next Month" at bounding box center [858, 178] width 13 height 13
click at [758, 279] on button "14" at bounding box center [751, 273] width 25 height 25
type input "**********"
click at [790, 439] on html "On2Cook India Pvt. Ltd. Contacts People Marketing Workflows Campaigns Metrics &…" at bounding box center [664, 310] width 1328 height 620
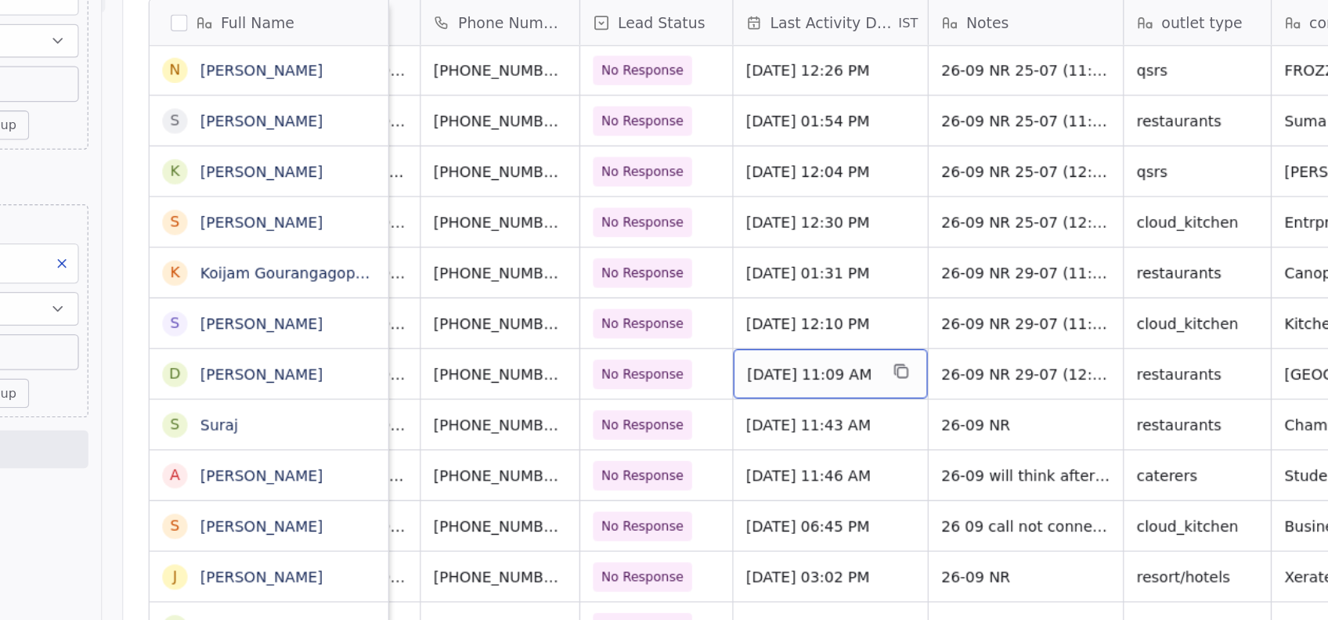
click at [779, 386] on div "Sep 27, 2025 11:09 AM" at bounding box center [752, 375] width 144 height 37
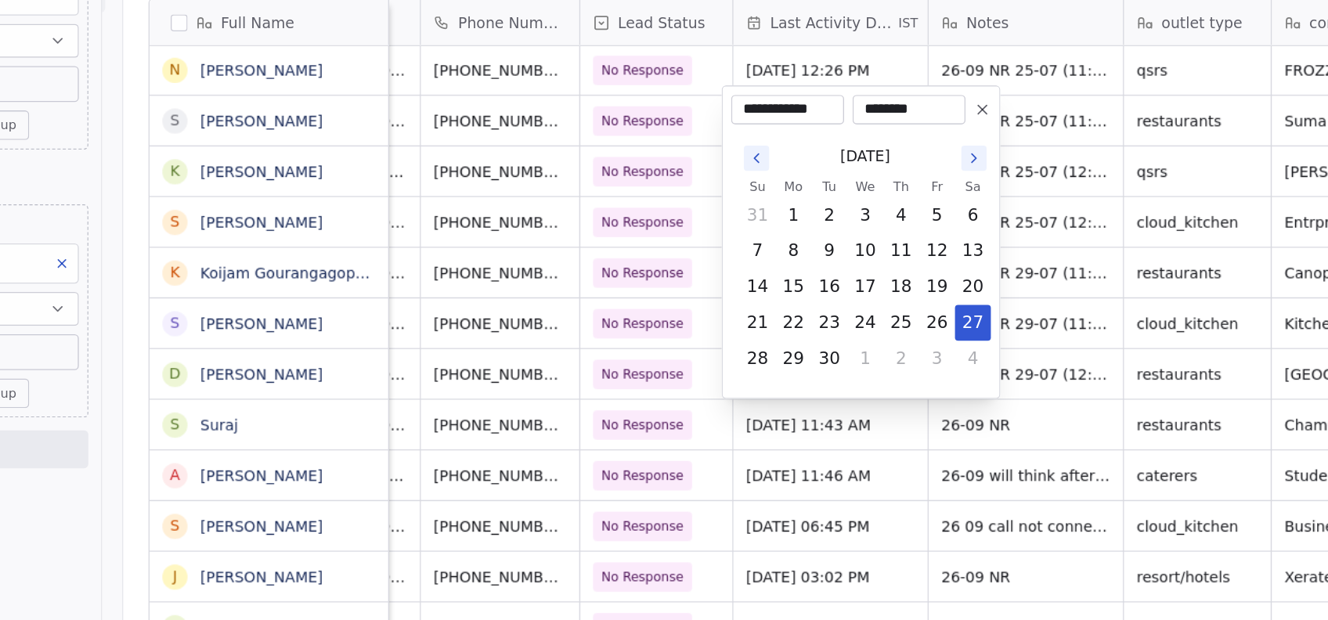
click at [858, 215] on icon "Go to the Next Month" at bounding box center [858, 215] width 13 height 13
click at [759, 316] on button "14" at bounding box center [751, 310] width 25 height 25
type input "**********"
click at [780, 434] on html "On2Cook India Pvt. Ltd. Contacts People Marketing Workflows Campaigns Metrics &…" at bounding box center [664, 310] width 1328 height 620
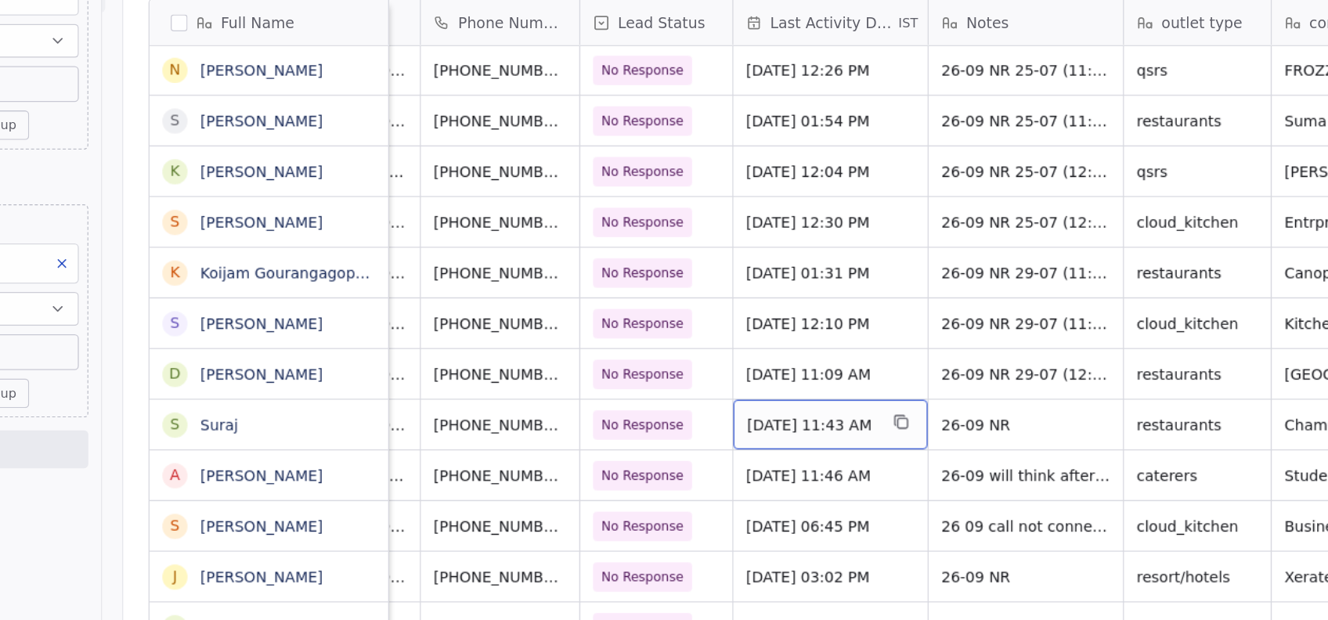
click at [780, 414] on span "Sep 26, 2025 11:43 AM" at bounding box center [738, 414] width 96 height 16
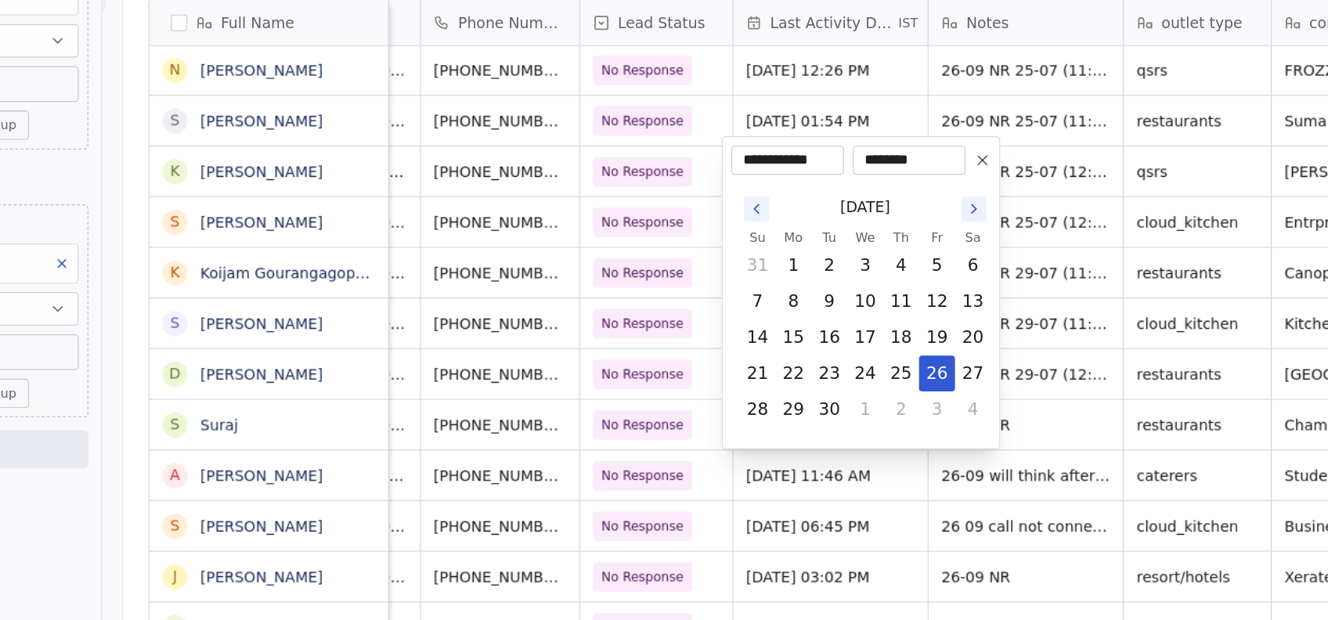
click at [864, 260] on button "Go to the Next Month" at bounding box center [858, 253] width 19 height 19
click at [758, 355] on button "14" at bounding box center [751, 348] width 25 height 25
type input "**********"
click at [788, 481] on html "On2Cook India Pvt. Ltd. Contacts People Marketing Workflows Campaigns Metrics &…" at bounding box center [664, 310] width 1328 height 620
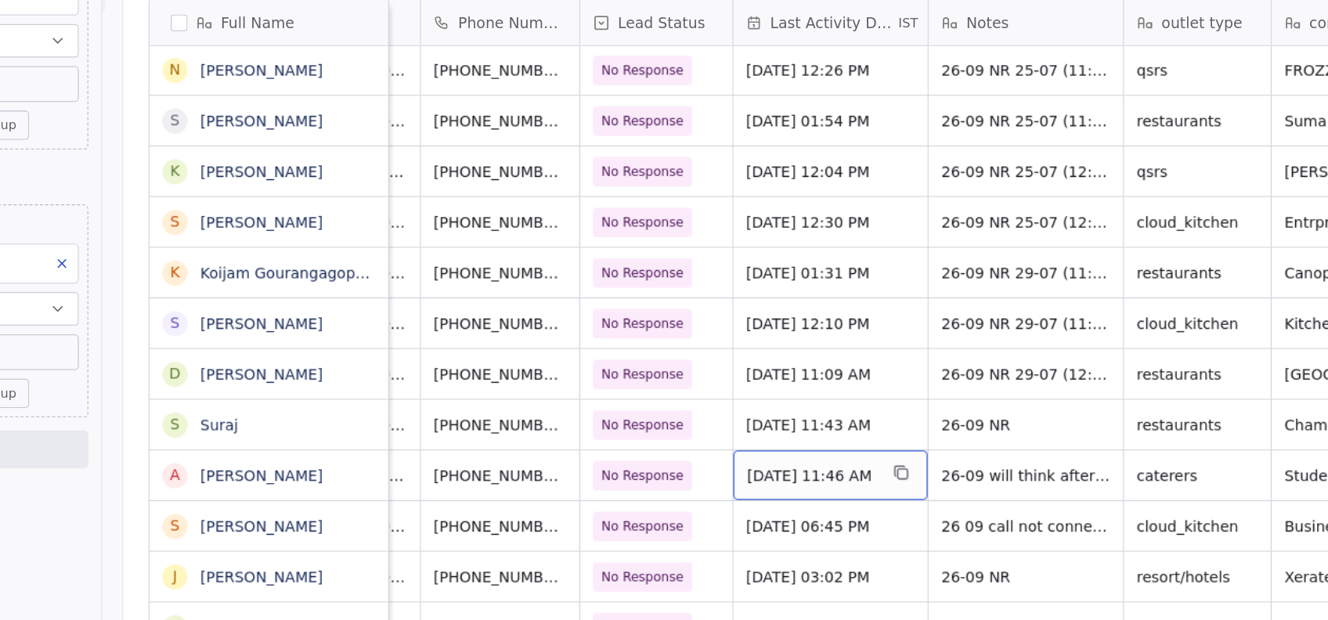
click at [783, 457] on div "Sep 26, 2025 11:46 AM" at bounding box center [752, 450] width 144 height 37
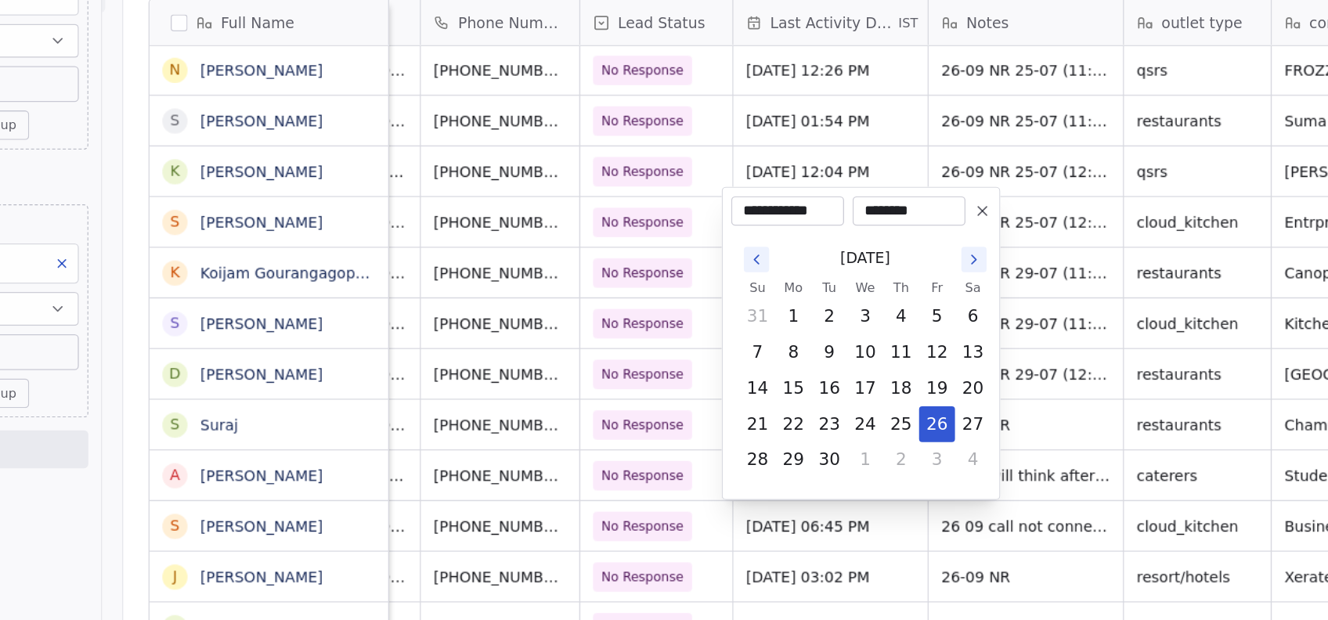
click at [866, 295] on button "Go to the Next Month" at bounding box center [858, 290] width 19 height 19
click at [753, 391] on button "14" at bounding box center [751, 386] width 25 height 25
type input "**********"
click at [794, 504] on html "On2Cook India Pvt. Ltd. Contacts People Marketing Workflows Campaigns Metrics &…" at bounding box center [664, 310] width 1328 height 620
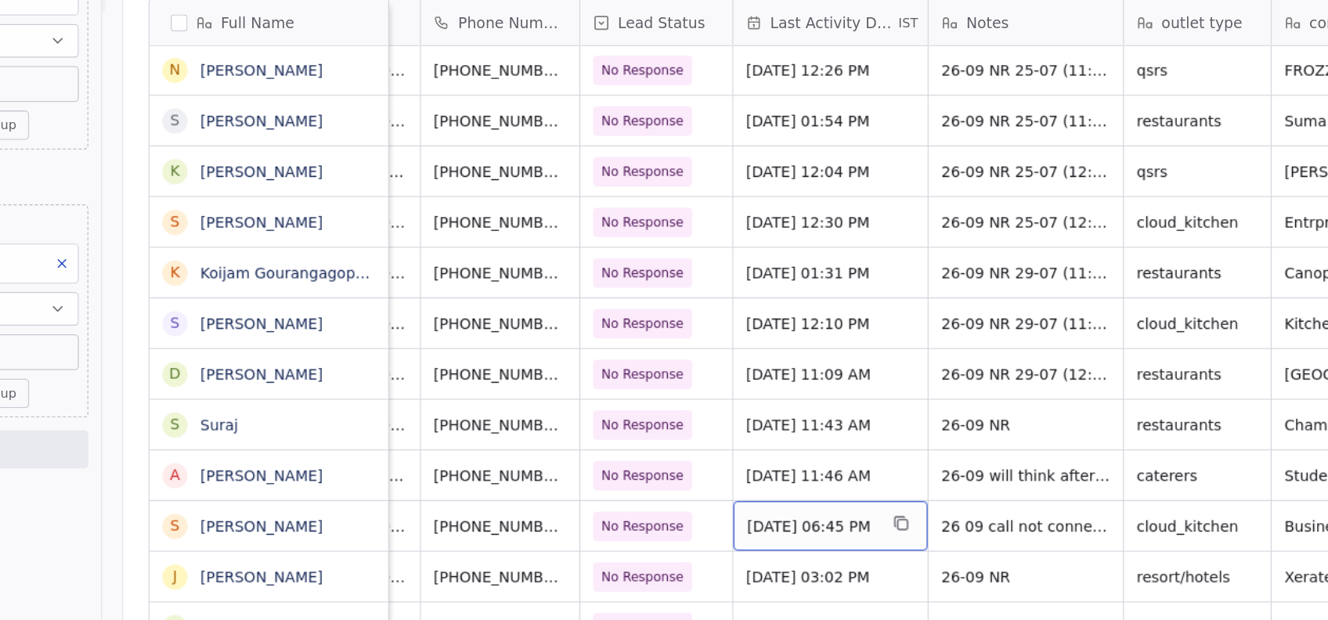
click at [786, 492] on span "Sep 27, 2025 06:45 PM" at bounding box center [738, 489] width 96 height 16
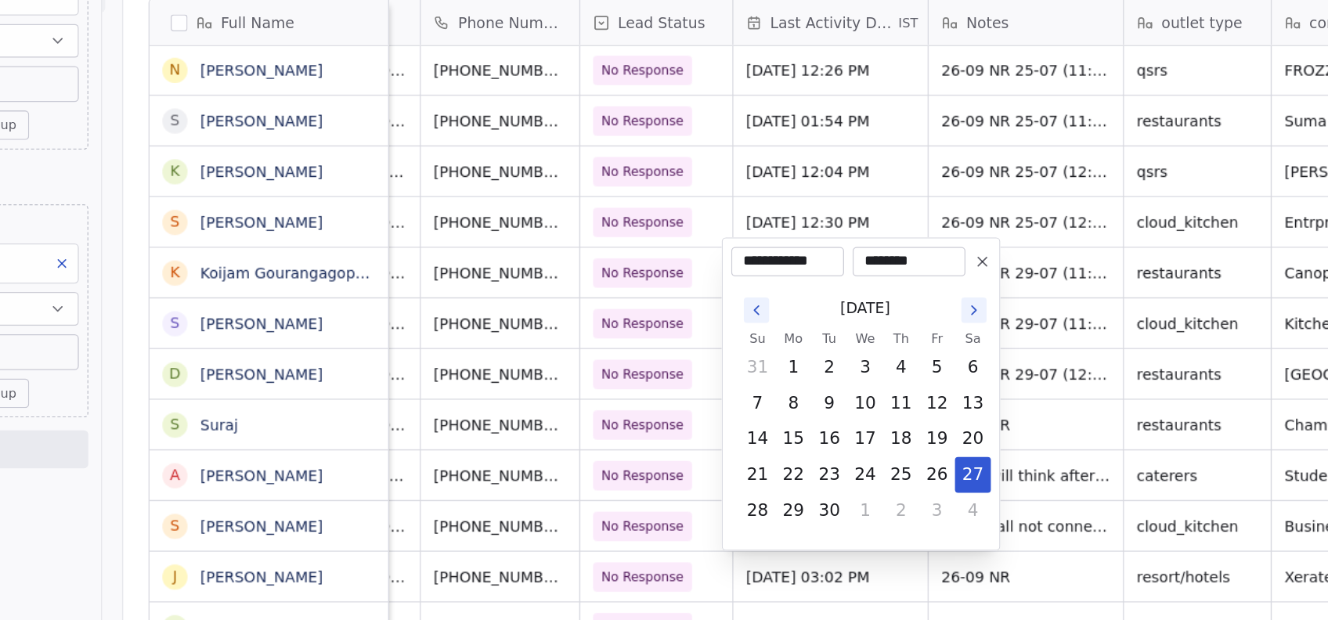
click at [858, 328] on icon "Go to the Next Month" at bounding box center [858, 328] width 13 height 13
click at [754, 425] on button "14" at bounding box center [751, 423] width 25 height 25
type input "**********"
click at [784, 525] on html "On2Cook India Pvt. Ltd. Contacts People Marketing Workflows Campaigns Metrics &…" at bounding box center [664, 310] width 1328 height 620
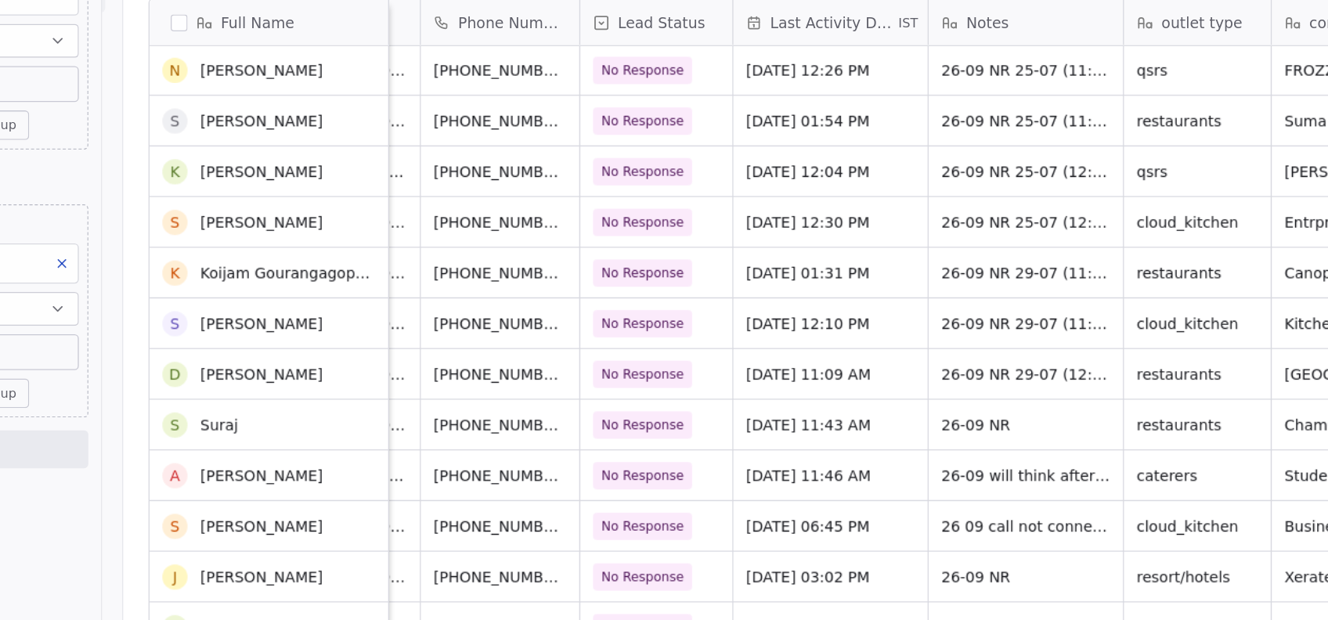
scroll to position [5660, 0]
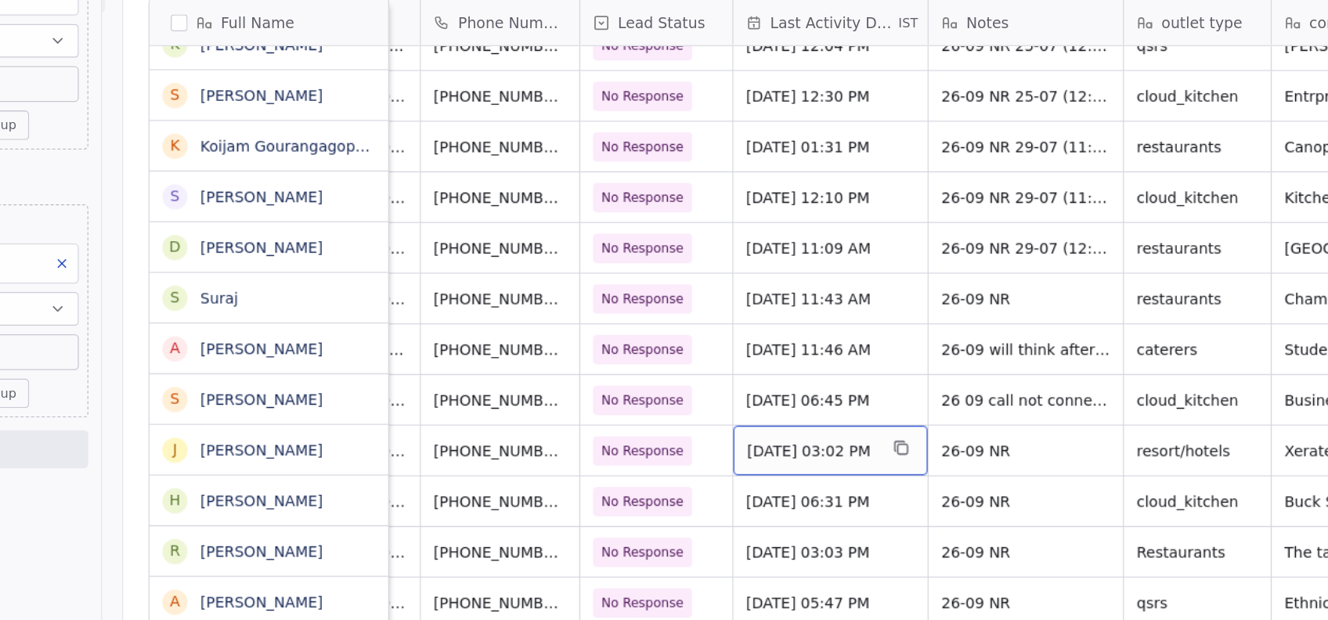
click at [788, 446] on div "Apr 29, 2025 03:02 PM" at bounding box center [752, 432] width 144 height 37
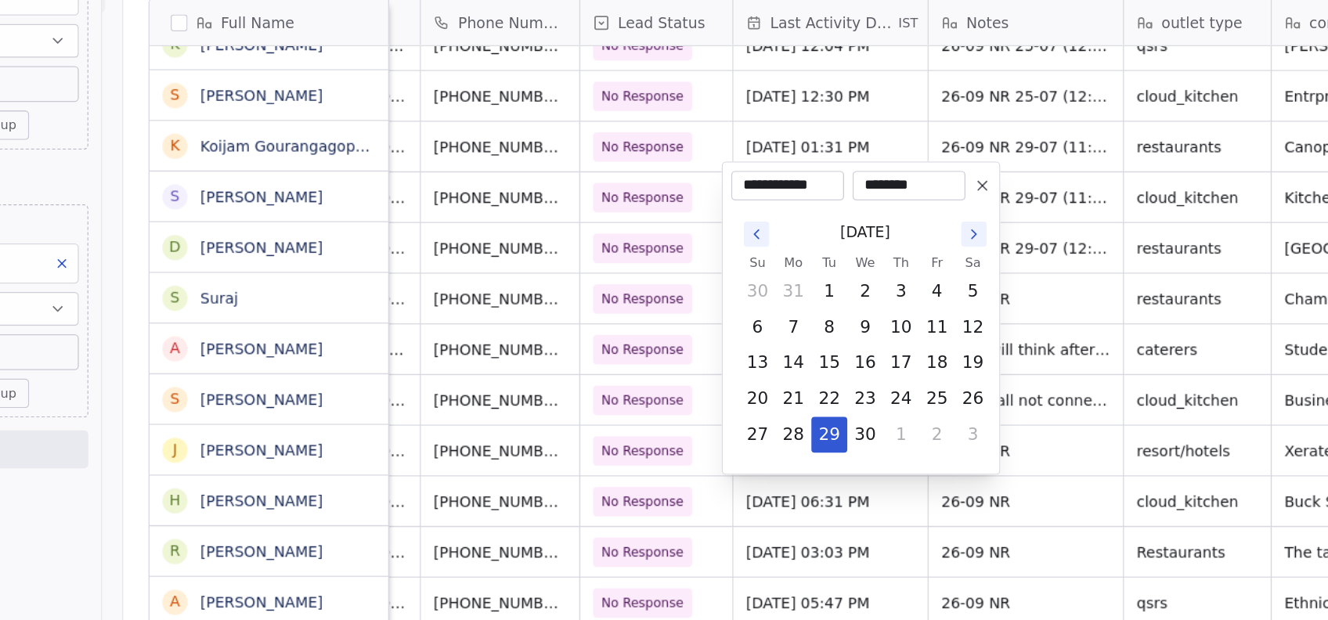
click at [852, 279] on button "Go to the Next Month" at bounding box center [858, 271] width 19 height 19
click at [858, 271] on icon "Go to the Next Month" at bounding box center [858, 272] width 13 height 13
click at [858, 272] on icon "Go to the Next Month" at bounding box center [858, 272] width 13 height 13
click at [858, 271] on icon "Go to the Next Month" at bounding box center [858, 272] width 13 height 13
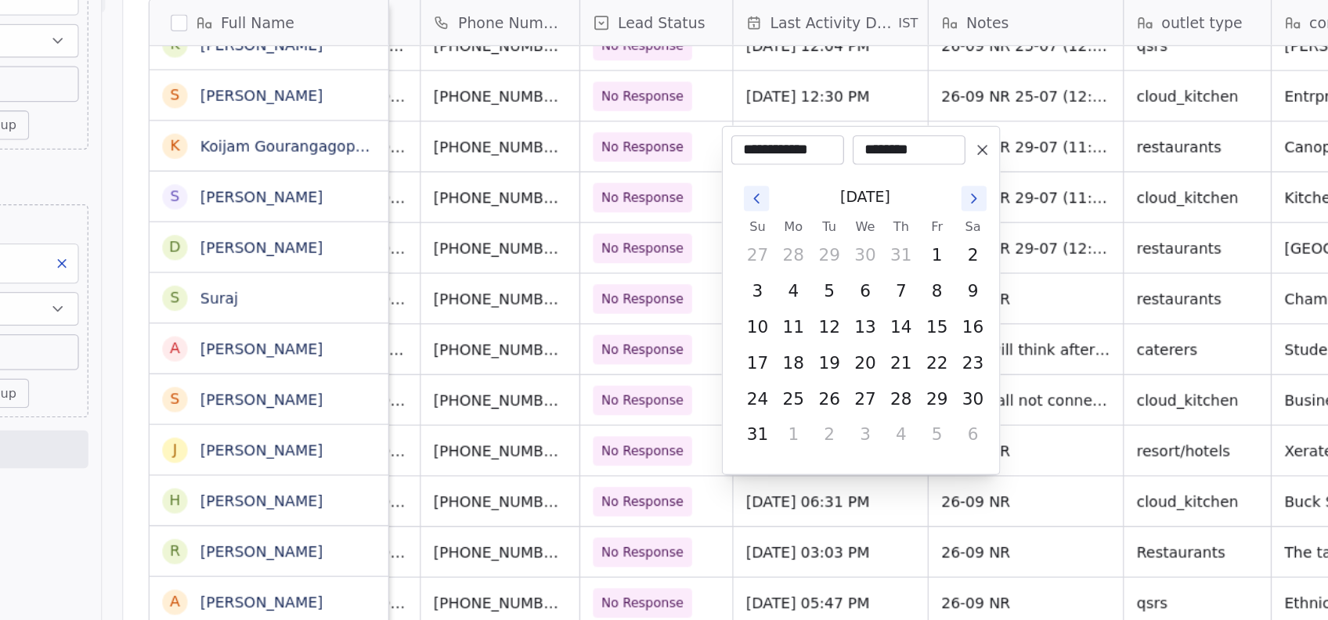
click at [856, 251] on icon "Go to the Next Month" at bounding box center [858, 245] width 13 height 13
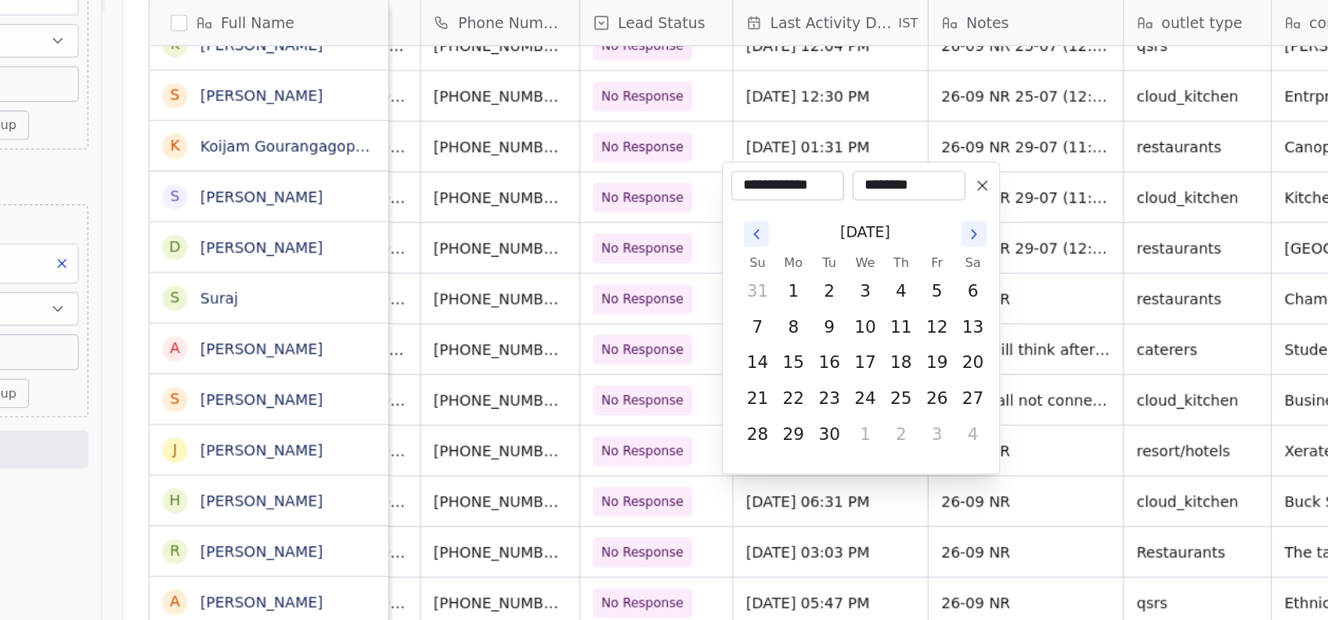
click at [864, 266] on icon "Go to the Next Month" at bounding box center [858, 272] width 13 height 13
click at [757, 367] on button "14" at bounding box center [751, 367] width 25 height 25
type input "**********"
click at [772, 479] on html "On2Cook India Pvt. Ltd. Contacts People Marketing Workflows Campaigns Metrics &…" at bounding box center [664, 310] width 1328 height 620
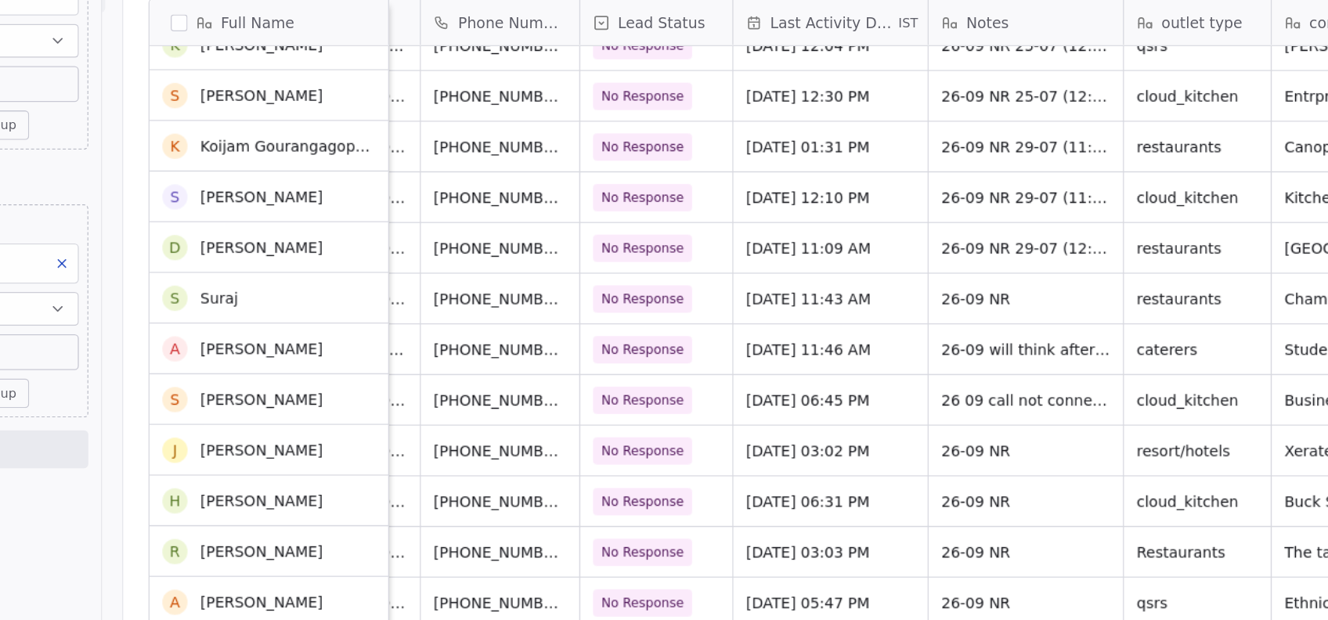
scroll to position [5735, 0]
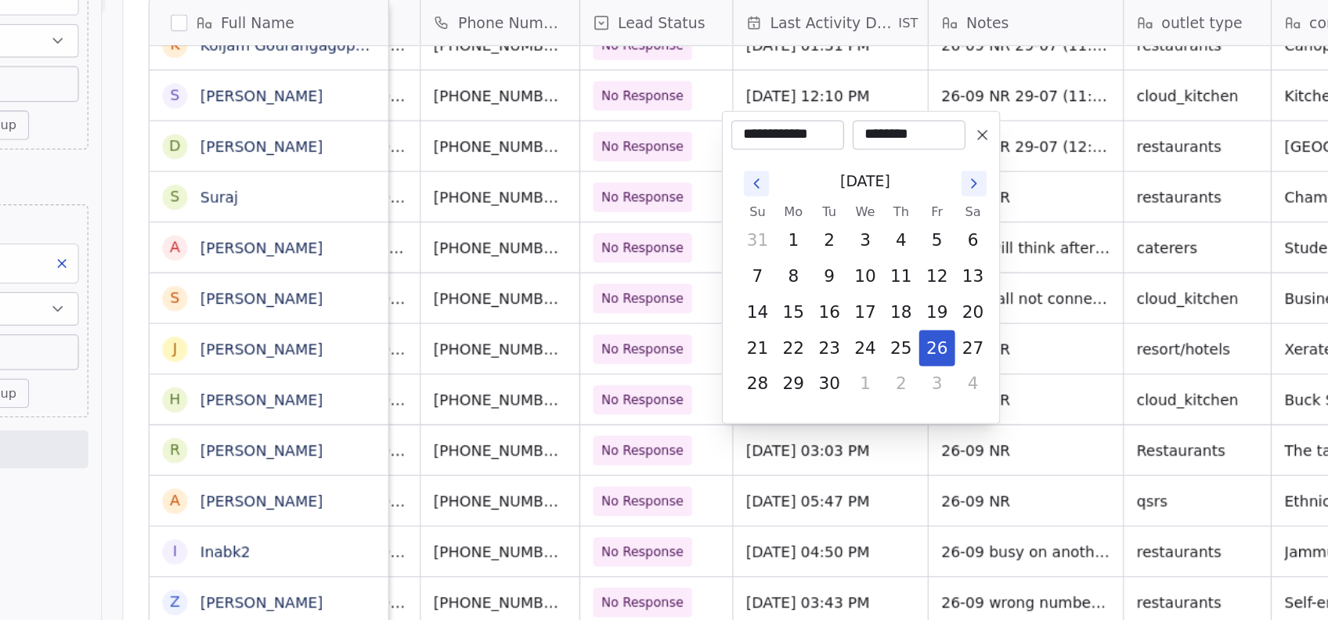
click at [858, 233] on icon "Go to the Next Month" at bounding box center [858, 234] width 13 height 13
click at [753, 328] on button "14" at bounding box center [751, 329] width 25 height 25
type input "**********"
click at [784, 451] on html "On2Cook India Pvt. Ltd. Contacts People Marketing Workflows Campaigns Metrics &…" at bounding box center [664, 310] width 1328 height 620
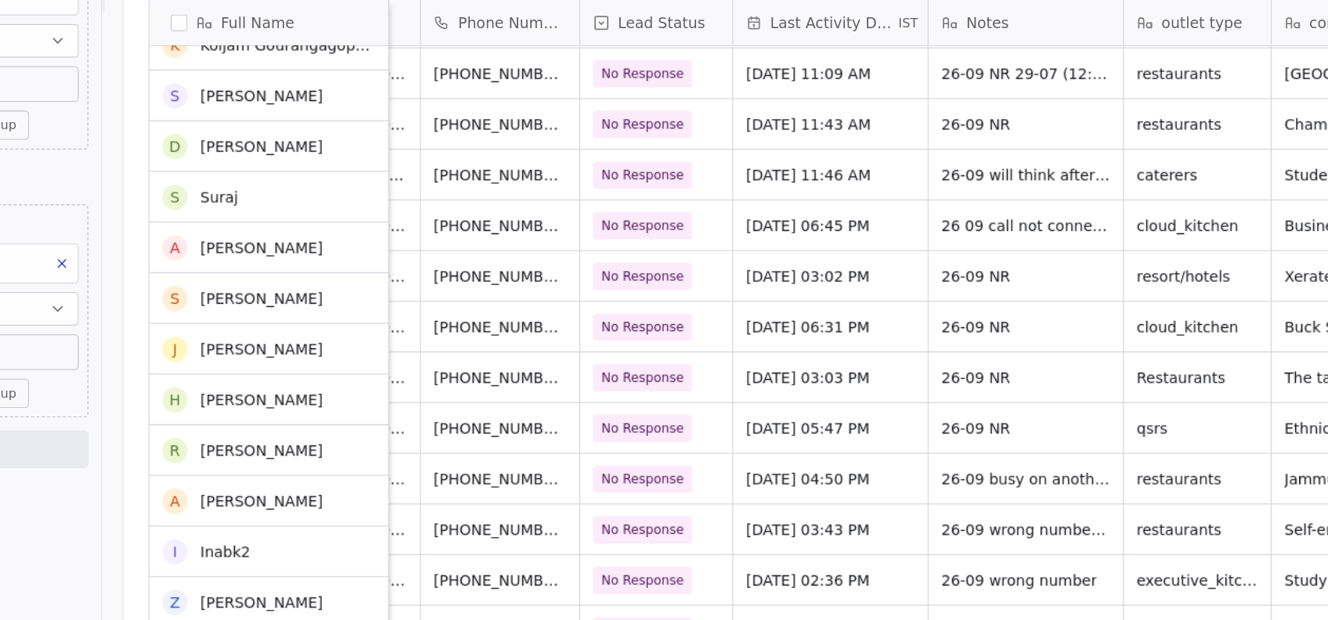
scroll to position [5789, 0]
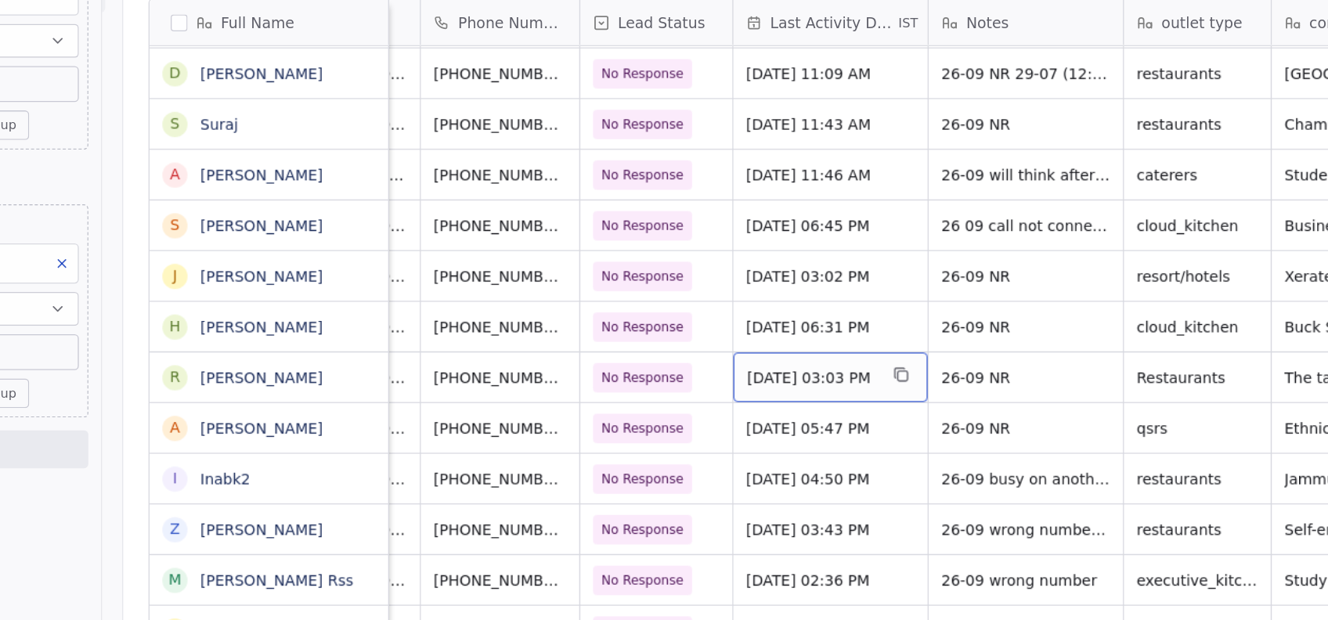
click at [786, 381] on span "Sep 26, 2025 03:03 PM" at bounding box center [738, 378] width 96 height 16
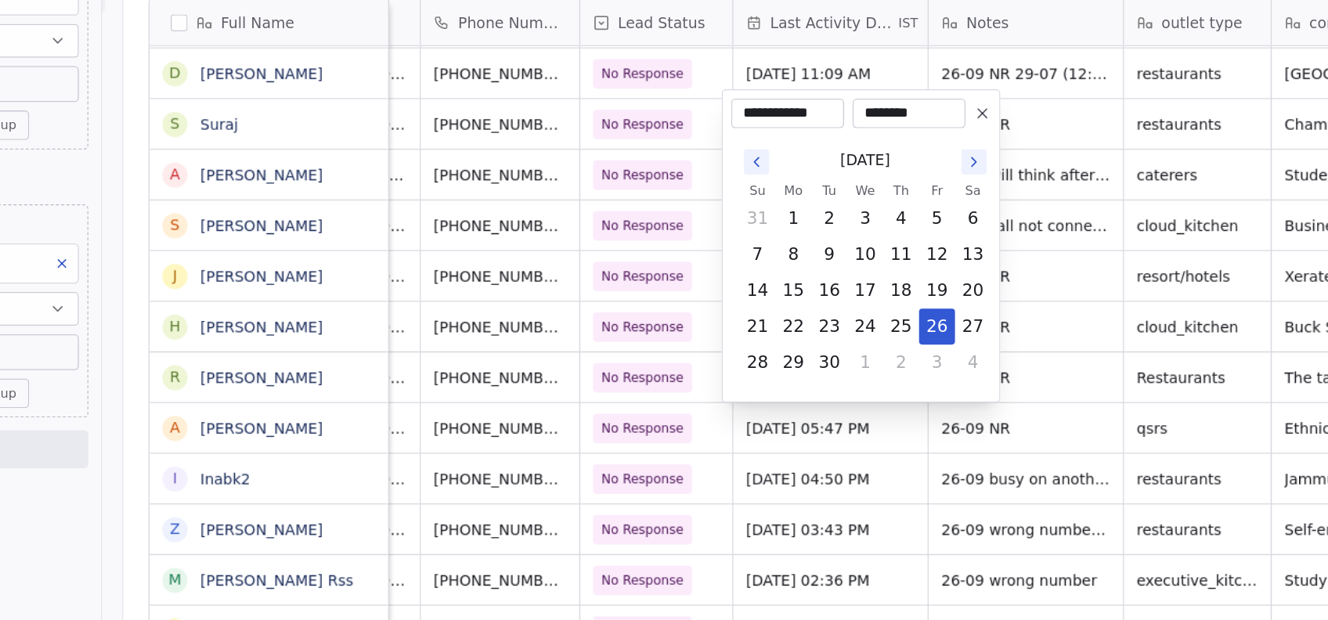
click at [858, 216] on icon "Go to the Next Month" at bounding box center [858, 218] width 13 height 13
click at [757, 313] on button "14" at bounding box center [751, 314] width 25 height 25
type input "**********"
click at [782, 470] on html "On2Cook India Pvt. Ltd. Contacts People Marketing Workflows Campaigns Metrics &…" at bounding box center [664, 310] width 1328 height 620
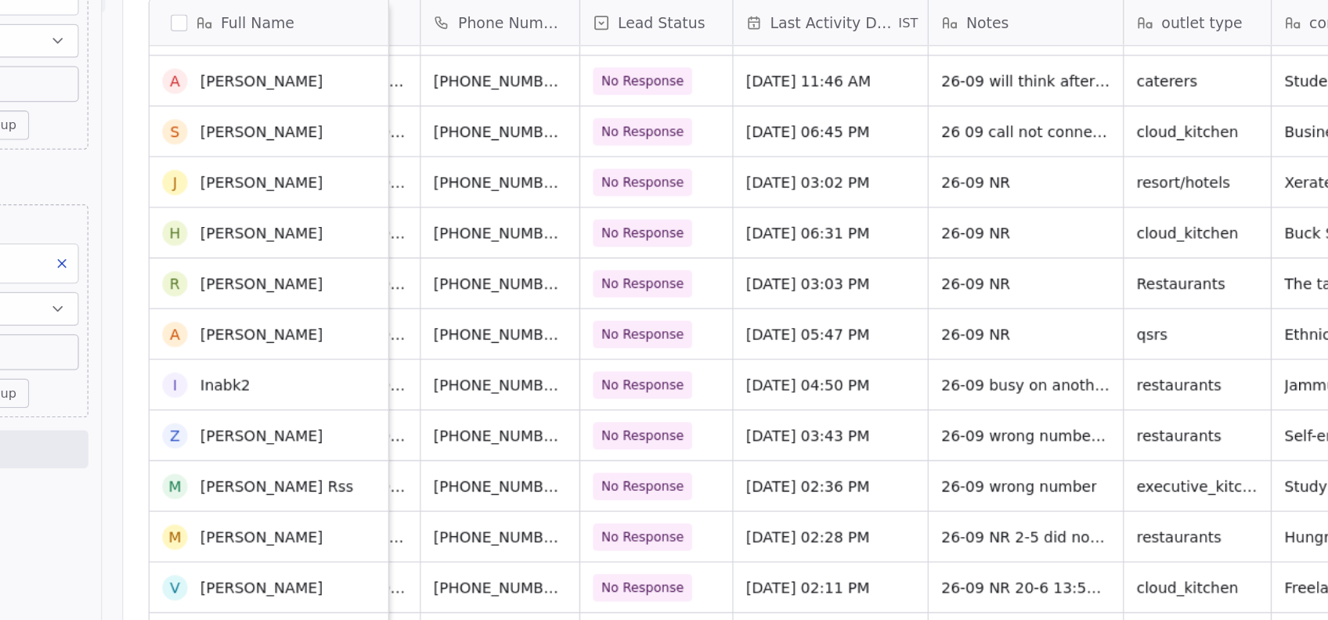
scroll to position [5953, 0]
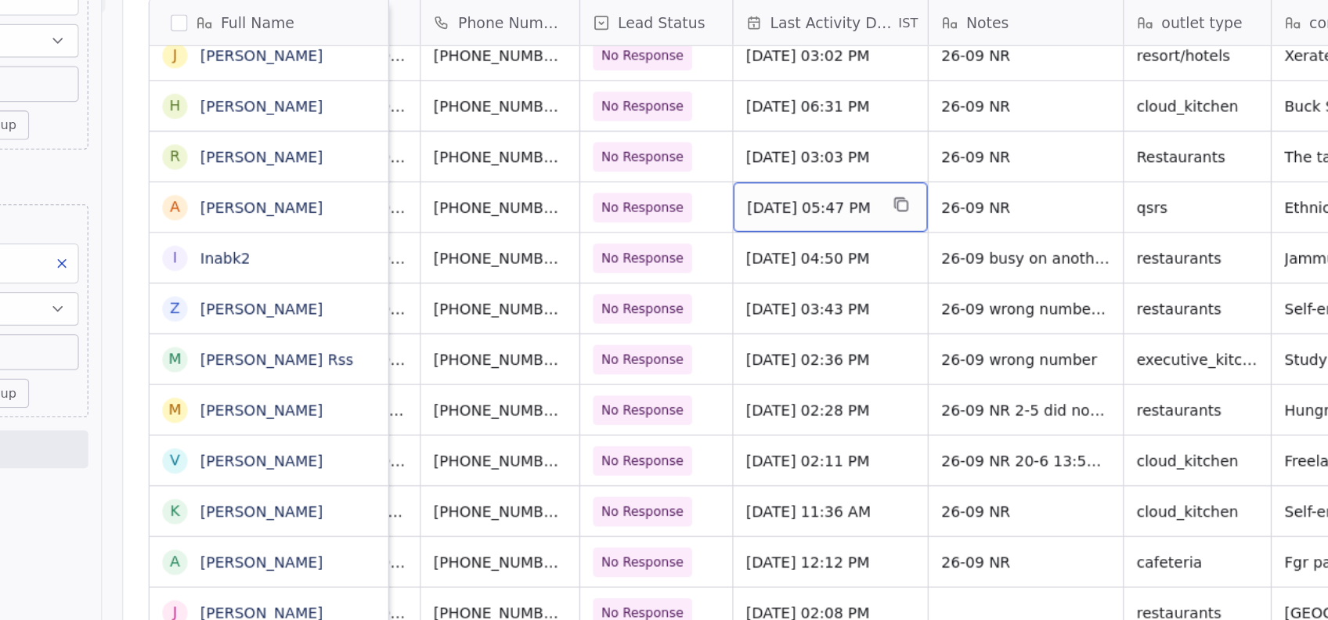
click at [786, 258] on span "Sep 26, 2025 05:47 PM" at bounding box center [738, 252] width 96 height 16
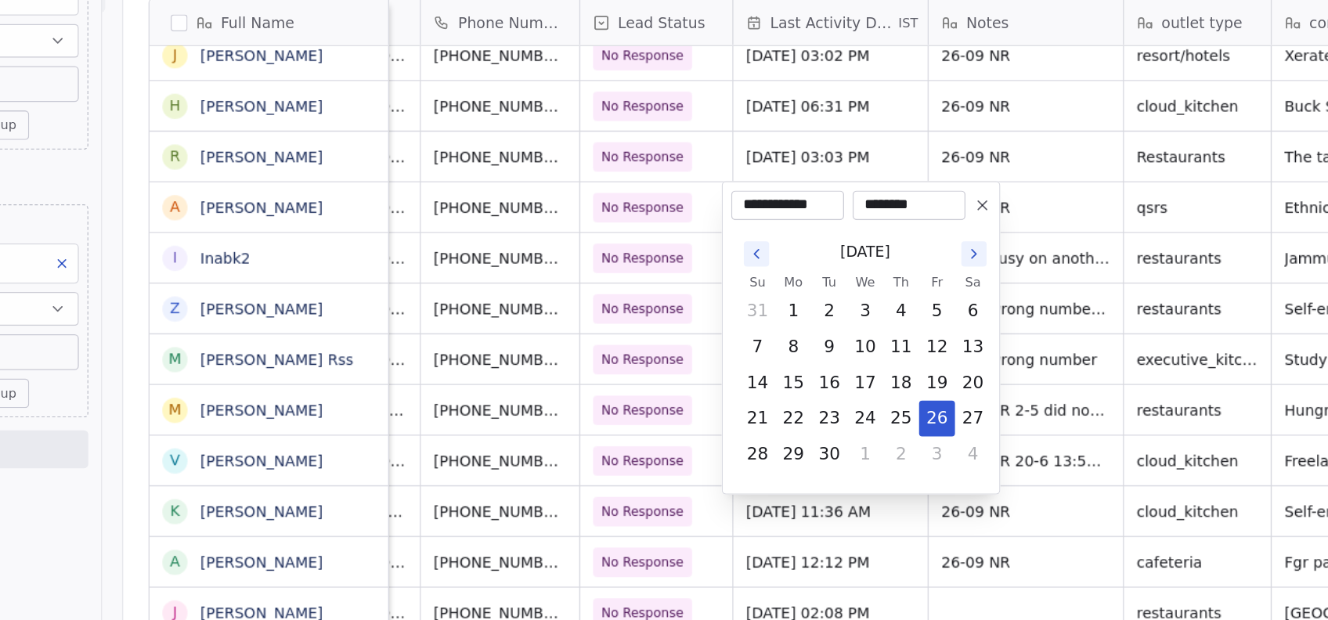
click at [858, 294] on button "Go to the Next Month" at bounding box center [858, 286] width 19 height 19
click at [753, 381] on button "14" at bounding box center [751, 382] width 25 height 25
type input "**********"
click at [748, 499] on html "On2Cook India Pvt. Ltd. Contacts People Marketing Workflows Campaigns Metrics &…" at bounding box center [664, 310] width 1328 height 620
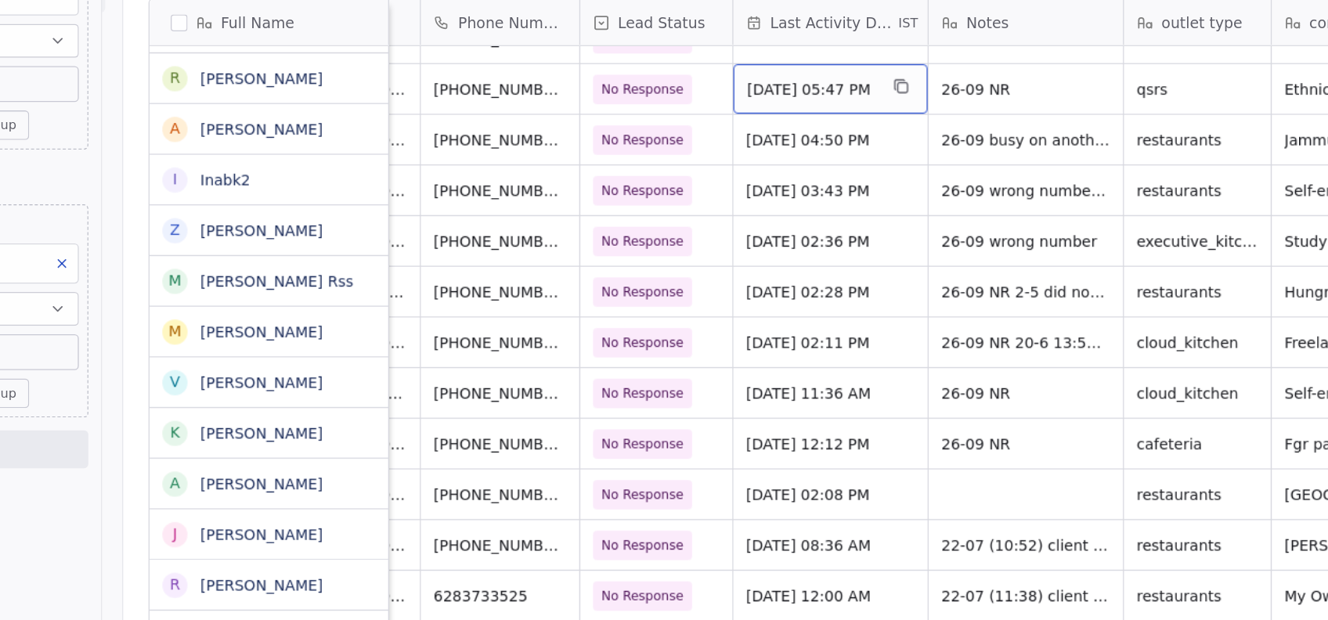
scroll to position [6041, 0]
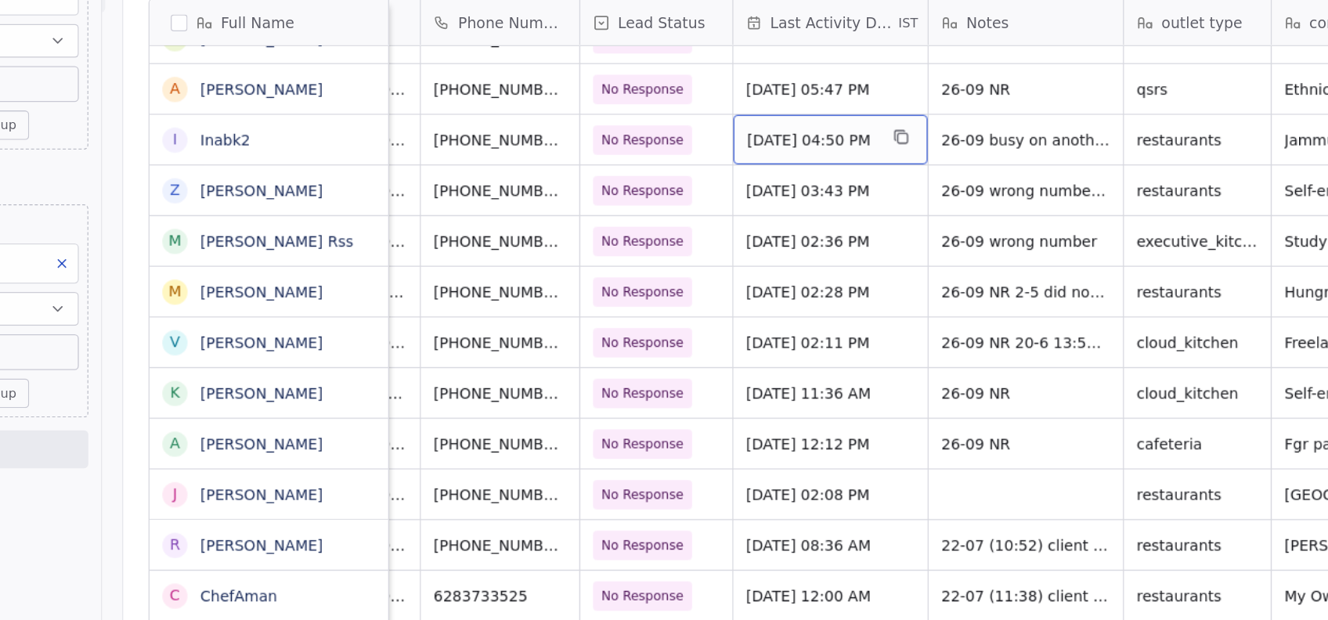
click at [782, 213] on div "Sep 26, 2025 04:50 PM" at bounding box center [752, 201] width 144 height 37
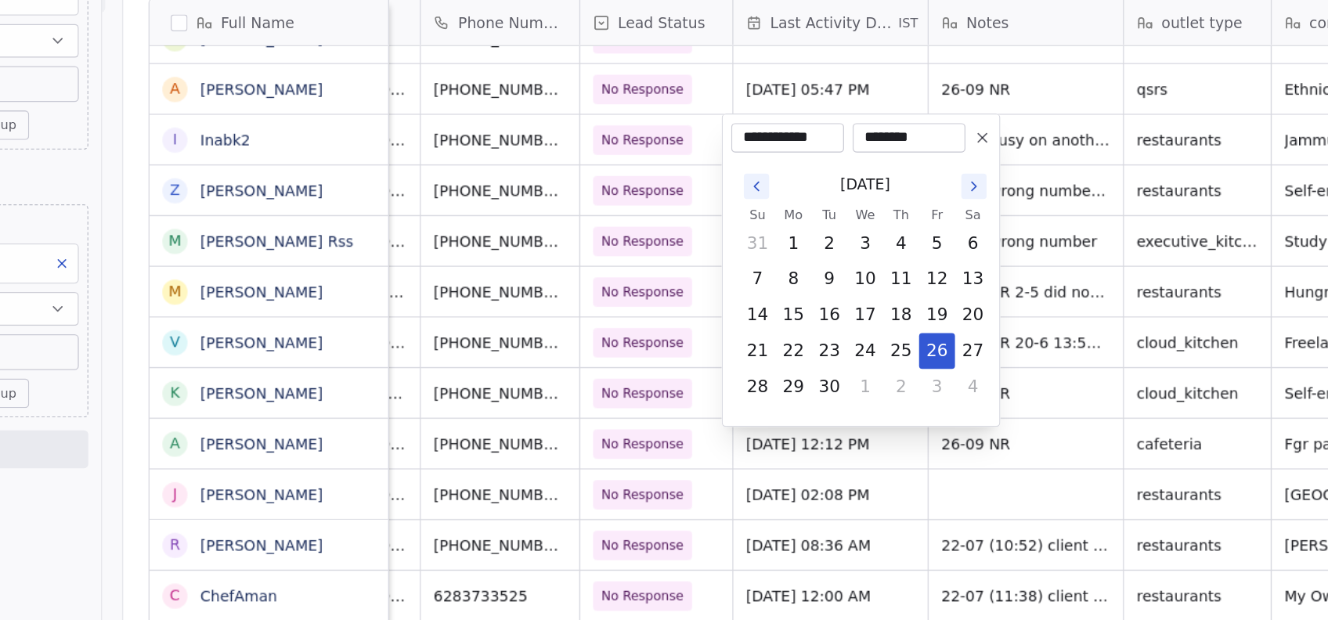
click at [858, 237] on icon "Go to the Next Month" at bounding box center [858, 236] width 13 height 13
click at [754, 338] on button "14" at bounding box center [751, 332] width 25 height 25
type input "**********"
click at [738, 464] on html "On2Cook India Pvt. Ltd. Contacts People Marketing Workflows Campaigns Metrics &…" at bounding box center [664, 310] width 1328 height 620
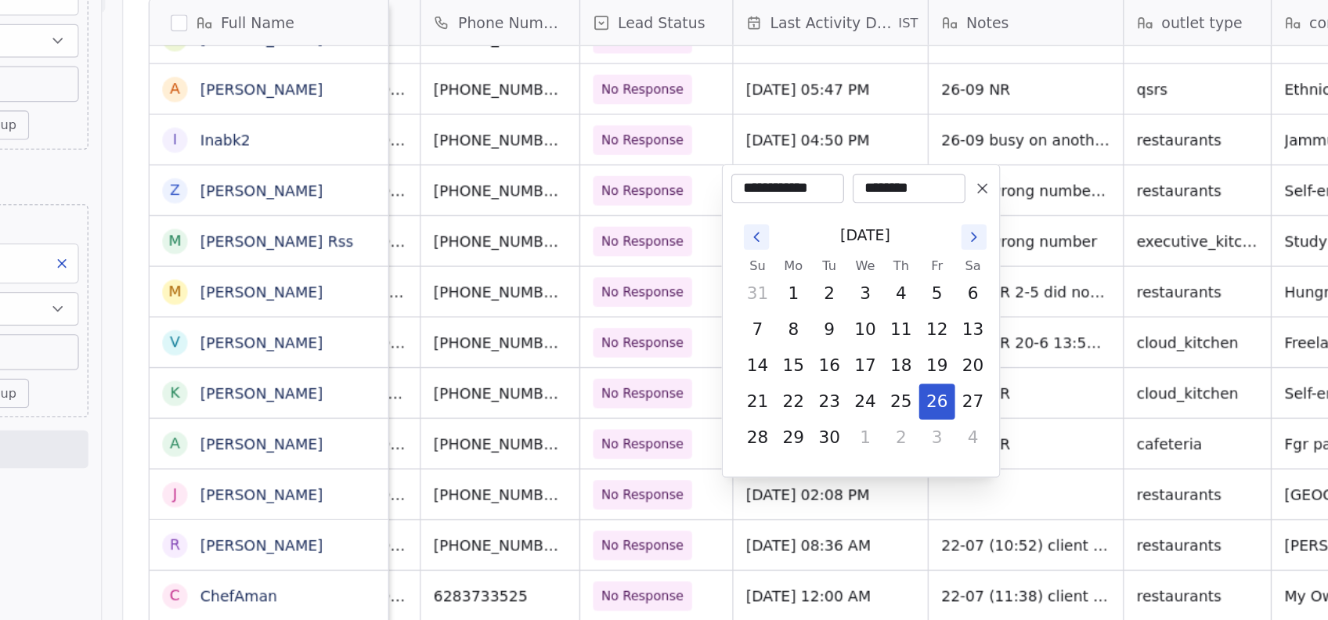
click at [854, 281] on button "Go to the Next Month" at bounding box center [858, 274] width 19 height 19
click at [859, 276] on icon "Go to the Next Month" at bounding box center [858, 274] width 13 height 13
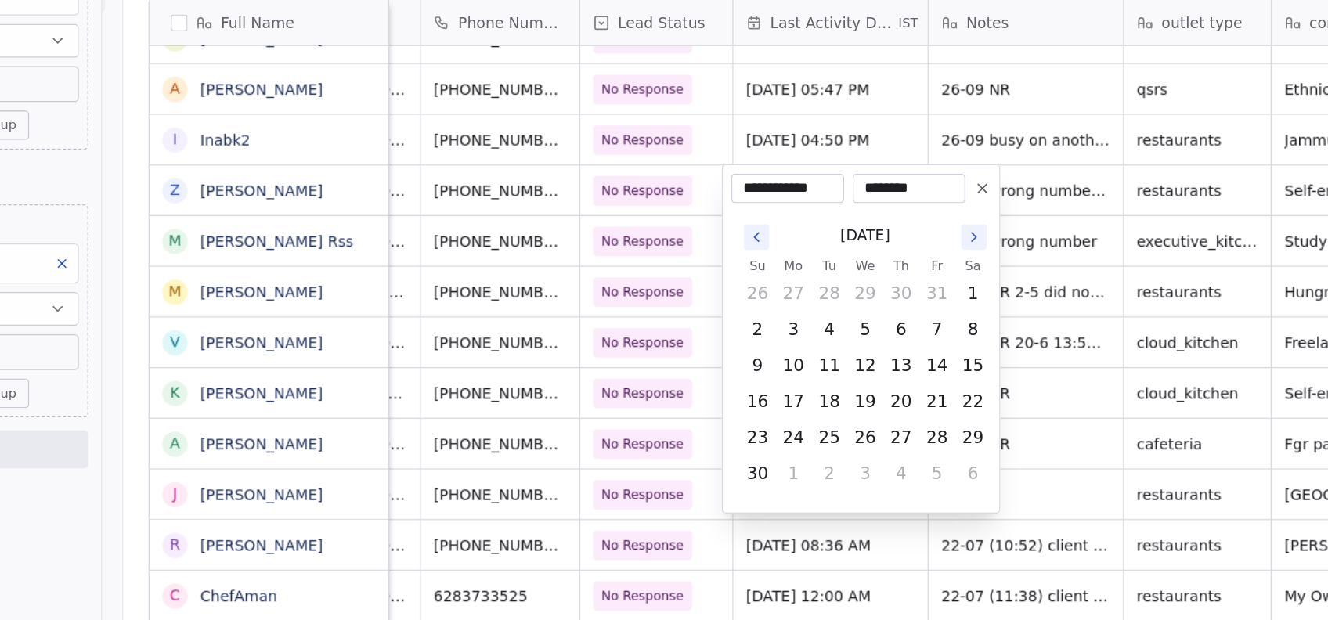
click at [703, 269] on button "Go to the Previous Month" at bounding box center [697, 274] width 19 height 19
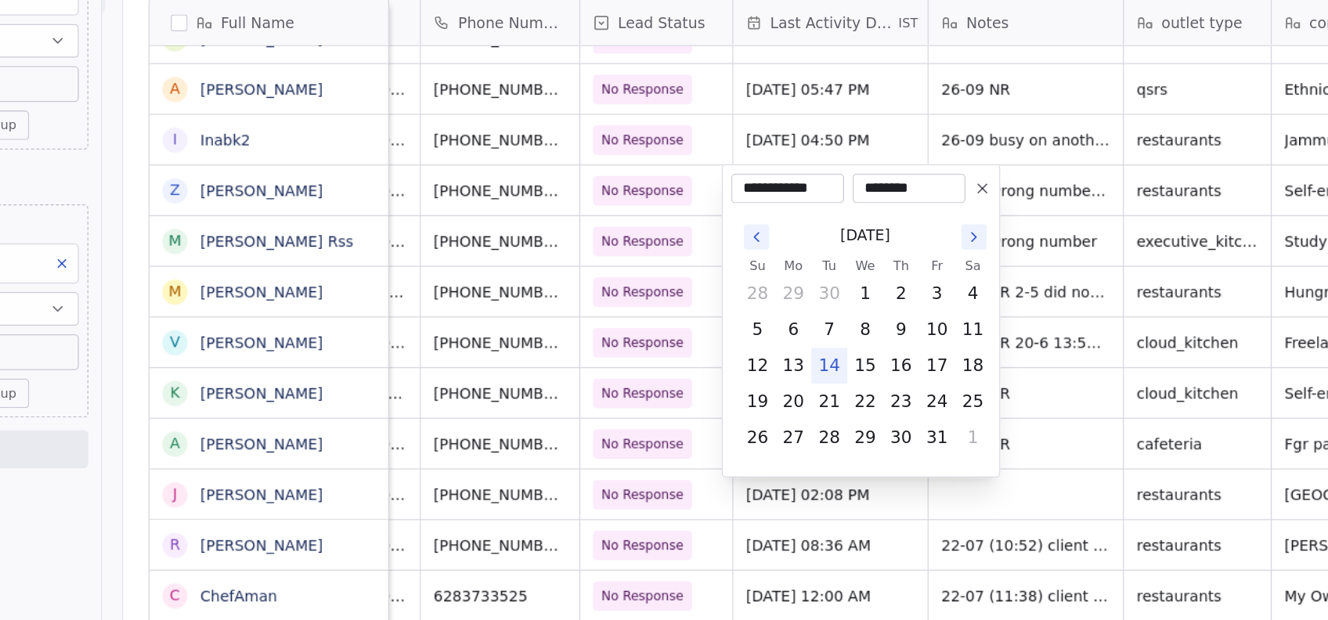
click at [757, 378] on button "14" at bounding box center [751, 369] width 25 height 25
type input "**********"
click at [713, 489] on html "On2Cook India Pvt. Ltd. Contacts People Marketing Workflows Campaigns Metrics &…" at bounding box center [664, 310] width 1328 height 620
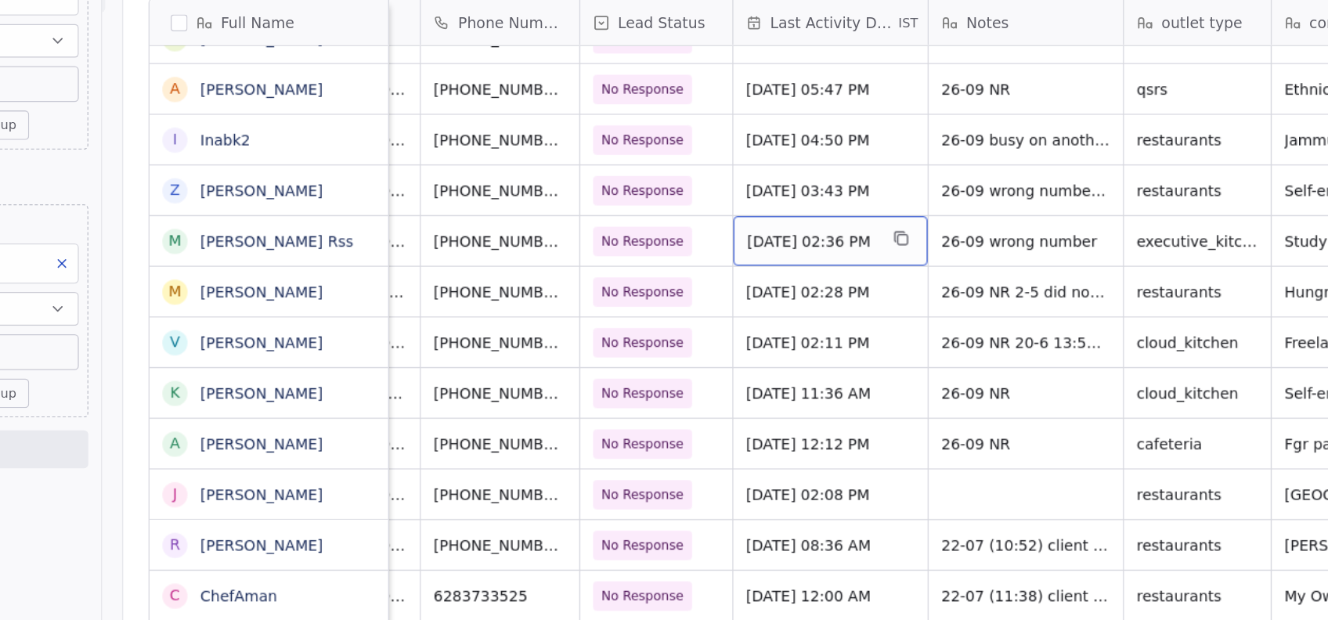
click at [771, 276] on span "Sep 26, 2025 02:36 PM" at bounding box center [738, 277] width 96 height 16
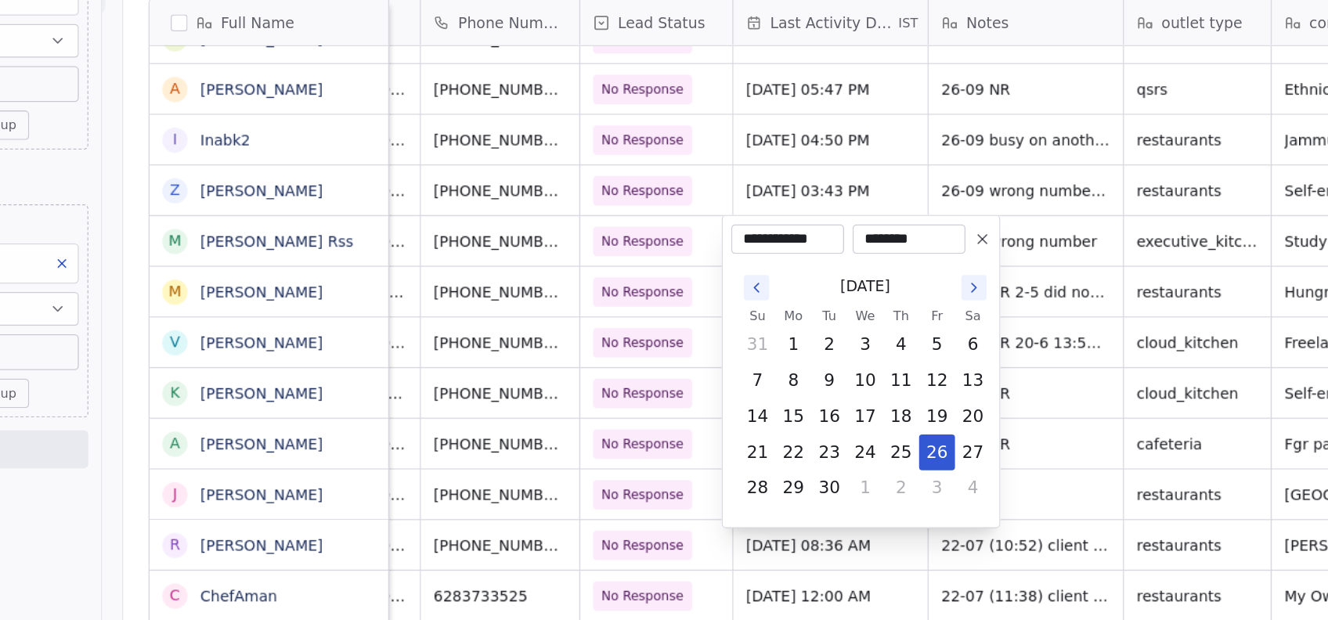
click at [856, 311] on icon "Go to the Next Month" at bounding box center [858, 311] width 13 height 13
click at [748, 410] on button "14" at bounding box center [751, 407] width 25 height 25
type input "**********"
click at [931, 351] on html "On2Cook India Pvt. Ltd. Contacts People Marketing Workflows Campaigns Metrics &…" at bounding box center [664, 310] width 1328 height 620
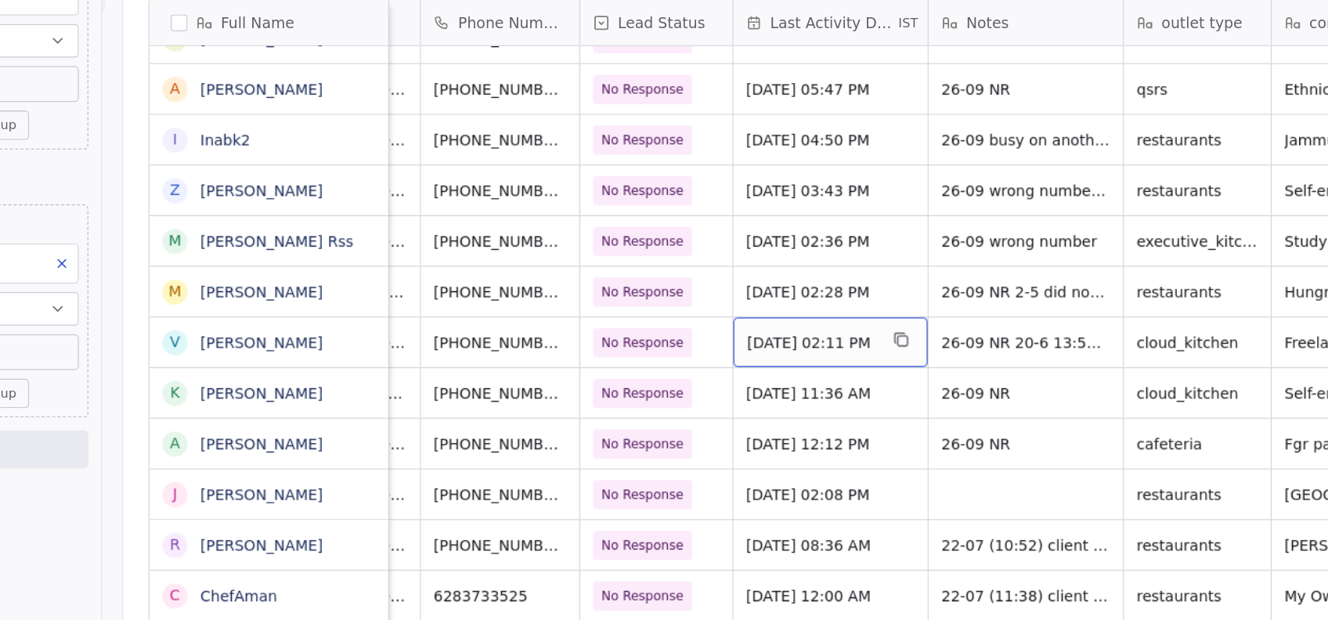
click at [775, 360] on div "Sep 26, 2025 02:11 PM" at bounding box center [752, 352] width 144 height 37
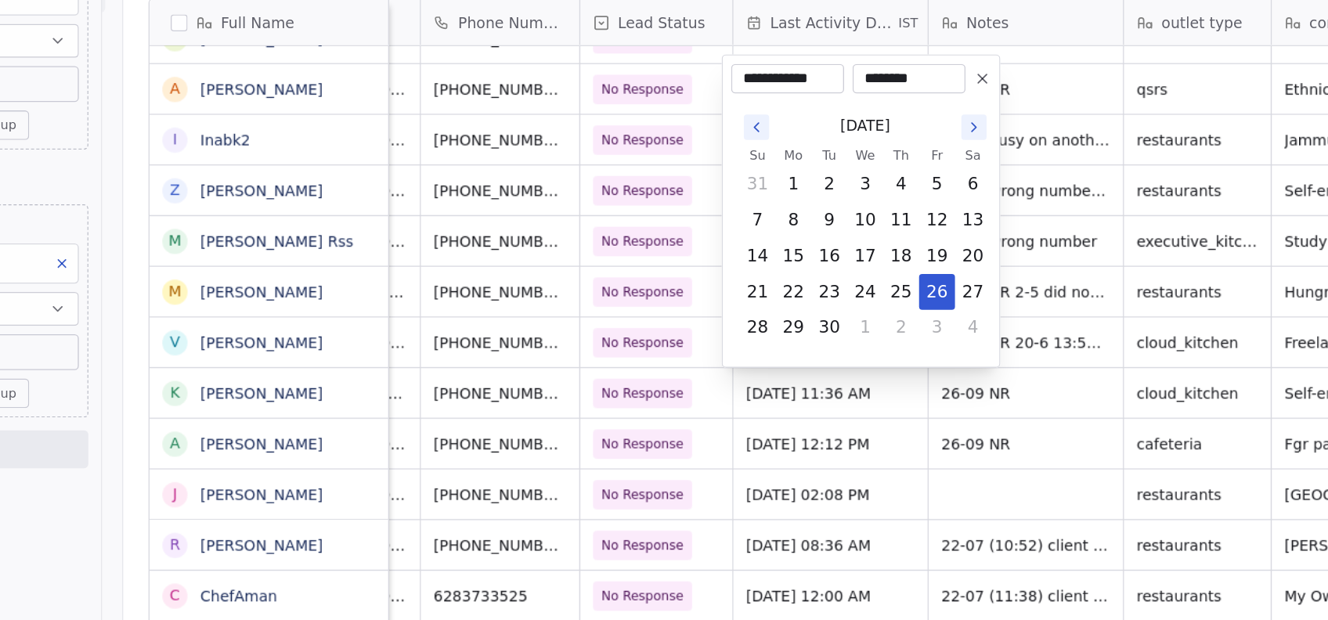
click at [858, 192] on icon "Go to the Next Month" at bounding box center [858, 192] width 13 height 13
click at [755, 291] on button "14" at bounding box center [751, 288] width 25 height 25
type input "**********"
click at [727, 407] on html "On2Cook India Pvt. Ltd. Contacts People Marketing Workflows Campaigns Metrics &…" at bounding box center [664, 310] width 1328 height 620
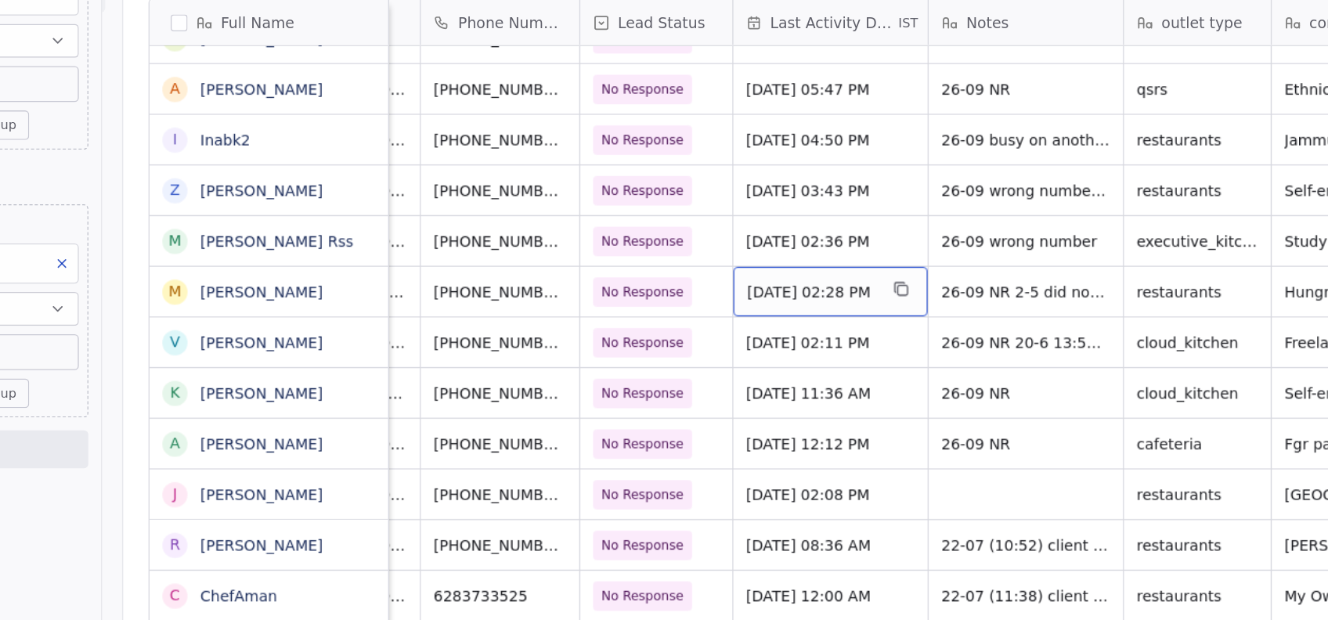
click at [752, 318] on span "Sep 26, 2025 02:28 PM" at bounding box center [738, 315] width 96 height 16
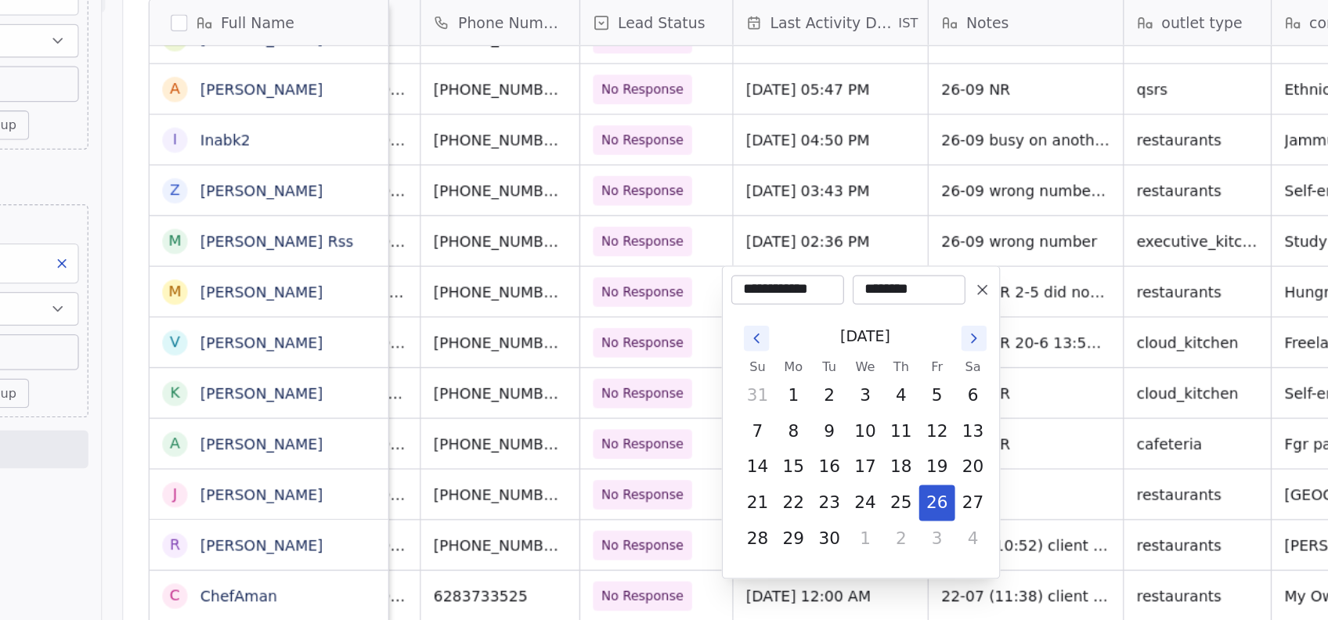
click at [855, 351] on icon "Go to the Next Month" at bounding box center [858, 349] width 13 height 13
click at [748, 449] on button "14" at bounding box center [751, 444] width 25 height 25
type input "**********"
click at [915, 391] on html "On2Cook India Pvt. Ltd. Contacts People Marketing Workflows Campaigns Metrics &…" at bounding box center [664, 310] width 1328 height 620
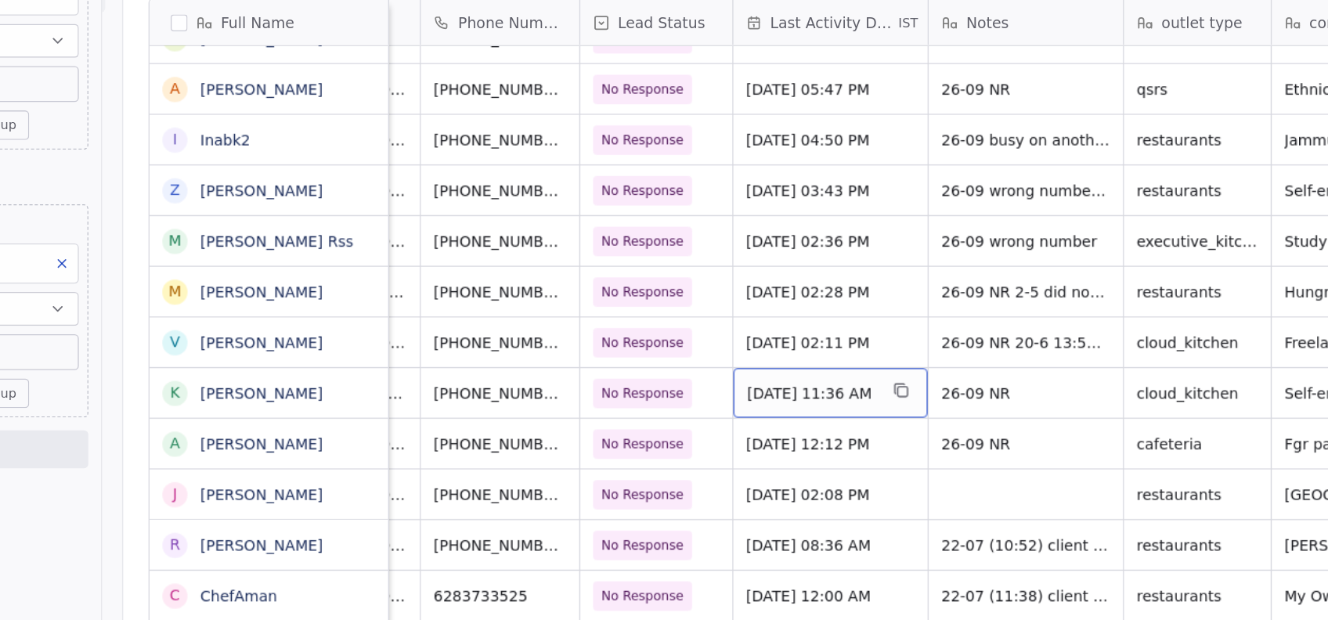
click at [782, 396] on span "Sep 26, 2025 11:36 AM" at bounding box center [738, 390] width 96 height 16
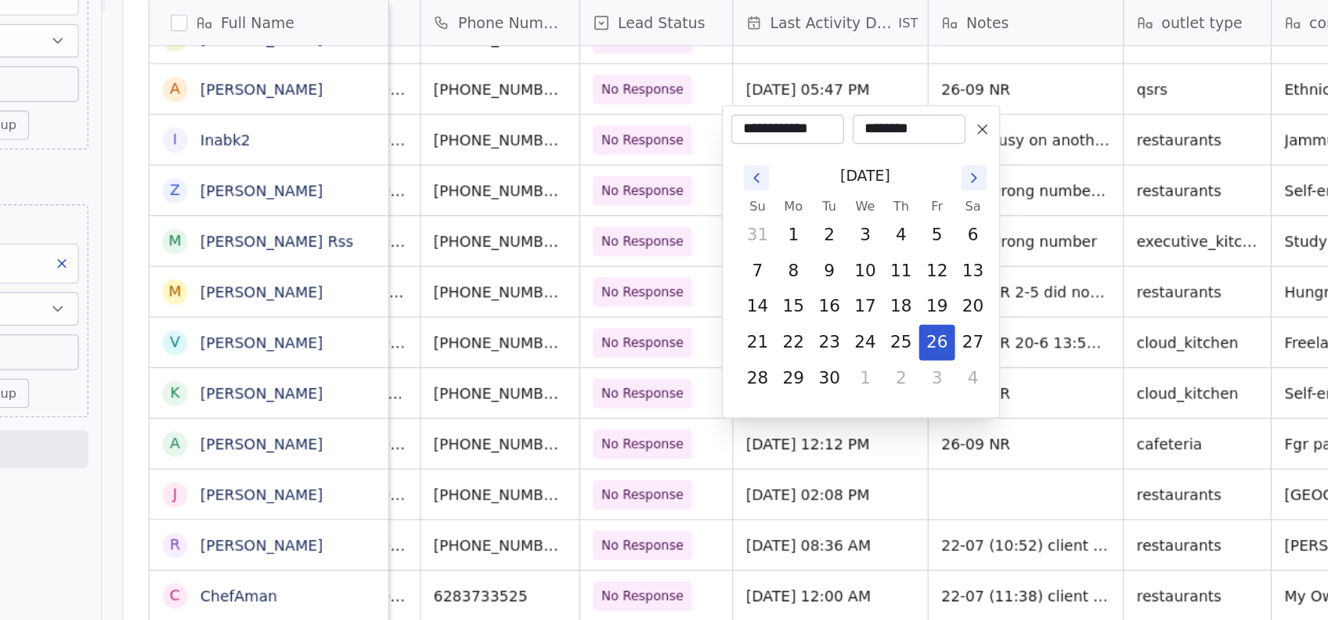
click at [858, 229] on icon "Go to the Next Month" at bounding box center [858, 230] width 13 height 13
click at [762, 325] on button "14" at bounding box center [751, 325] width 25 height 25
type input "**********"
click at [1119, 153] on html "On2Cook India Pvt. Ltd. Contacts People Marketing Workflows Campaigns Metrics &…" at bounding box center [664, 310] width 1328 height 620
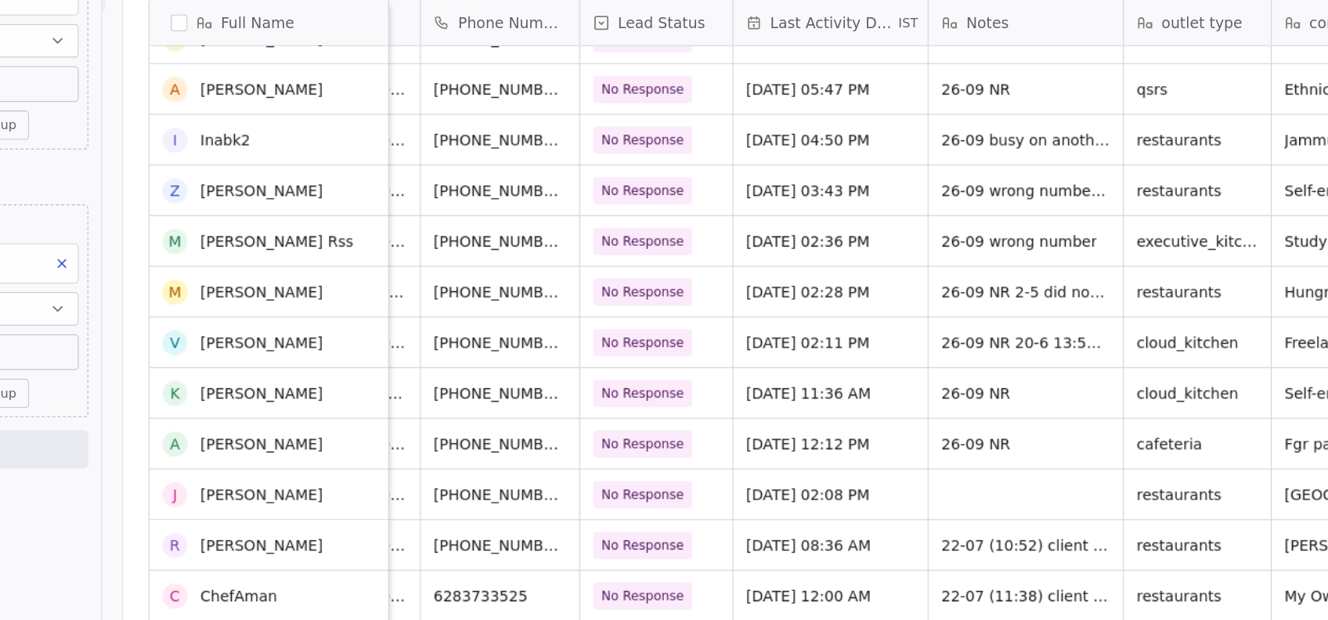
scroll to position [6126, 0]
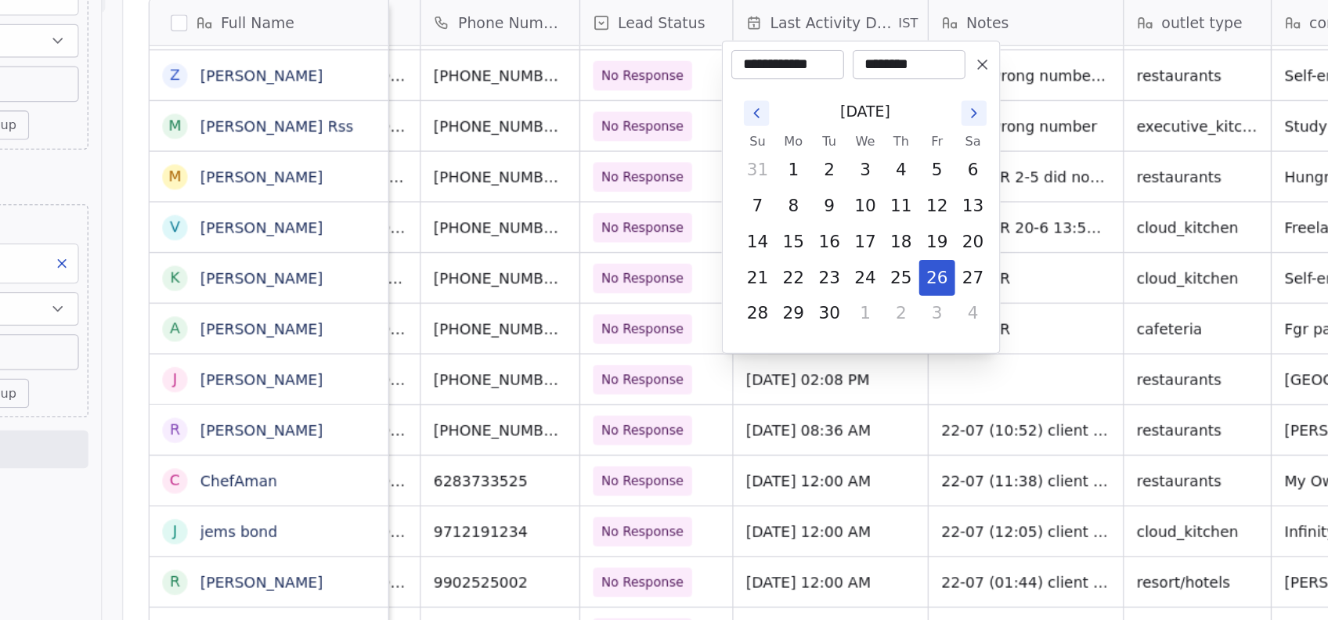
click at [858, 190] on button "Go to the Next Month" at bounding box center [858, 182] width 19 height 19
click at [752, 288] on button "14" at bounding box center [751, 278] width 25 height 25
type input "**********"
click at [924, 345] on html "On2Cook India Pvt. Ltd. Contacts People Marketing Workflows Campaigns Metrics &…" at bounding box center [664, 310] width 1328 height 620
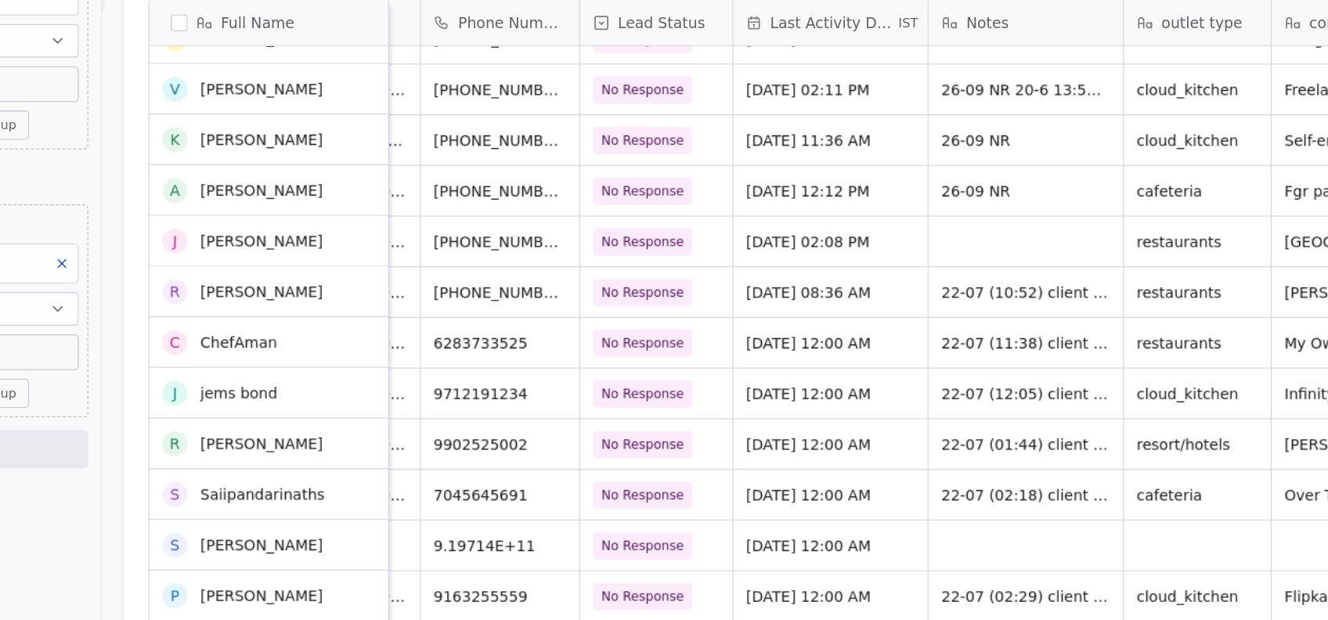
scroll to position [6228, 0]
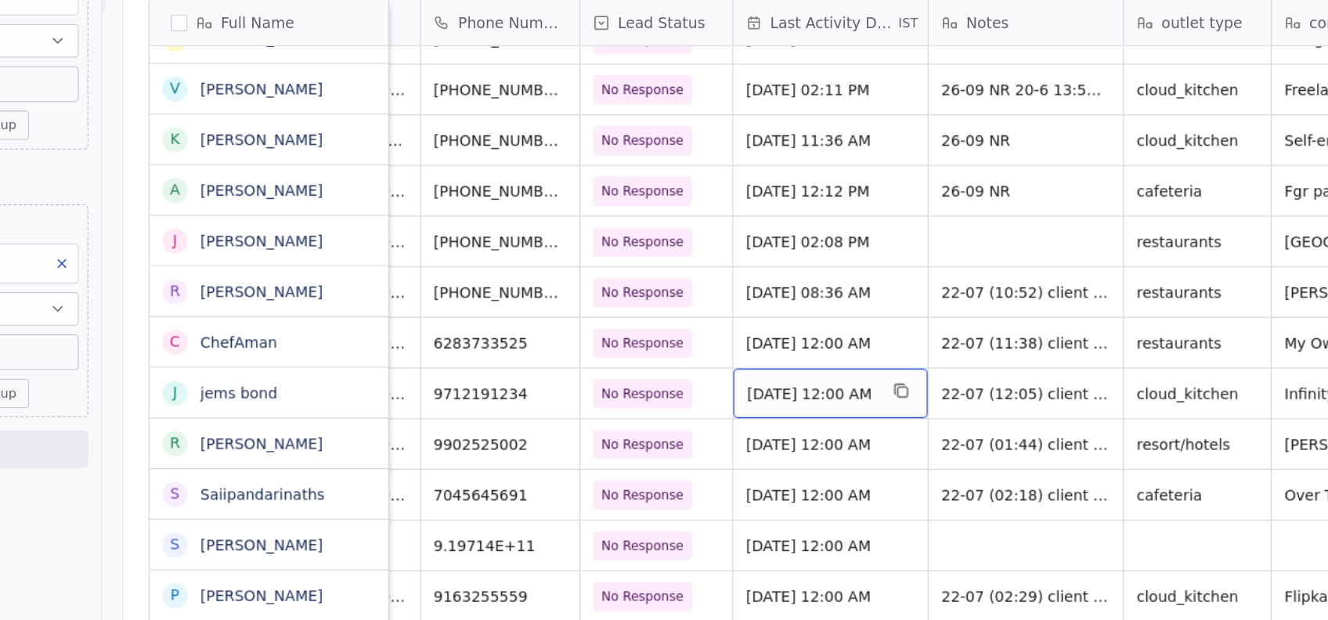
click at [708, 394] on span "Oct 01, 2025 12:00 AM" at bounding box center [738, 390] width 96 height 16
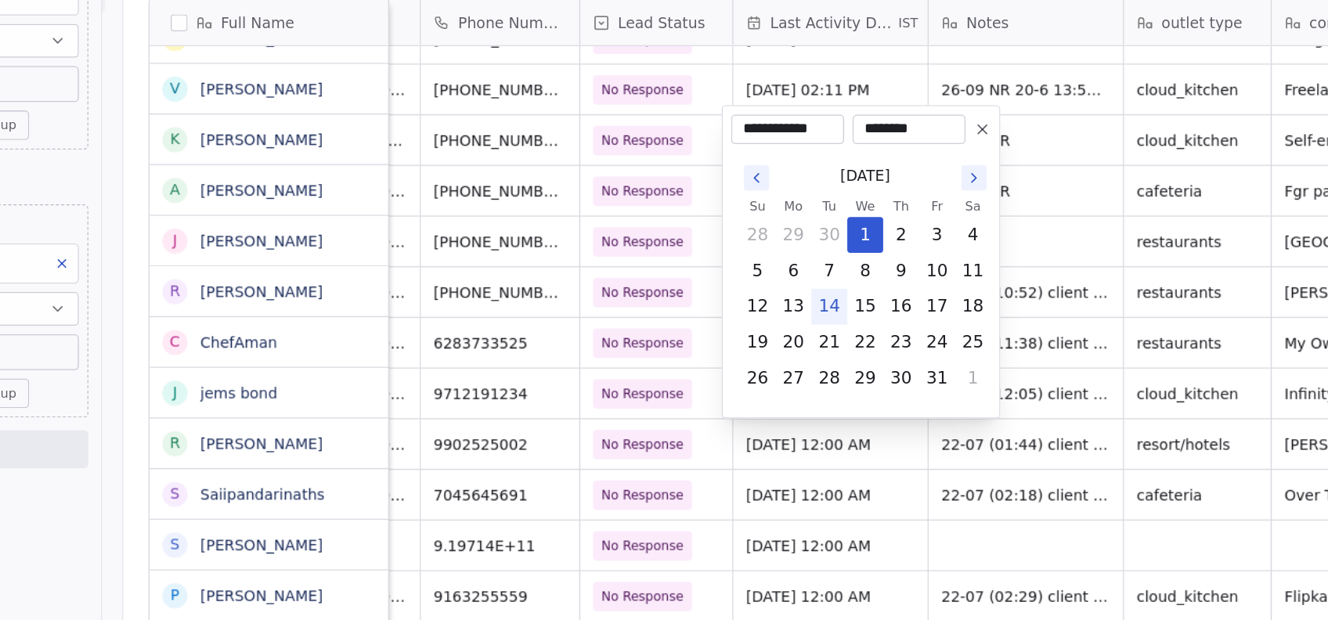
click at [757, 320] on button "14" at bounding box center [751, 325] width 25 height 25
type input "**********"
click at [726, 490] on html "On2Cook India Pvt. Ltd. Contacts People Marketing Workflows Campaigns Metrics &…" at bounding box center [664, 310] width 1328 height 620
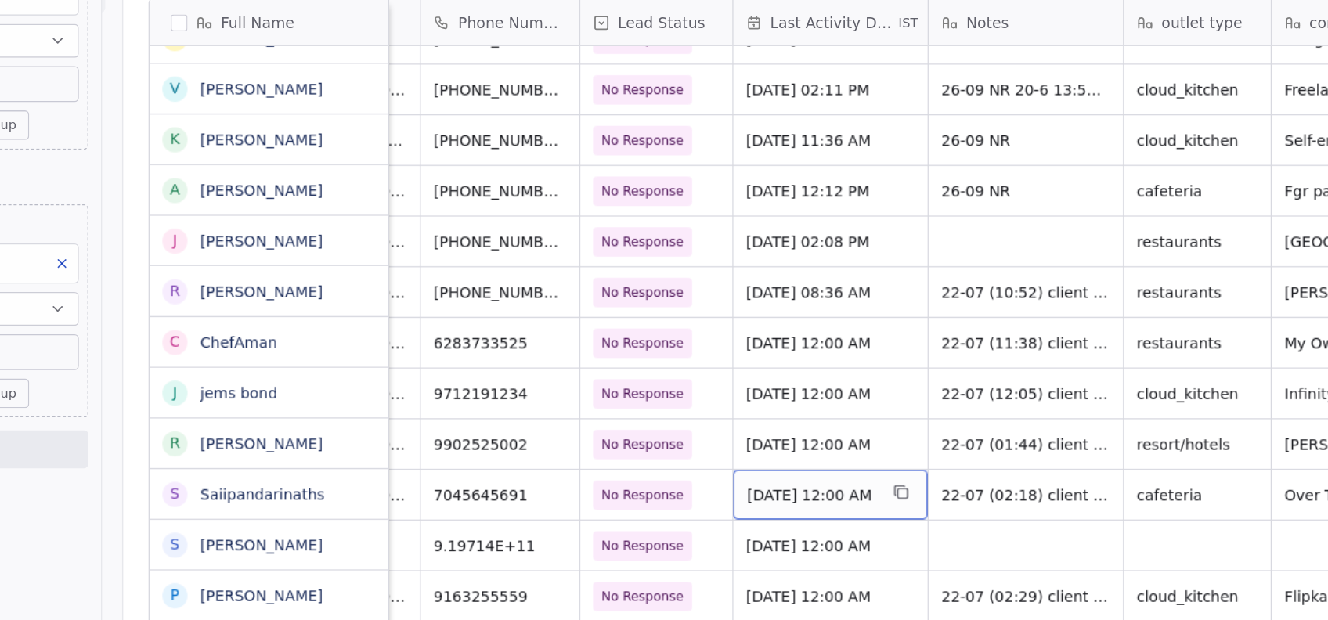
click at [714, 474] on div "Oct 01, 2025 12:00 AM" at bounding box center [752, 464] width 144 height 37
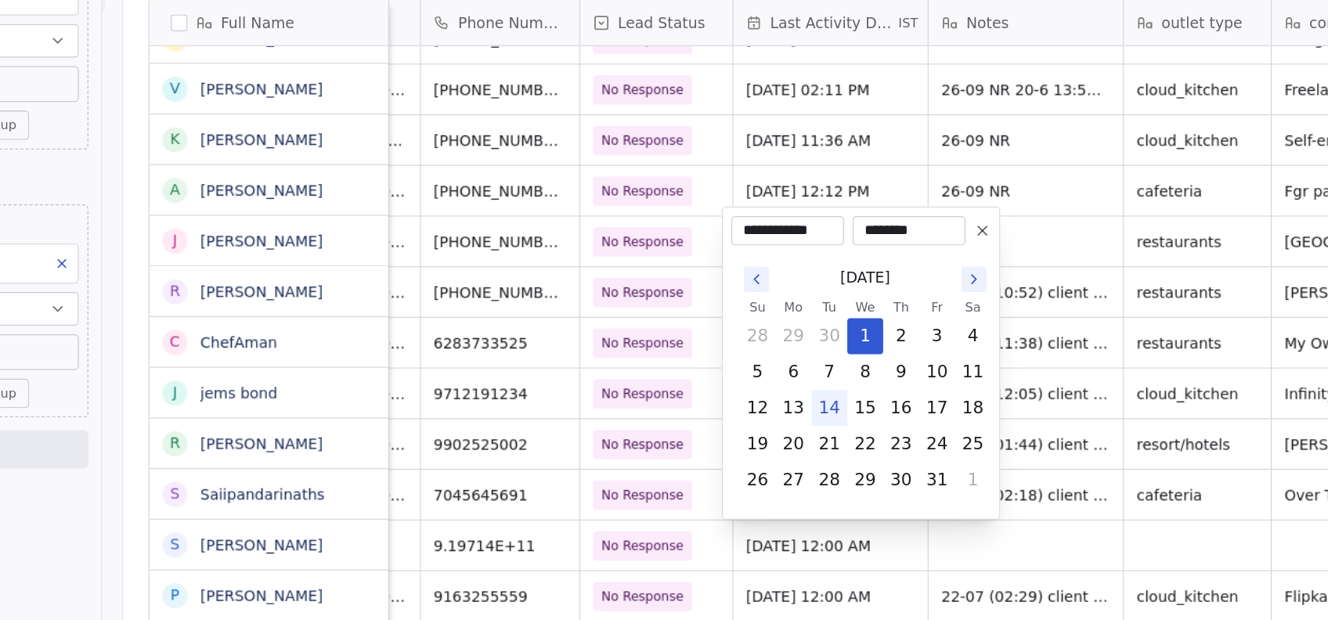
click at [755, 402] on button "14" at bounding box center [751, 400] width 25 height 25
type input "**********"
click at [735, 535] on html "On2Cook India Pvt. Ltd. Contacts People Marketing Workflows Campaigns Metrics &…" at bounding box center [664, 310] width 1328 height 620
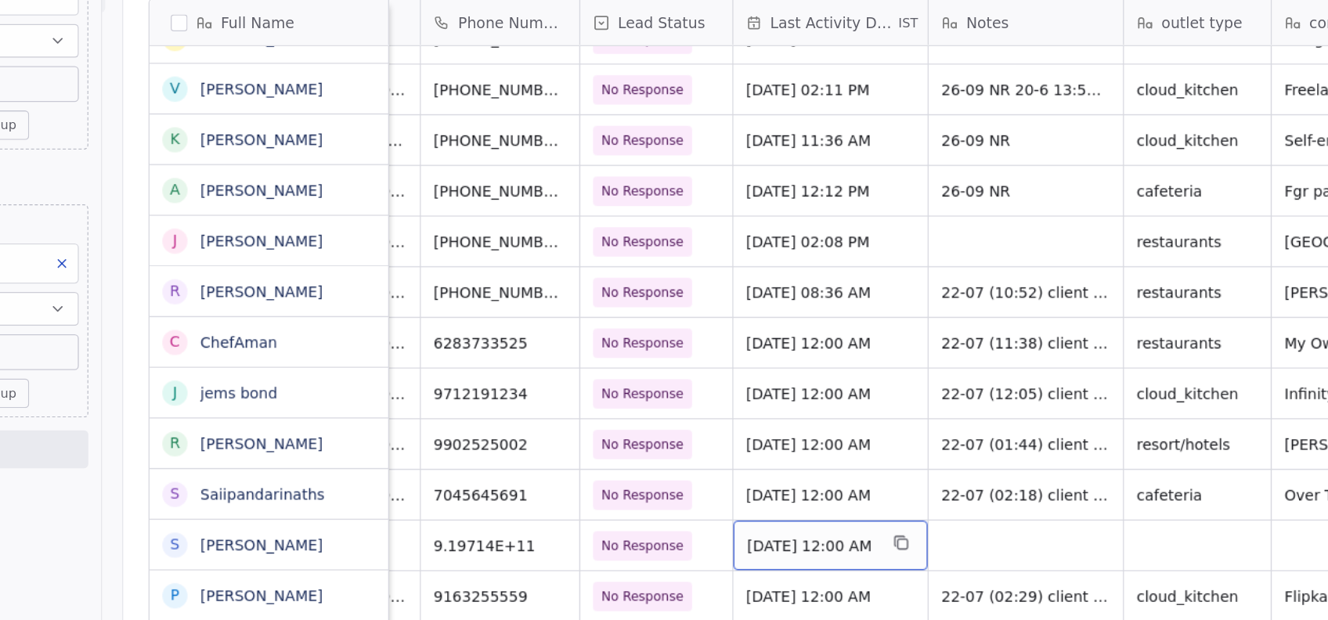
click at [721, 506] on span "Oct 01, 2025 12:00 AM" at bounding box center [738, 503] width 96 height 16
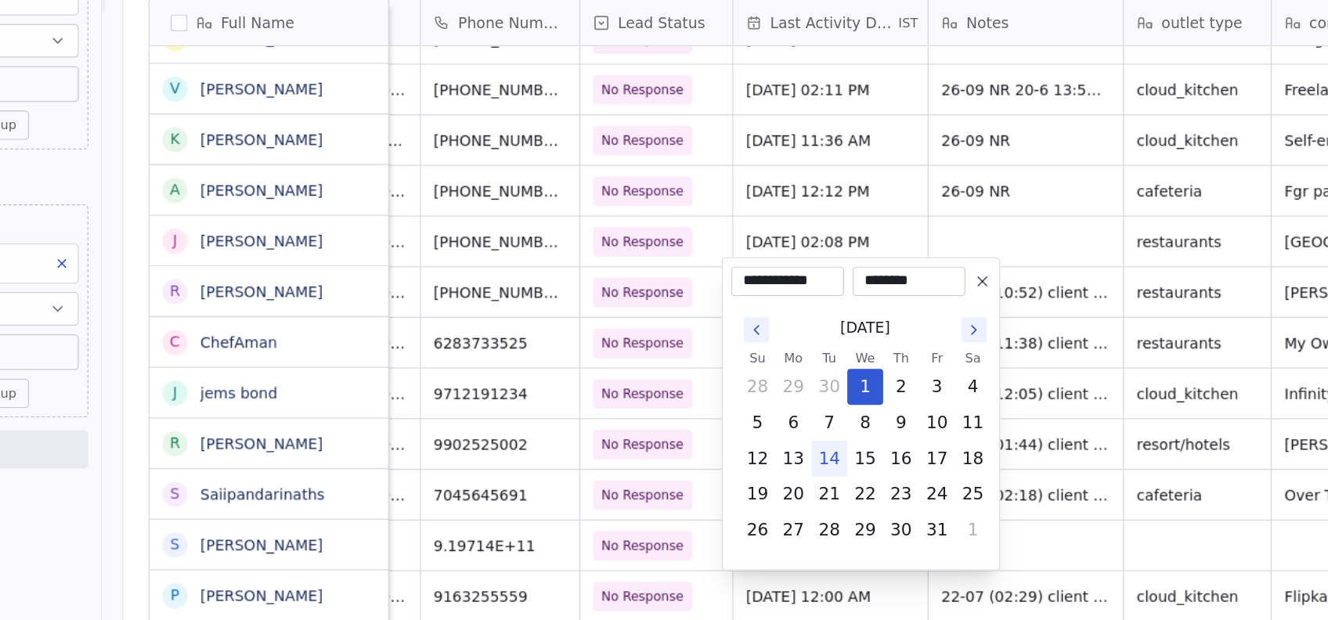
click at [746, 443] on button "14" at bounding box center [751, 438] width 25 height 25
type input "**********"
click at [739, 203] on html "On2Cook India Pvt. Ltd. Contacts People Marketing Workflows Campaigns Metrics &…" at bounding box center [664, 310] width 1328 height 620
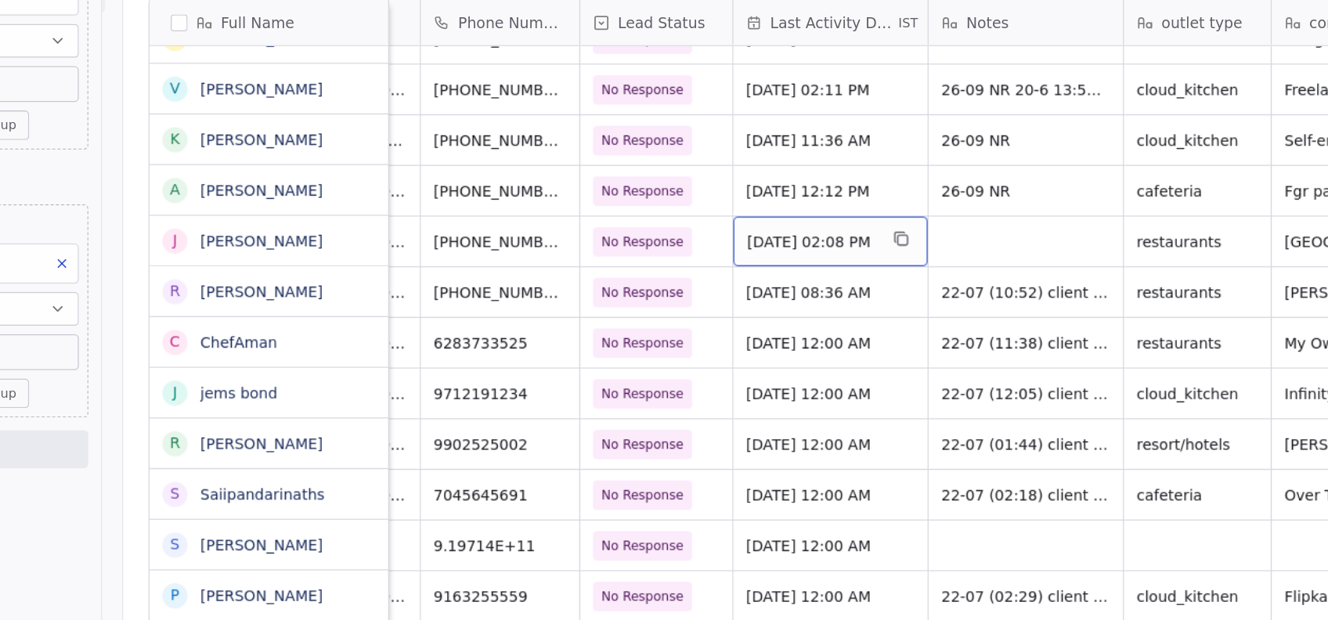
click at [700, 279] on span "Apr 10, 2025 02:08 PM" at bounding box center [738, 277] width 96 height 16
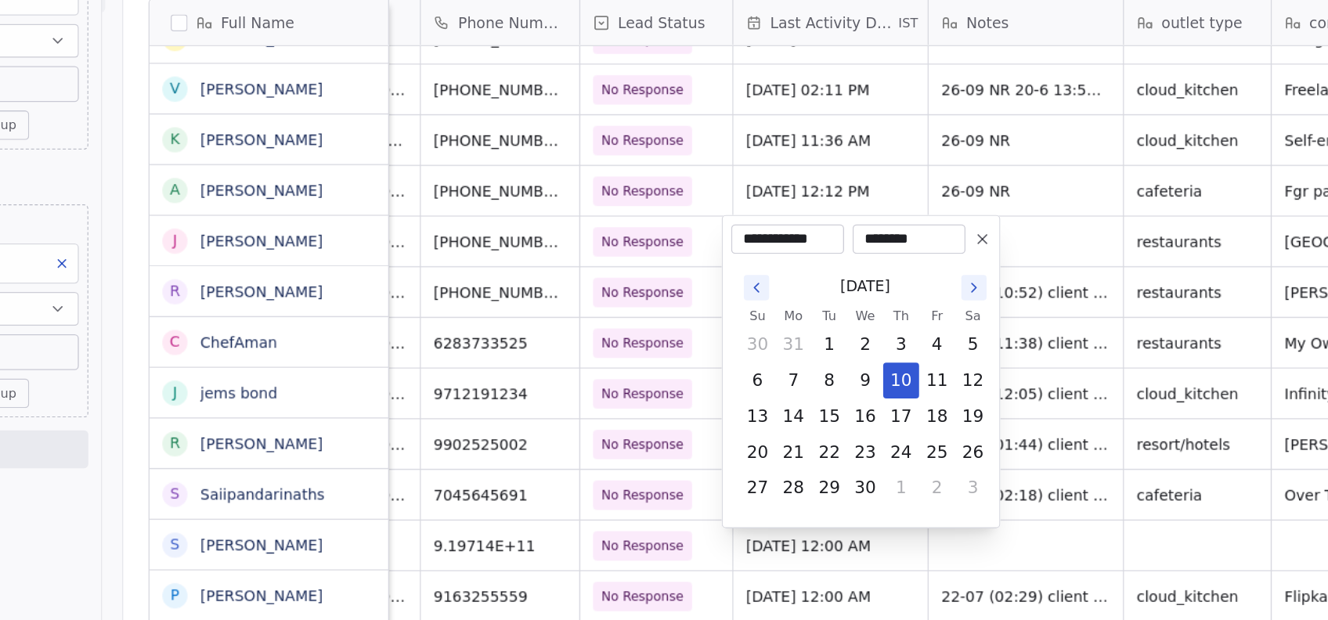
click at [853, 316] on icon "Go to the Next Month" at bounding box center [858, 311] width 13 height 13
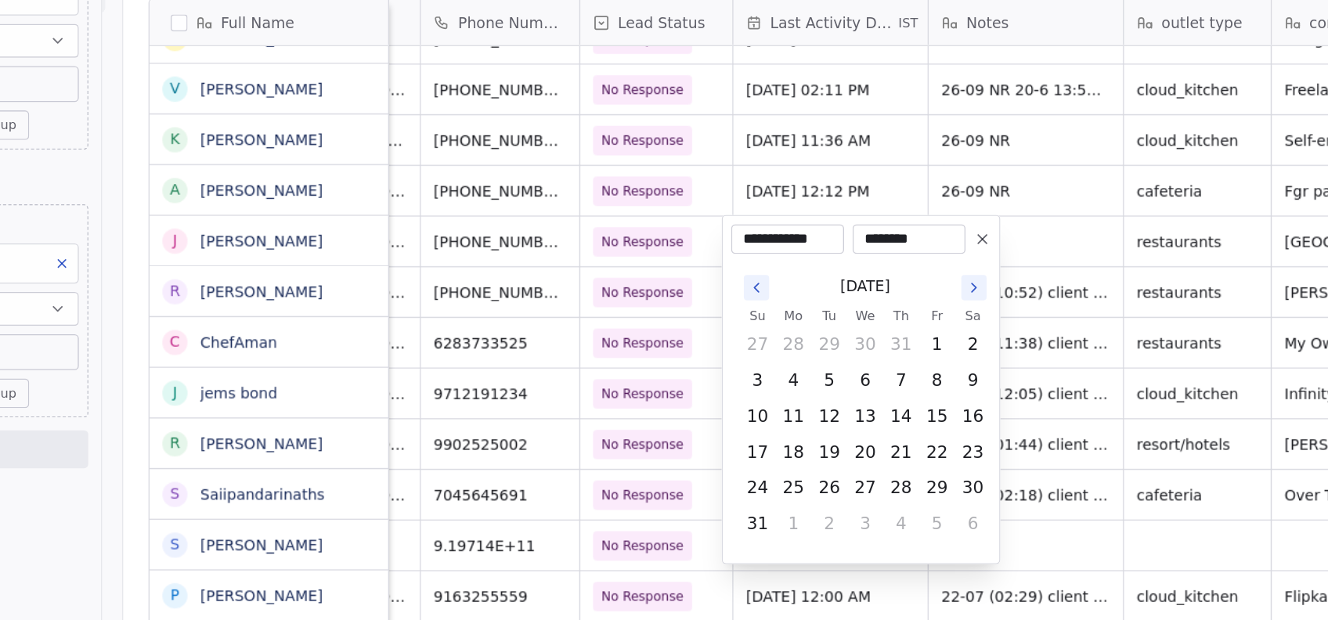
click at [853, 316] on icon "Go to the Next Month" at bounding box center [858, 311] width 13 height 13
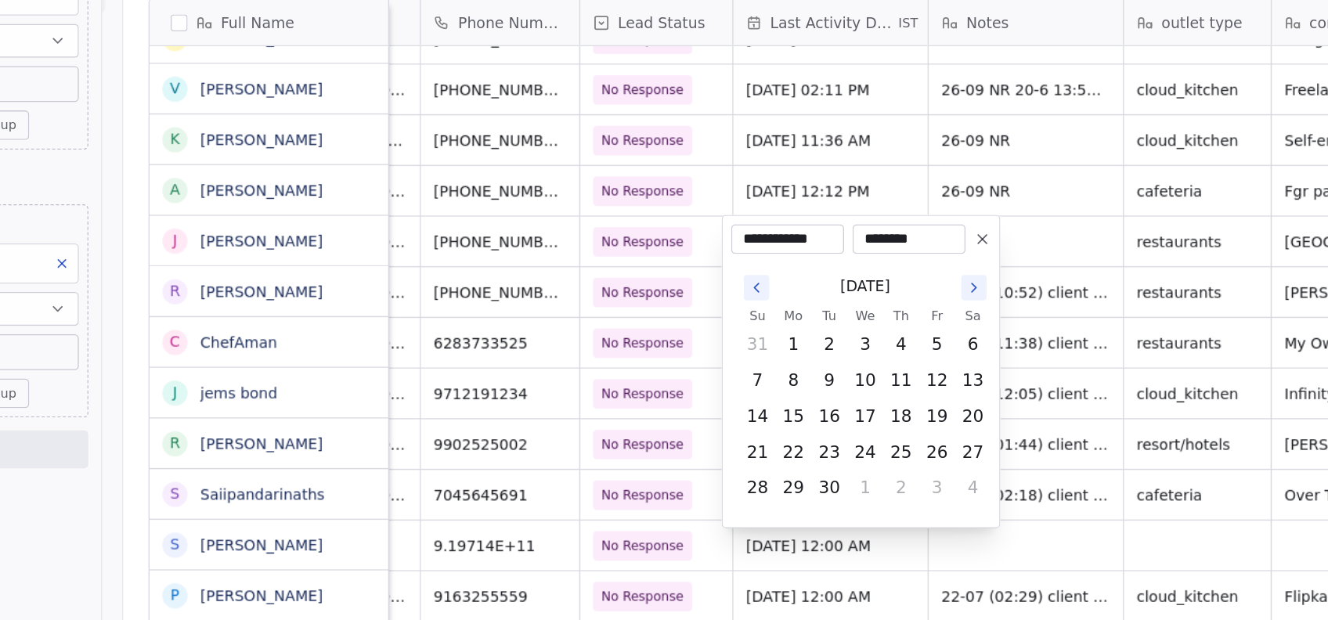
click at [853, 316] on icon "Go to the Next Month" at bounding box center [858, 311] width 13 height 13
click at [754, 404] on button "14" at bounding box center [751, 407] width 25 height 25
type input "**********"
click at [766, 271] on div "**********" at bounding box center [765, 276] width 174 height 22
click at [773, 194] on html "On2Cook India Pvt. Ltd. Contacts People Marketing Workflows Campaigns Metrics &…" at bounding box center [664, 310] width 1328 height 620
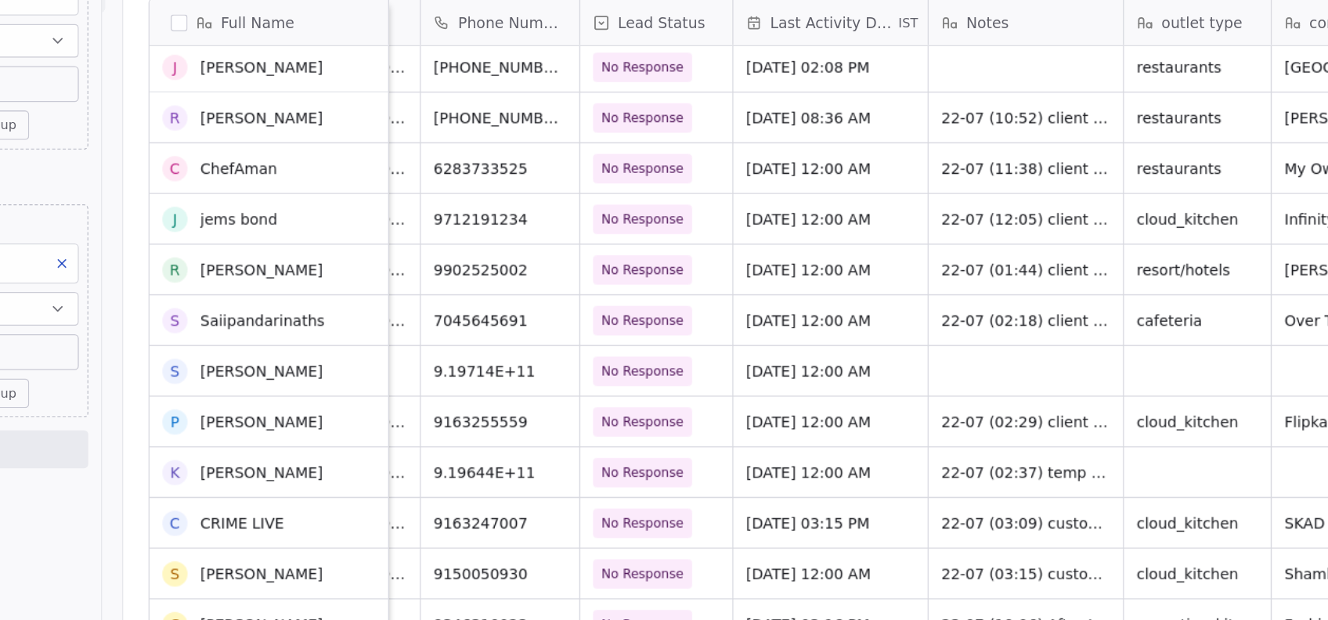
scroll to position [6455, 0]
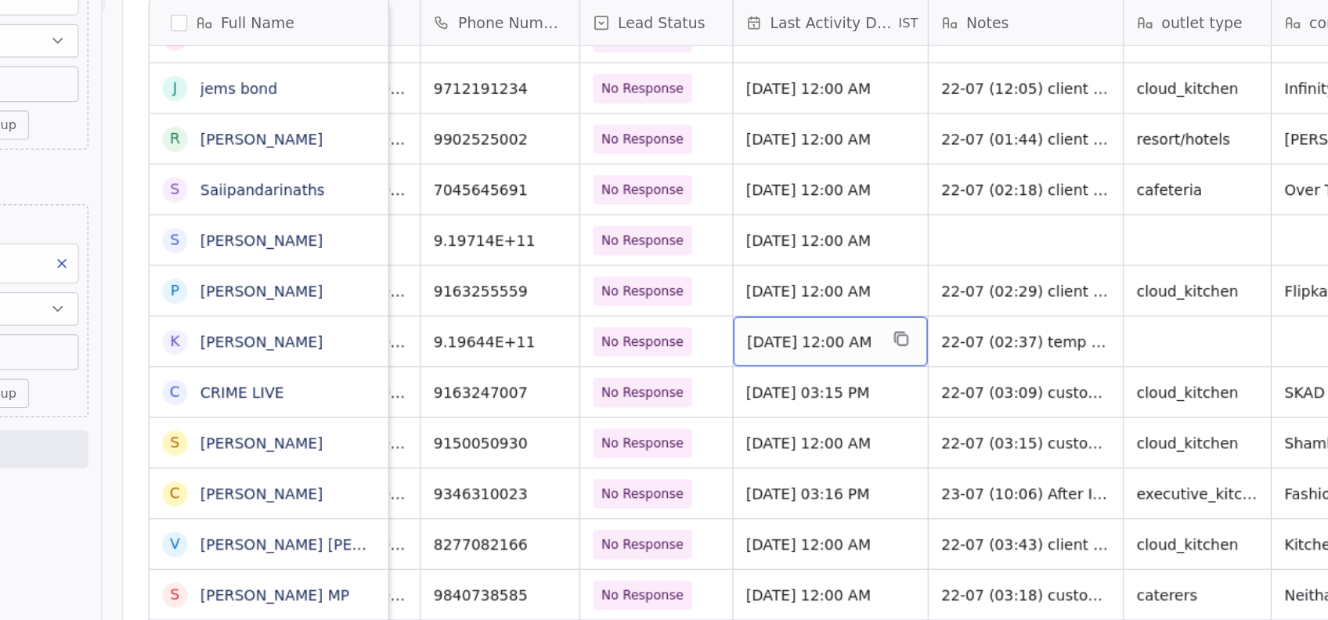
click at [717, 354] on span "Oct 01, 2025 12:00 AM" at bounding box center [738, 352] width 96 height 16
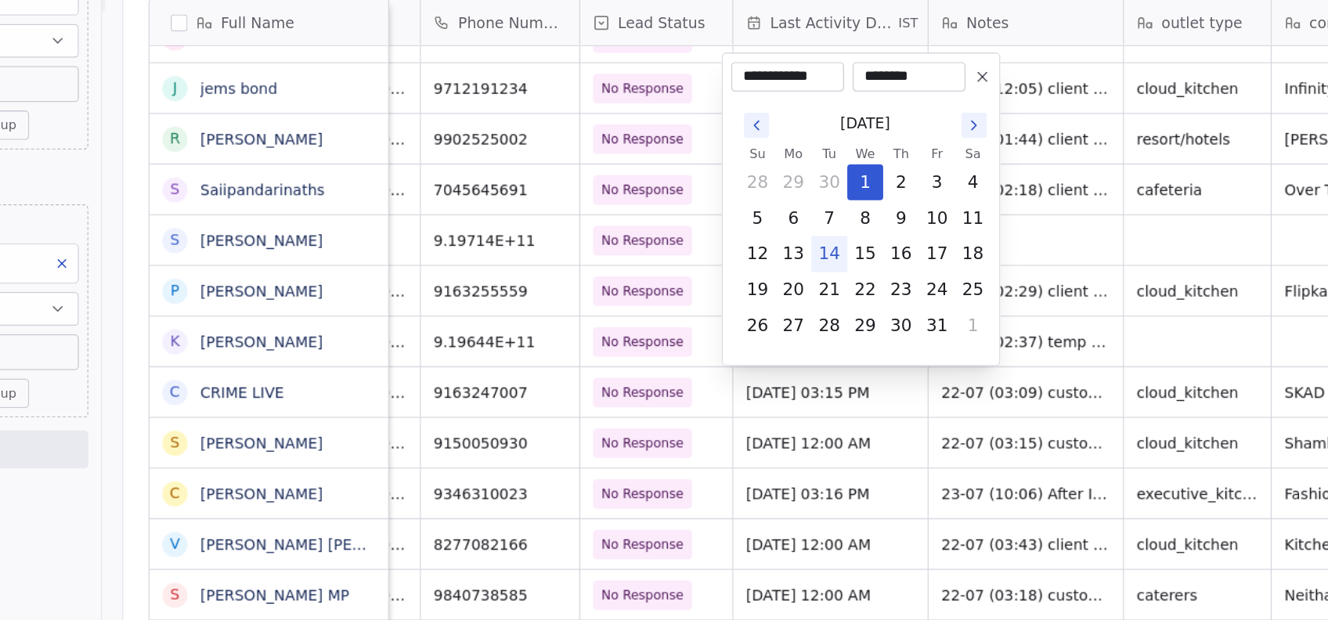
click at [750, 280] on button "14" at bounding box center [751, 286] width 25 height 25
type input "**********"
click at [706, 475] on html "On2Cook India Pvt. Ltd. Contacts People Marketing Workflows Campaigns Metrics &…" at bounding box center [664, 310] width 1328 height 620
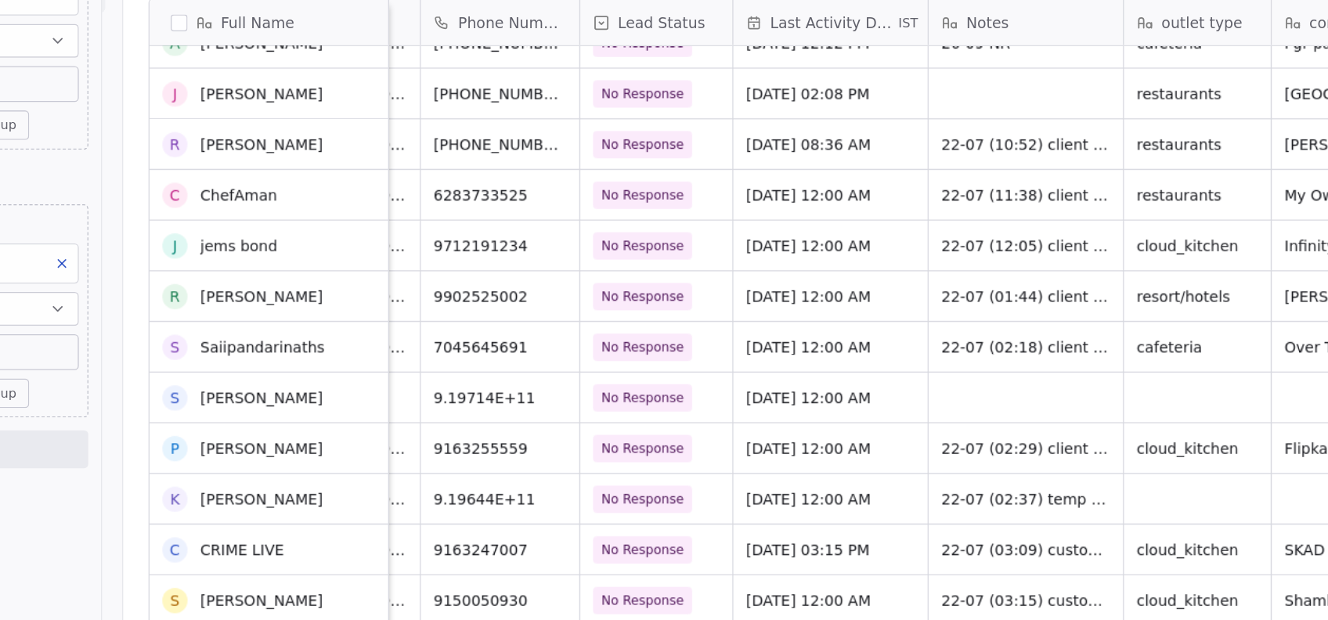
scroll to position [6260, 0]
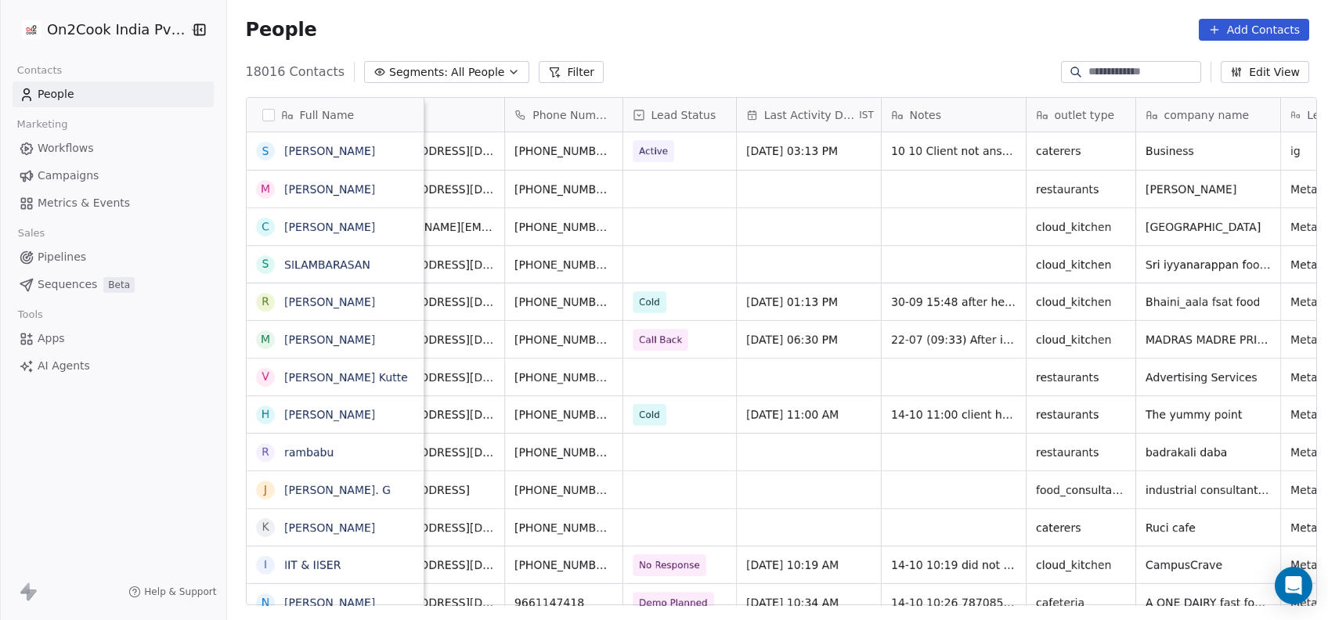
scroll to position [0, 60]
click at [555, 69] on button "Filter" at bounding box center [571, 72] width 65 height 22
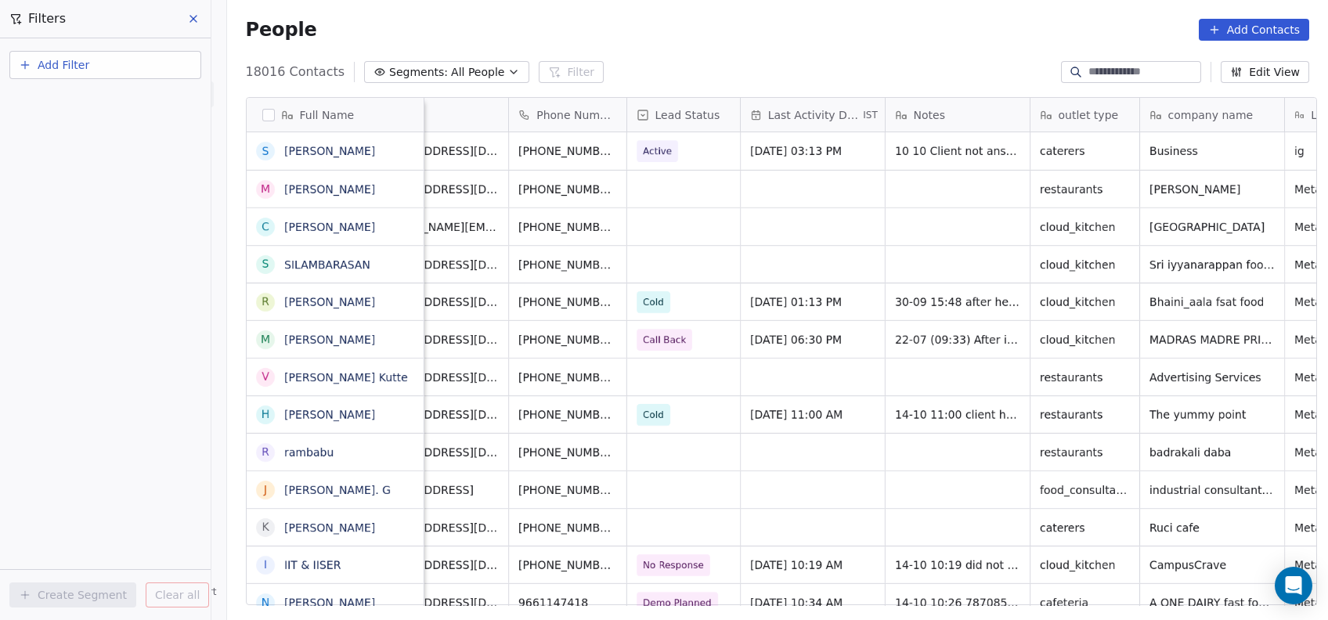
click at [85, 67] on span "Add Filter" at bounding box center [64, 65] width 52 height 16
click at [93, 96] on span "Contact properties" at bounding box center [77, 101] width 102 height 16
type input "***"
click at [74, 157] on div "Assignee" at bounding box center [105, 158] width 159 height 16
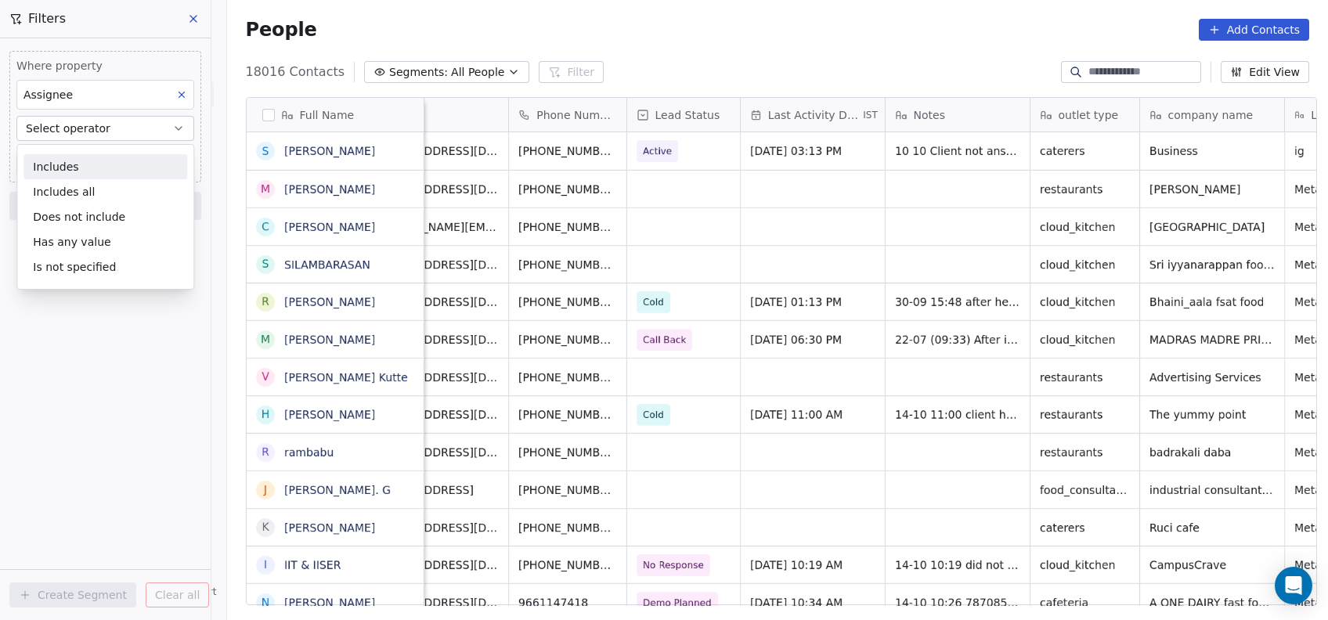
click at [74, 158] on div "Includes" at bounding box center [105, 166] width 164 height 25
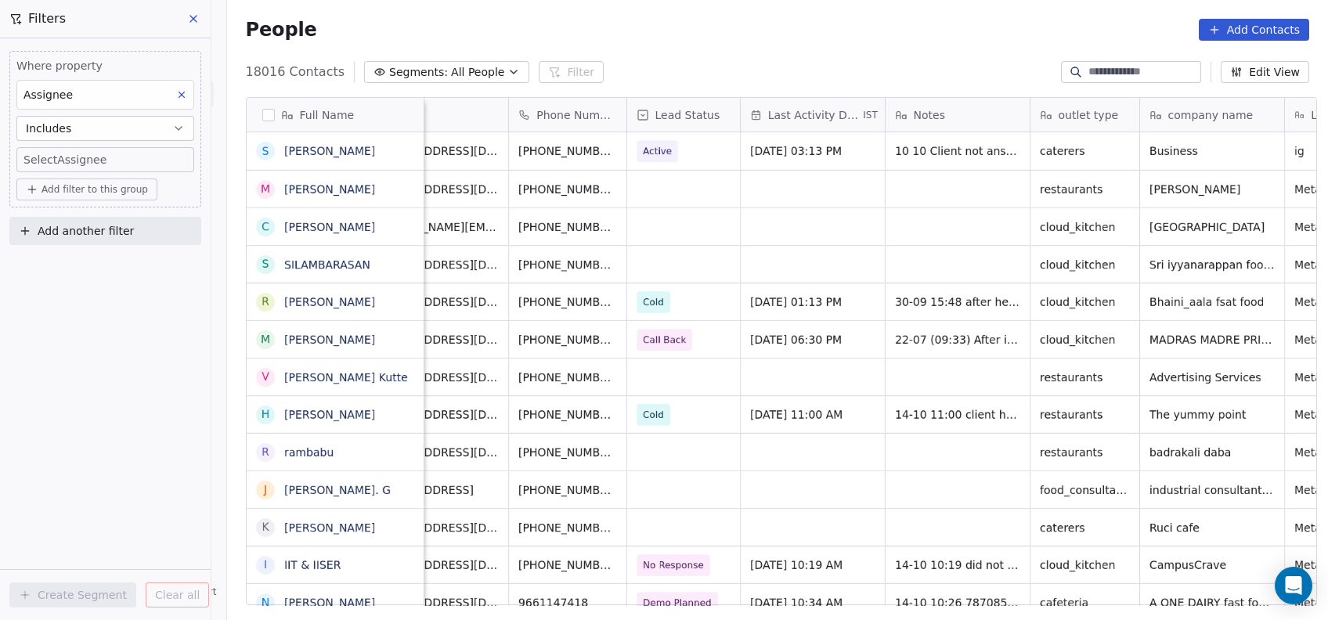
click at [83, 188] on span "Add filter to this group" at bounding box center [95, 189] width 107 height 13
click at [81, 226] on span "Contact properties" at bounding box center [84, 223] width 102 height 16
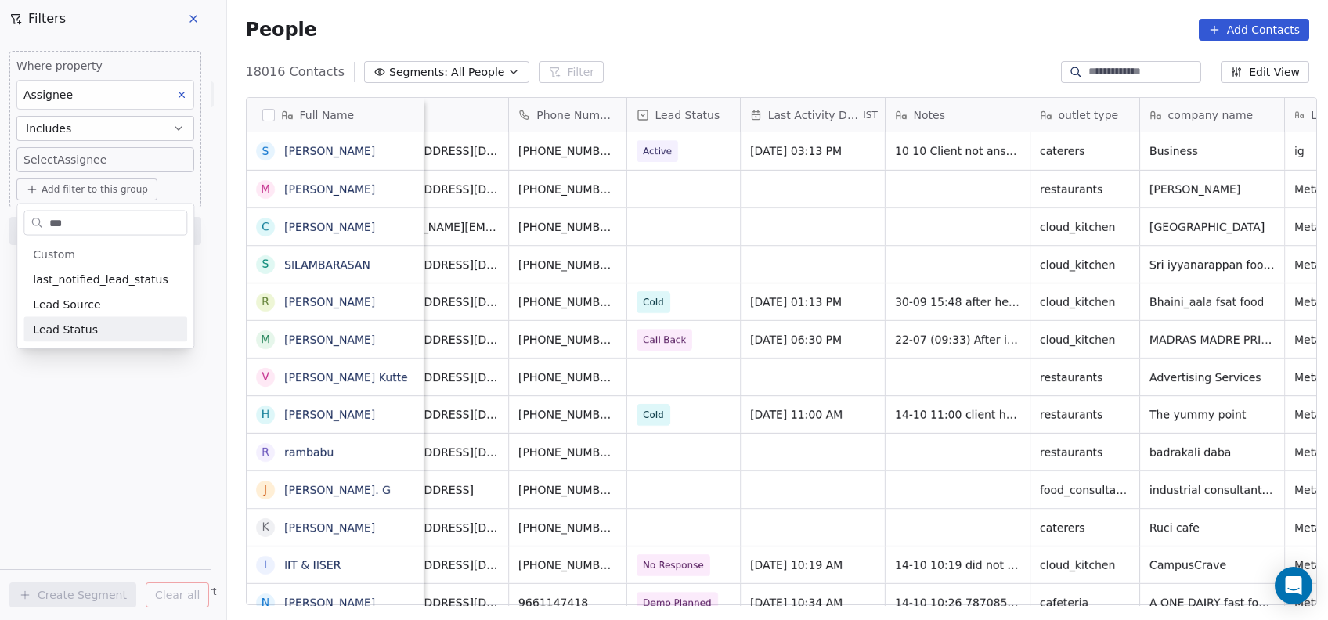
type input "***"
click at [62, 331] on span "Lead Status" at bounding box center [65, 330] width 65 height 16
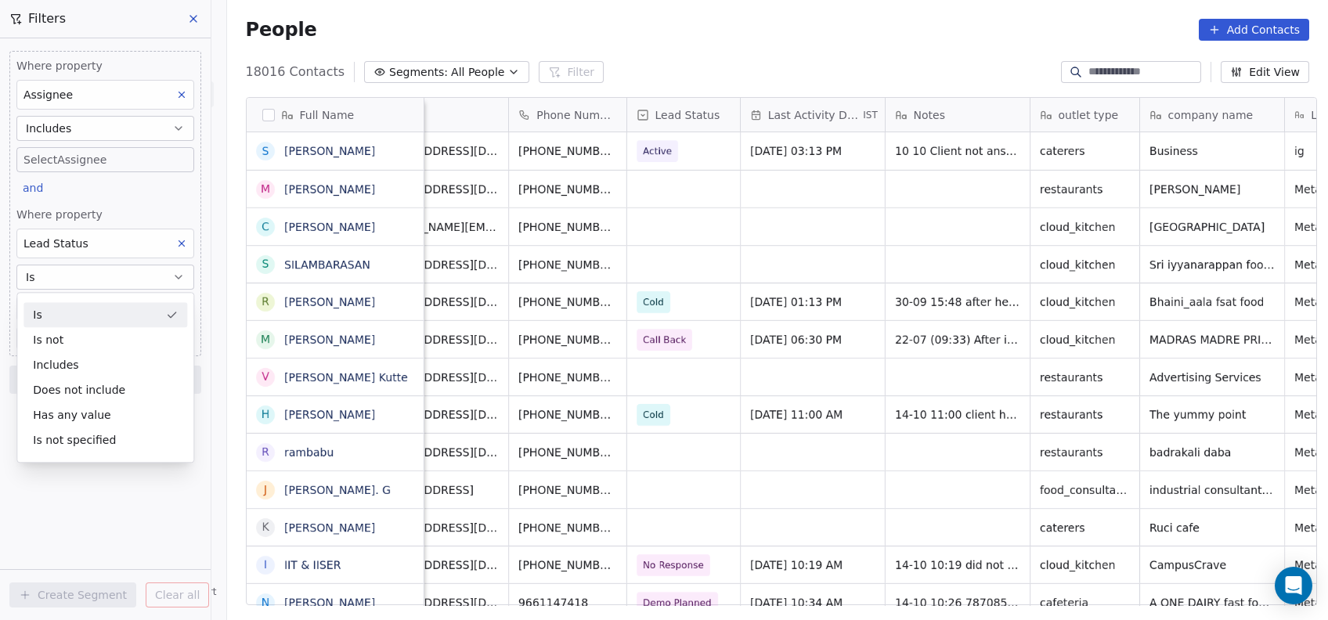
click at [61, 323] on div "Is" at bounding box center [105, 314] width 164 height 25
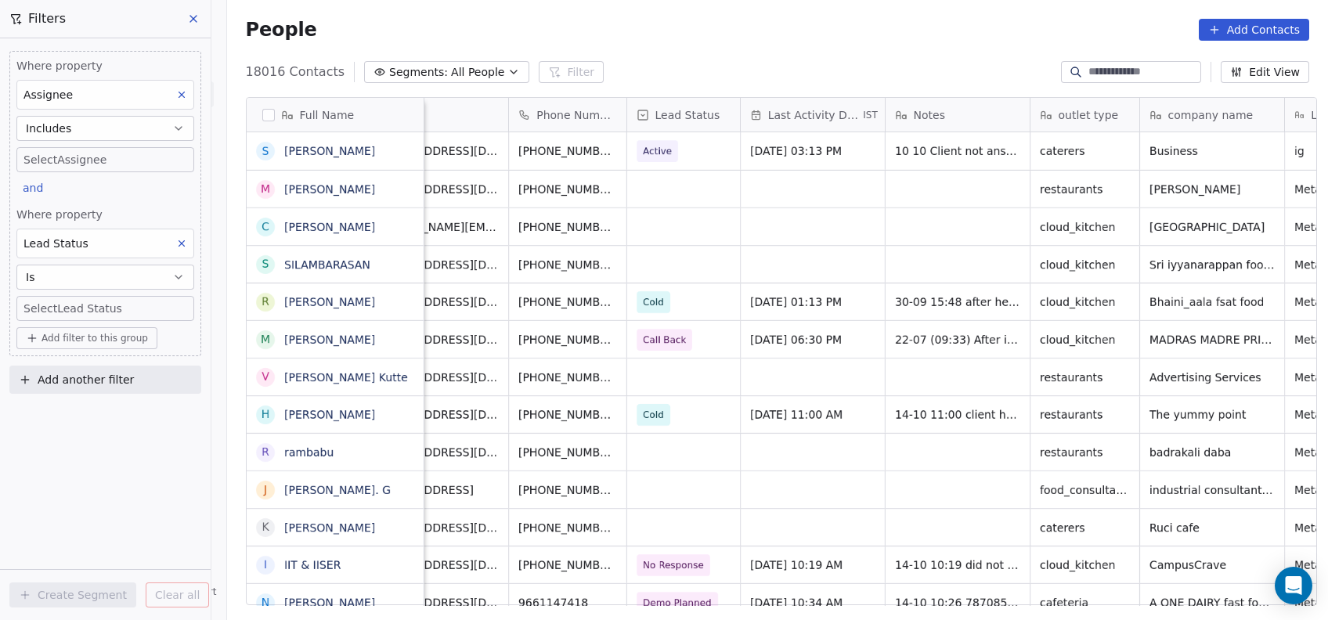
click at [106, 309] on body "On2Cook India Pvt. Ltd. Contacts People Marketing Workflows Campaigns Metrics &…" at bounding box center [664, 310] width 1328 height 620
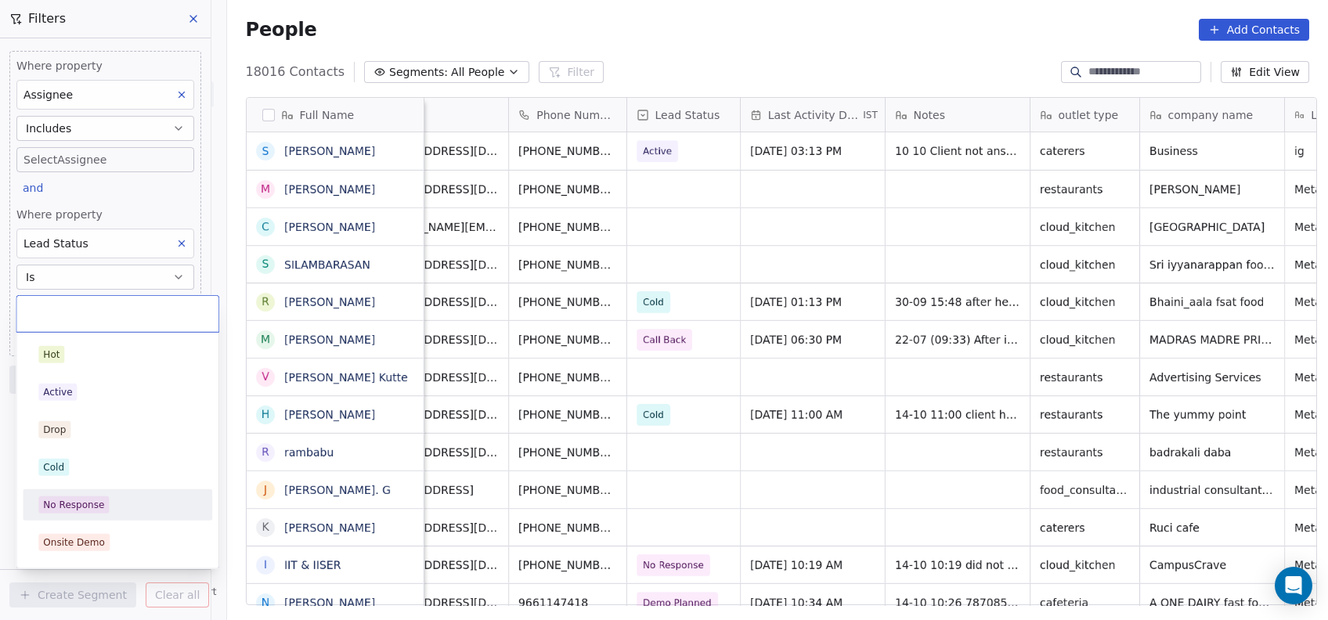
click at [69, 490] on div "No Response" at bounding box center [118, 505] width 190 height 31
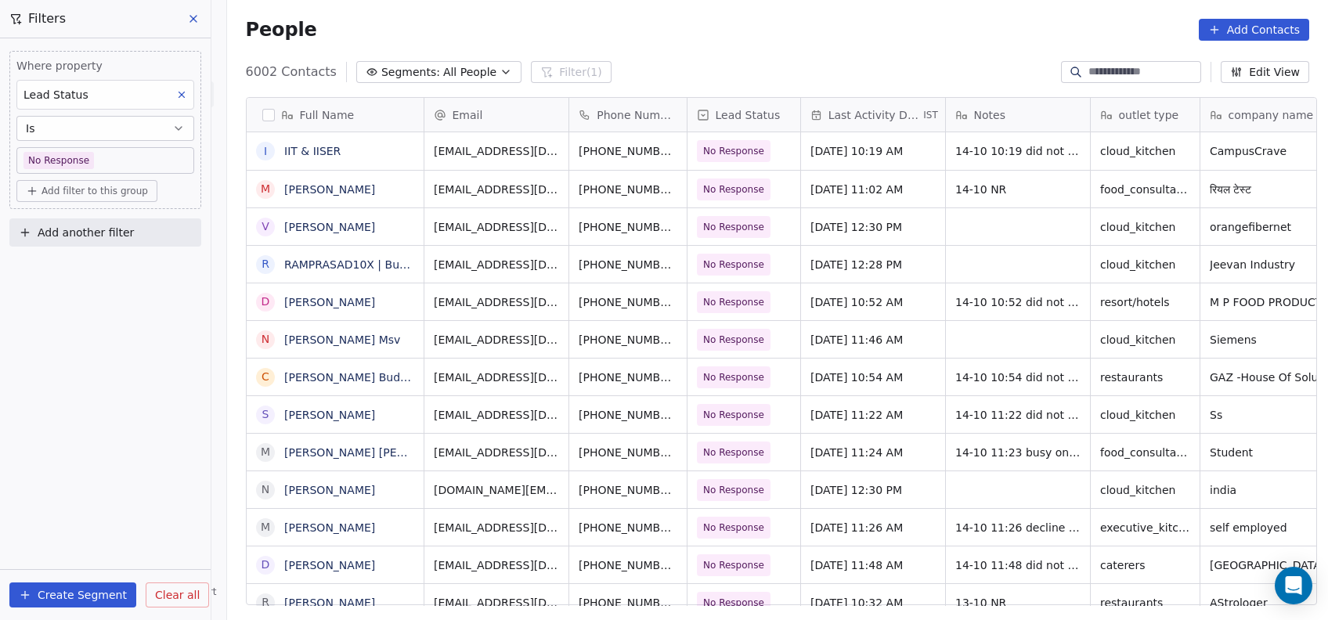
scroll to position [529, 1093]
click at [194, 17] on icon at bounding box center [193, 19] width 6 height 6
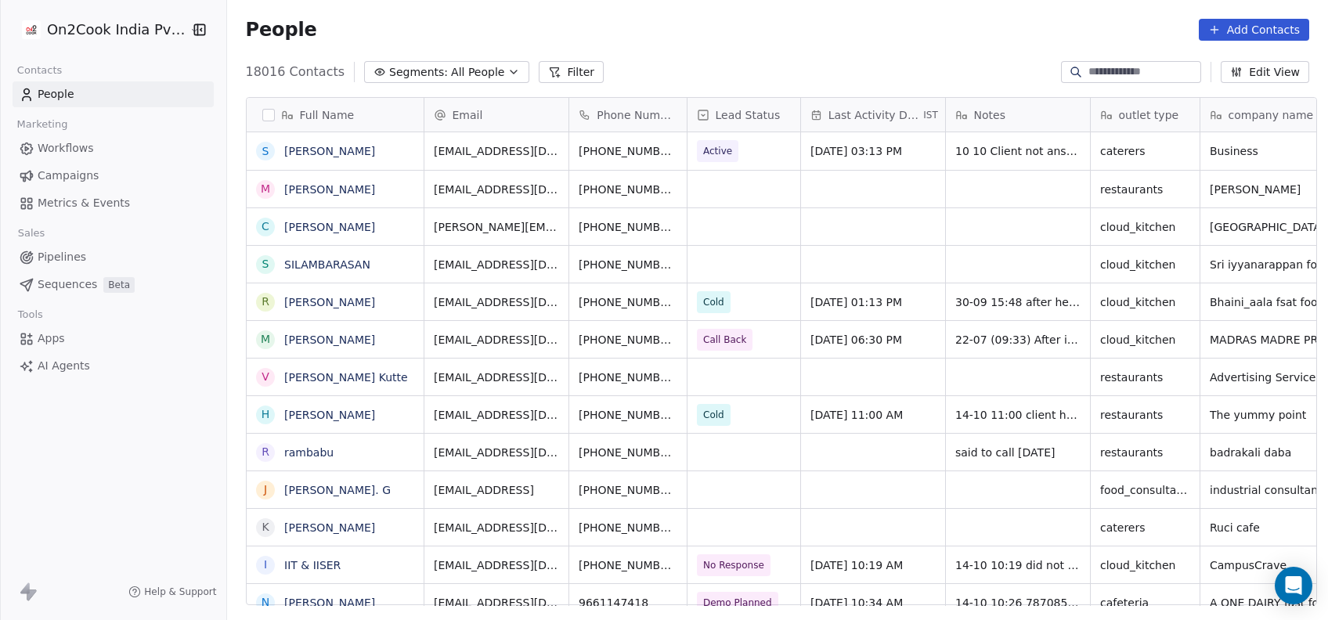
scroll to position [529, 1093]
click at [539, 82] on button "Filter" at bounding box center [571, 72] width 65 height 22
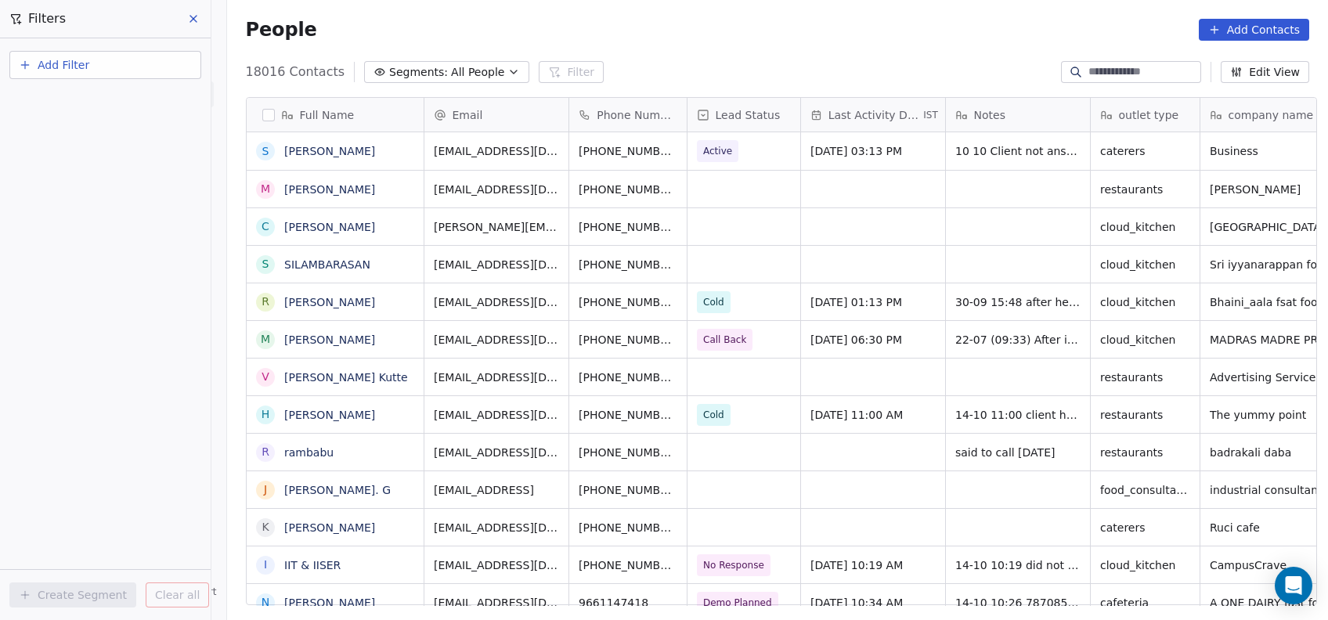
click at [176, 70] on button "Add Filter" at bounding box center [105, 65] width 192 height 28
click at [178, 99] on div "Contact properties" at bounding box center [105, 101] width 159 height 16
type input "***"
click at [141, 154] on div "Assignee" at bounding box center [105, 158] width 159 height 16
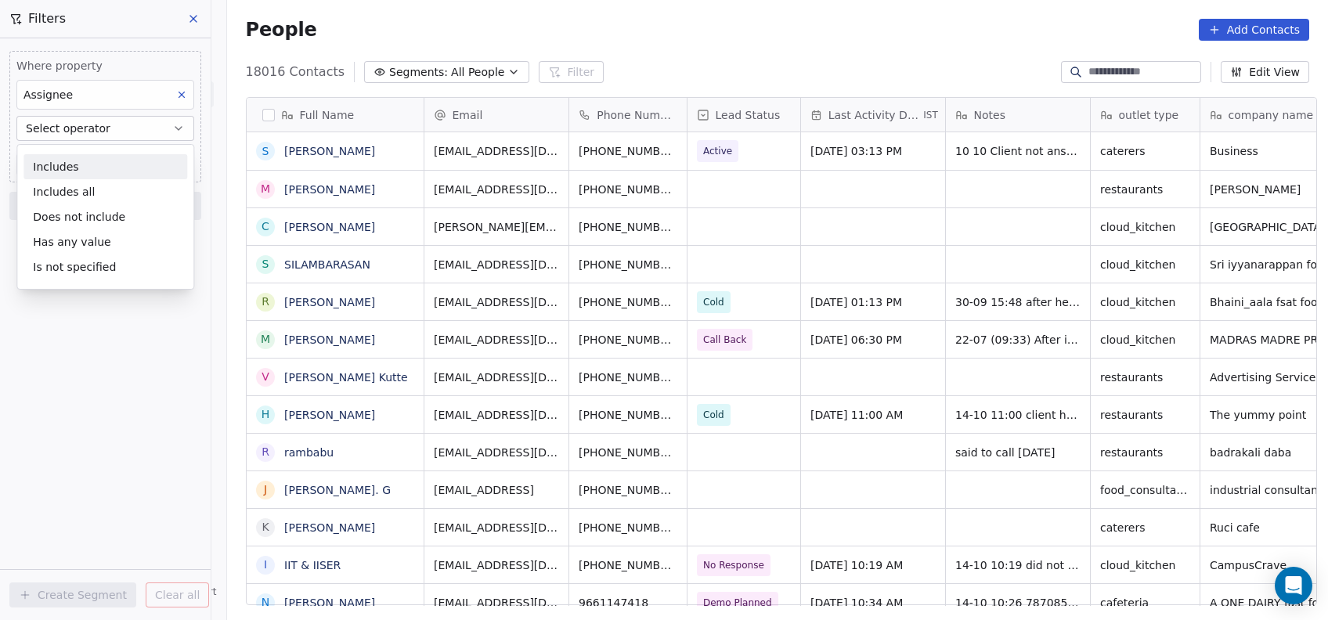
click at [141, 154] on div "Includes" at bounding box center [105, 166] width 164 height 25
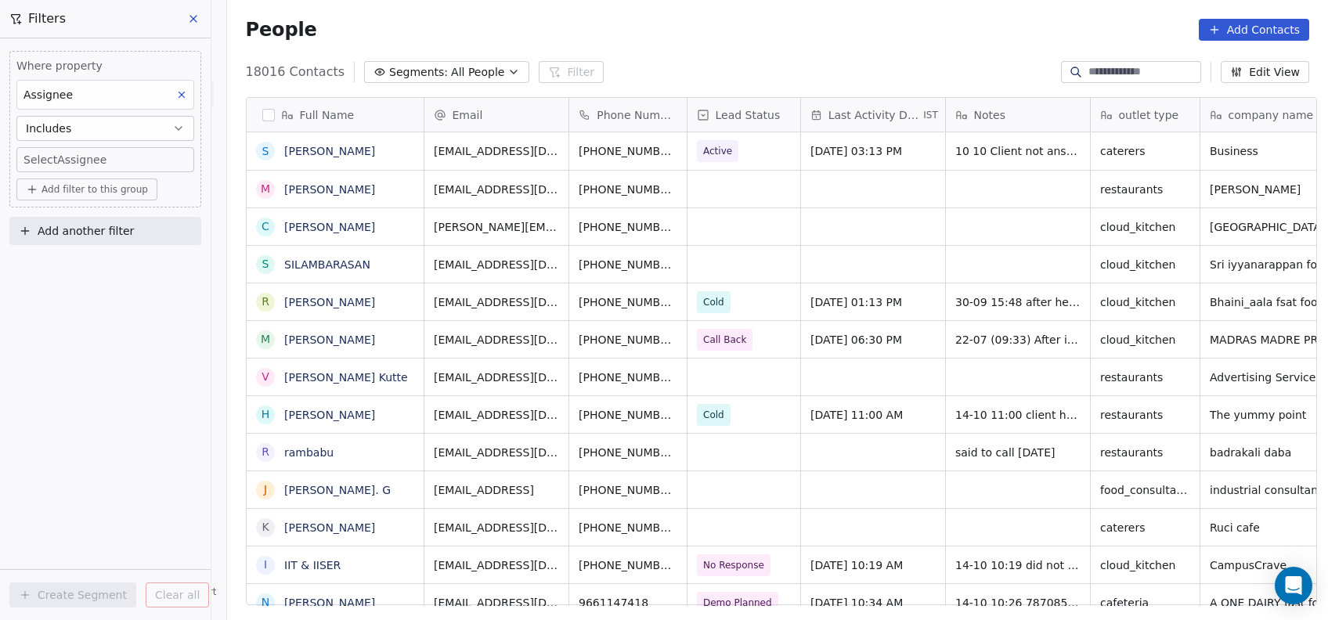
click at [141, 154] on body "On2Cook India Pvt. Ltd. Contacts People Marketing Workflows Campaigns Metrics &…" at bounding box center [664, 310] width 1328 height 620
type input "***"
click at [94, 226] on div "Devashish" at bounding box center [118, 212] width 190 height 31
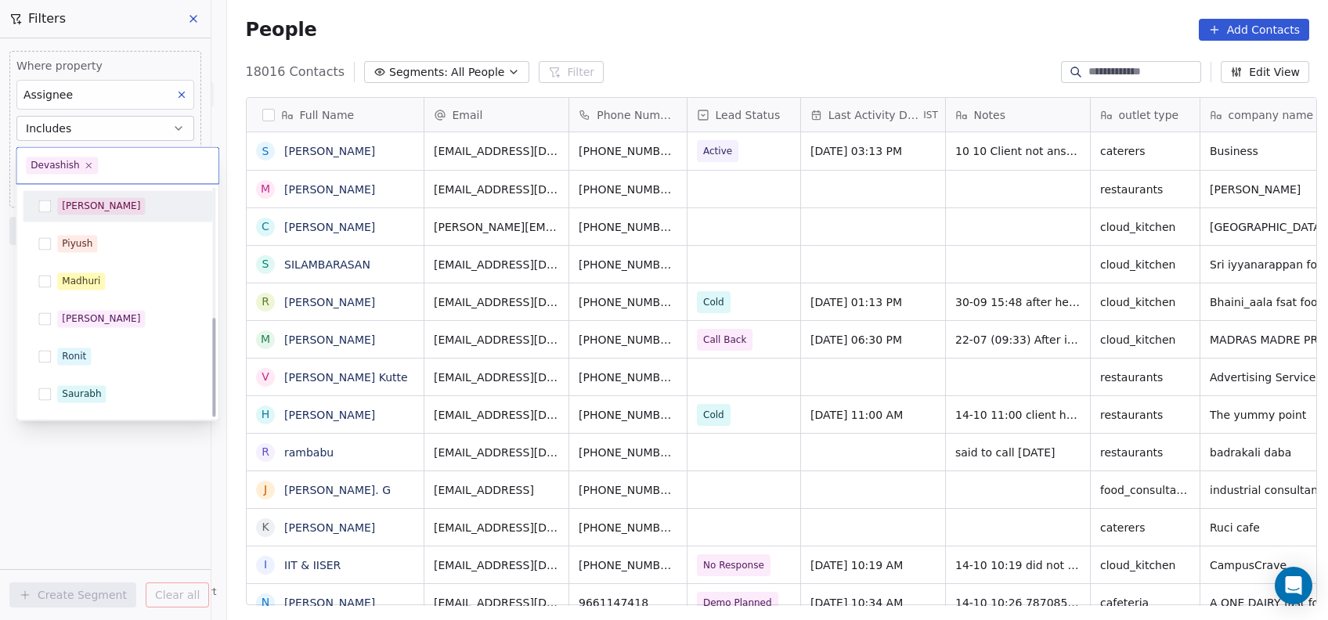
scroll to position [296, 0]
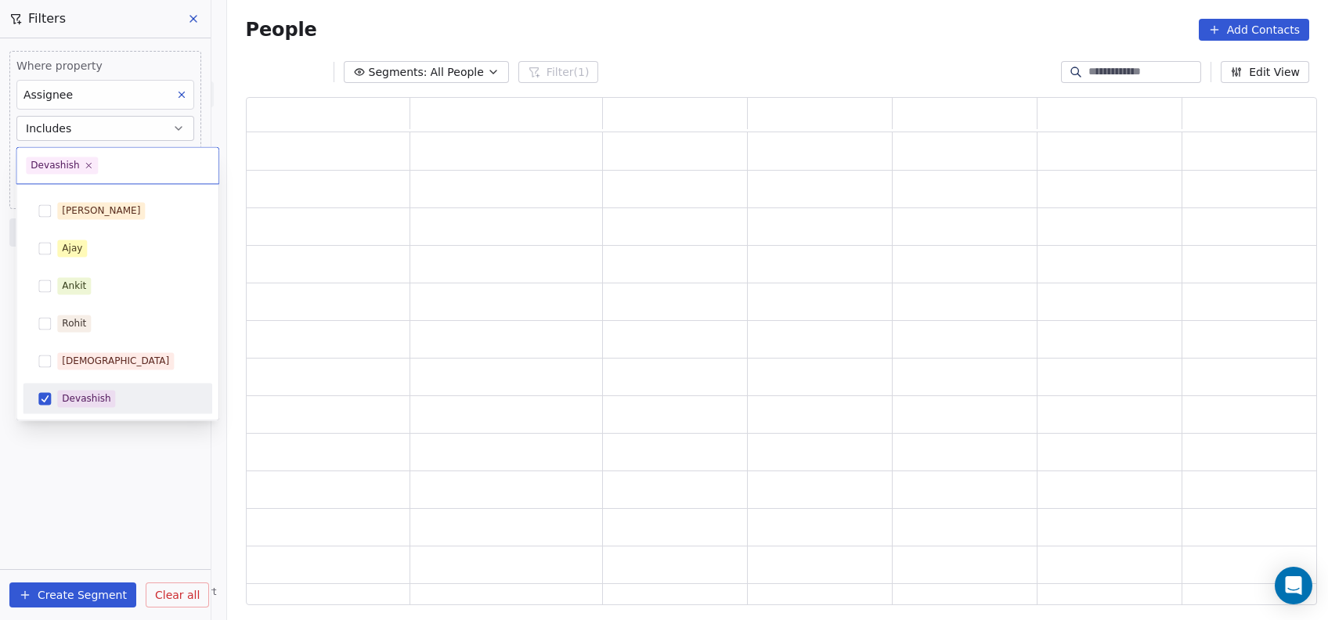
click at [77, 468] on html "On2Cook India Pvt. Ltd. Contacts People Marketing Workflows Campaigns Metrics &…" at bounding box center [664, 310] width 1328 height 620
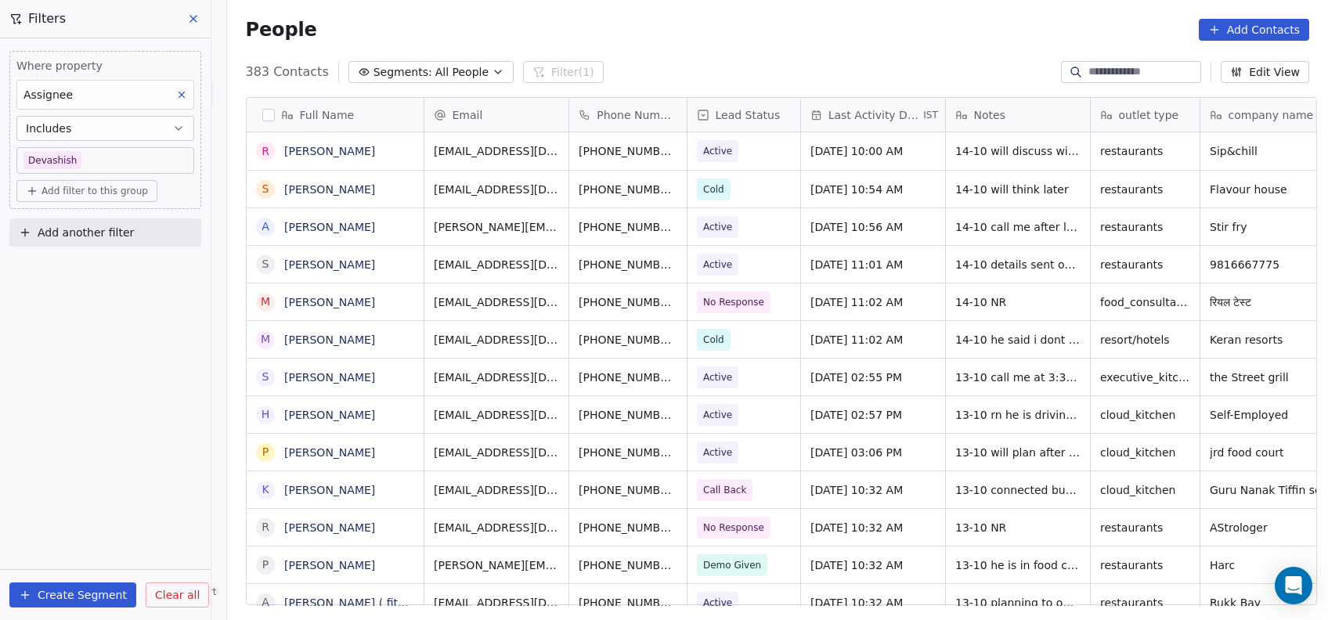
scroll to position [529, 1093]
click at [125, 233] on span "Add another filter" at bounding box center [86, 233] width 96 height 16
click at [136, 269] on div "Contact properties" at bounding box center [105, 269] width 159 height 16
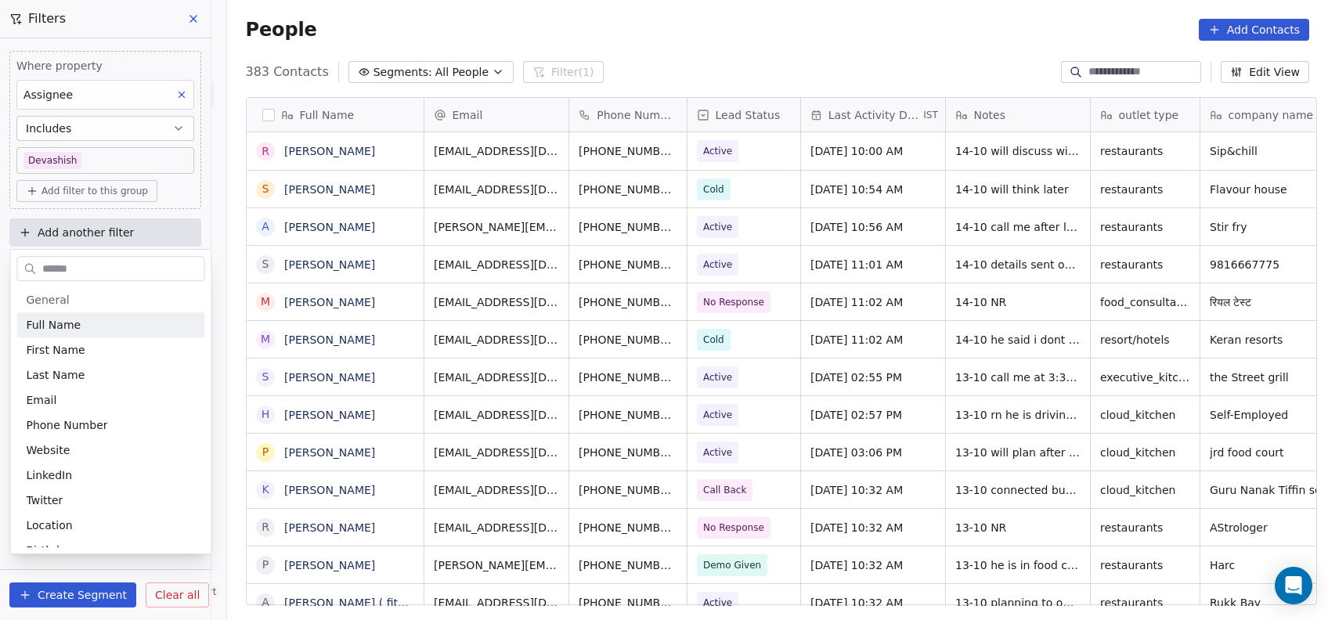
click at [136, 269] on input "text" at bounding box center [121, 269] width 164 height 23
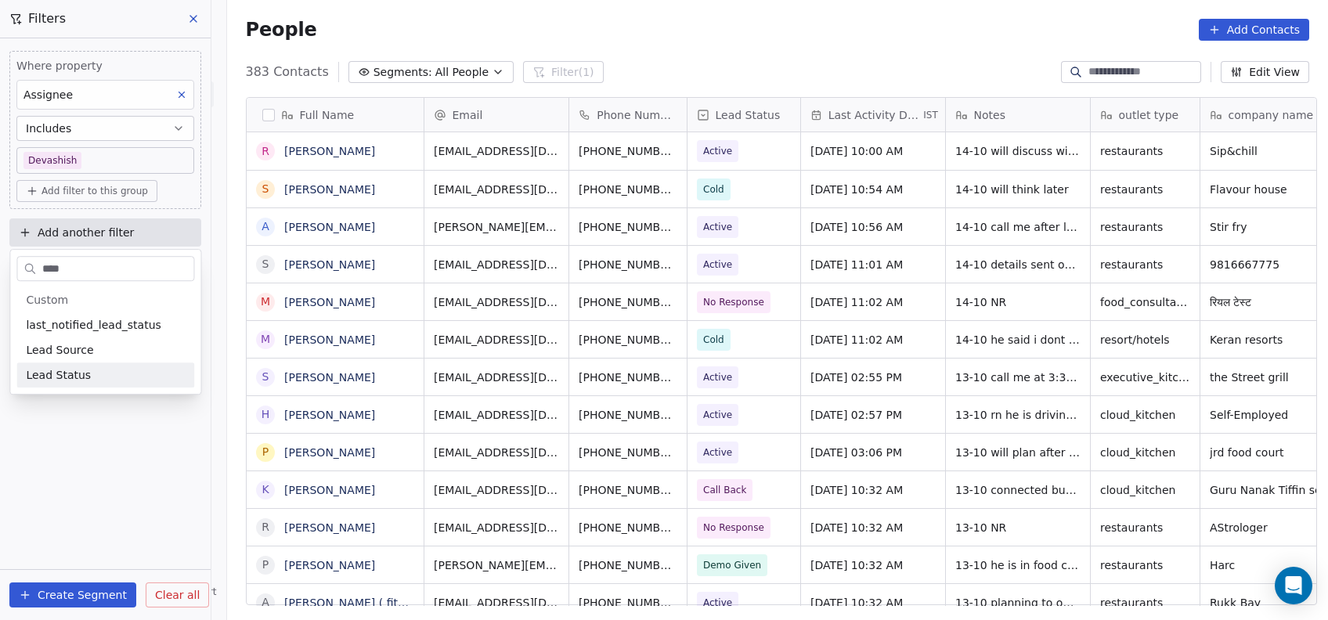
type input "****"
click at [87, 378] on div "Lead Status" at bounding box center [105, 375] width 159 height 16
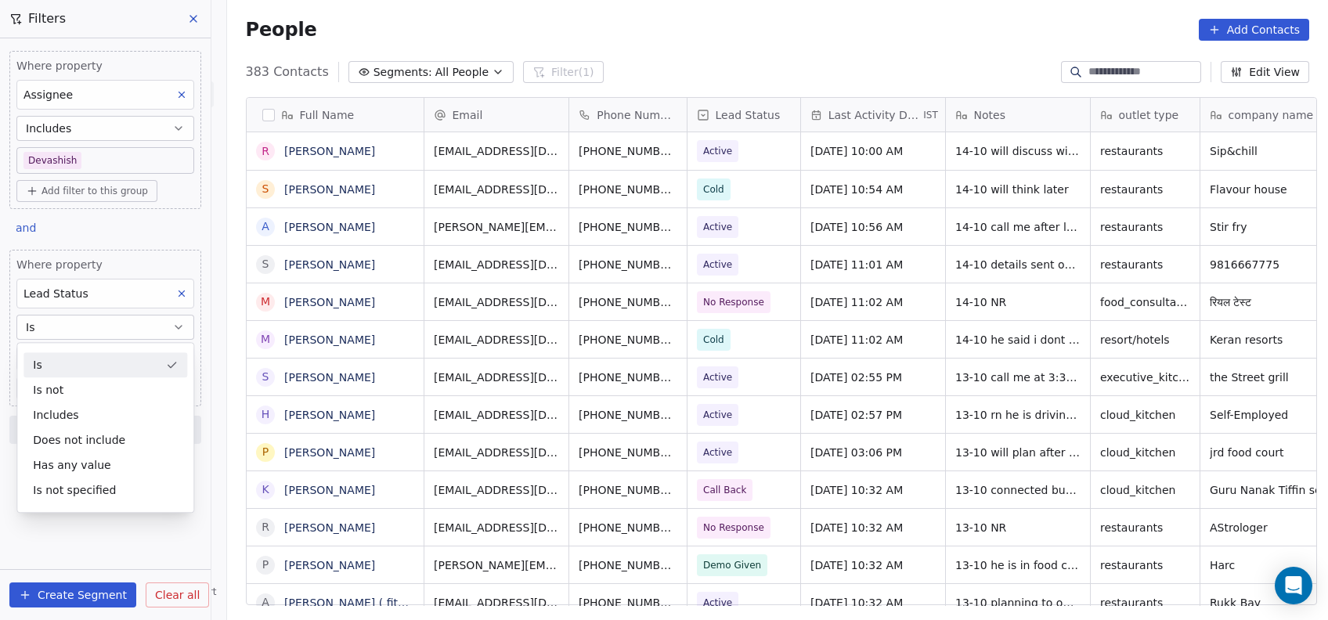
click at [114, 362] on div "Is" at bounding box center [105, 364] width 164 height 25
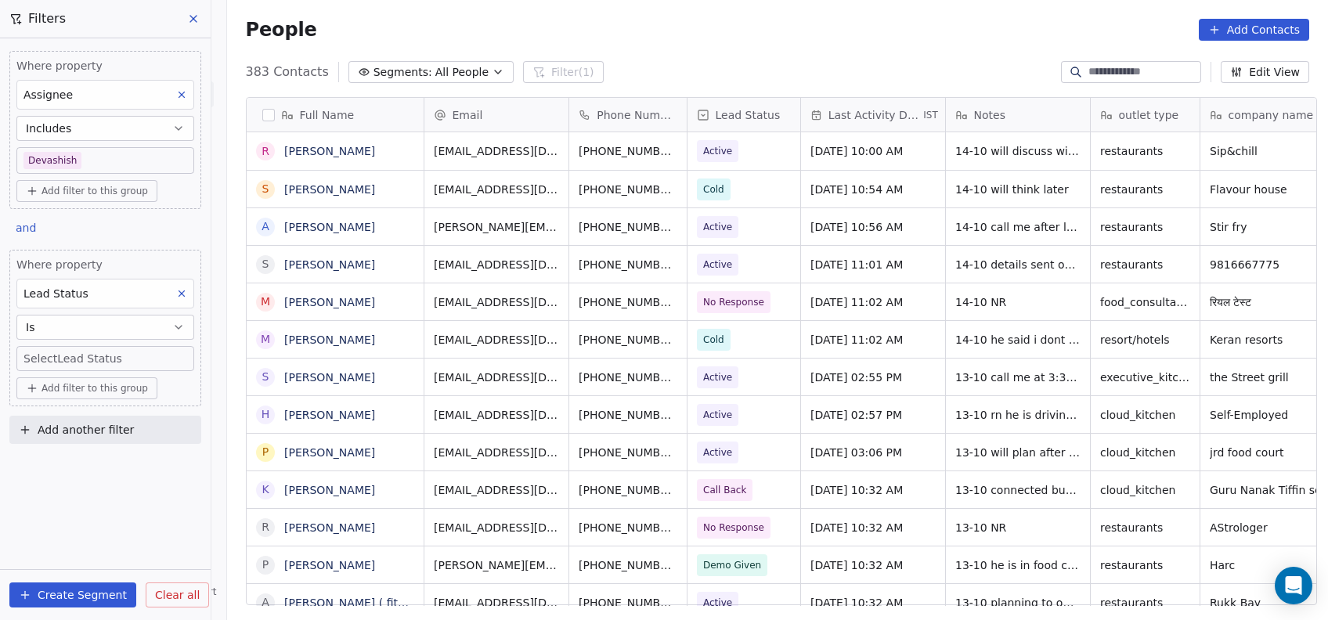
click at [114, 362] on body "On2Cook India Pvt. Ltd. Contacts People Marketing Workflows Campaigns Metrics &…" at bounding box center [664, 310] width 1328 height 620
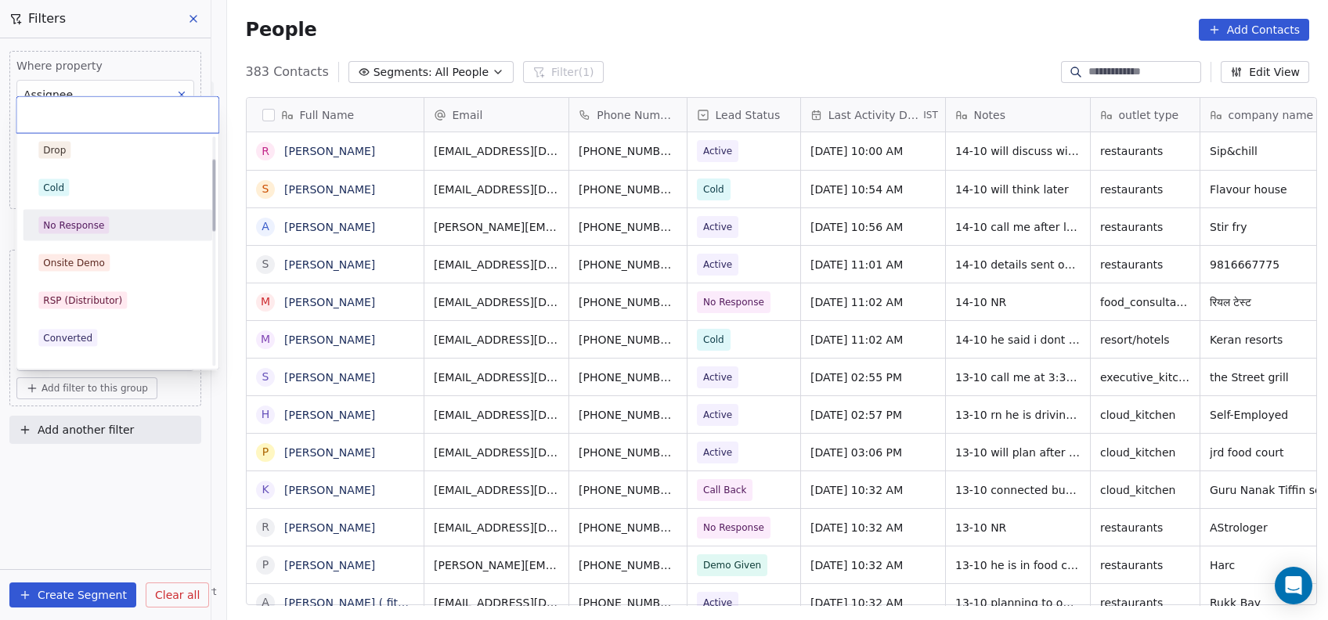
scroll to position [67, 0]
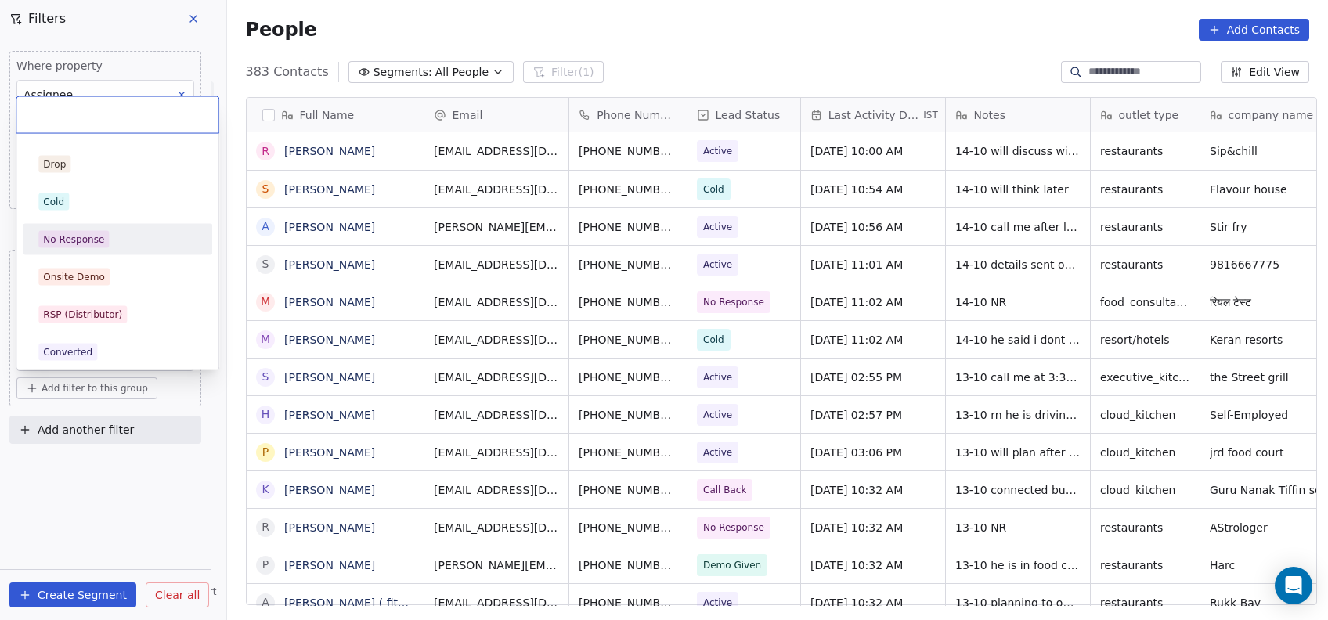
click at [107, 233] on div "No Response" at bounding box center [117, 239] width 158 height 17
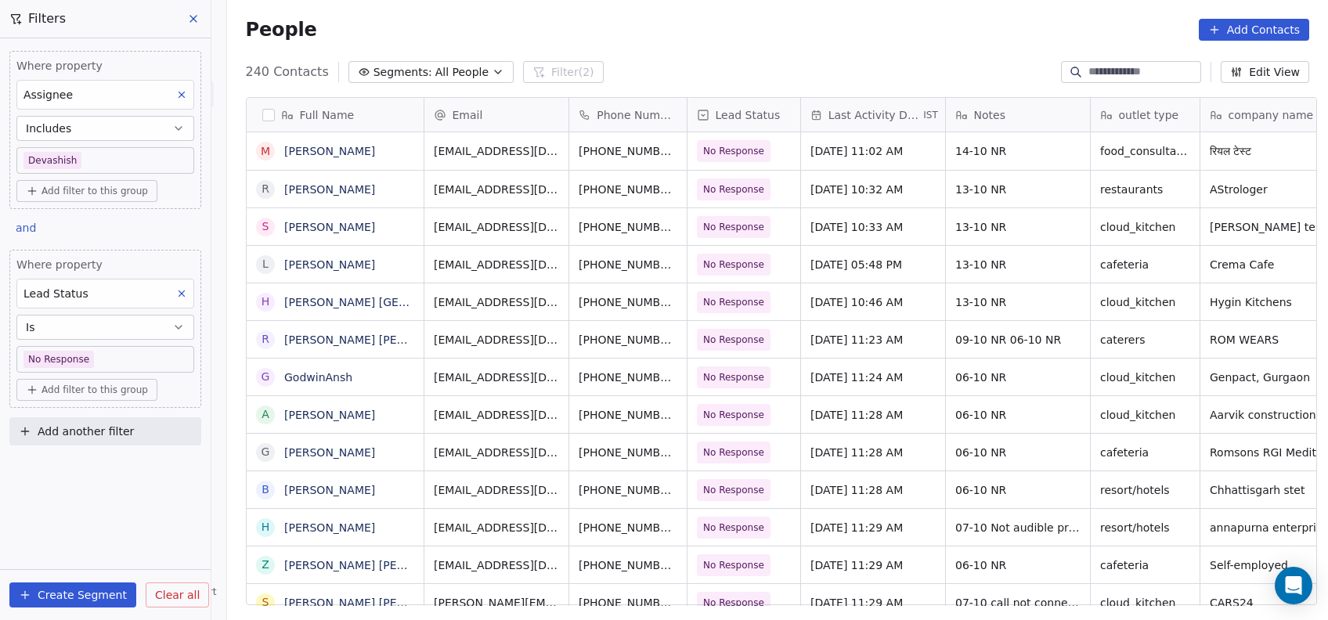
scroll to position [529, 1093]
click at [114, 388] on span "Add filter to this group" at bounding box center [95, 390] width 107 height 13
click at [113, 418] on span "Contact properties" at bounding box center [84, 422] width 102 height 16
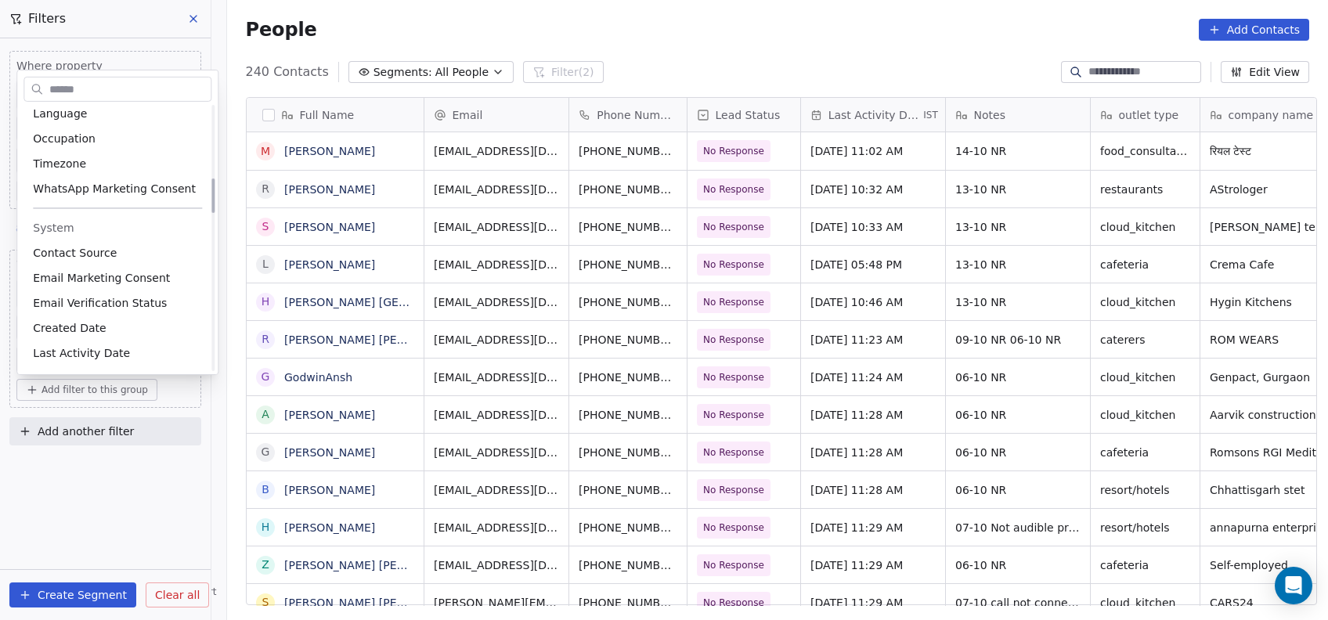
scroll to position [601, 0]
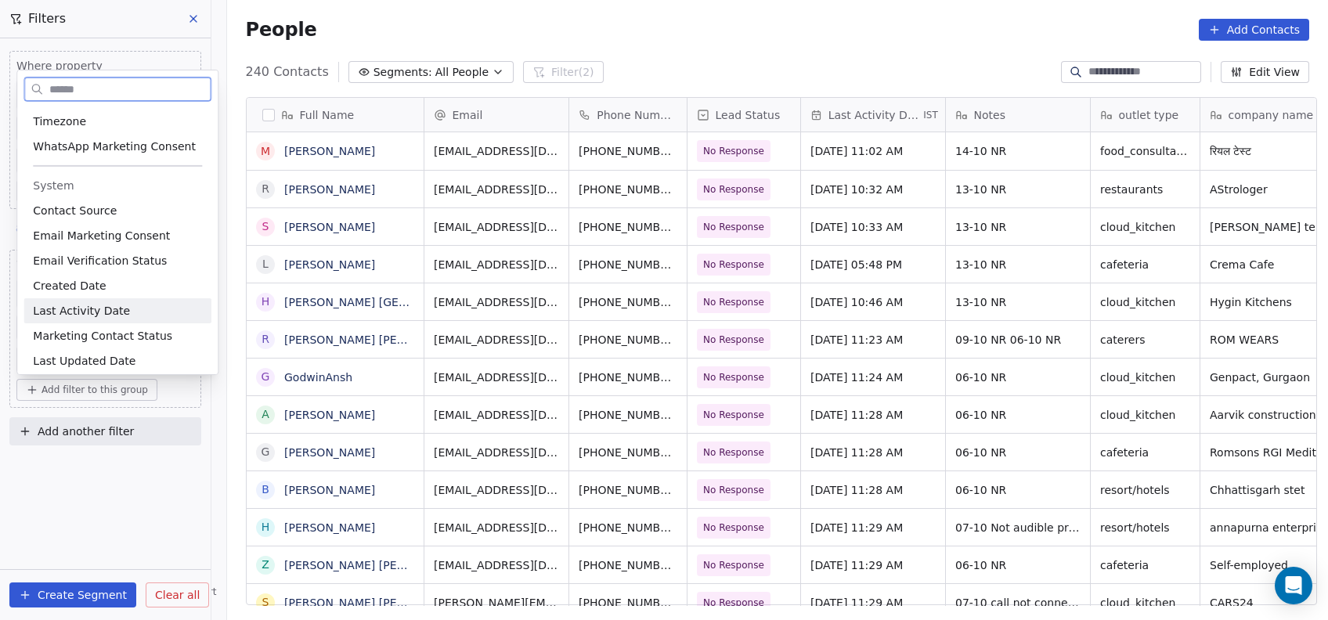
click at [98, 303] on span "Last Activity Date" at bounding box center [81, 311] width 97 height 16
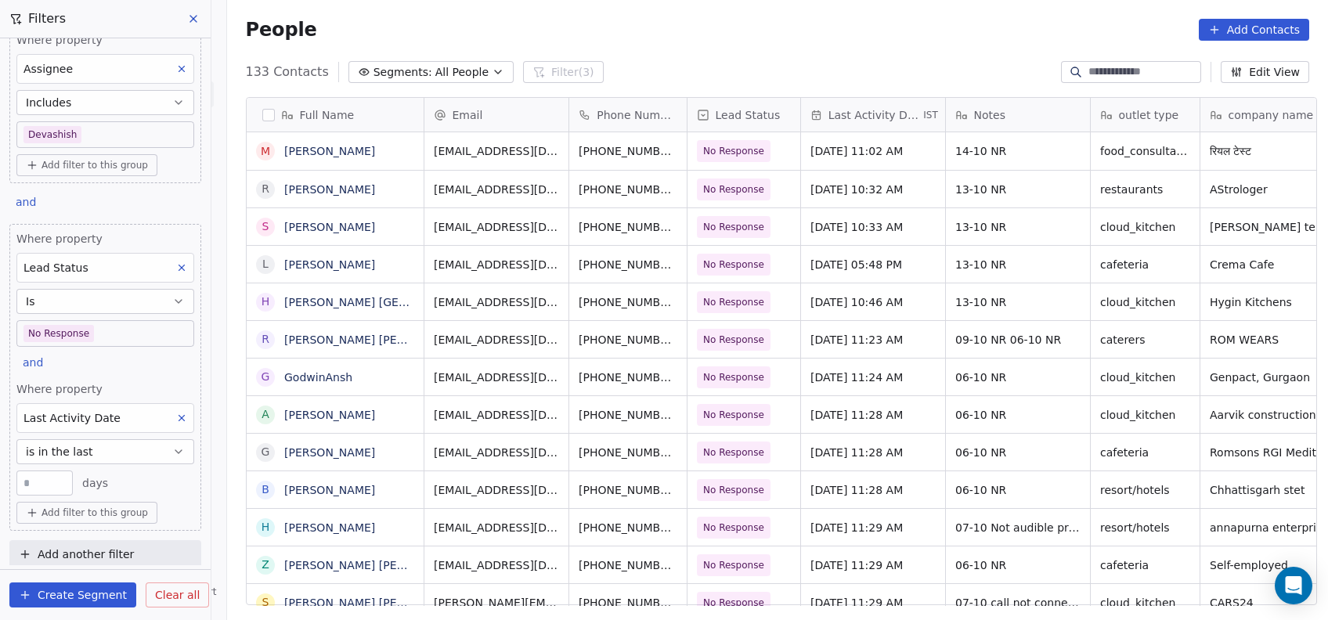
scroll to position [34, 0]
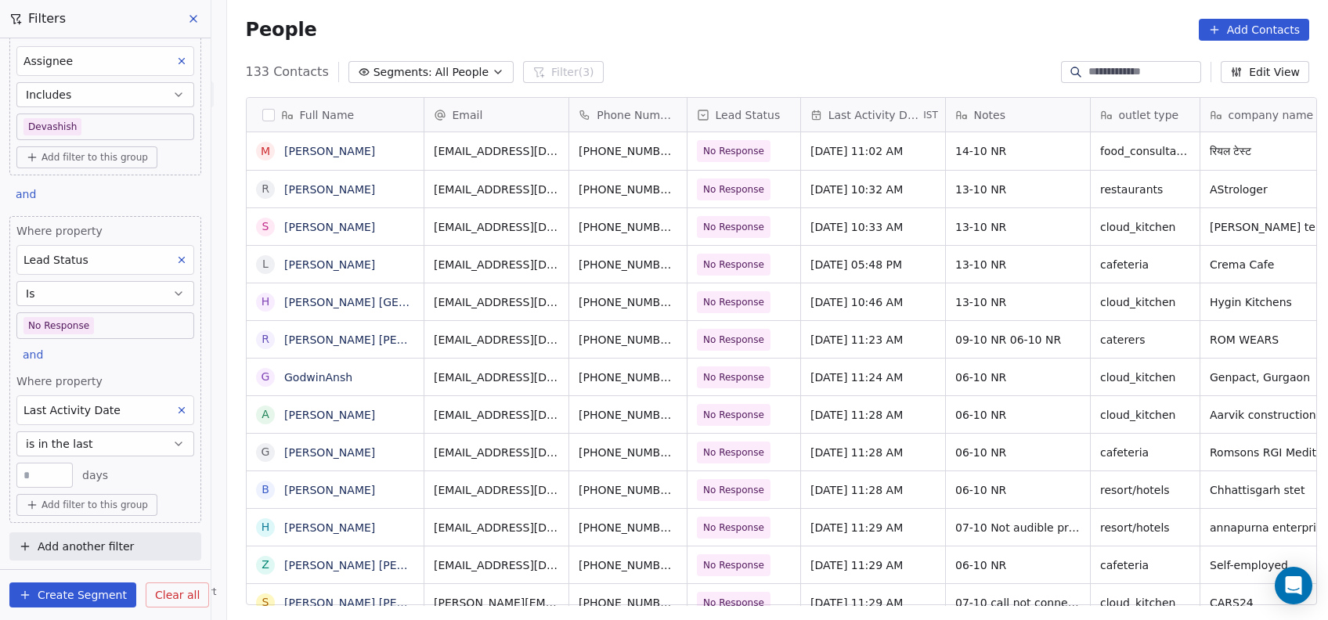
click at [114, 446] on button "is in the last" at bounding box center [105, 444] width 178 height 25
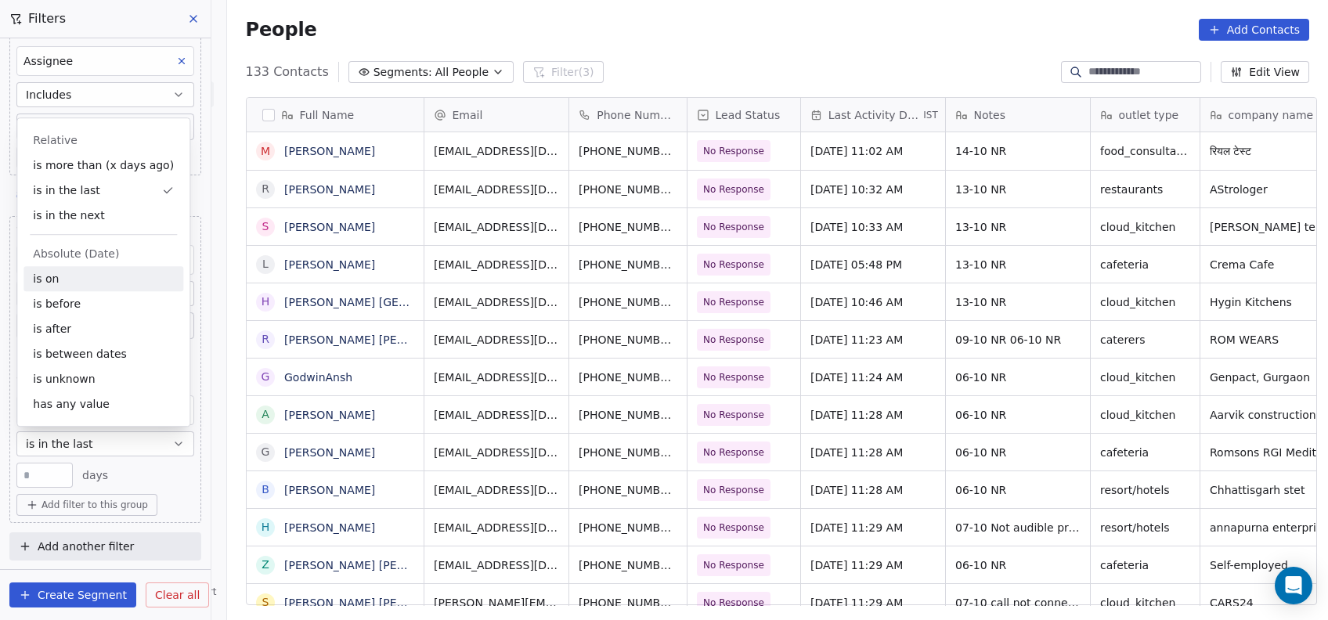
click at [99, 288] on div "is on" at bounding box center [103, 278] width 160 height 25
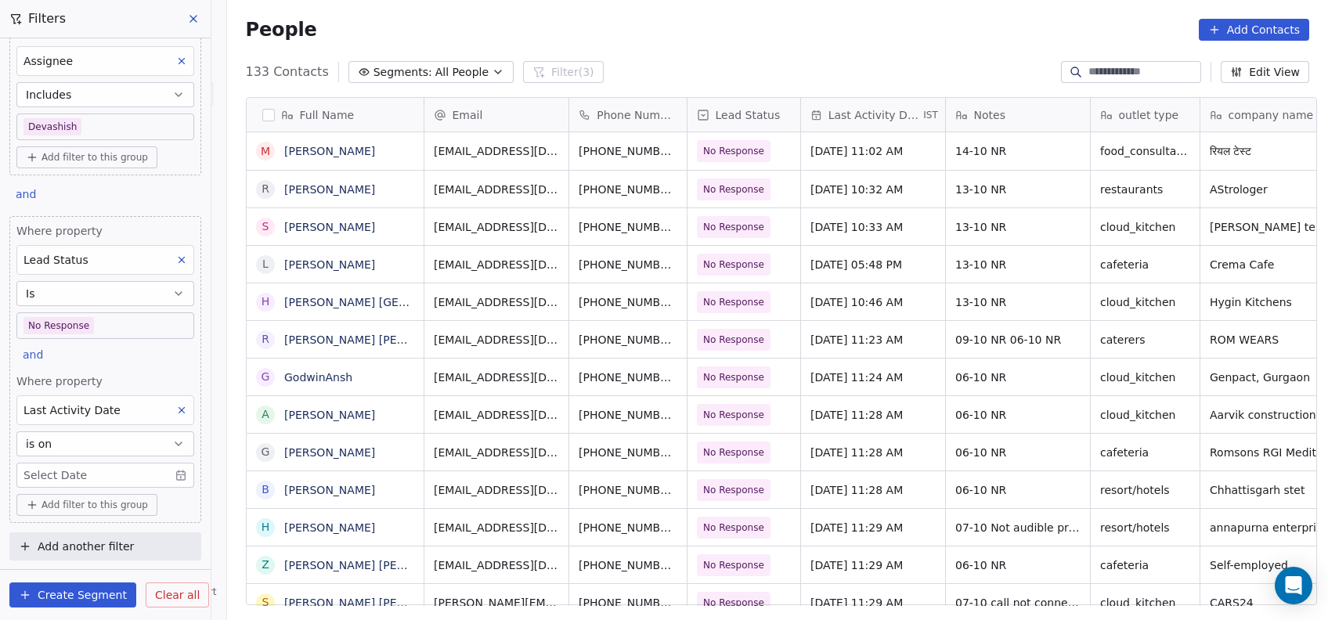
click at [103, 470] on body "On2Cook India Pvt. Ltd. Contacts People Marketing Workflows Campaigns Metrics &…" at bounding box center [664, 310] width 1328 height 620
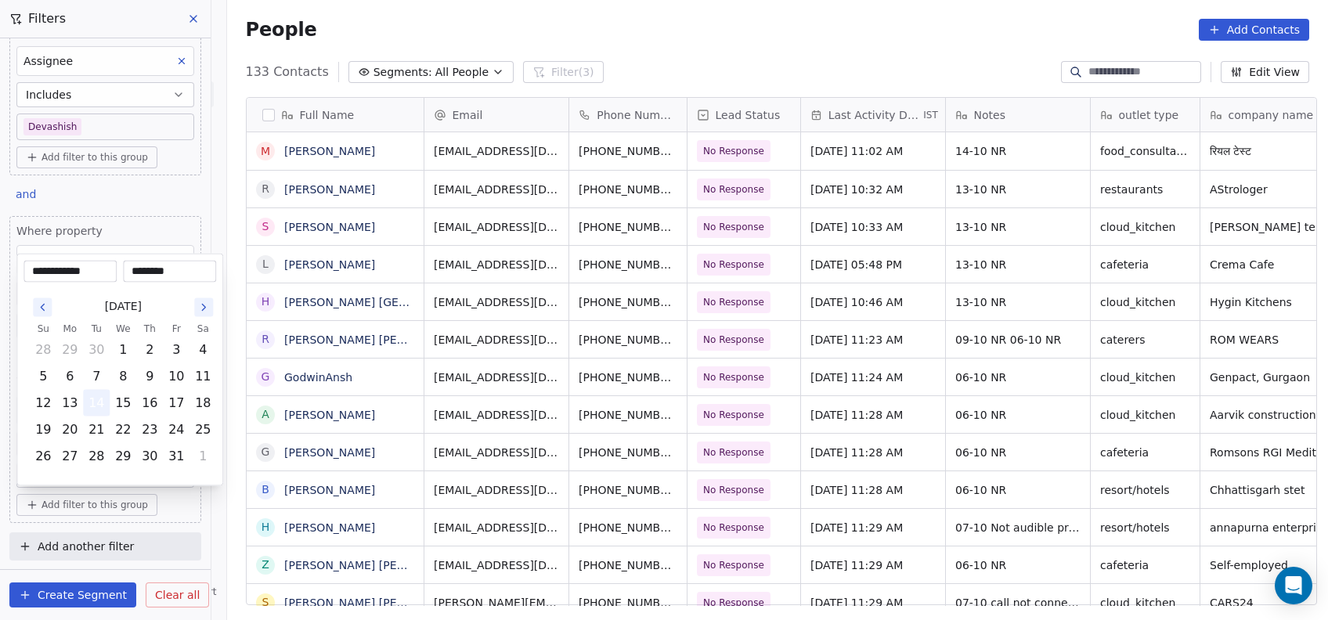
click at [98, 404] on button "14" at bounding box center [96, 403] width 25 height 25
click at [95, 399] on button "14" at bounding box center [96, 403] width 25 height 25
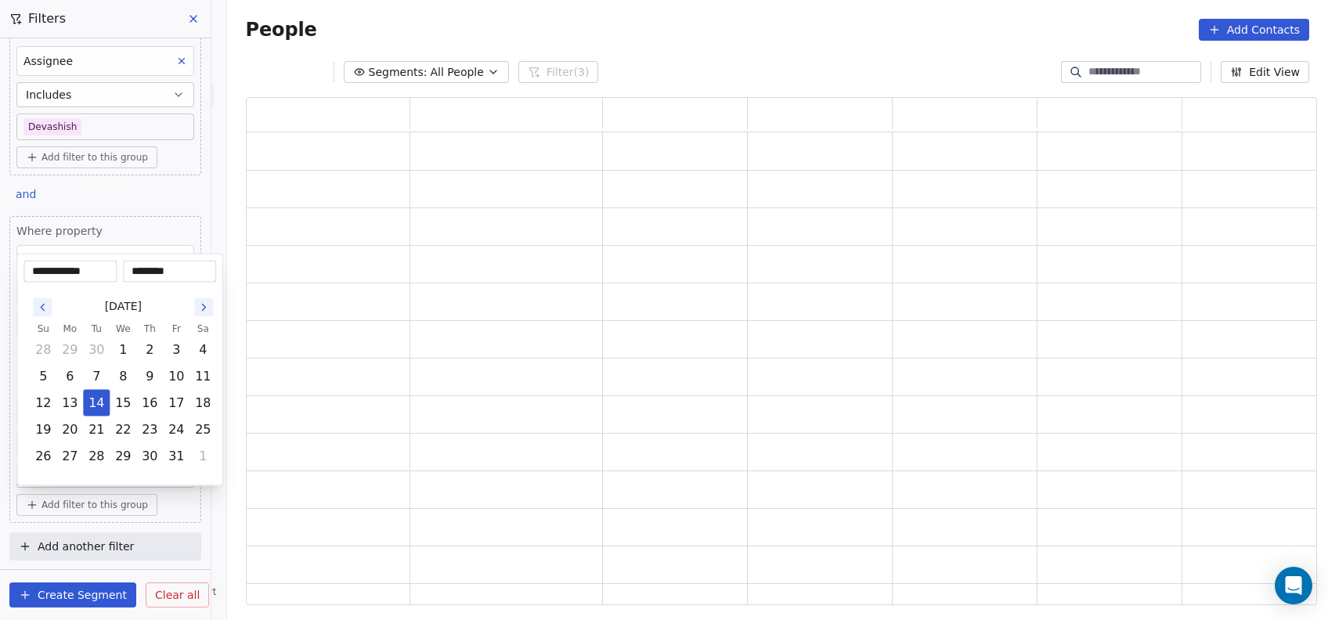
click at [273, 366] on html "**********" at bounding box center [664, 310] width 1328 height 620
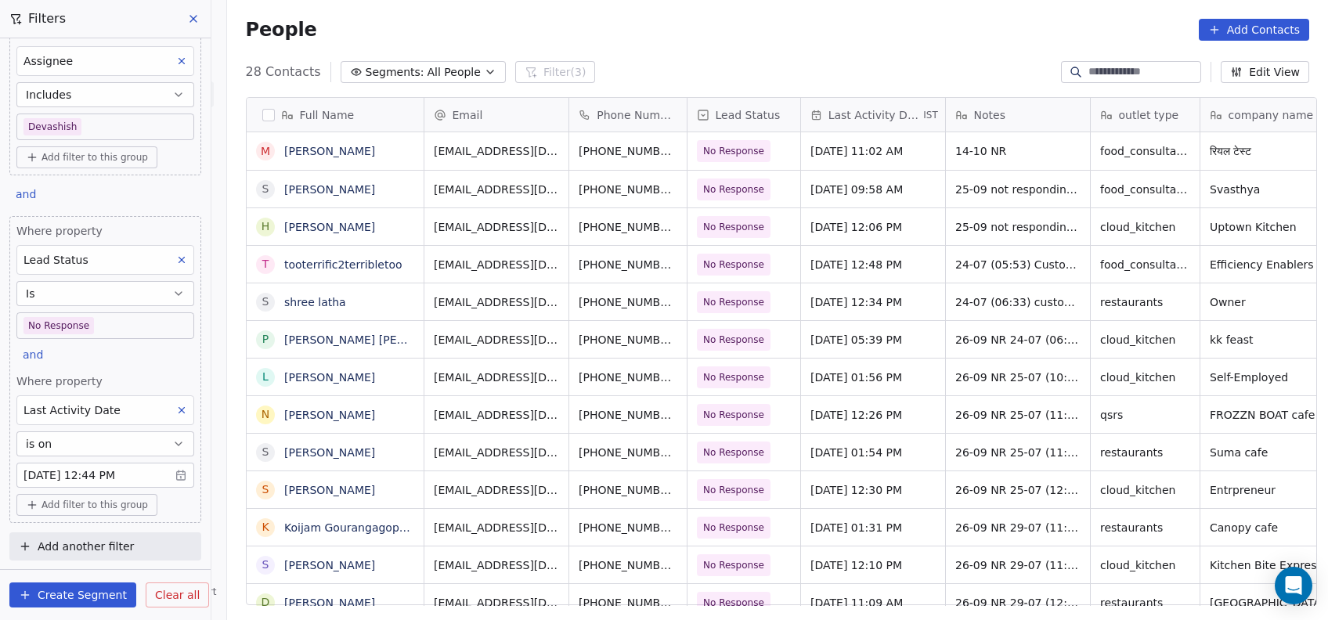
scroll to position [529, 1093]
click at [89, 131] on body "On2Cook India Pvt. Ltd. Contacts People Marketing Workflows Campaigns Metrics &…" at bounding box center [664, 310] width 1328 height 620
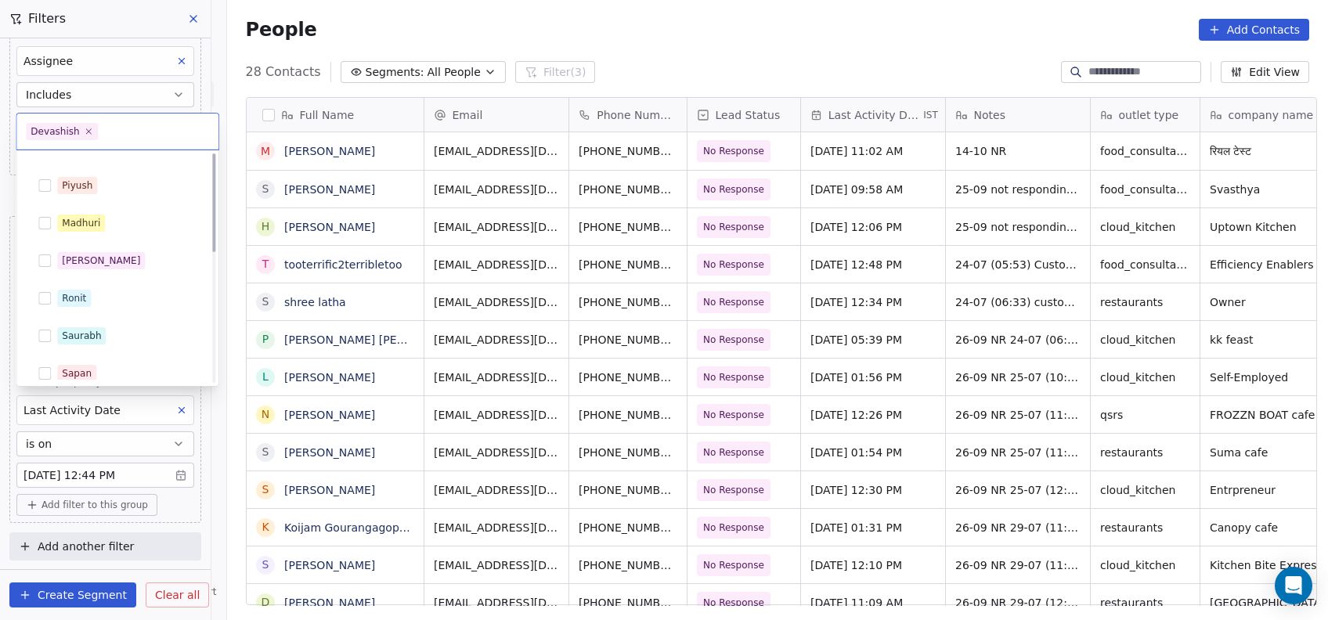
scroll to position [0, 0]
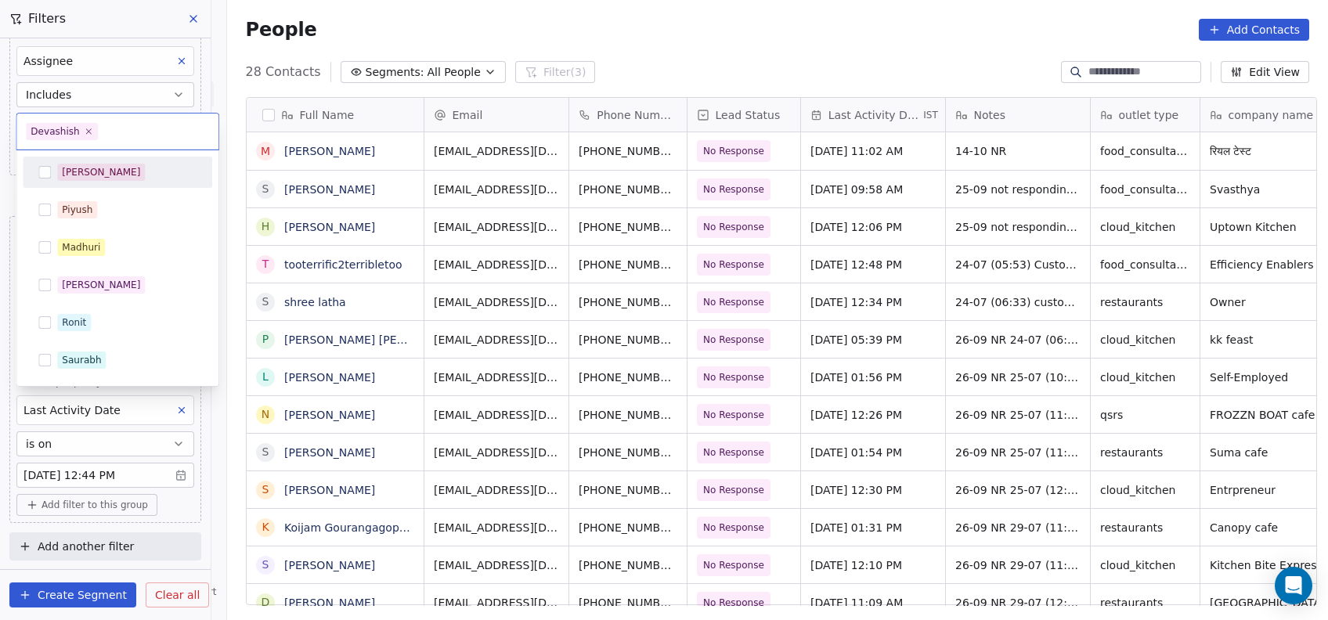
click at [57, 176] on span "[PERSON_NAME]" at bounding box center [101, 172] width 88 height 17
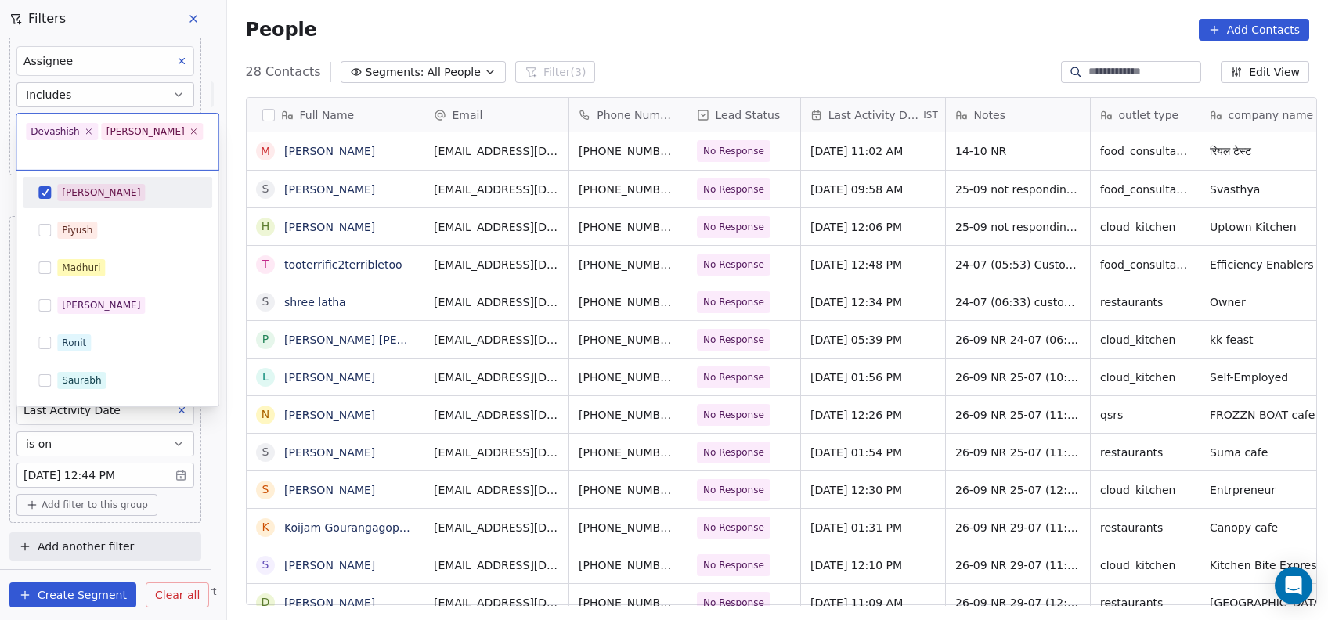
click at [57, 184] on span "[PERSON_NAME]" at bounding box center [101, 192] width 88 height 17
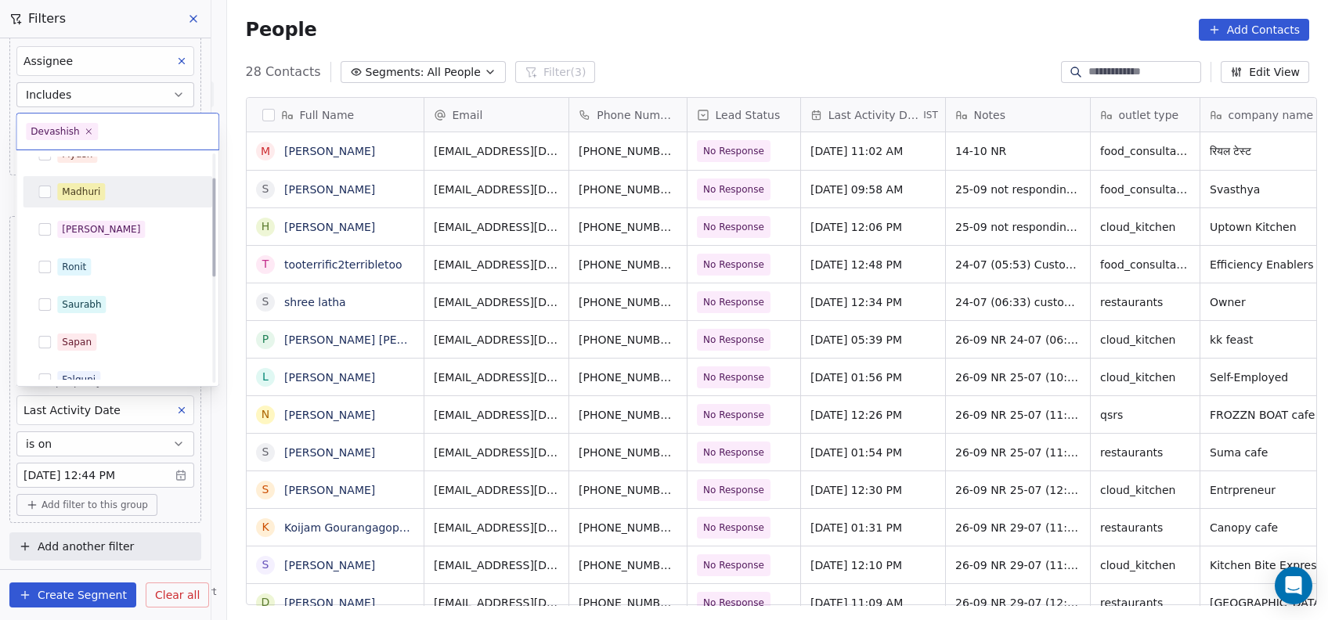
scroll to position [56, 0]
click at [45, 256] on div "Ronit" at bounding box center [117, 266] width 177 height 25
click at [84, 132] on icon at bounding box center [89, 131] width 10 height 10
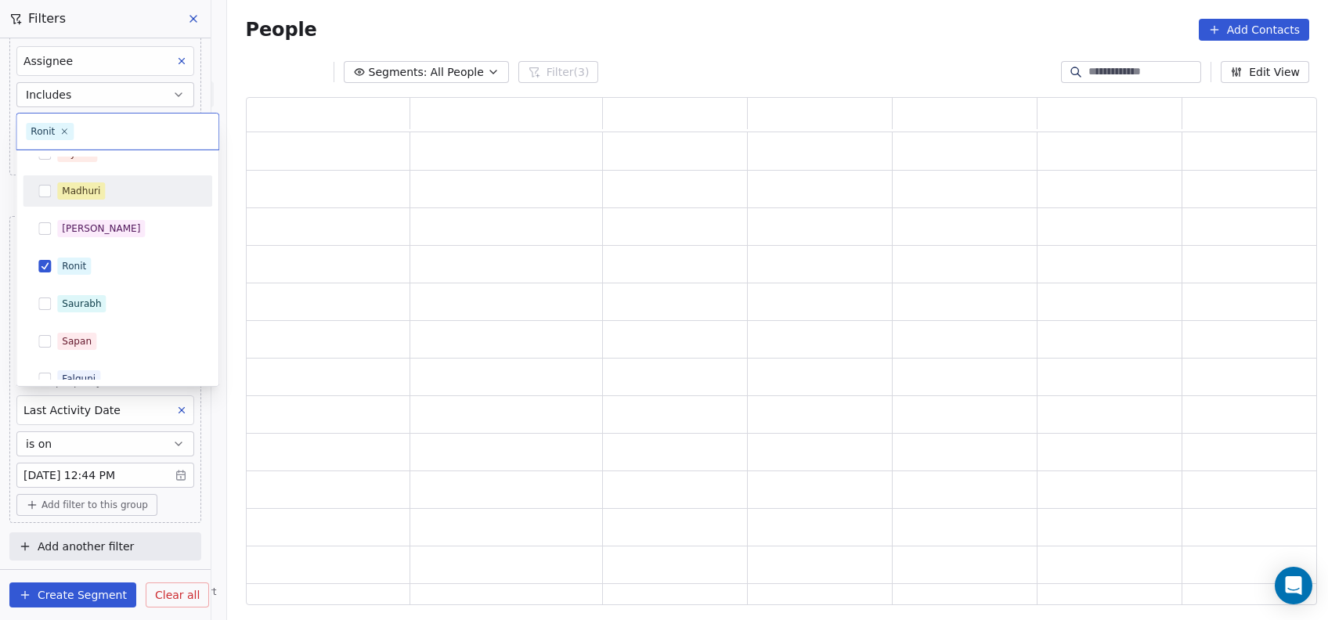
click at [295, 210] on html "On2Cook India Pvt. Ltd. Contacts People Marketing Workflows Campaigns Metrics &…" at bounding box center [664, 310] width 1328 height 620
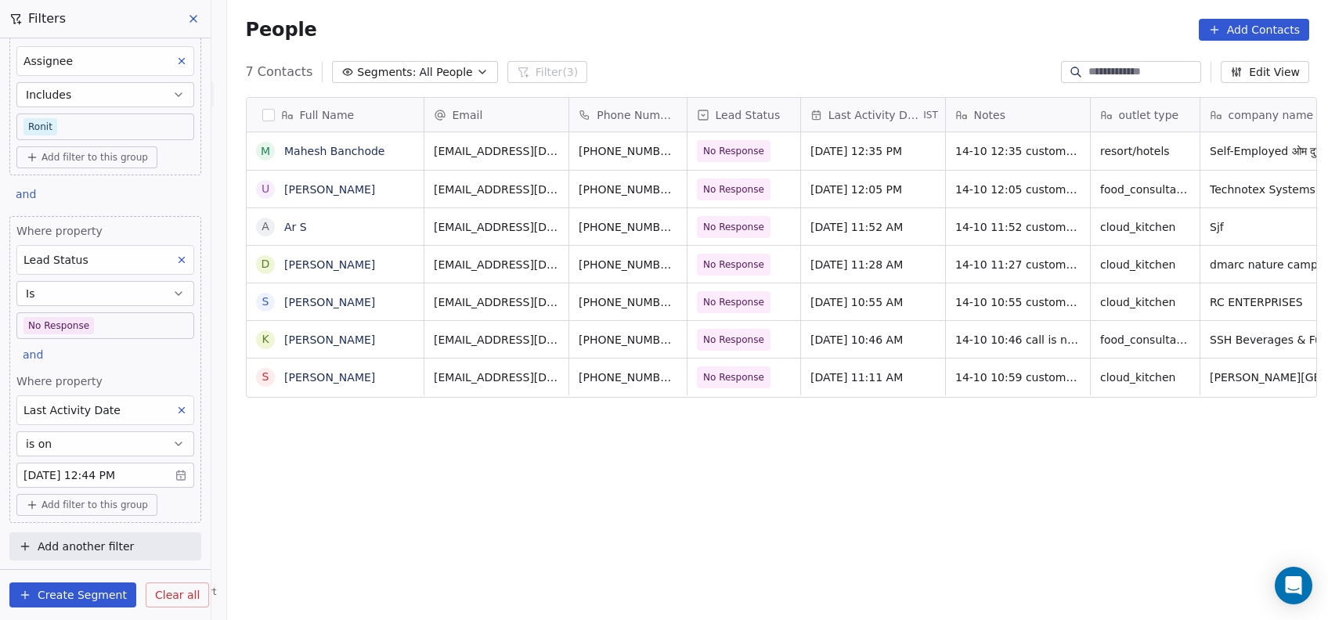
scroll to position [529, 1093]
click at [135, 326] on body "On2Cook India Pvt. Ltd. Contacts People Marketing Workflows Campaigns Metrics &…" at bounding box center [664, 310] width 1328 height 620
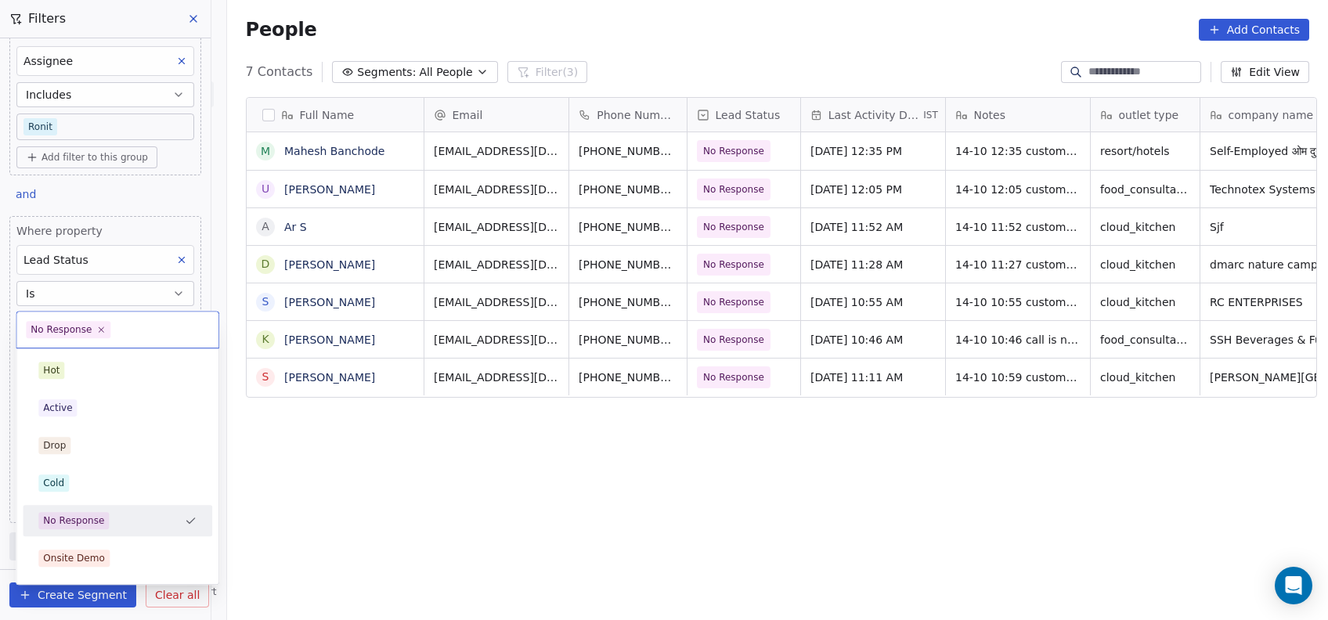
click at [135, 326] on input "text" at bounding box center [162, 329] width 96 height 17
click at [96, 414] on div "Active" at bounding box center [117, 407] width 158 height 17
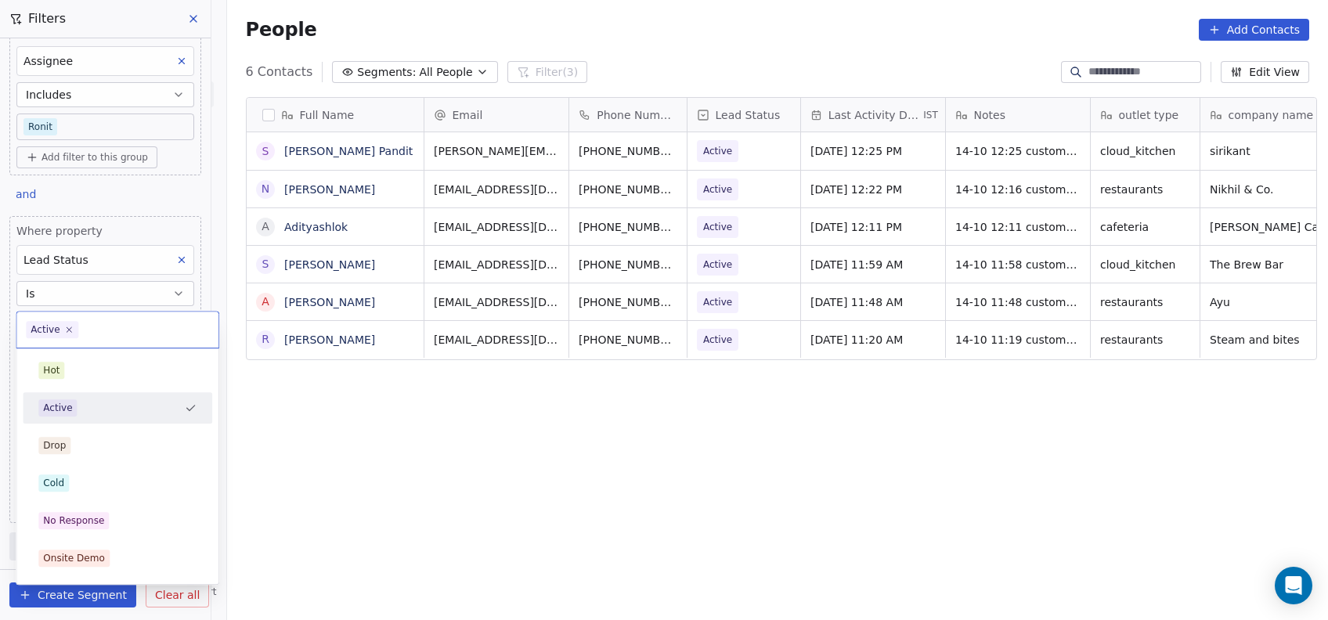
click at [99, 320] on body "On2Cook India Pvt. Ltd. Contacts People Marketing Workflows Campaigns Metrics &…" at bounding box center [664, 310] width 1328 height 620
click at [99, 321] on input "text" at bounding box center [146, 329] width 128 height 17
click at [70, 490] on div "Cold" at bounding box center [117, 483] width 158 height 17
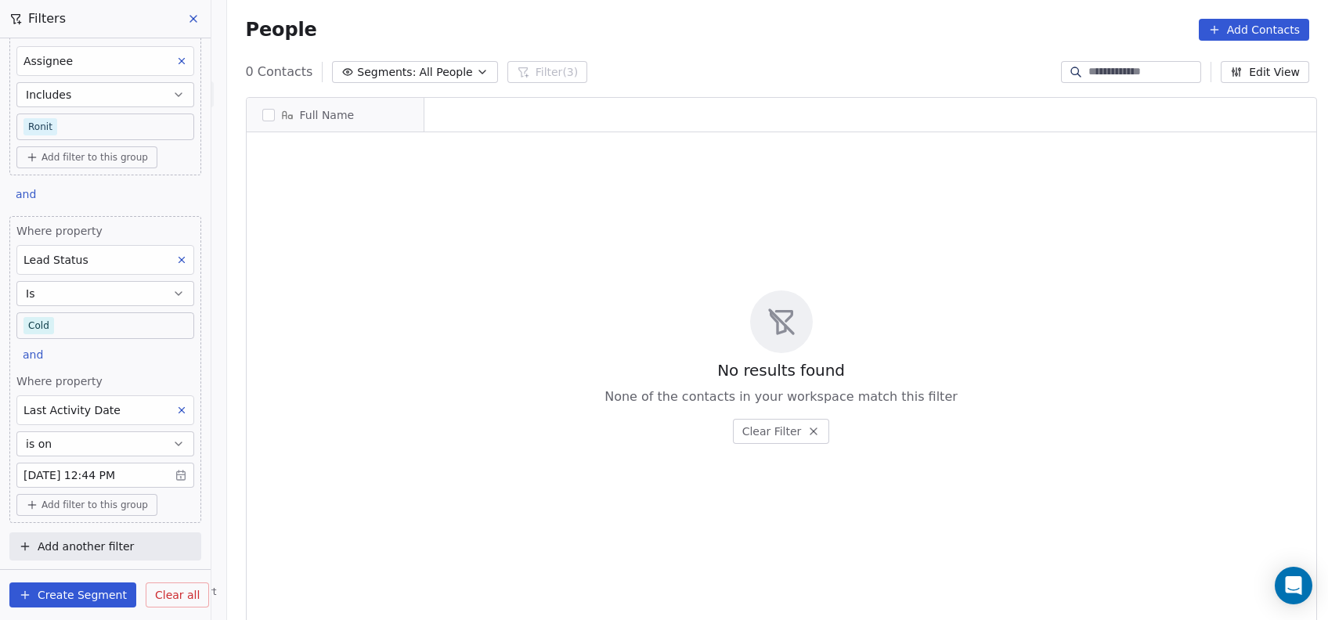
scroll to position [16, 16]
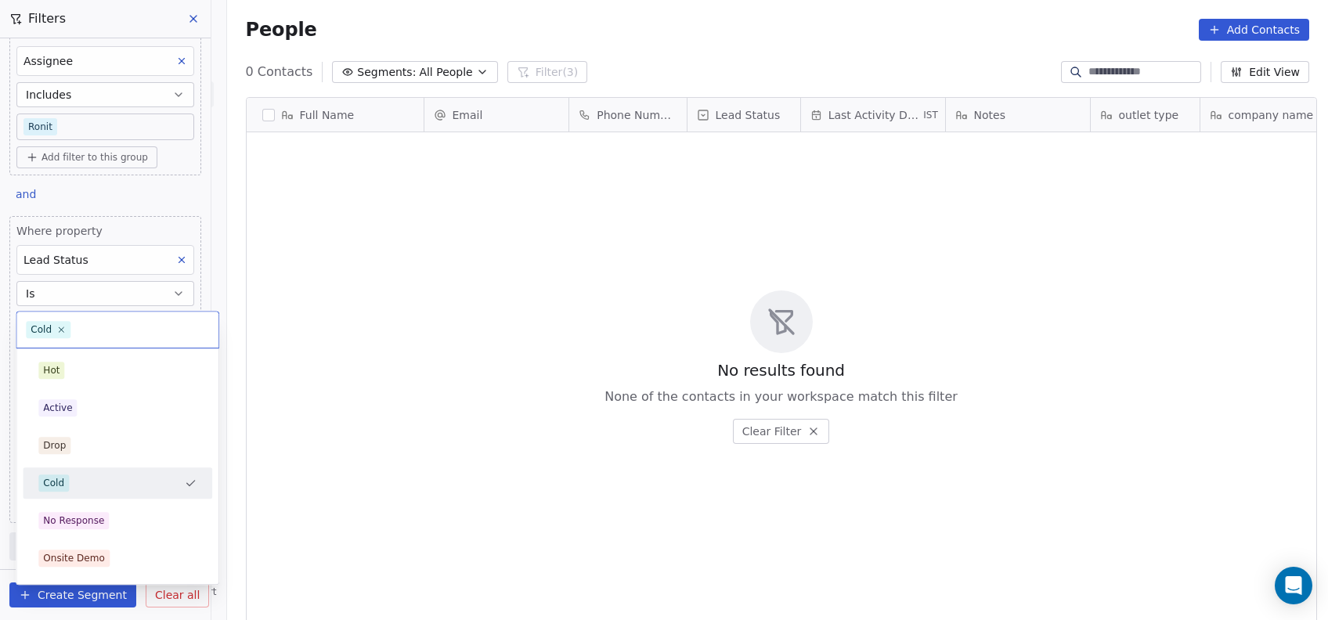
click at [87, 326] on body "On2Cook India Pvt. Ltd. Contacts People Marketing Workflows Campaigns Metrics &…" at bounding box center [664, 310] width 1328 height 620
click at [87, 326] on input "text" at bounding box center [142, 329] width 136 height 17
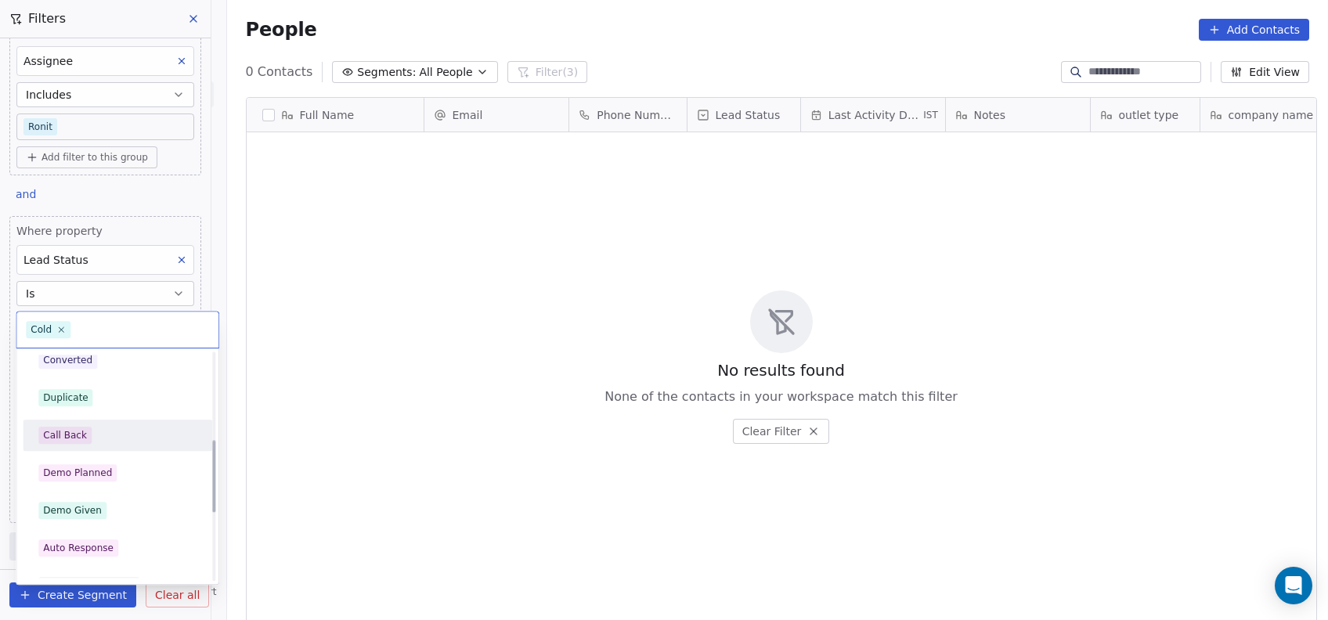
scroll to position [277, 0]
click at [81, 431] on div "Call Back" at bounding box center [65, 432] width 44 height 14
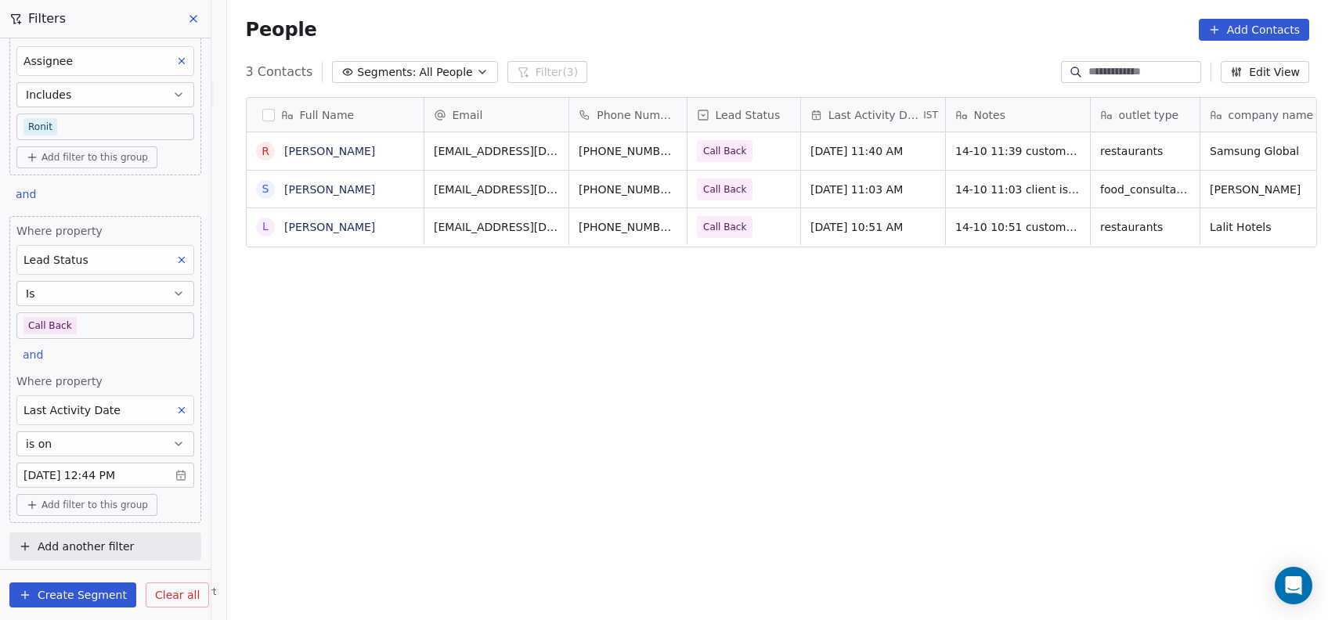
scroll to position [529, 1093]
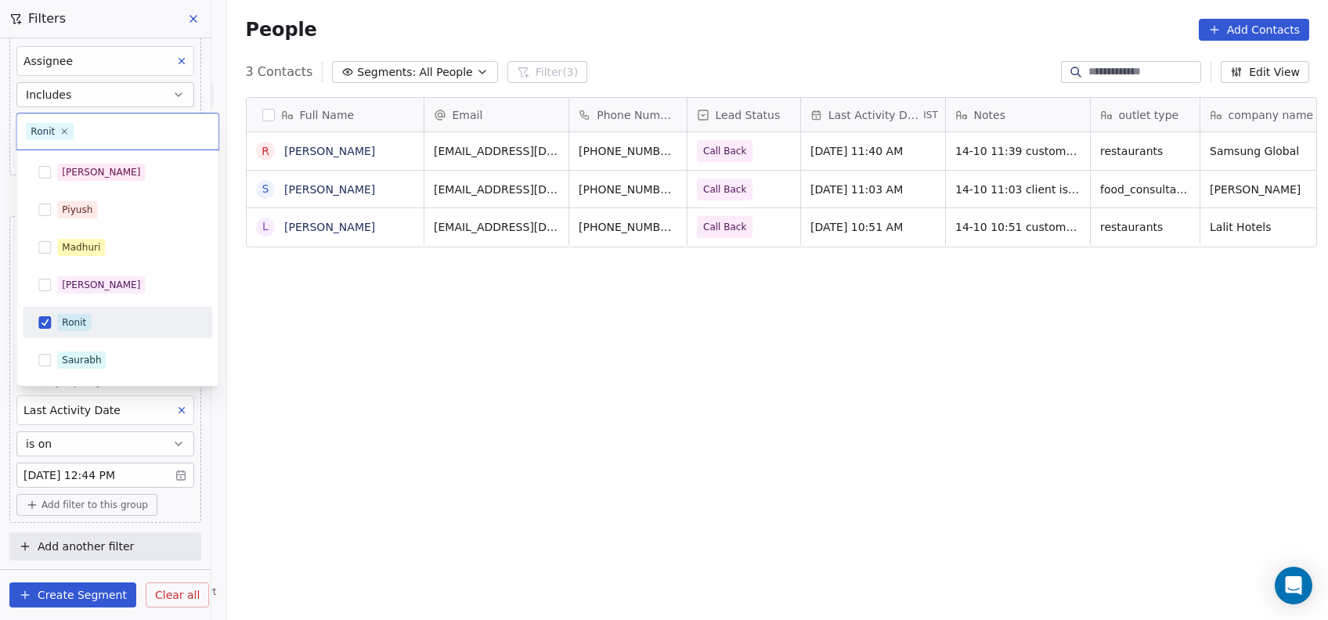
click at [104, 132] on body "On2Cook India Pvt. Ltd. Contacts People Marketing Workflows Campaigns Metrics &…" at bounding box center [664, 310] width 1328 height 620
click at [104, 132] on input "text" at bounding box center [143, 131] width 132 height 17
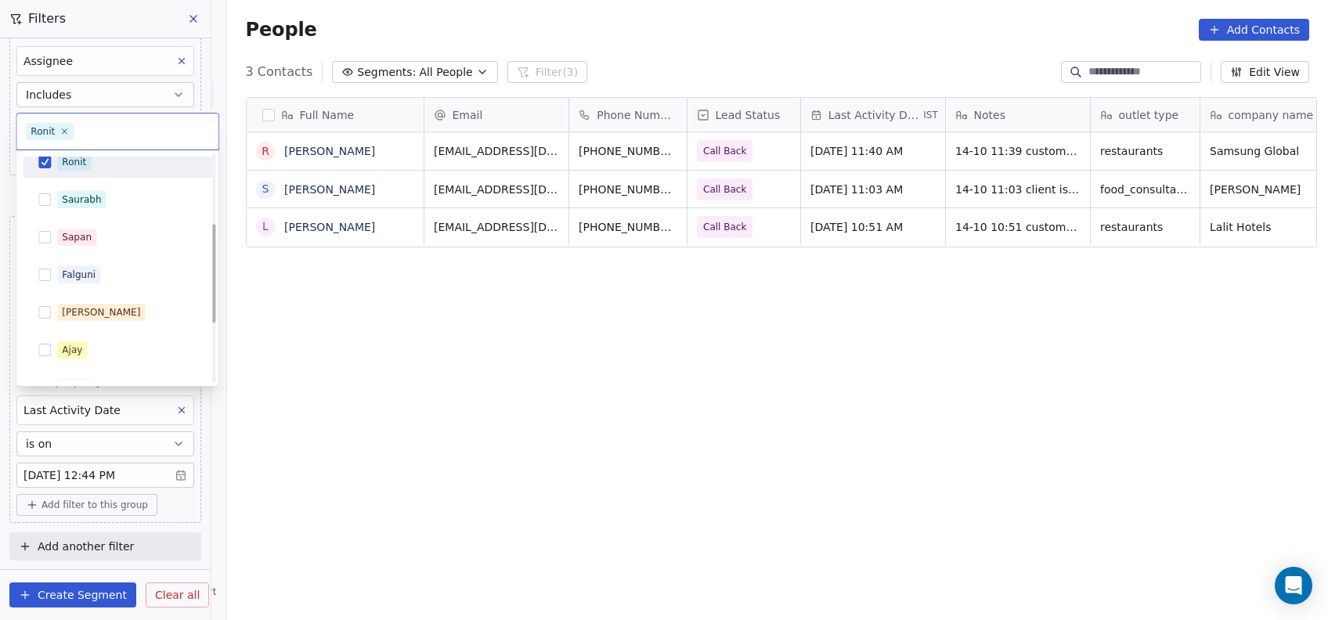
scroll to position [296, 0]
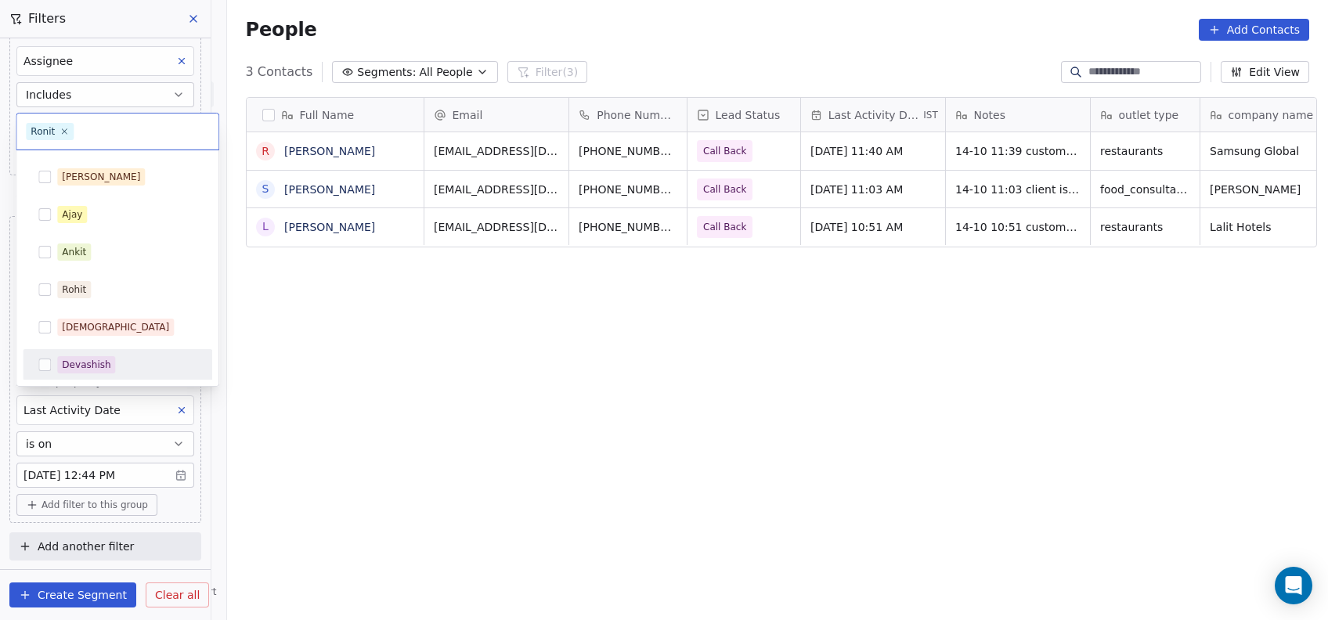
click at [84, 352] on div "Devashish" at bounding box center [117, 364] width 177 height 25
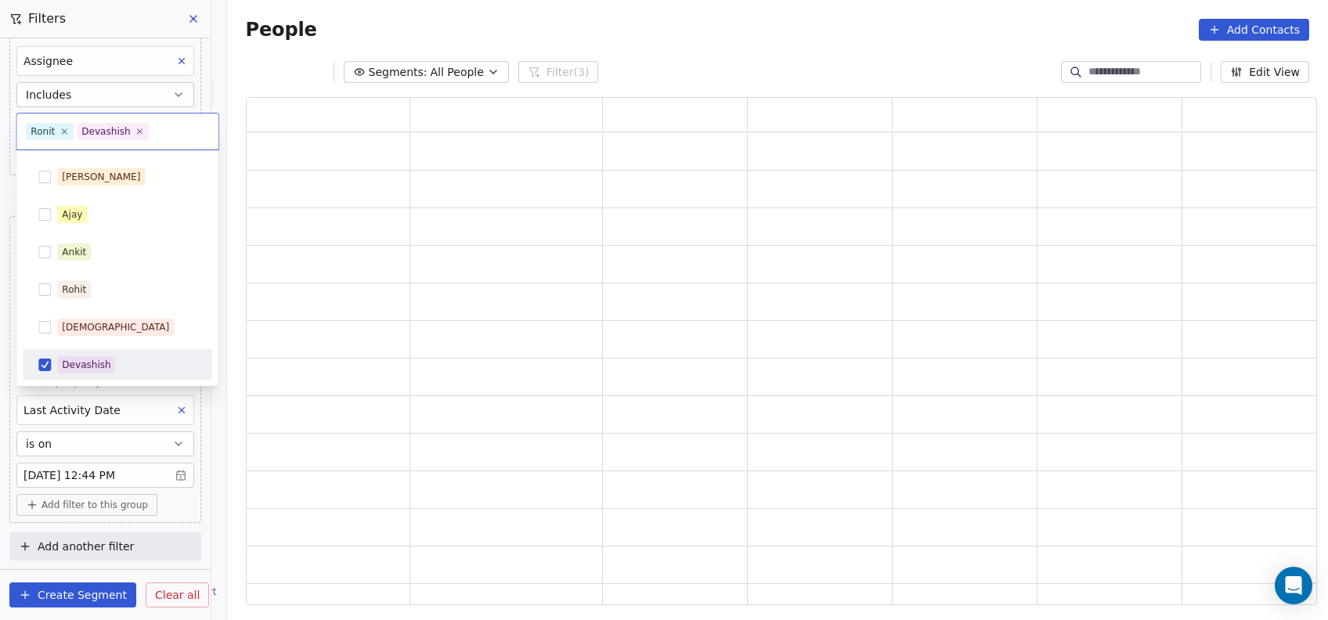
click at [225, 427] on html "On2Cook India Pvt. Ltd. Contacts People Marketing Workflows Campaigns Metrics &…" at bounding box center [664, 310] width 1328 height 620
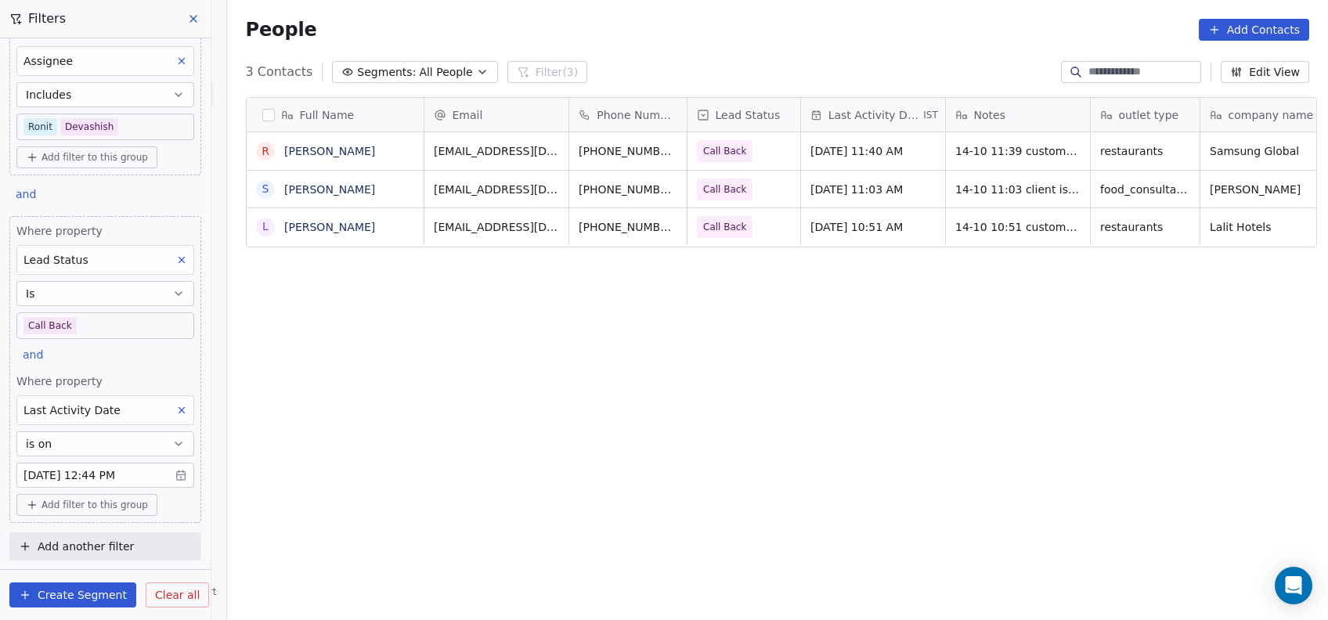
scroll to position [529, 1093]
click at [176, 412] on icon at bounding box center [181, 410] width 11 height 11
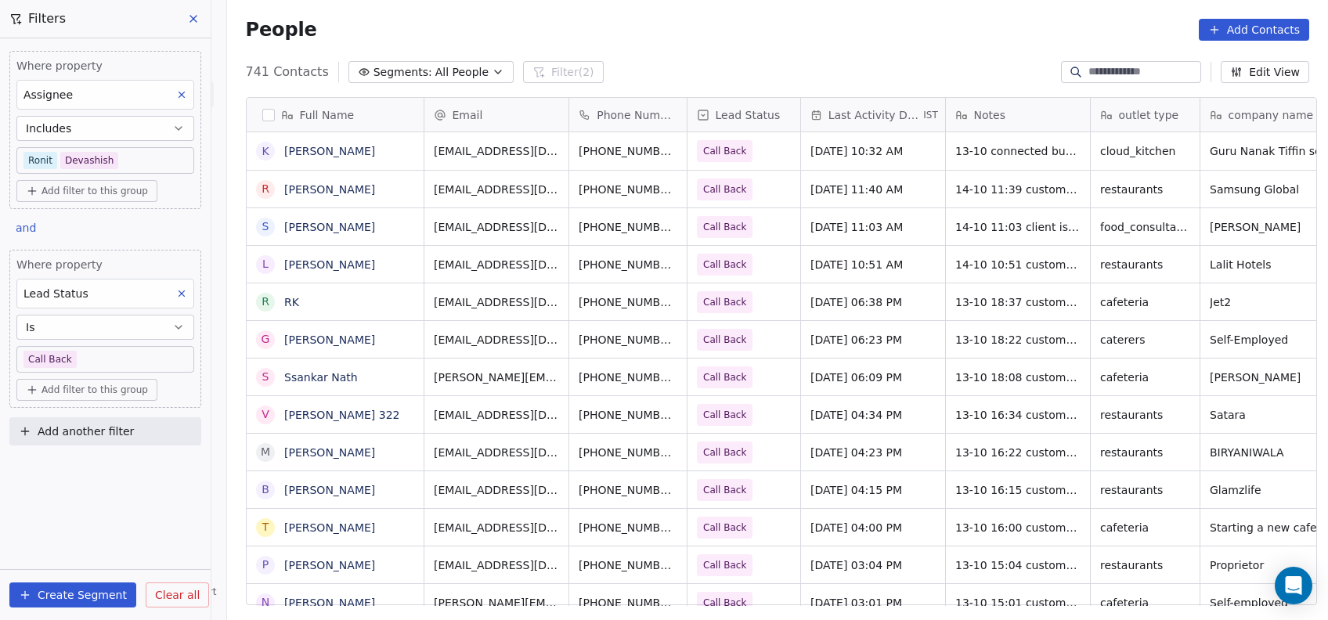
scroll to position [0, 0]
click at [188, 295] on button at bounding box center [182, 294] width 20 height 20
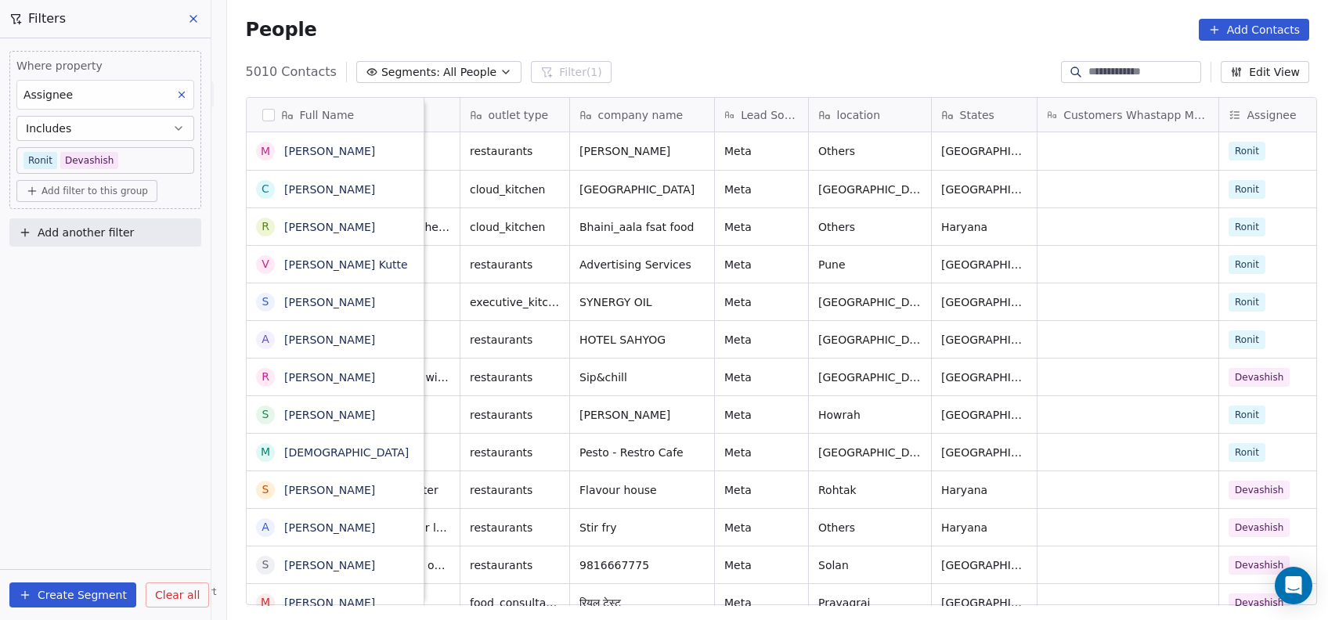
scroll to position [0, 632]
click at [190, 23] on icon at bounding box center [193, 19] width 13 height 13
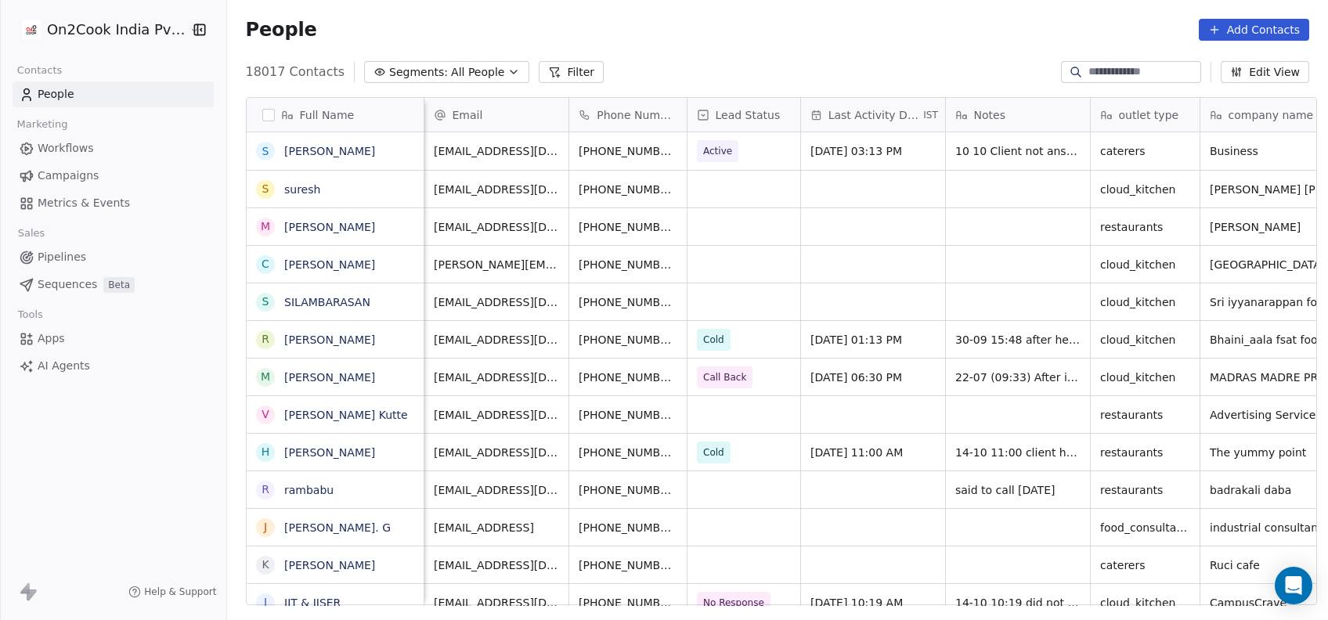
scroll to position [0, 240]
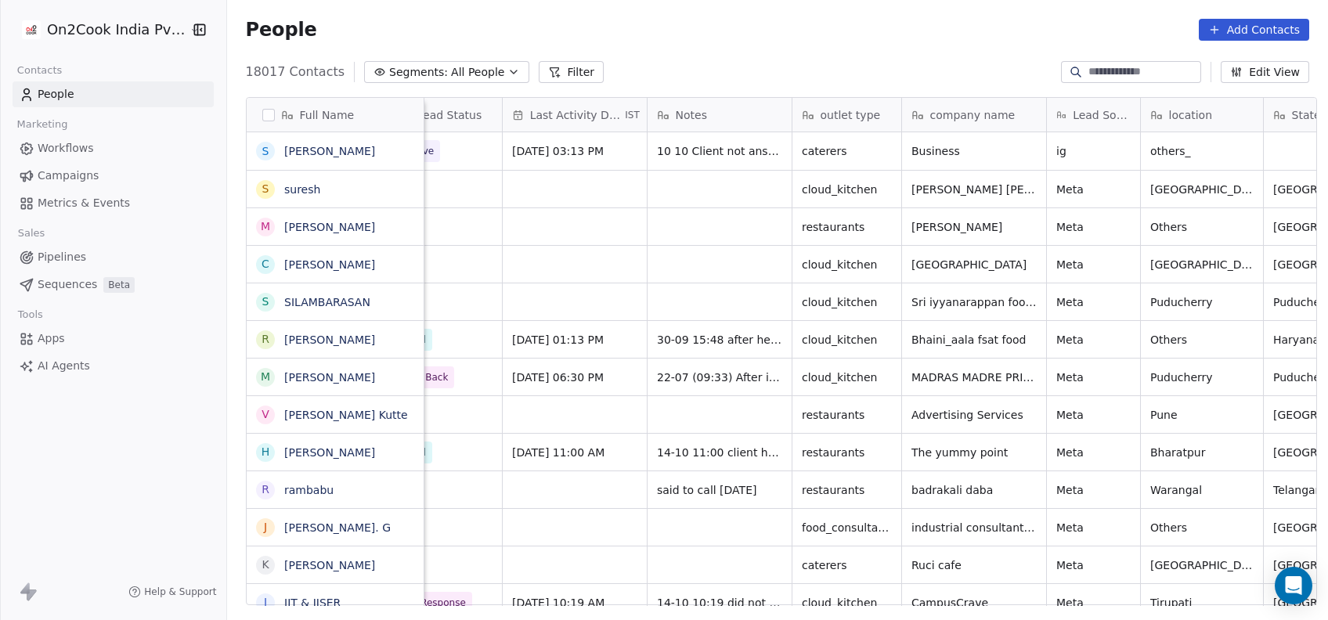
scroll to position [0, 302]
click at [539, 78] on button "Filter" at bounding box center [571, 72] width 65 height 22
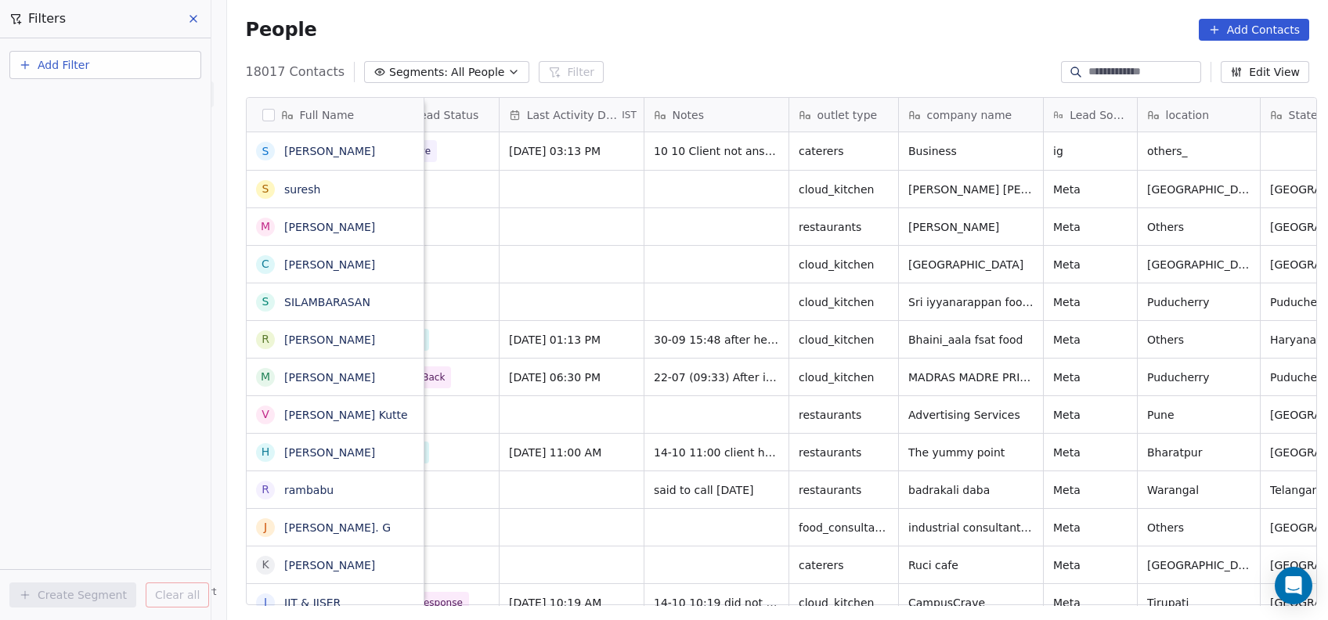
click at [158, 67] on button "Add Filter" at bounding box center [105, 65] width 192 height 28
click at [128, 101] on div "Contact properties" at bounding box center [105, 101] width 159 height 16
type input "***"
click at [73, 163] on div "Assignee" at bounding box center [105, 158] width 159 height 16
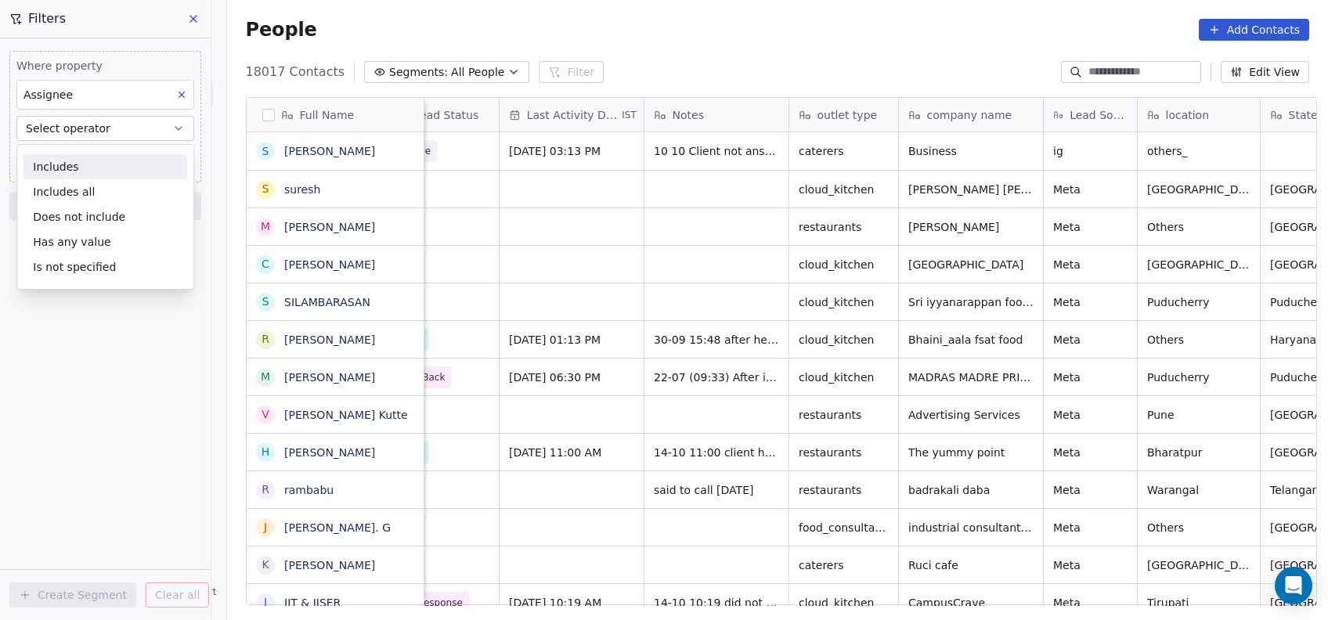
click at [73, 163] on div "Includes" at bounding box center [105, 166] width 164 height 25
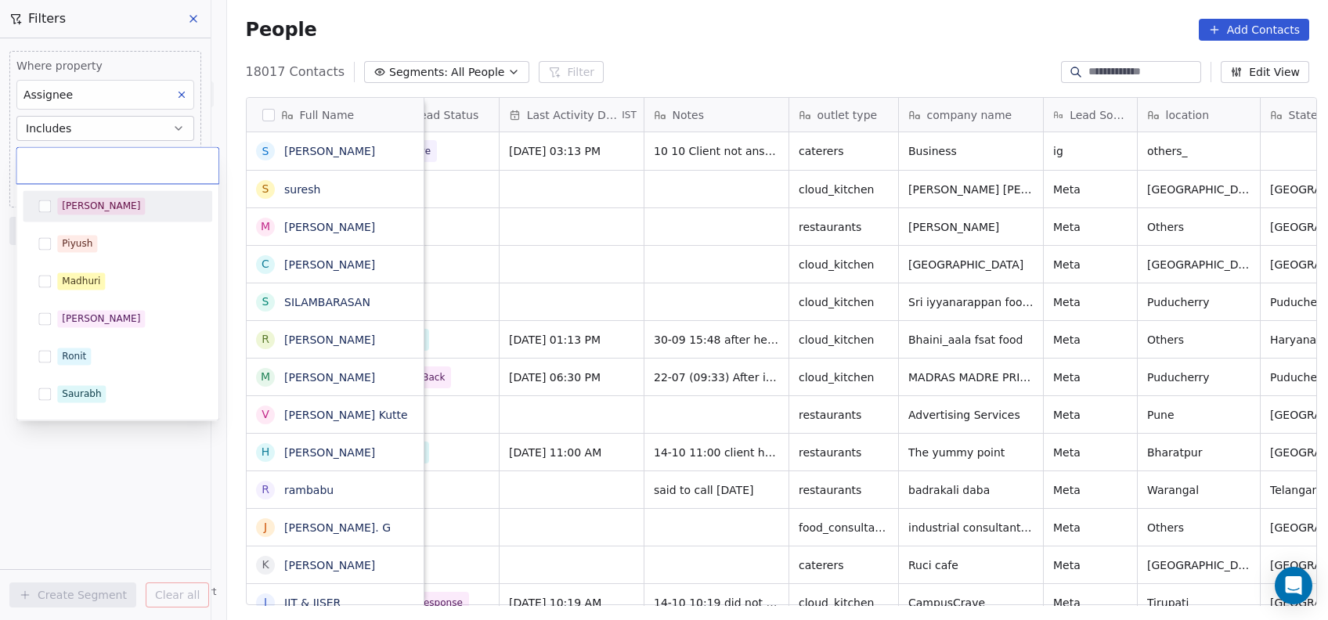
click at [73, 163] on body "On2Cook India Pvt. Ltd. Contacts People Marketing Workflows Campaigns Metrics &…" at bounding box center [664, 310] width 1328 height 620
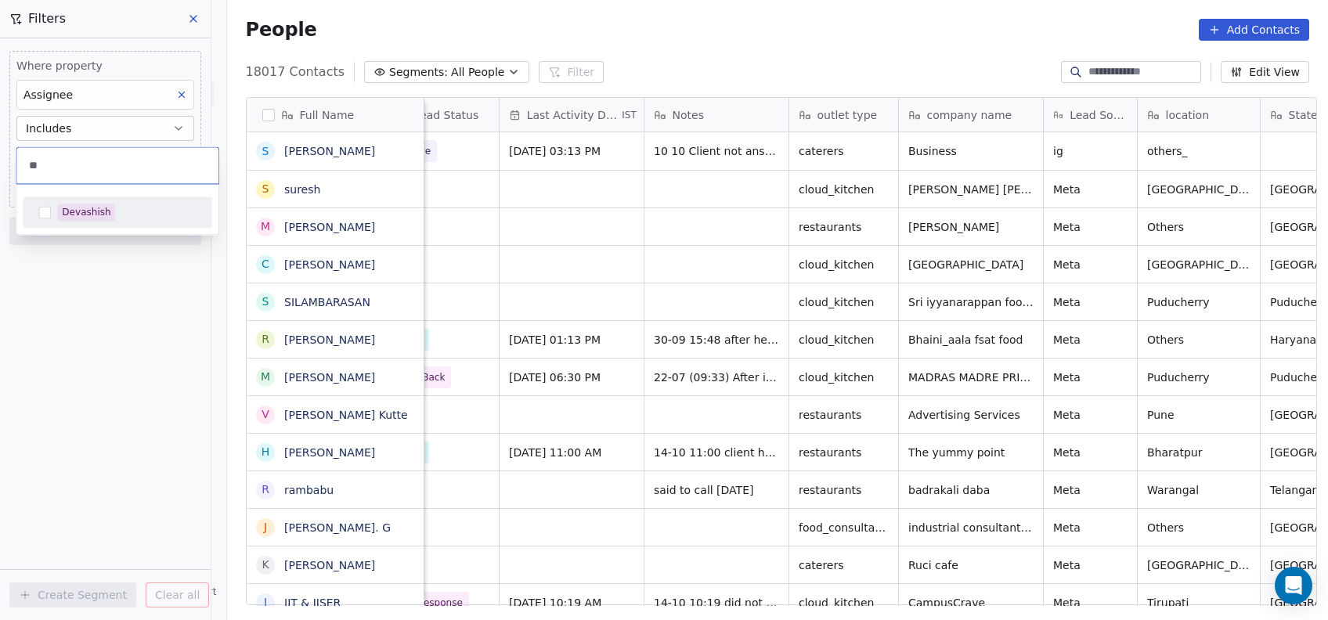
type input "**"
click at [52, 204] on div "Devashish" at bounding box center [117, 212] width 177 height 25
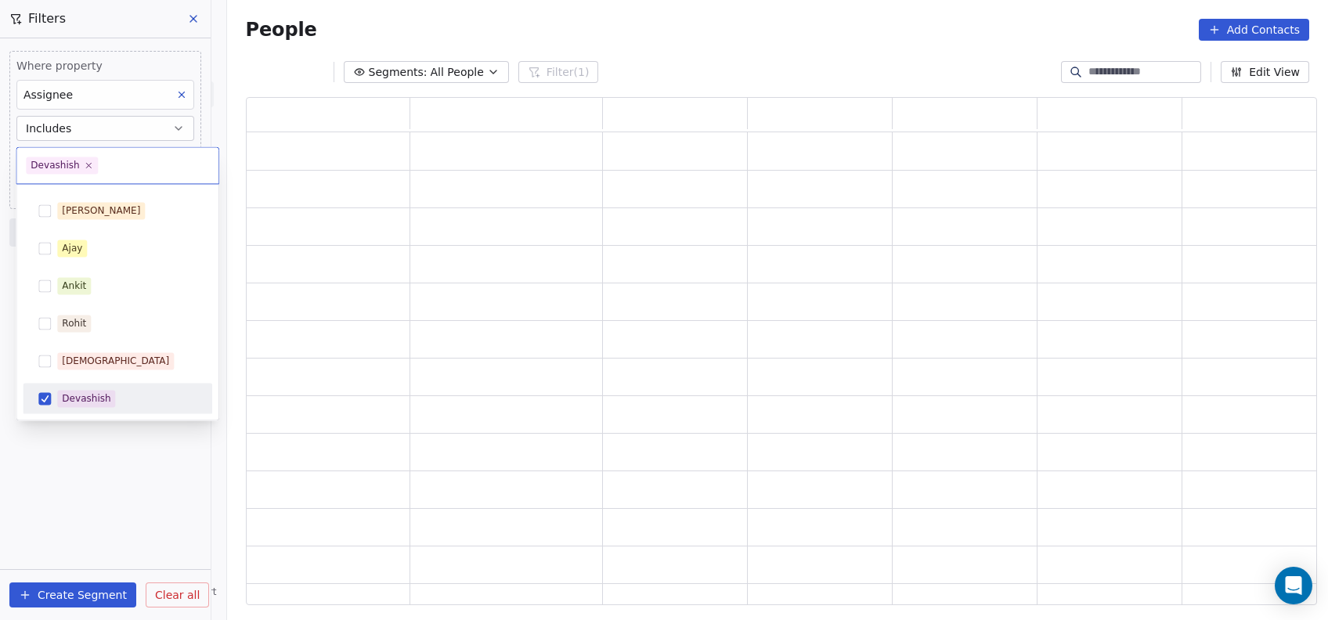
click at [67, 435] on html "On2Cook India Pvt. Ltd. Contacts People Marketing Workflows Campaigns Metrics &…" at bounding box center [664, 310] width 1328 height 620
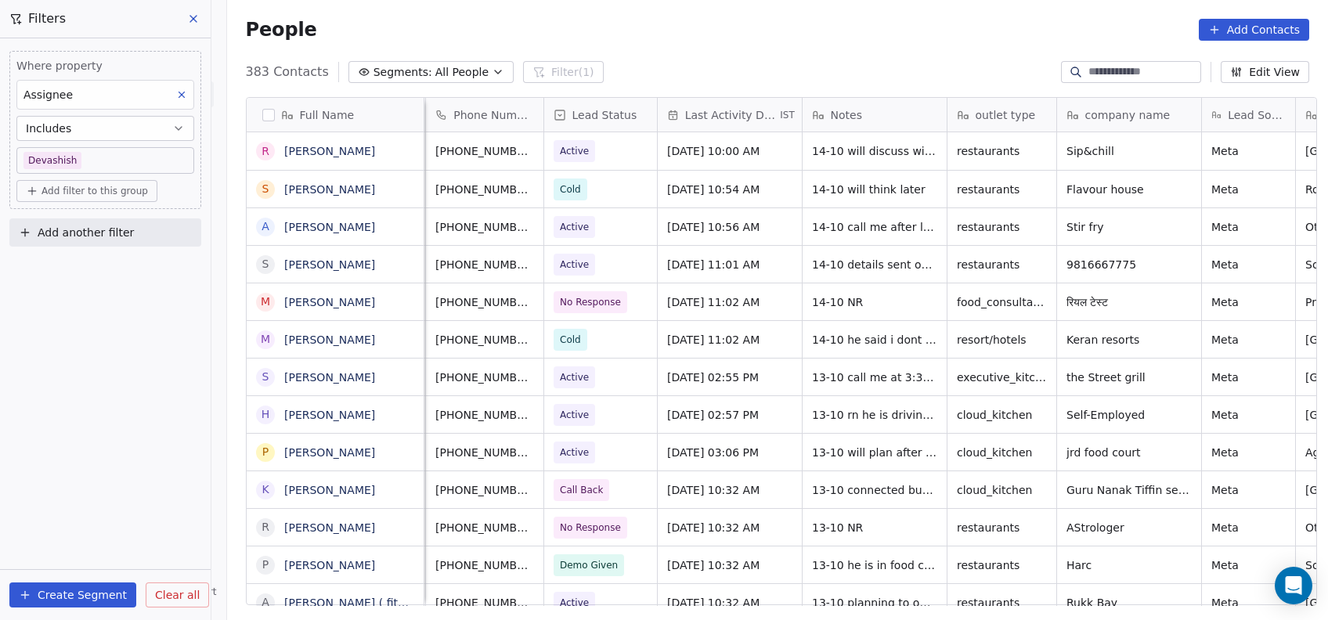
scroll to position [0, 144]
